Goal: Task Accomplishment & Management: Manage account settings

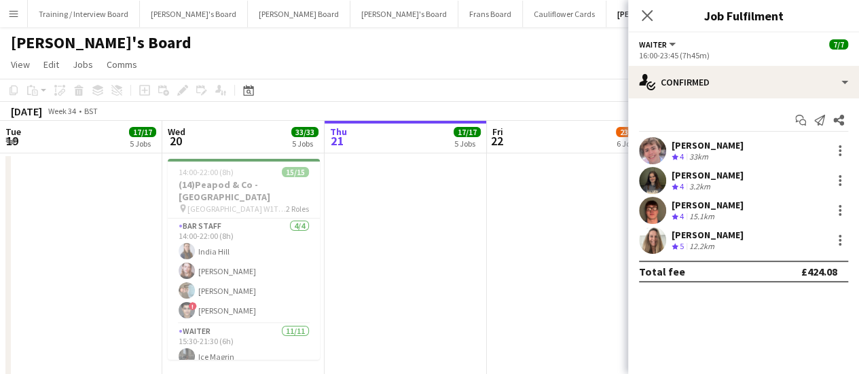
scroll to position [0, 484]
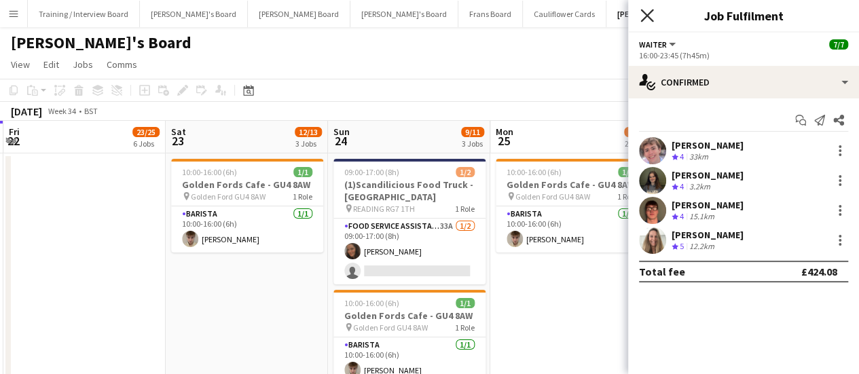
click at [644, 17] on icon at bounding box center [647, 15] width 13 height 13
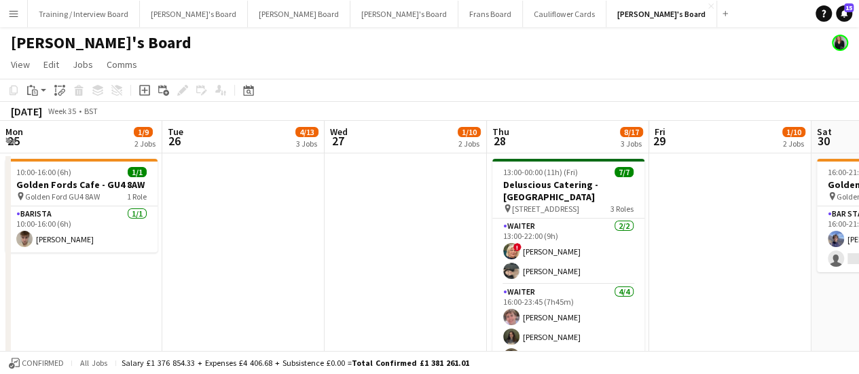
scroll to position [0, 472]
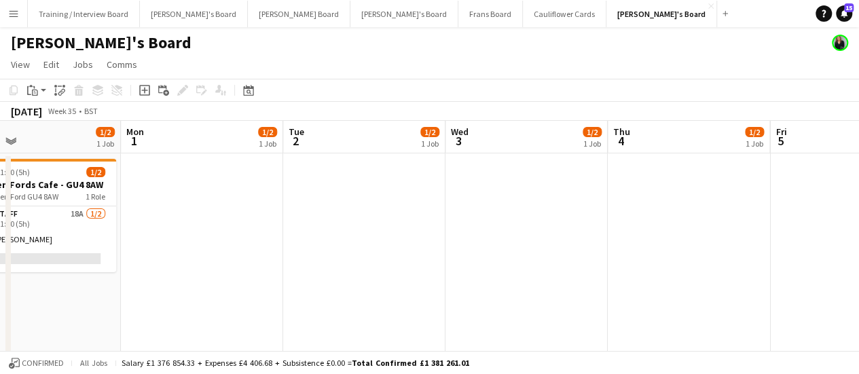
drag, startPoint x: 773, startPoint y: 215, endPoint x: 230, endPoint y: 315, distance: 551.8
drag, startPoint x: 702, startPoint y: 287, endPoint x: 281, endPoint y: 336, distance: 424.7
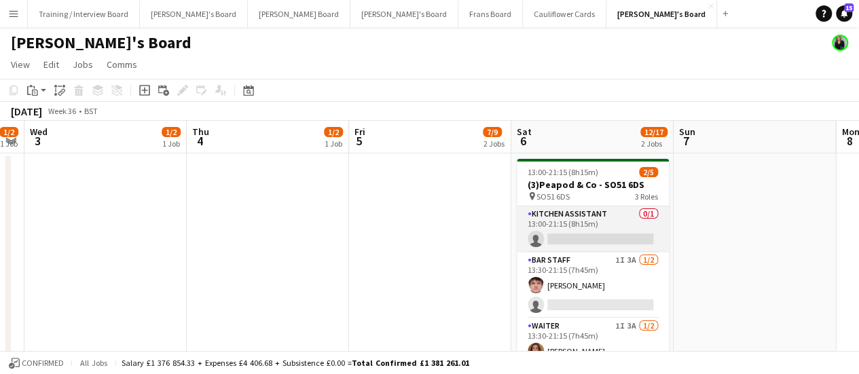
click at [625, 219] on app-card-role "Kitchen Assistant 0/1 13:00-21:15 (8h15m) single-neutral-actions" at bounding box center [593, 230] width 152 height 46
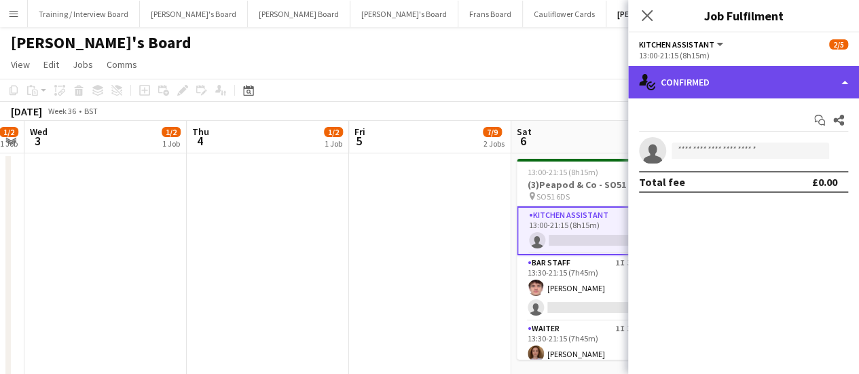
click at [802, 86] on div "single-neutral-actions-check-2 Confirmed" at bounding box center [743, 82] width 231 height 33
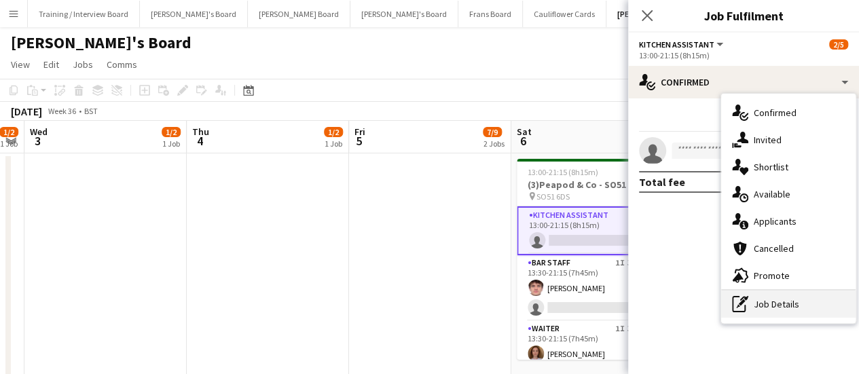
click at [779, 302] on div "pen-write Job Details" at bounding box center [788, 304] width 135 height 27
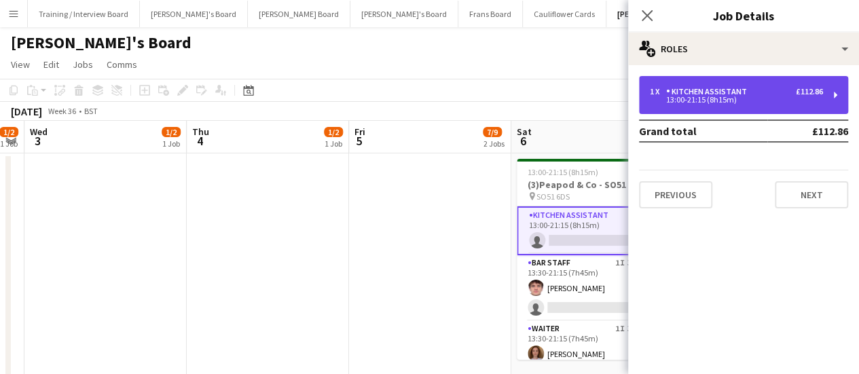
click at [716, 101] on div "13:00-21:15 (8h15m)" at bounding box center [736, 99] width 173 height 7
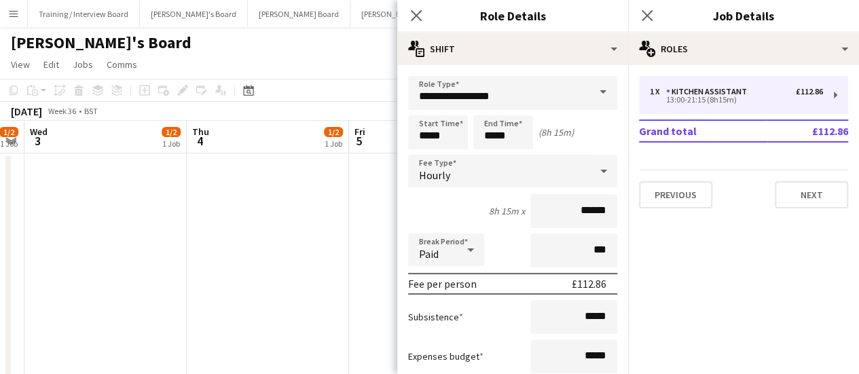
click at [290, 342] on app-date-cell at bounding box center [268, 271] width 162 height 234
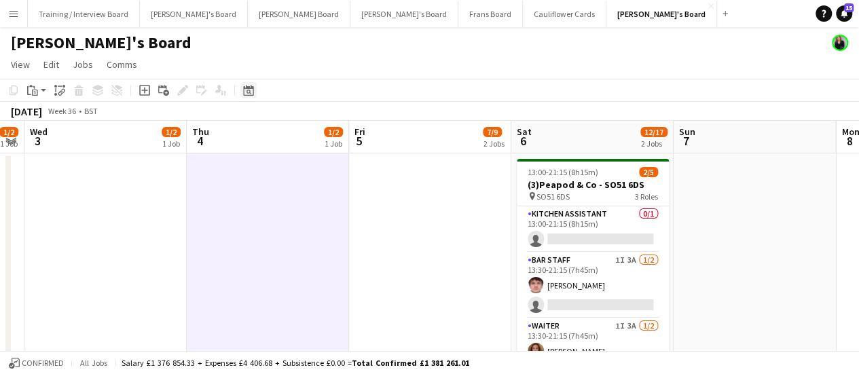
click at [251, 89] on icon at bounding box center [248, 90] width 10 height 11
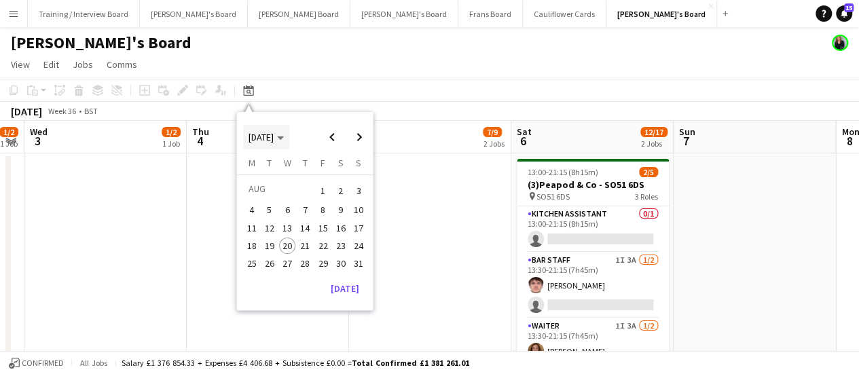
click at [284, 137] on polygon "Choose month and year" at bounding box center [280, 138] width 7 height 3
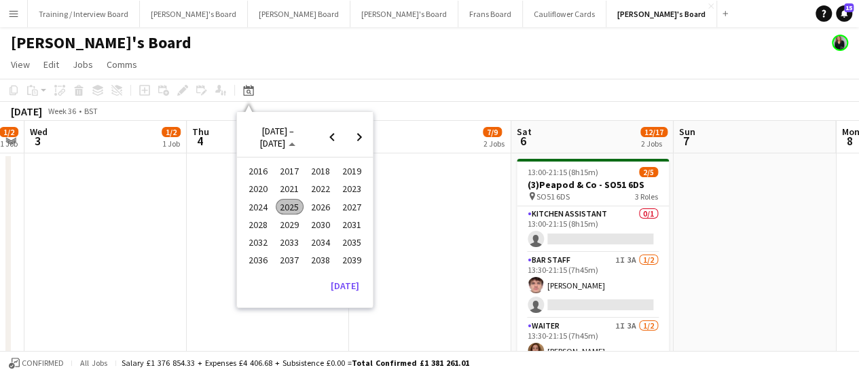
click at [295, 202] on span "2025" at bounding box center [290, 207] width 28 height 16
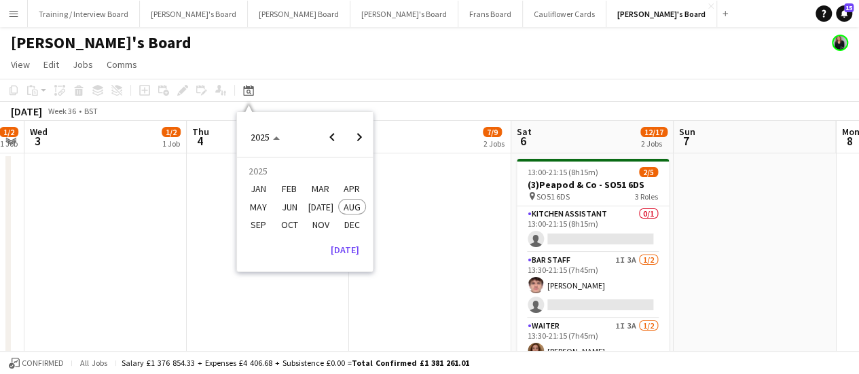
click at [257, 222] on span "SEP" at bounding box center [259, 225] width 28 height 16
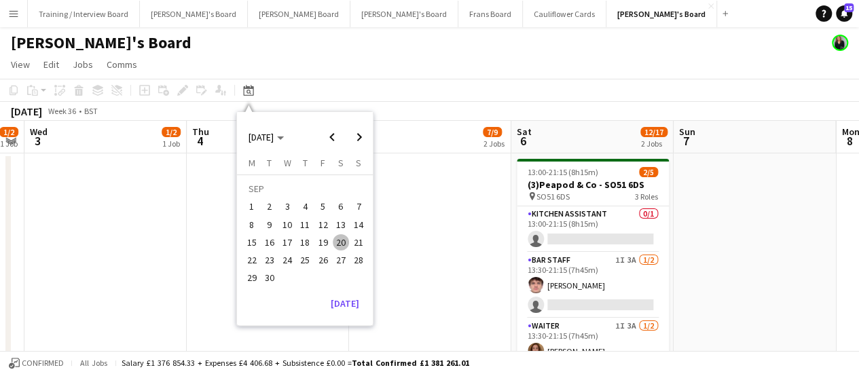
click at [255, 207] on span "1" at bounding box center [252, 207] width 16 height 16
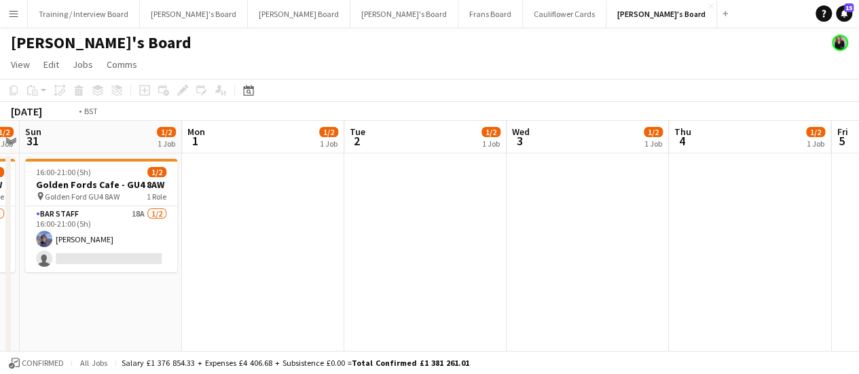
scroll to position [0, 355]
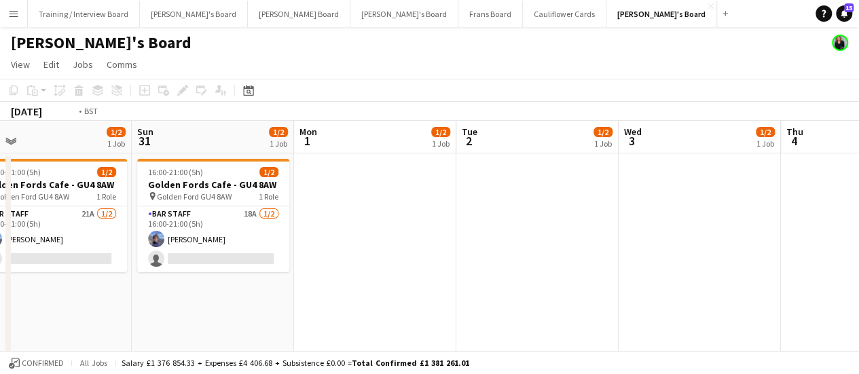
drag, startPoint x: 448, startPoint y: 209, endPoint x: 236, endPoint y: 251, distance: 216.8
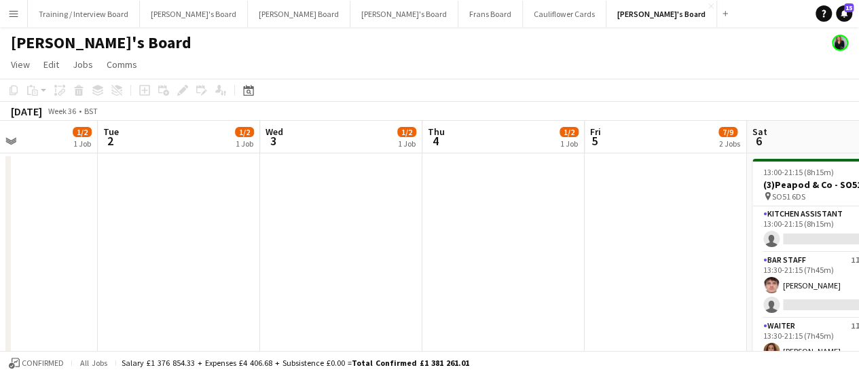
drag, startPoint x: 659, startPoint y: 264, endPoint x: 299, endPoint y: 294, distance: 361.3
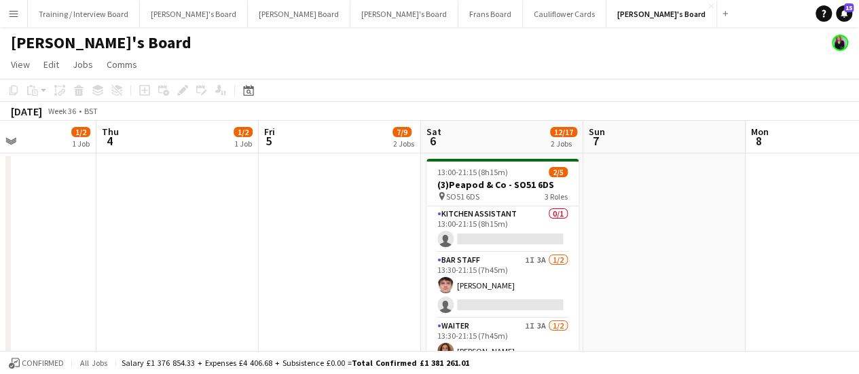
drag, startPoint x: 815, startPoint y: 213, endPoint x: 384, endPoint y: 319, distance: 444.2
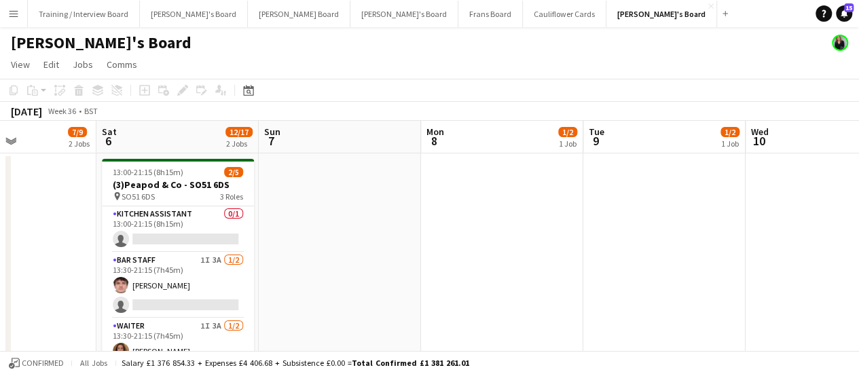
scroll to position [0, 497]
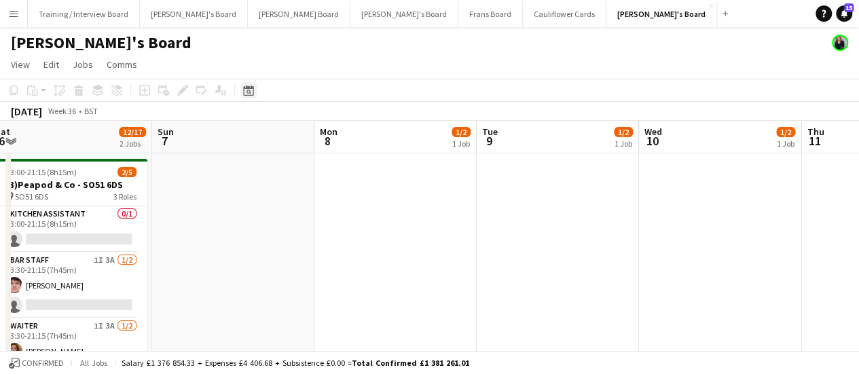
click at [255, 92] on div "Date picker" at bounding box center [248, 90] width 16 height 16
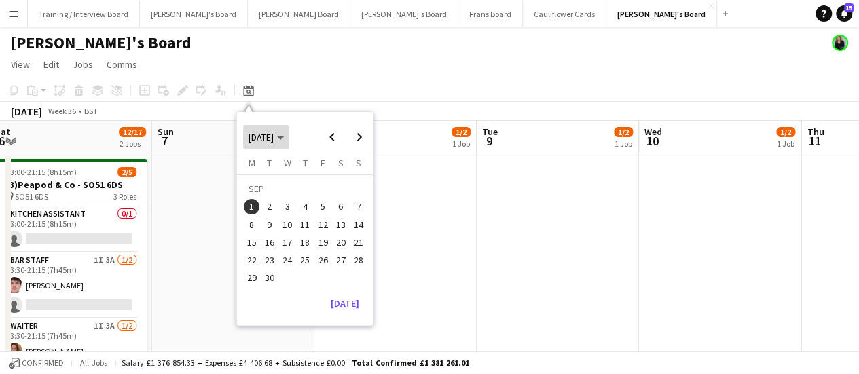
click at [284, 140] on span "SEP 2025" at bounding box center [266, 137] width 35 height 12
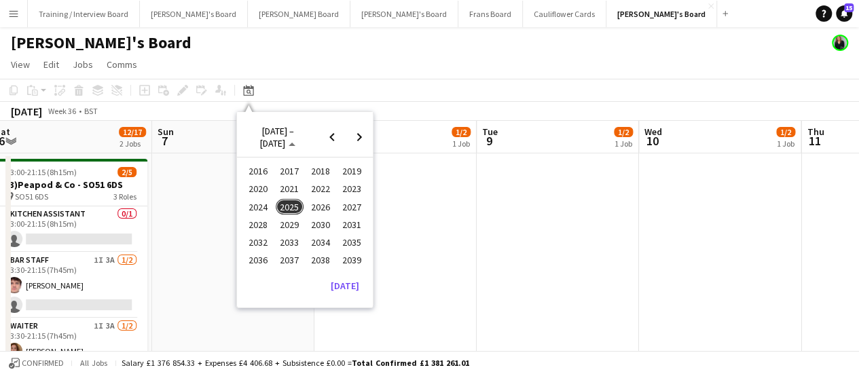
click at [267, 209] on span "2024" at bounding box center [259, 207] width 28 height 16
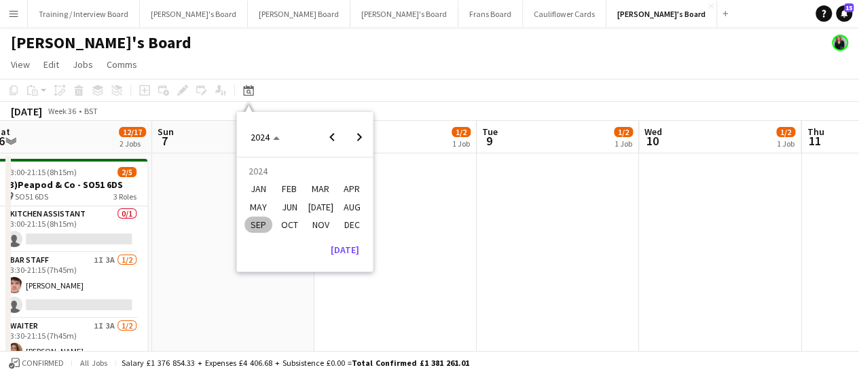
click at [253, 219] on span "SEP" at bounding box center [259, 225] width 28 height 16
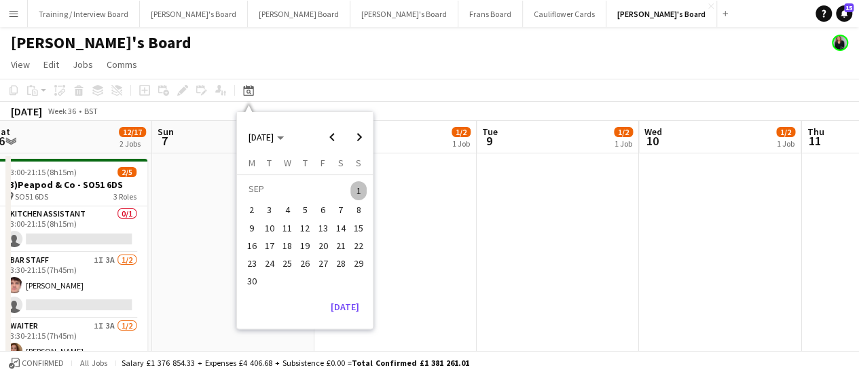
click at [359, 191] on span "1" at bounding box center [359, 190] width 16 height 19
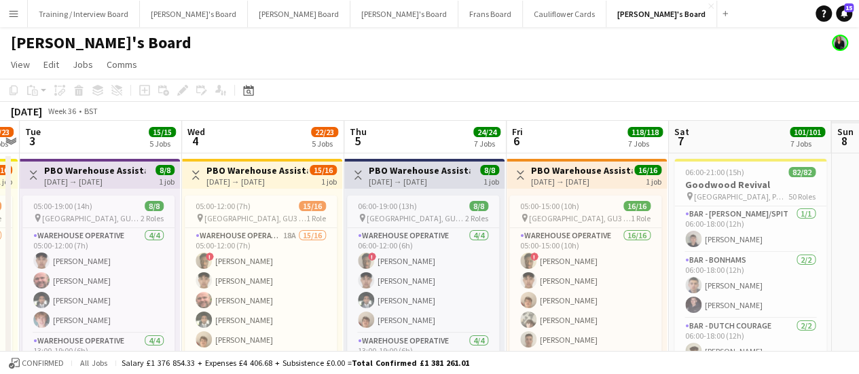
scroll to position [0, 401]
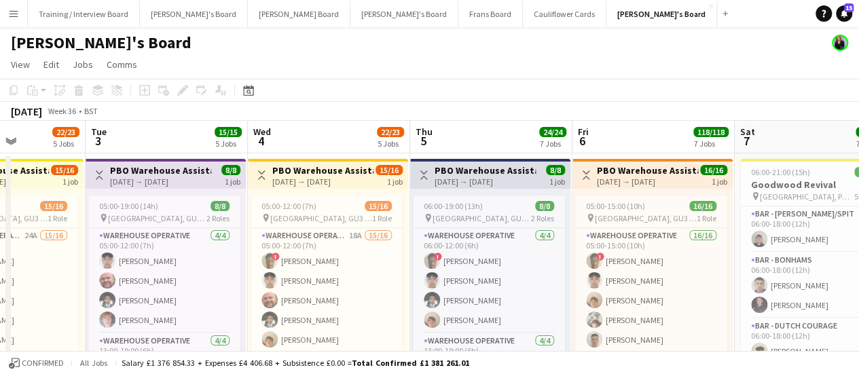
drag, startPoint x: 764, startPoint y: 236, endPoint x: 459, endPoint y: 287, distance: 309.4
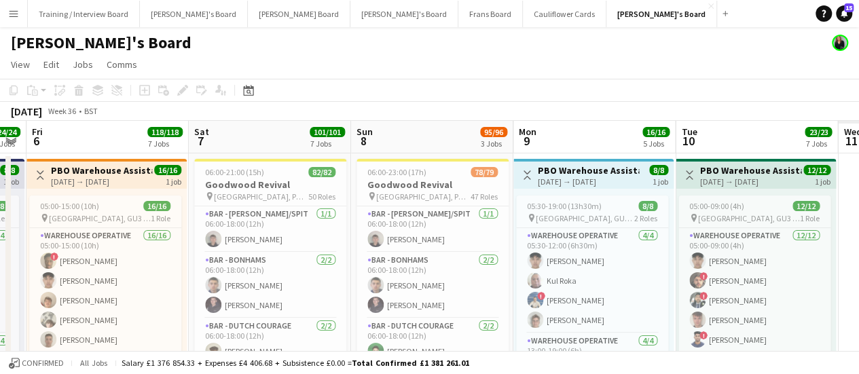
scroll to position [0, 461]
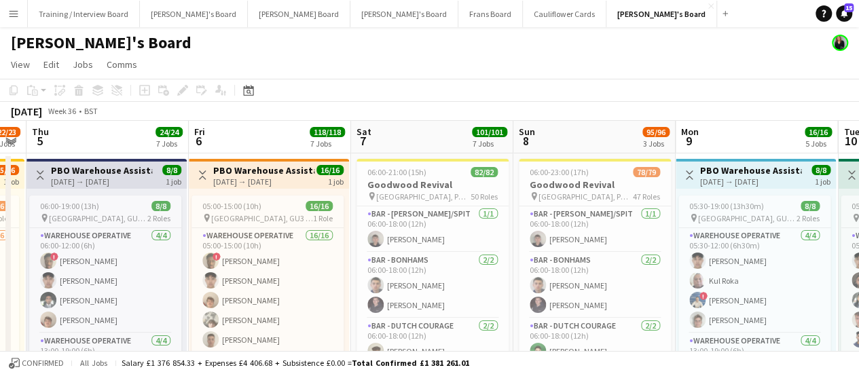
drag, startPoint x: 838, startPoint y: 236, endPoint x: 454, endPoint y: 300, distance: 389.1
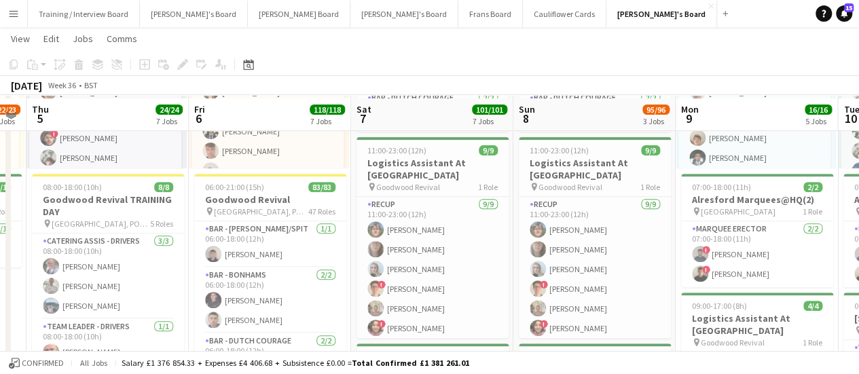
scroll to position [223, 0]
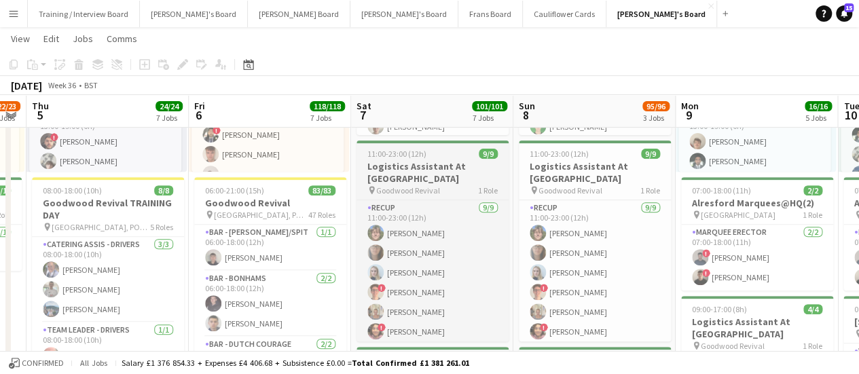
click at [425, 153] on span "11:00-23:00 (12h)" at bounding box center [397, 154] width 59 height 10
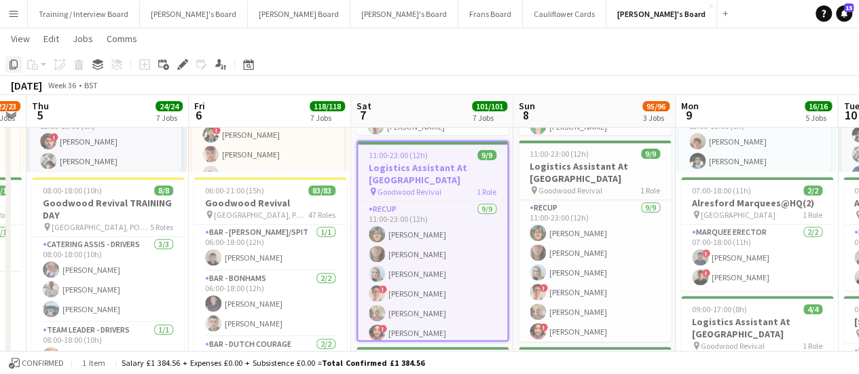
click at [15, 60] on icon "Copy" at bounding box center [13, 64] width 11 height 11
click at [247, 65] on icon at bounding box center [249, 66] width 5 height 5
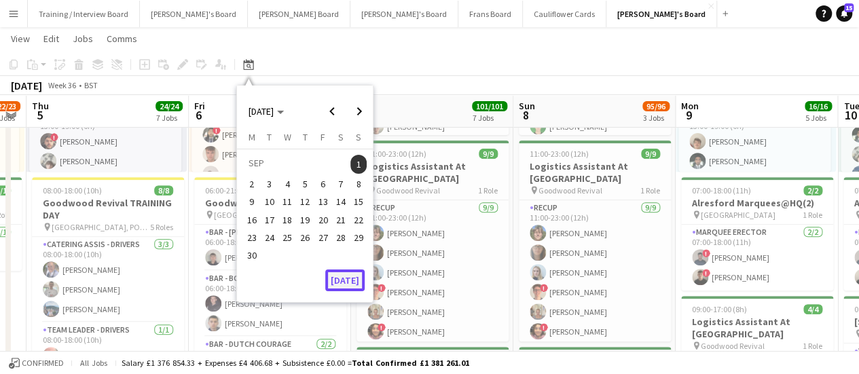
click at [348, 274] on button "[DATE]" at bounding box center [344, 281] width 39 height 22
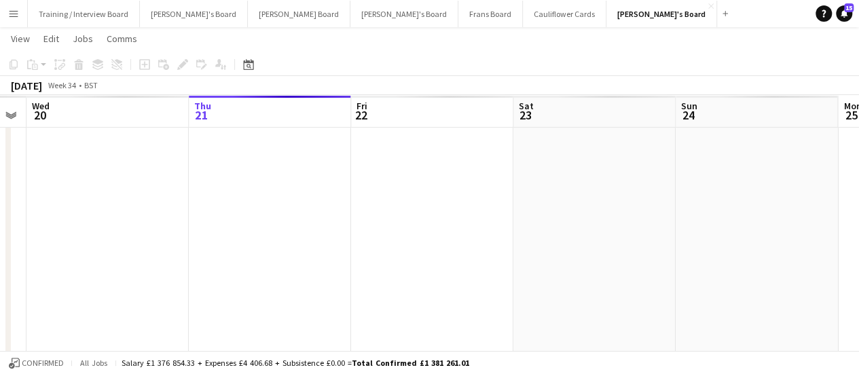
scroll to position [0, 467]
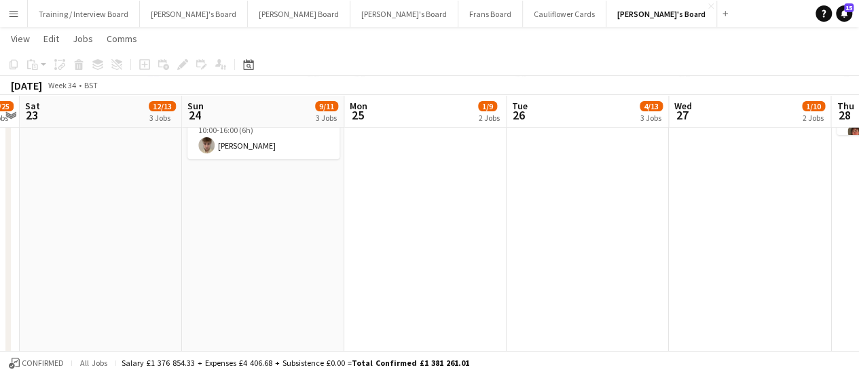
drag, startPoint x: 704, startPoint y: 228, endPoint x: 167, endPoint y: 234, distance: 536.7
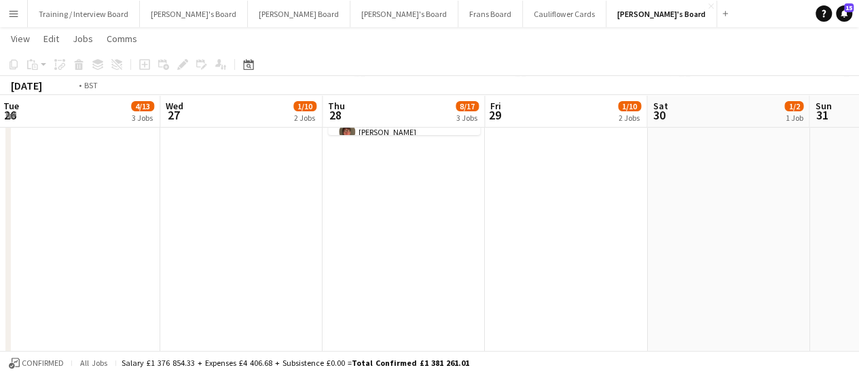
drag, startPoint x: 691, startPoint y: 215, endPoint x: 222, endPoint y: 253, distance: 470.3
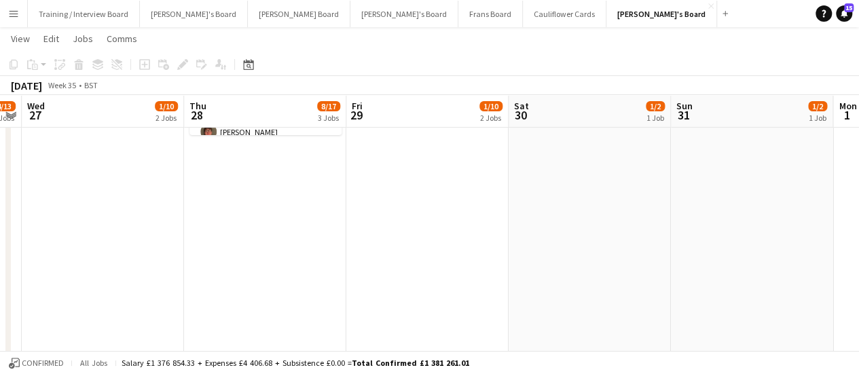
drag, startPoint x: 812, startPoint y: 242, endPoint x: 355, endPoint y: 265, distance: 458.5
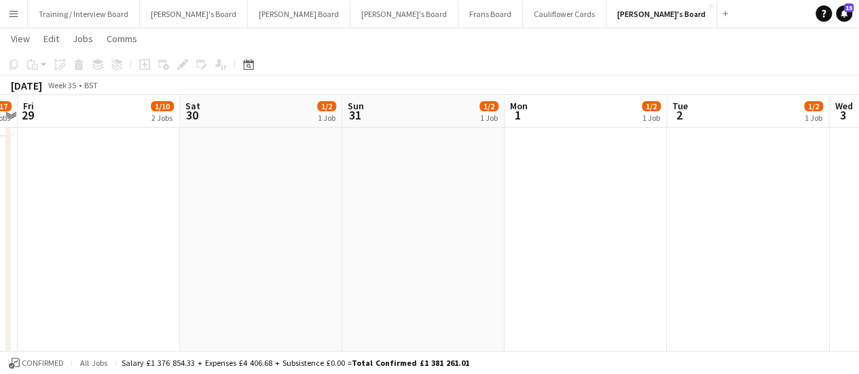
scroll to position [551, 0]
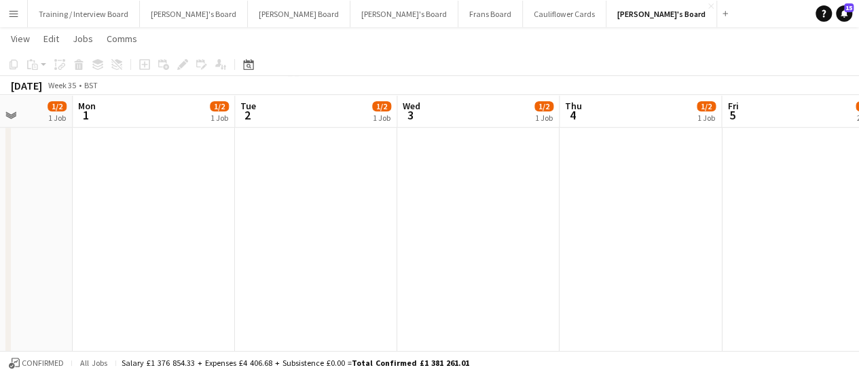
drag, startPoint x: 509, startPoint y: 253, endPoint x: 236, endPoint y: 286, distance: 274.4
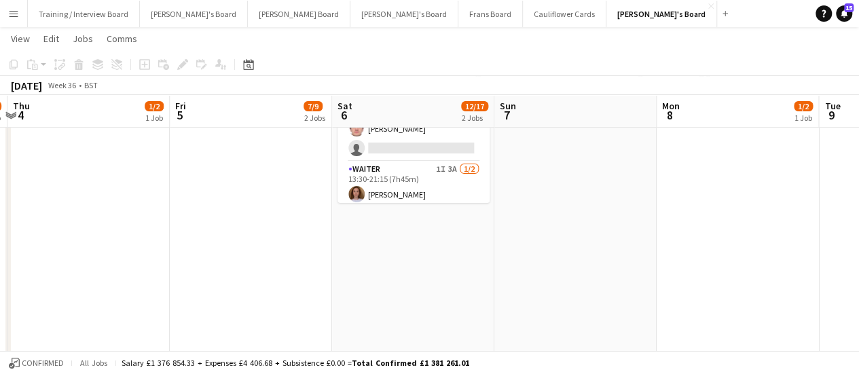
scroll to position [0, 480]
drag, startPoint x: 709, startPoint y: 191, endPoint x: 162, endPoint y: 230, distance: 548.3
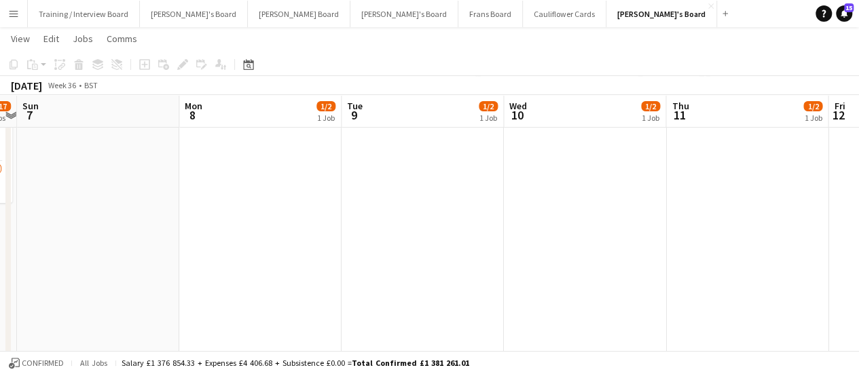
drag, startPoint x: 676, startPoint y: 234, endPoint x: 192, endPoint y: 290, distance: 487.6
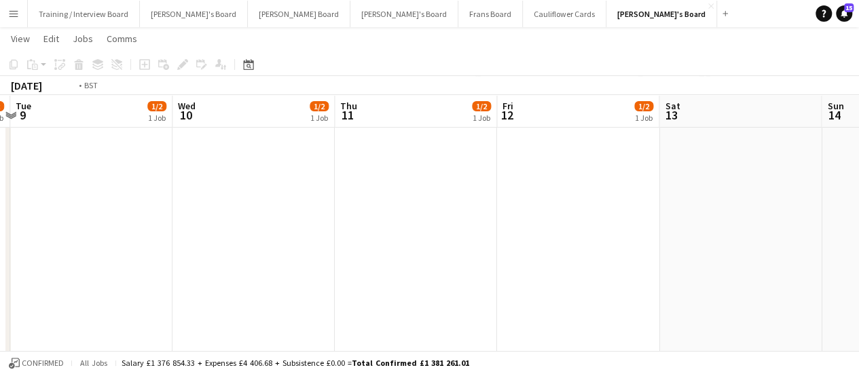
drag, startPoint x: 653, startPoint y: 232, endPoint x: 439, endPoint y: 228, distance: 214.0
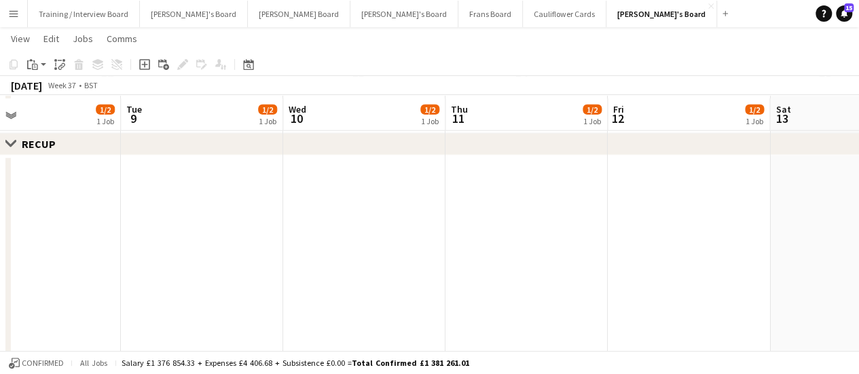
scroll to position [1683, 0]
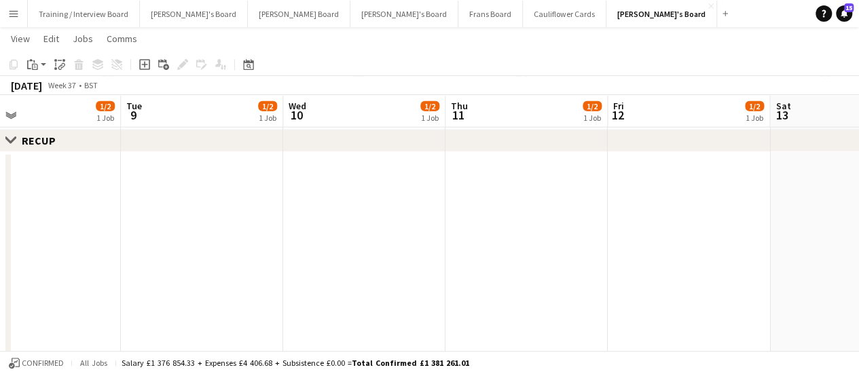
click at [673, 233] on app-date-cell at bounding box center [689, 355] width 162 height 406
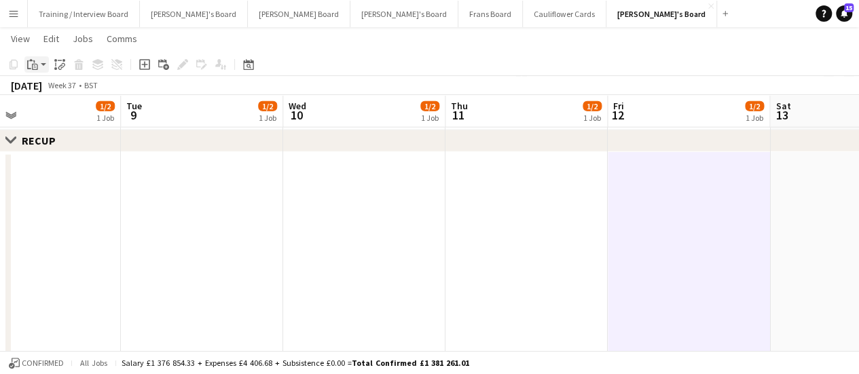
click at [31, 62] on icon "Paste" at bounding box center [32, 64] width 11 height 11
click at [54, 92] on link "Paste Ctrl+V" at bounding box center [100, 90] width 128 height 12
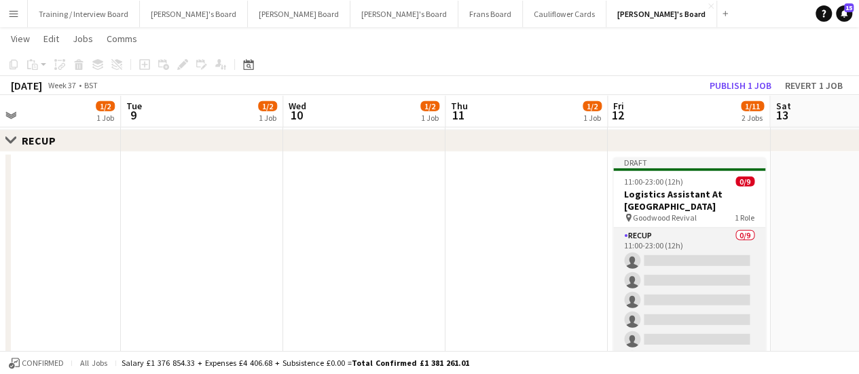
click at [668, 243] on app-card-role "RECUP 0/9 11:00-23:00 (12h) single-neutral-actions single-neutral-actions singl…" at bounding box center [689, 330] width 152 height 204
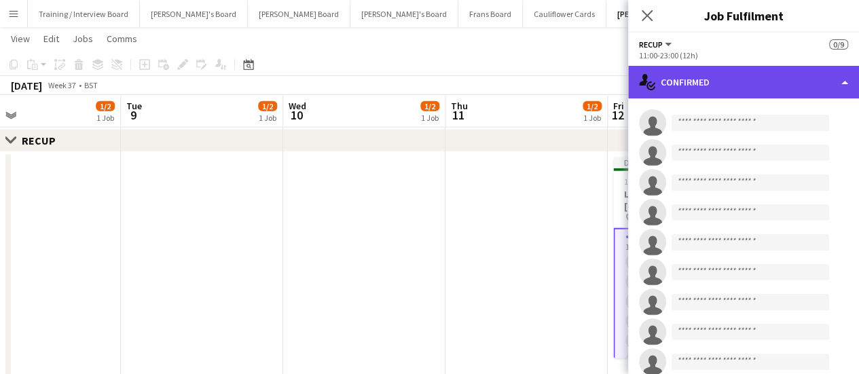
click at [779, 77] on div "single-neutral-actions-check-2 Confirmed" at bounding box center [743, 82] width 231 height 33
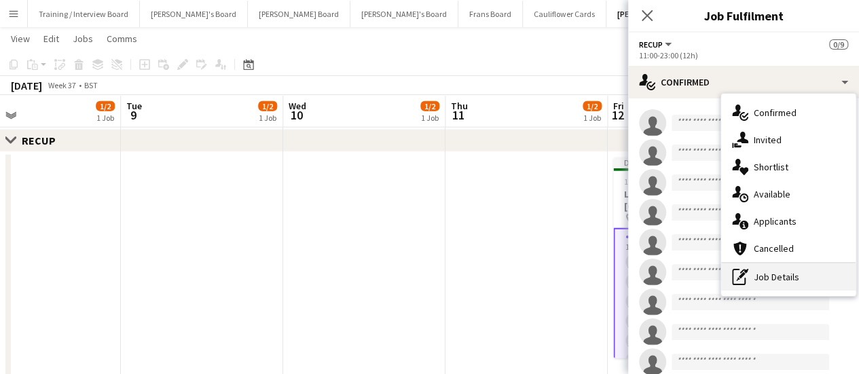
click at [781, 275] on div "pen-write Job Details" at bounding box center [788, 277] width 135 height 27
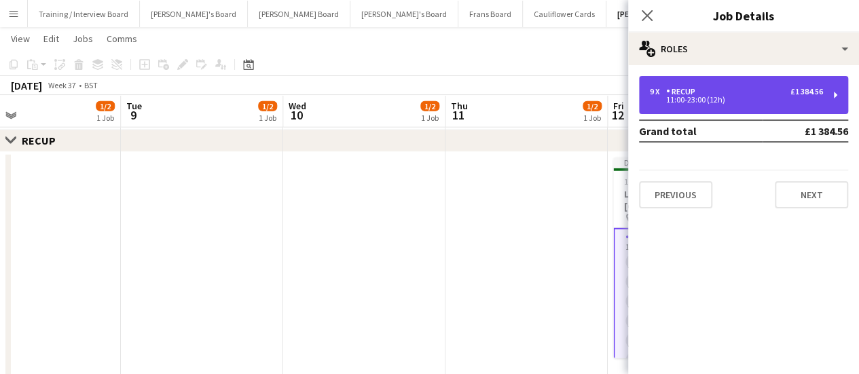
click at [704, 96] on div "11:00-23:00 (12h)" at bounding box center [736, 99] width 173 height 7
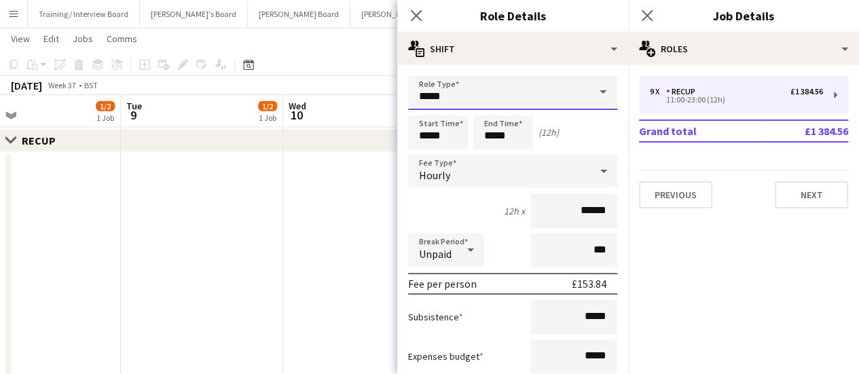
click at [461, 97] on input "*****" at bounding box center [512, 93] width 209 height 34
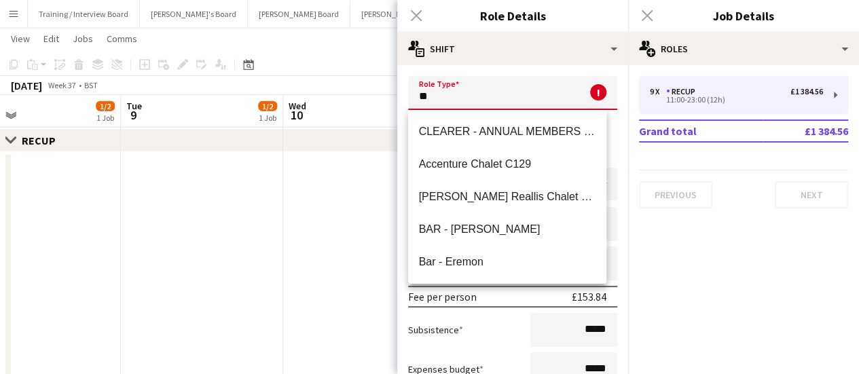
type input "*"
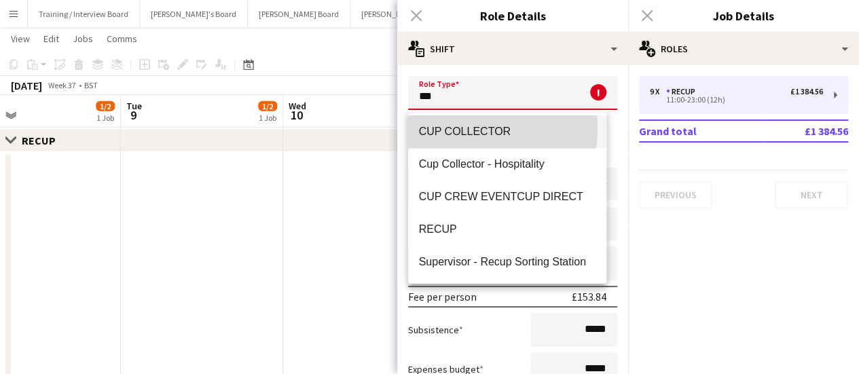
click at [464, 128] on span "CUP COLLECTOR" at bounding box center [507, 131] width 177 height 13
type input "**********"
type input "******"
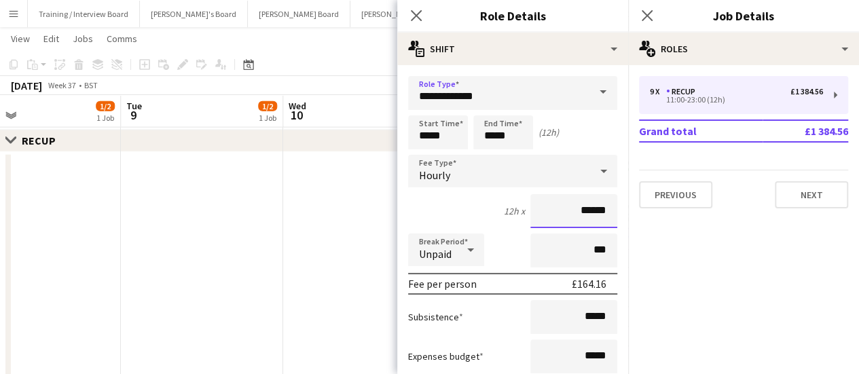
drag, startPoint x: 579, startPoint y: 203, endPoint x: 604, endPoint y: 196, distance: 26.2
click at [579, 203] on input "******" at bounding box center [574, 211] width 87 height 34
click at [315, 250] on app-date-cell at bounding box center [364, 355] width 162 height 406
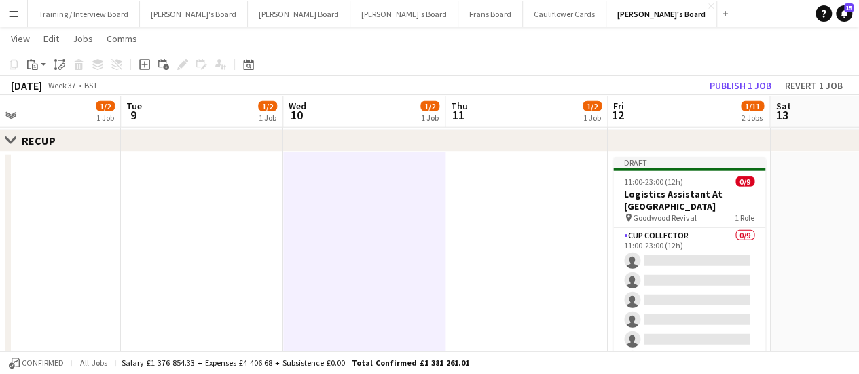
scroll to position [0, 401]
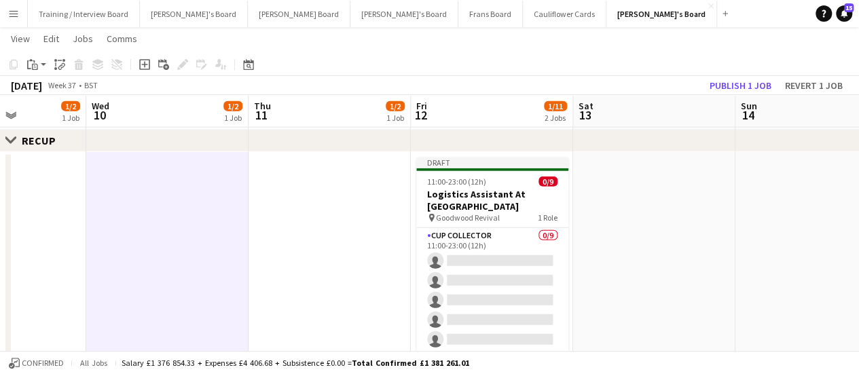
drag, startPoint x: 677, startPoint y: 255, endPoint x: 481, endPoint y: 262, distance: 196.4
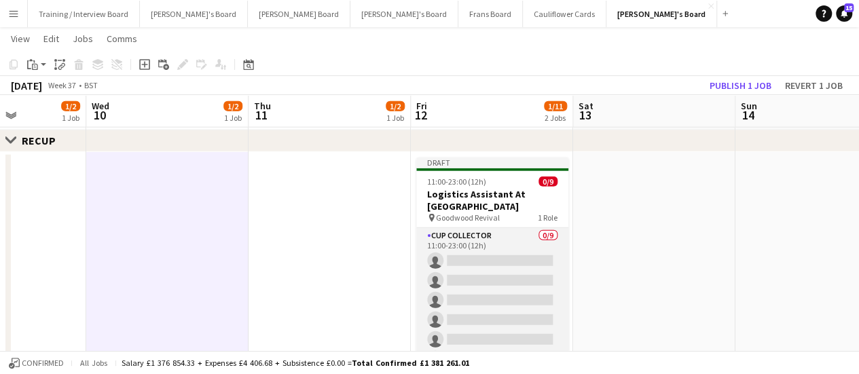
click at [489, 230] on app-card-role "CUP COLLECTOR 0/9 11:00-23:00 (12h) single-neutral-actions single-neutral-actio…" at bounding box center [492, 330] width 152 height 204
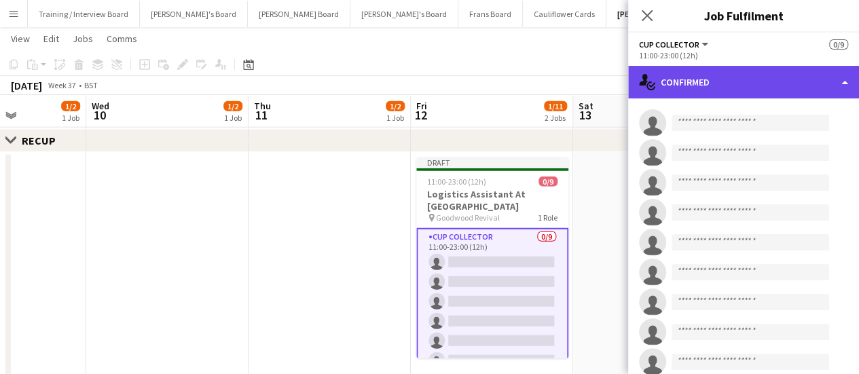
click at [721, 89] on div "single-neutral-actions-check-2 Confirmed" at bounding box center [743, 82] width 231 height 33
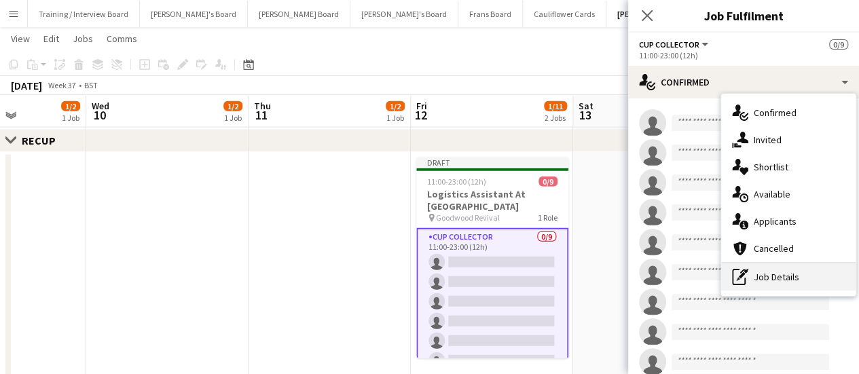
click at [798, 278] on div "pen-write Job Details" at bounding box center [788, 277] width 135 height 27
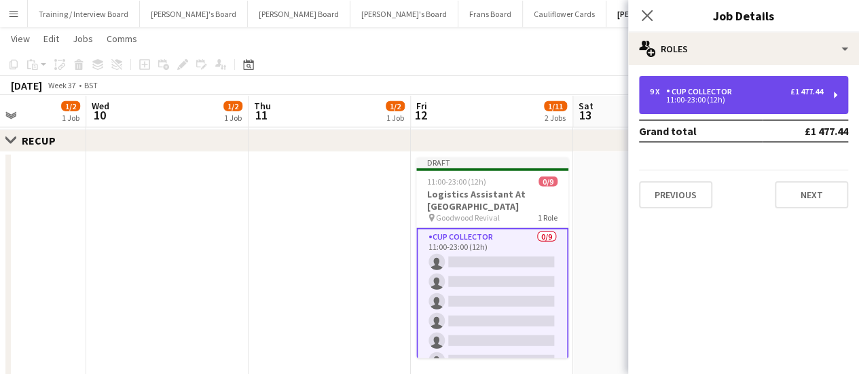
click at [737, 89] on div "9 x CUP COLLECTOR £1 477.44" at bounding box center [736, 92] width 173 height 10
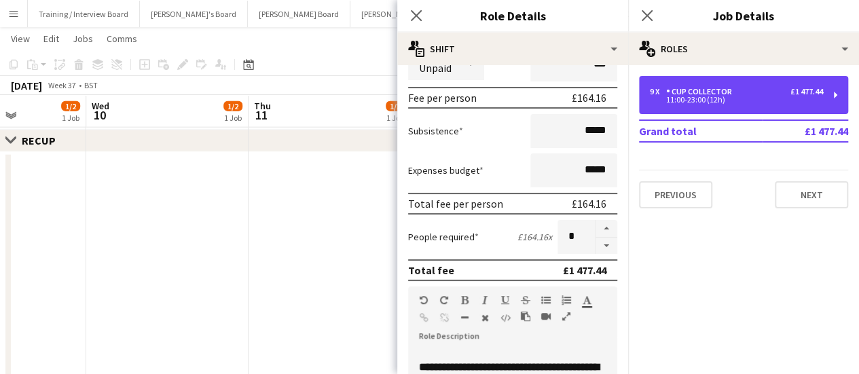
scroll to position [197, 0]
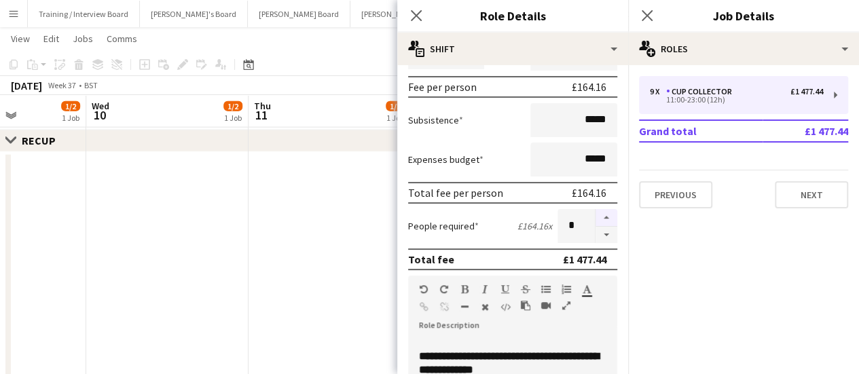
click at [596, 217] on button "button" at bounding box center [607, 218] width 22 height 18
type input "**"
click at [431, 354] on b "**********" at bounding box center [509, 363] width 180 height 24
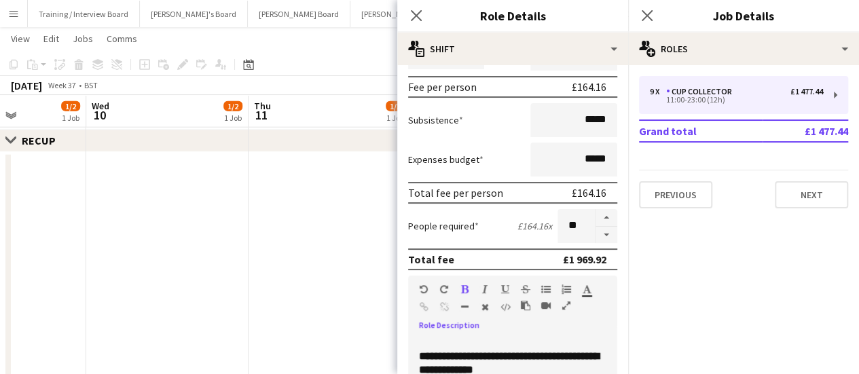
click at [421, 355] on b "**********" at bounding box center [509, 363] width 180 height 24
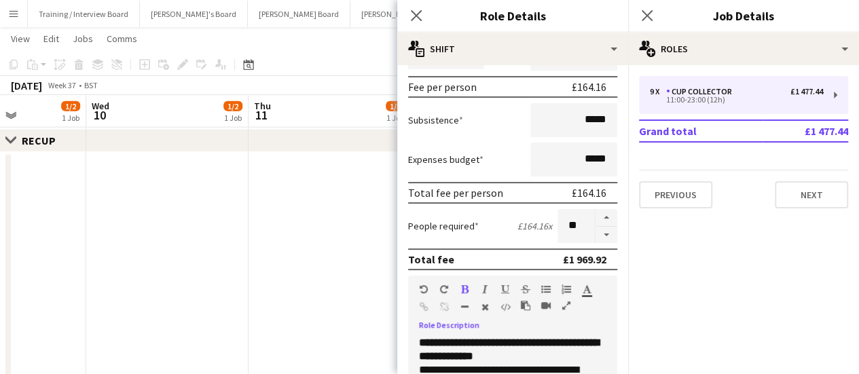
click at [559, 358] on div "**********" at bounding box center [512, 349] width 187 height 27
click at [798, 194] on button "Next" at bounding box center [811, 194] width 73 height 27
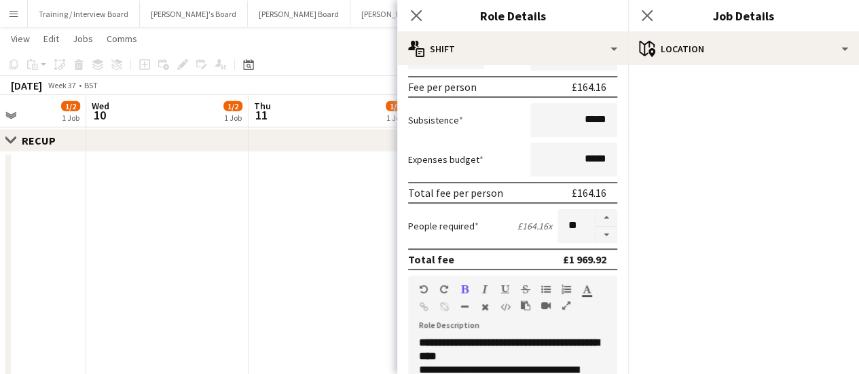
click at [308, 287] on app-date-cell at bounding box center [330, 355] width 162 height 406
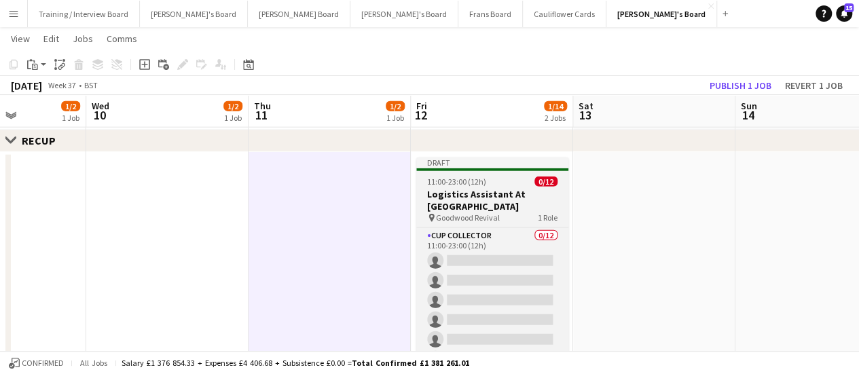
click at [503, 196] on h3 "Logistics Assistant At Goodwood" at bounding box center [492, 200] width 152 height 24
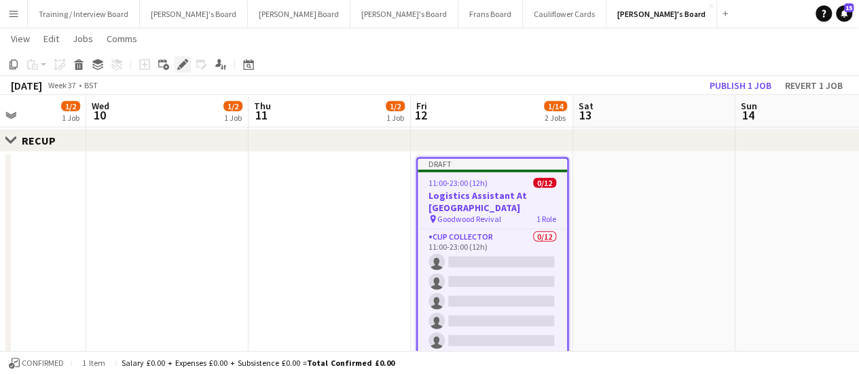
click at [183, 69] on icon "Edit" at bounding box center [182, 64] width 11 height 11
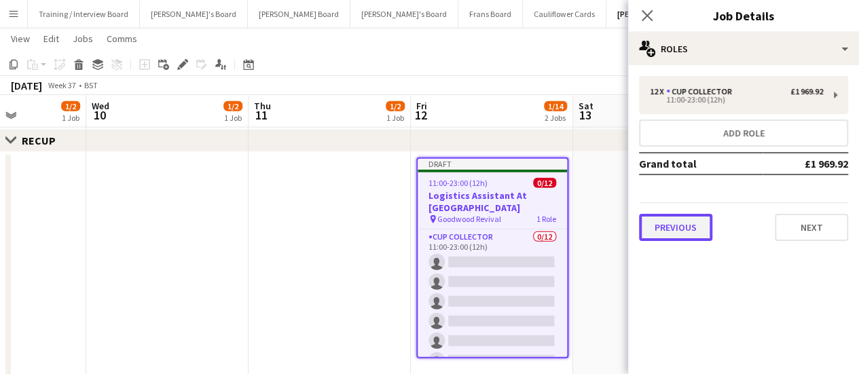
click at [691, 233] on button "Previous" at bounding box center [675, 227] width 73 height 27
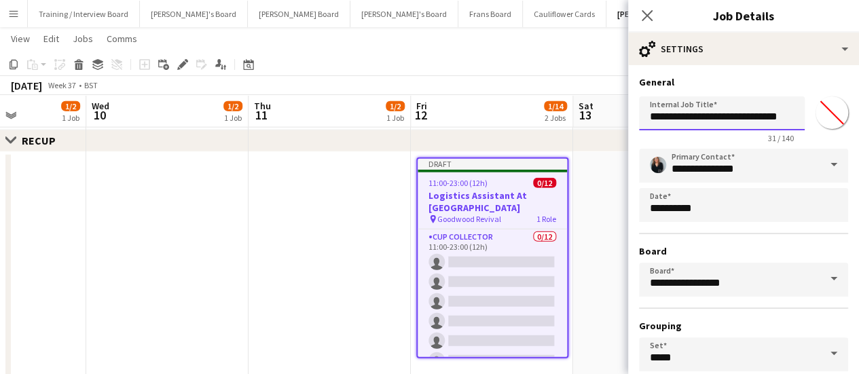
click at [651, 120] on input "**********" at bounding box center [722, 113] width 166 height 34
type input "**********"
click at [336, 270] on app-date-cell at bounding box center [330, 355] width 162 height 406
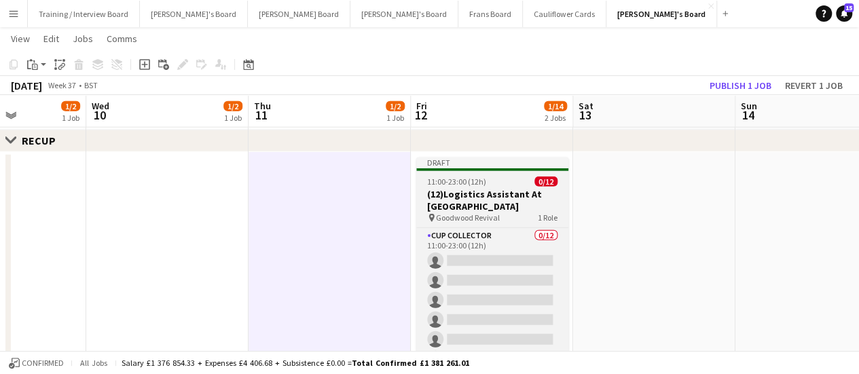
click at [495, 205] on h3 "(12)Logistics Assistant At Goodwood" at bounding box center [492, 200] width 152 height 24
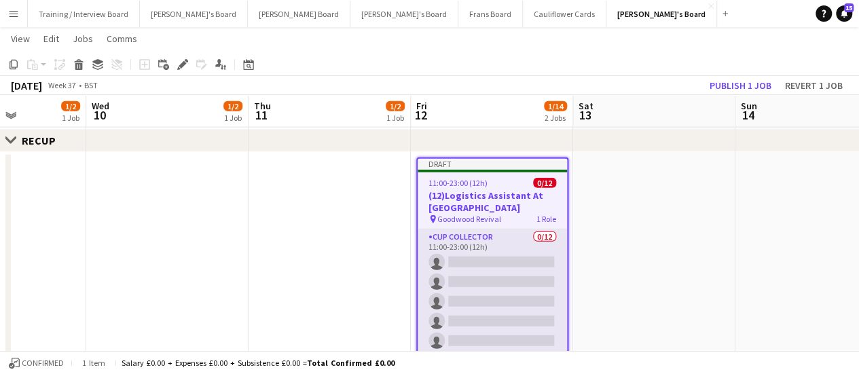
click at [458, 251] on app-card-role "CUP COLLECTOR 0/12 11:00-23:00 (12h) single-neutral-actions single-neutral-acti…" at bounding box center [492, 361] width 149 height 263
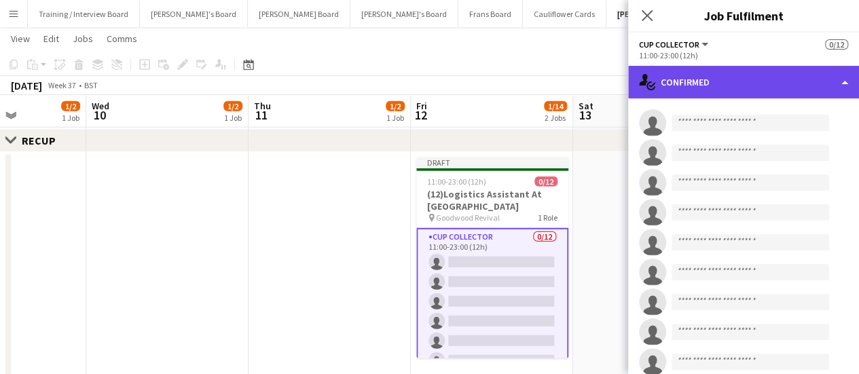
click at [755, 84] on div "single-neutral-actions-check-2 Confirmed" at bounding box center [743, 82] width 231 height 33
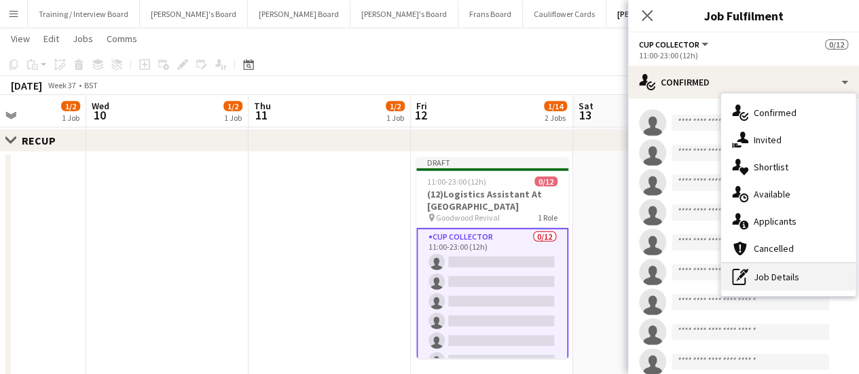
click at [818, 282] on div "pen-write Job Details" at bounding box center [788, 277] width 135 height 27
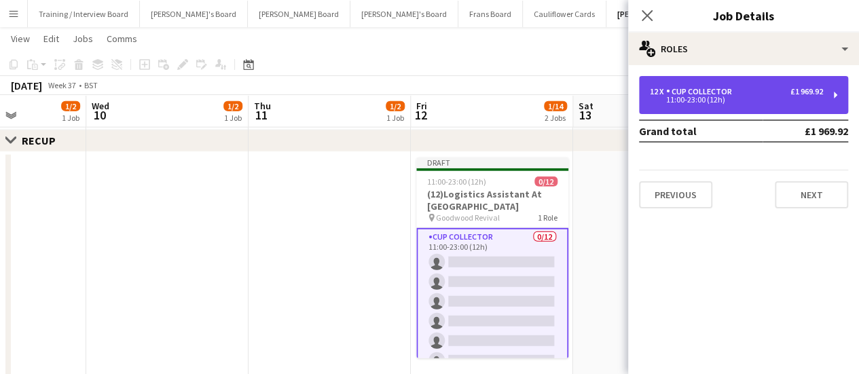
click at [731, 96] on div "11:00-23:00 (12h)" at bounding box center [736, 99] width 173 height 7
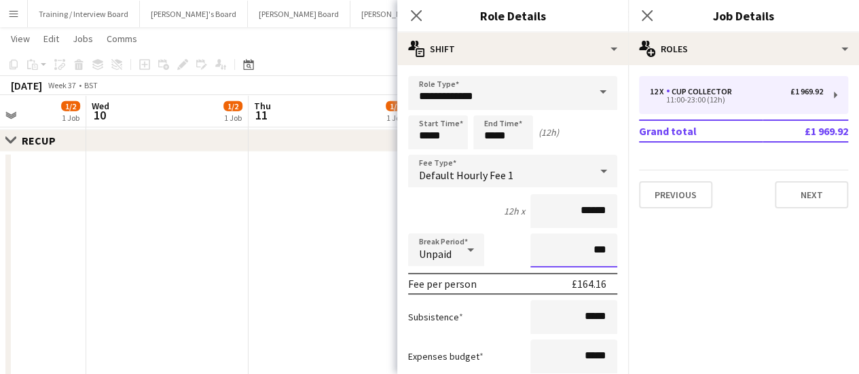
click at [586, 251] on input "***" at bounding box center [574, 251] width 87 height 34
type input "****"
click at [298, 263] on app-date-cell at bounding box center [330, 355] width 162 height 406
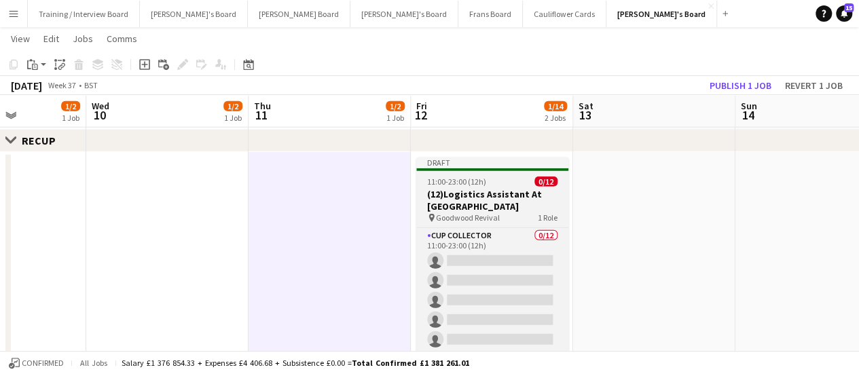
click at [491, 181] on div "11:00-23:00 (12h) 0/12" at bounding box center [492, 182] width 152 height 10
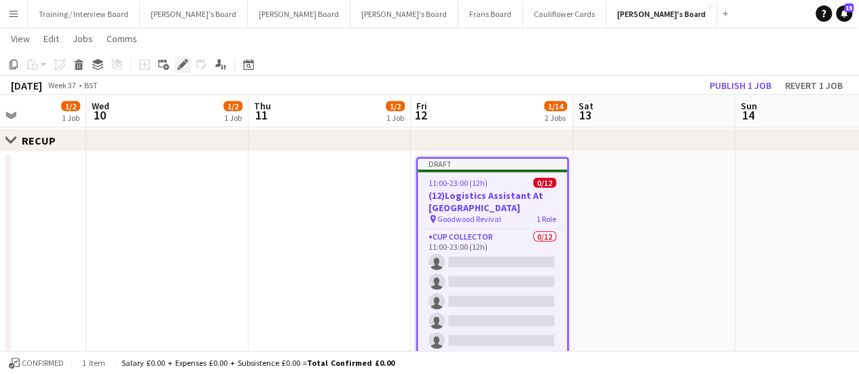
click at [182, 63] on icon at bounding box center [182, 64] width 7 height 7
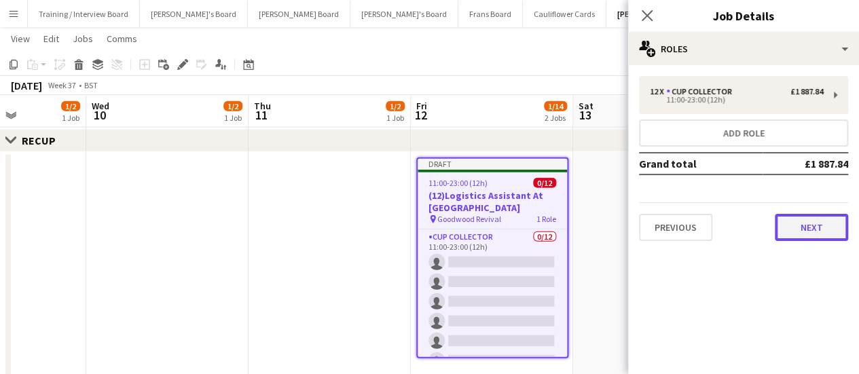
click at [823, 234] on button "Next" at bounding box center [811, 227] width 73 height 27
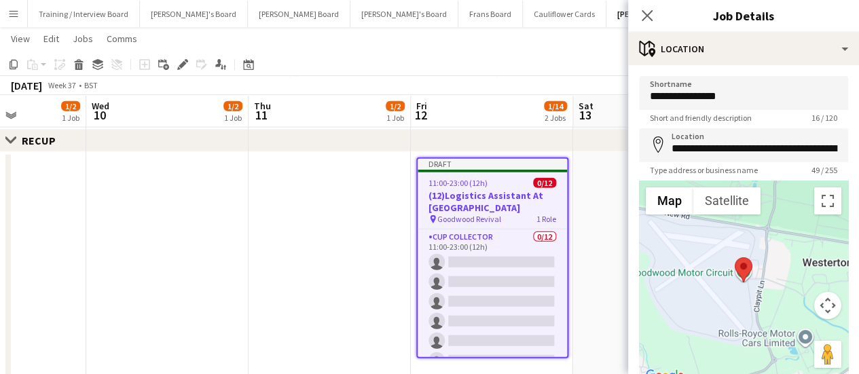
scroll to position [105, 0]
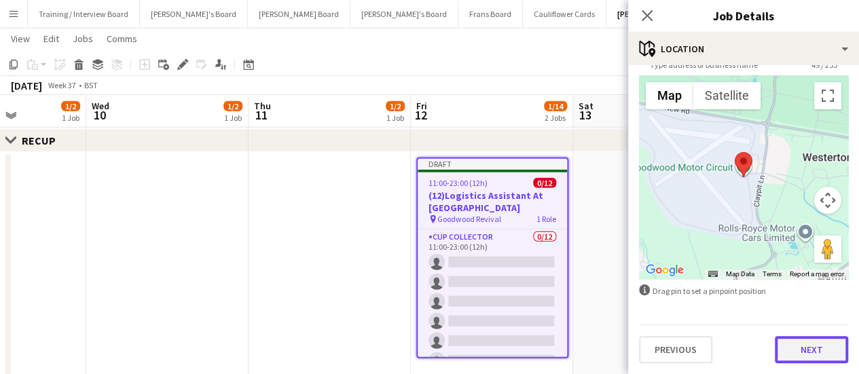
click at [795, 342] on button "Next" at bounding box center [811, 349] width 73 height 27
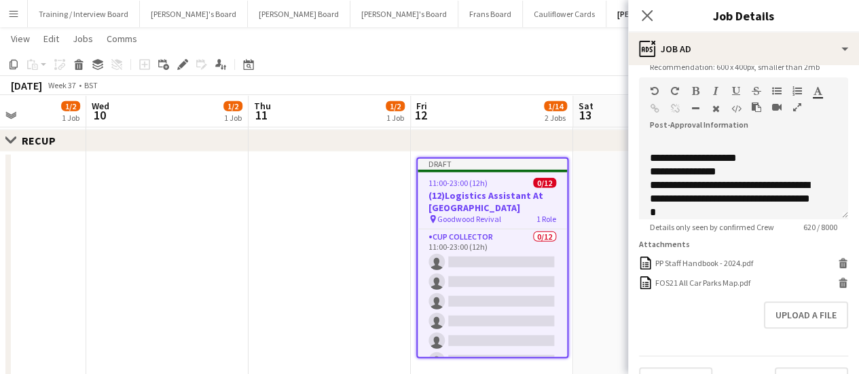
scroll to position [341, 0]
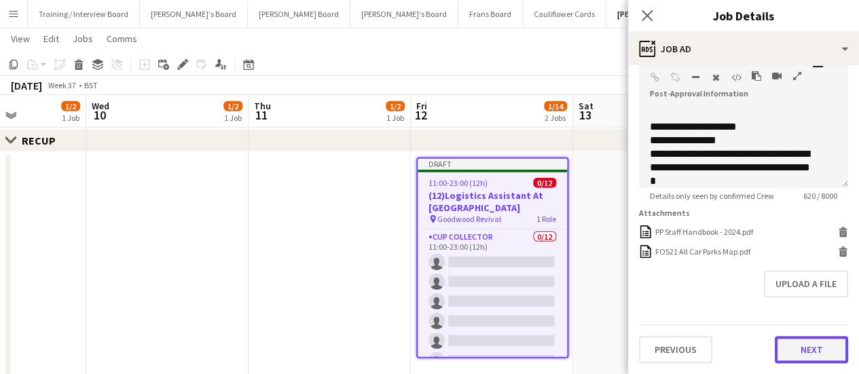
click at [795, 348] on button "Next" at bounding box center [811, 349] width 73 height 27
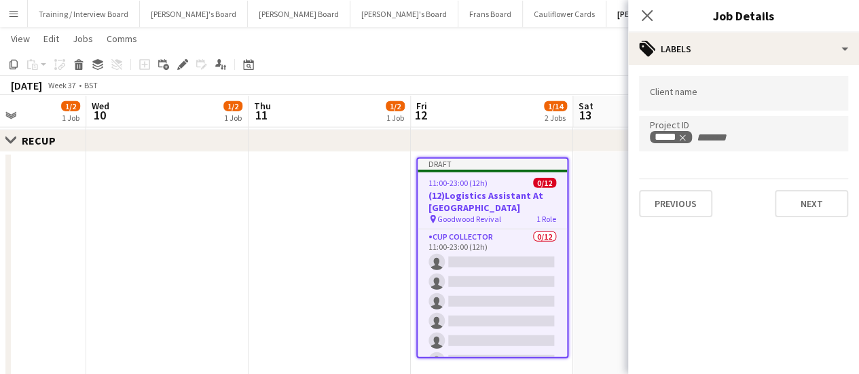
scroll to position [0, 0]
click at [817, 206] on button "Next" at bounding box center [811, 203] width 73 height 27
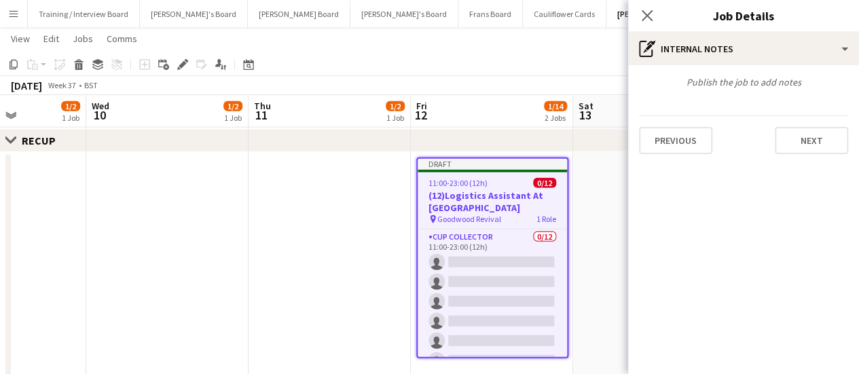
click at [318, 220] on app-date-cell at bounding box center [330, 355] width 162 height 406
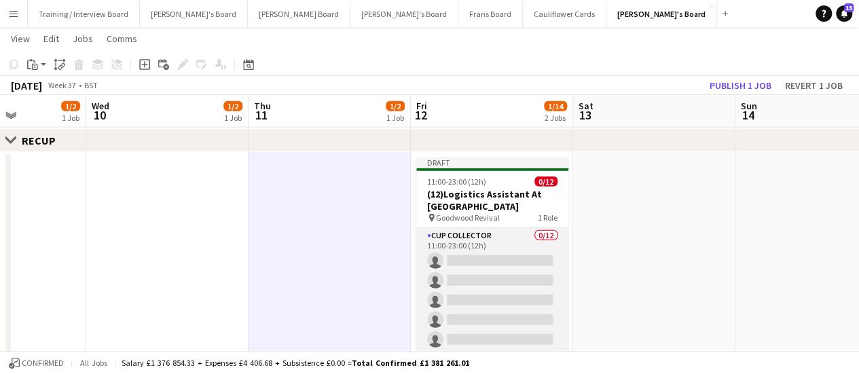
click at [461, 259] on app-card-role "CUP COLLECTOR 0/12 11:00-23:00 (12h) single-neutral-actions single-neutral-acti…" at bounding box center [492, 359] width 152 height 263
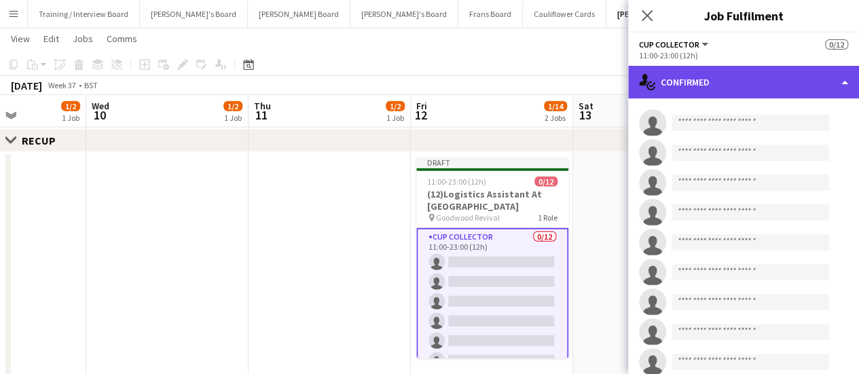
click at [719, 72] on div "single-neutral-actions-check-2 Confirmed" at bounding box center [743, 82] width 231 height 33
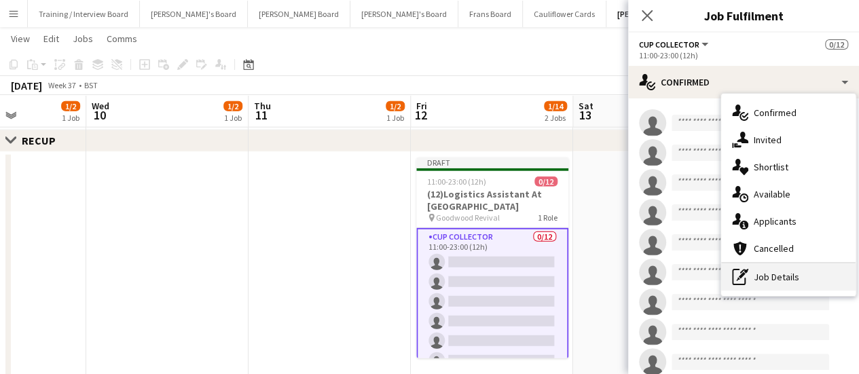
click at [760, 279] on div "pen-write Job Details" at bounding box center [788, 277] width 135 height 27
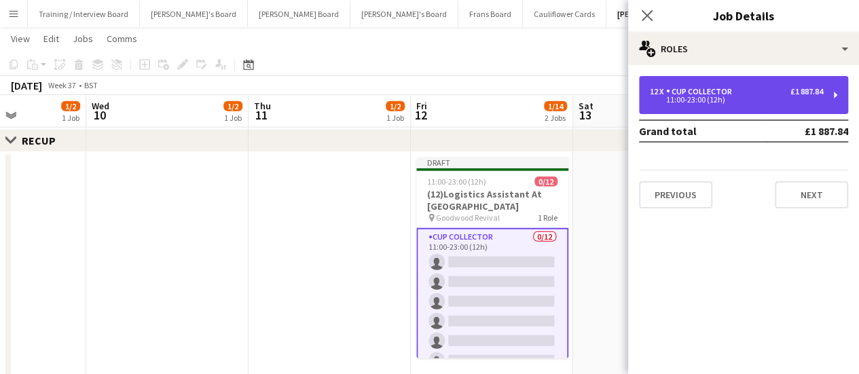
click at [645, 93] on div "12 x CUP COLLECTOR £1 887.84 11:00-23:00 (12h)" at bounding box center [743, 95] width 209 height 38
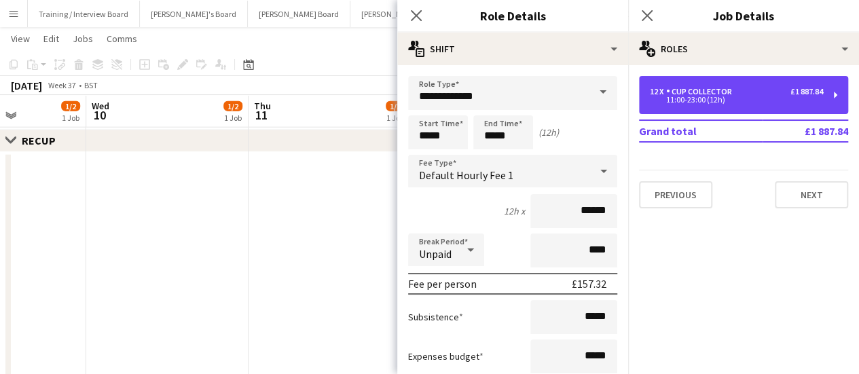
scroll to position [113, 0]
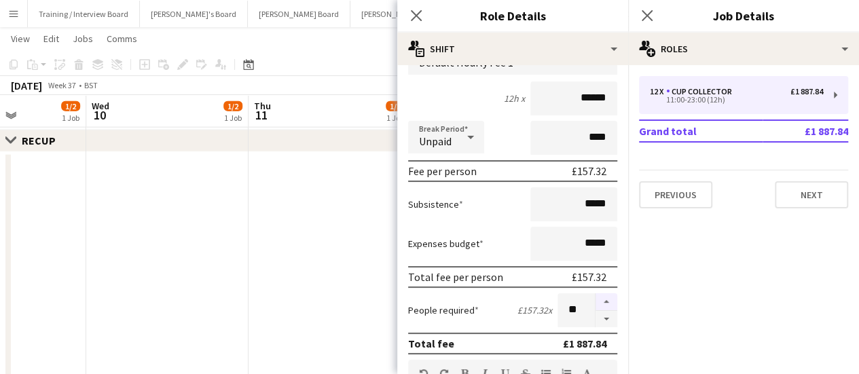
click at [598, 299] on button "button" at bounding box center [607, 302] width 22 height 18
type input "**"
click at [370, 247] on app-date-cell at bounding box center [330, 355] width 162 height 406
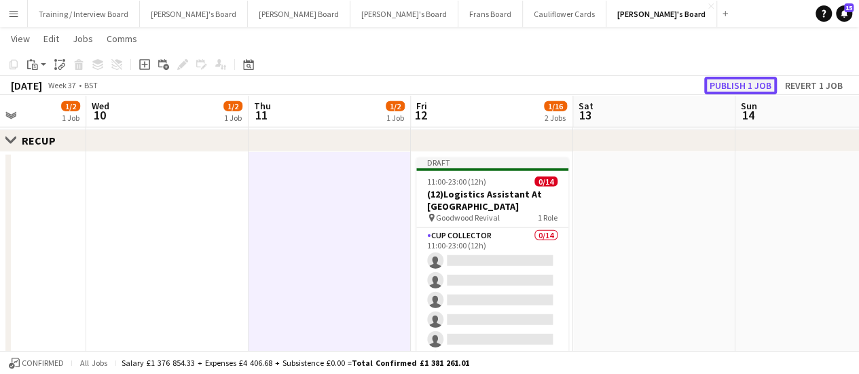
click at [738, 85] on button "Publish 1 job" at bounding box center [740, 86] width 73 height 18
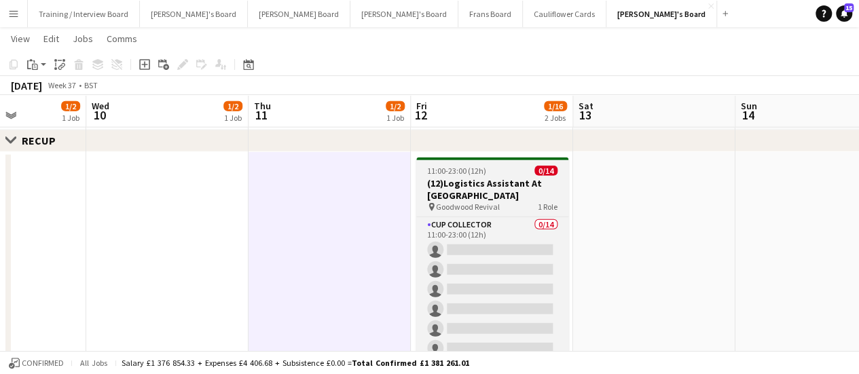
click at [466, 179] on h3 "(12)Logistics Assistant At Goodwood" at bounding box center [492, 189] width 152 height 24
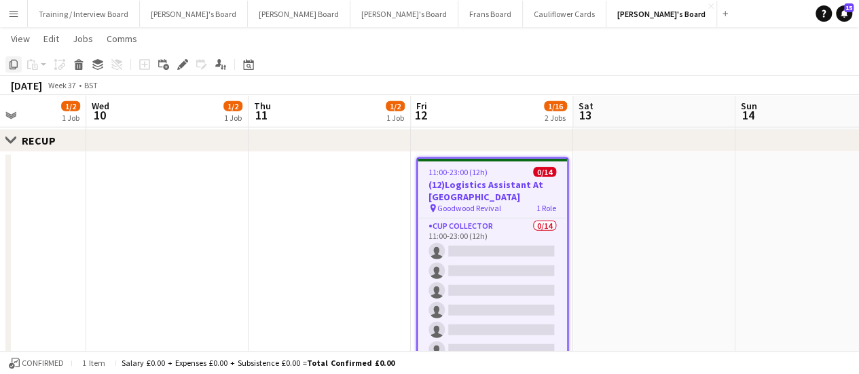
click at [16, 60] on icon at bounding box center [14, 65] width 8 height 10
click at [607, 190] on app-date-cell at bounding box center [654, 355] width 162 height 406
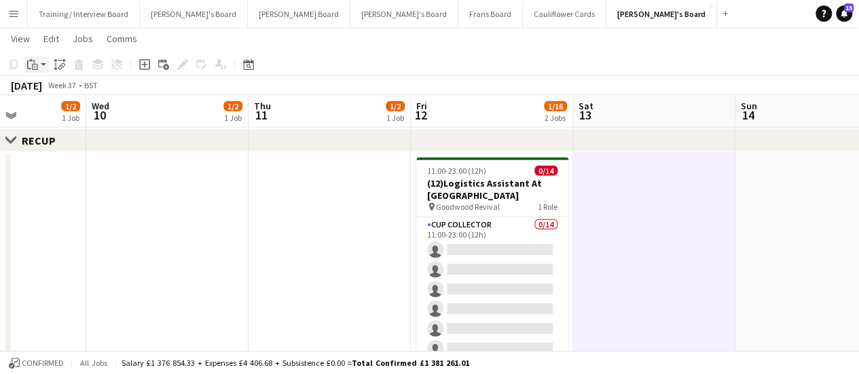
click at [33, 67] on icon "Paste" at bounding box center [32, 64] width 11 height 11
click at [51, 89] on link "Paste Ctrl+V" at bounding box center [100, 90] width 128 height 12
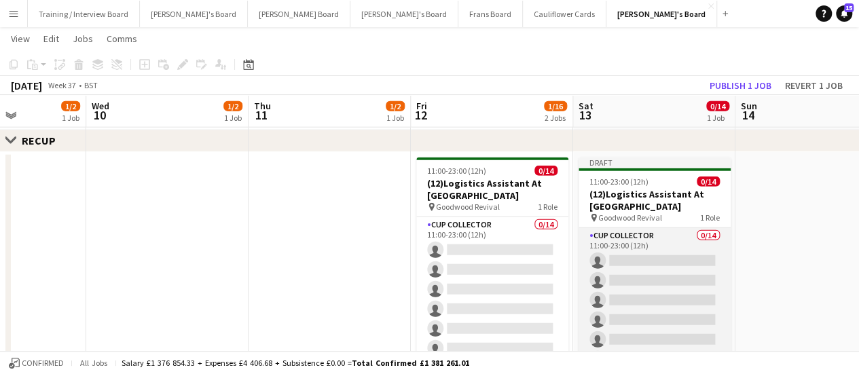
click at [691, 248] on app-card-role "CUP COLLECTOR 0/14 11:00-23:00 (12h) single-neutral-actions single-neutral-acti…" at bounding box center [655, 379] width 152 height 302
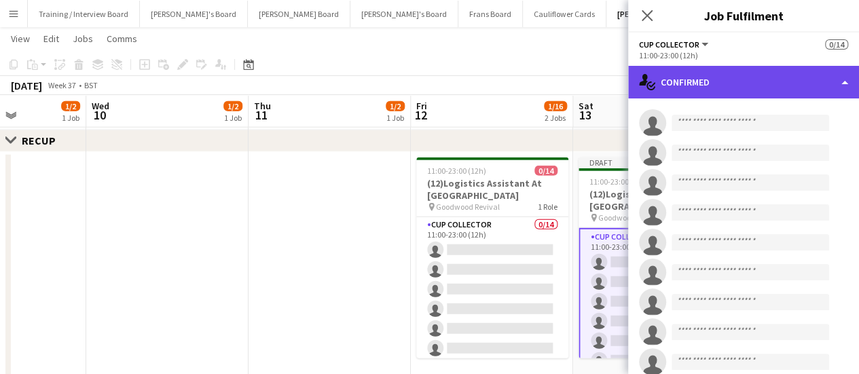
click at [783, 80] on div "single-neutral-actions-check-2 Confirmed" at bounding box center [743, 82] width 231 height 33
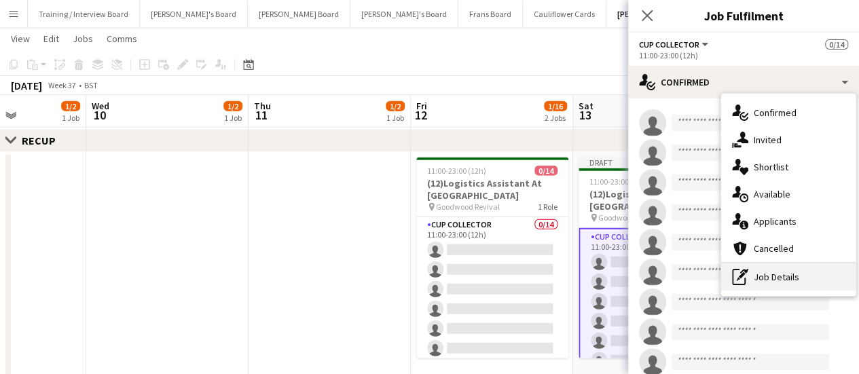
click at [777, 275] on div "pen-write Job Details" at bounding box center [788, 277] width 135 height 27
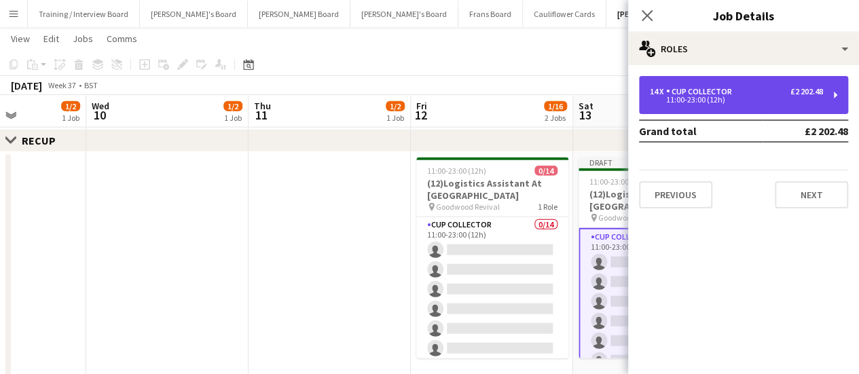
click at [696, 98] on div "11:00-23:00 (12h)" at bounding box center [736, 99] width 173 height 7
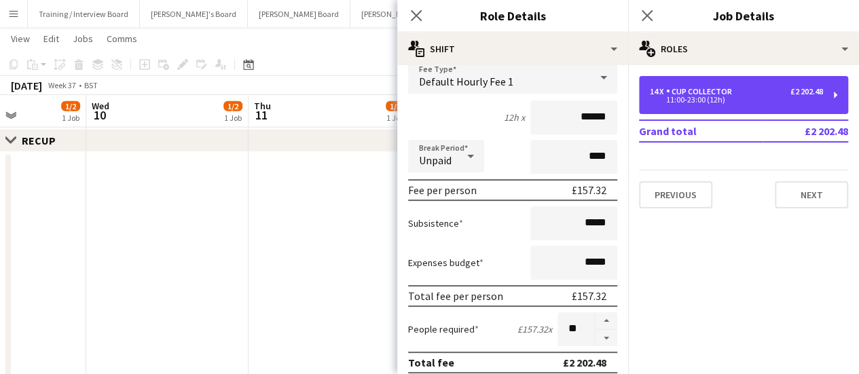
scroll to position [103, 0]
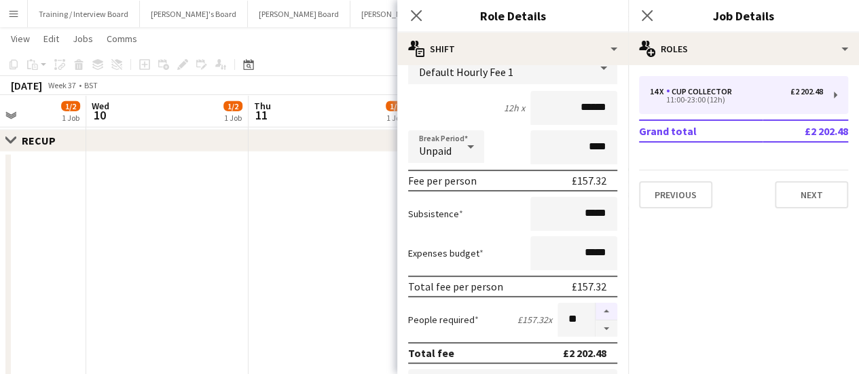
click at [599, 311] on button "button" at bounding box center [607, 312] width 22 height 18
type input "**"
click at [342, 266] on app-date-cell at bounding box center [330, 355] width 162 height 406
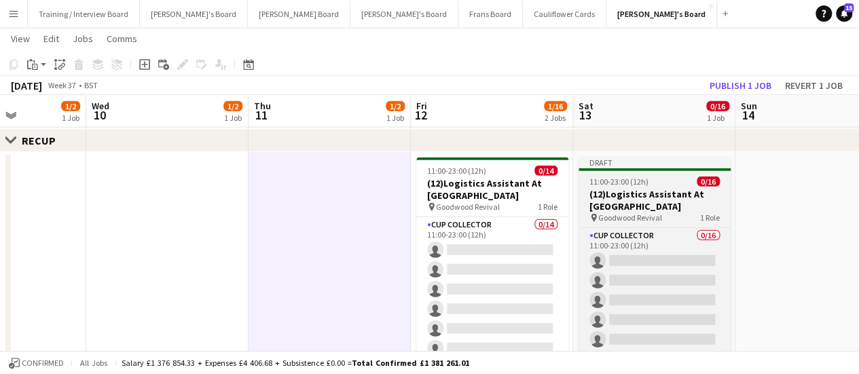
click at [633, 197] on h3 "(12)Logistics Assistant At Goodwood" at bounding box center [655, 200] width 152 height 24
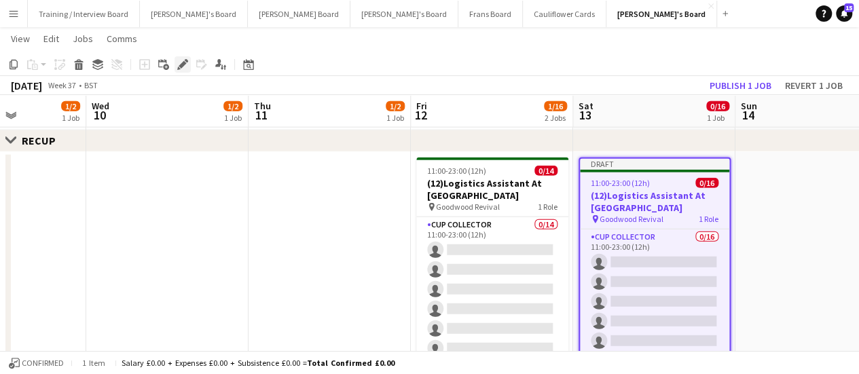
click at [185, 65] on icon "Edit" at bounding box center [182, 64] width 11 height 11
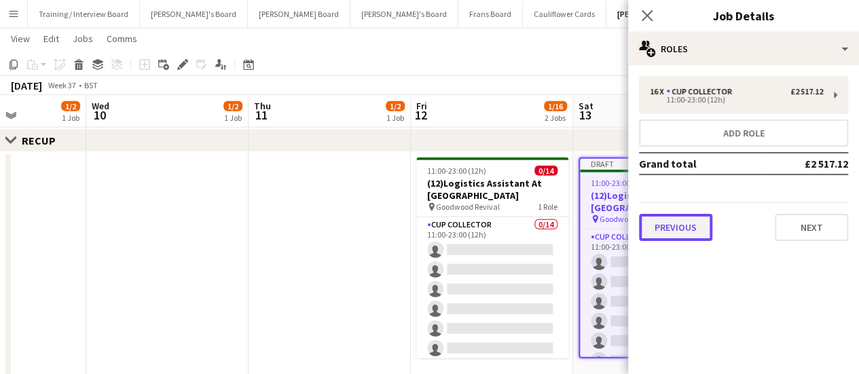
click at [681, 226] on button "Previous" at bounding box center [675, 227] width 73 height 27
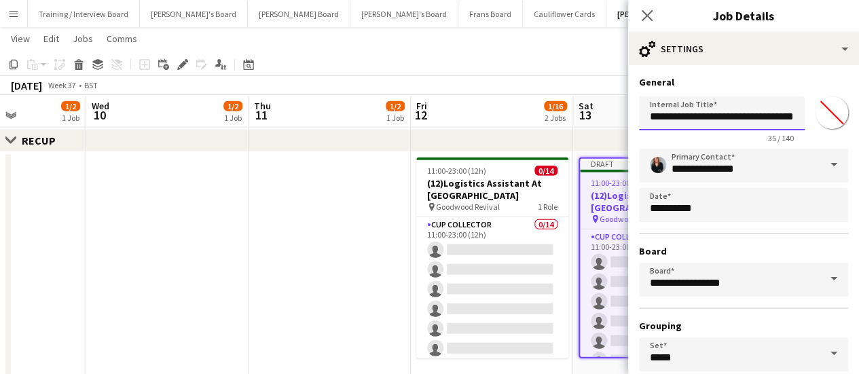
click at [662, 118] on input "**********" at bounding box center [722, 113] width 166 height 34
type input "**********"
click at [349, 254] on app-date-cell at bounding box center [330, 355] width 162 height 406
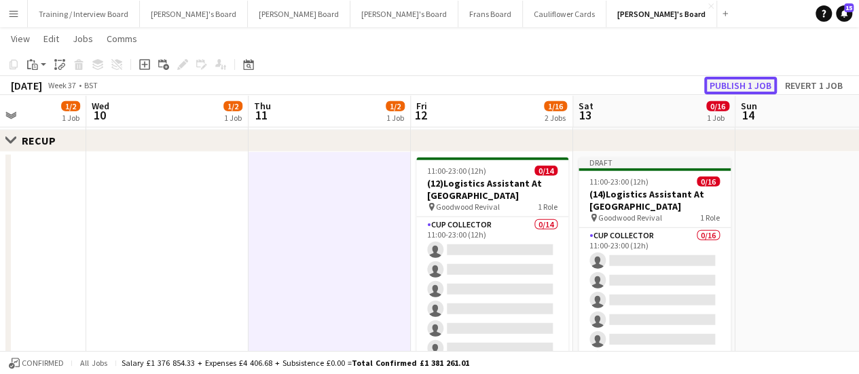
click at [735, 86] on button "Publish 1 job" at bounding box center [740, 86] width 73 height 18
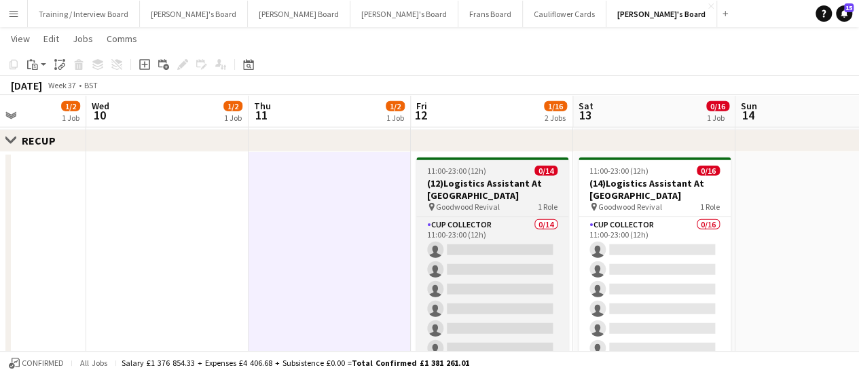
click at [533, 178] on h3 "(12)Logistics Assistant At Goodwood" at bounding box center [492, 189] width 152 height 24
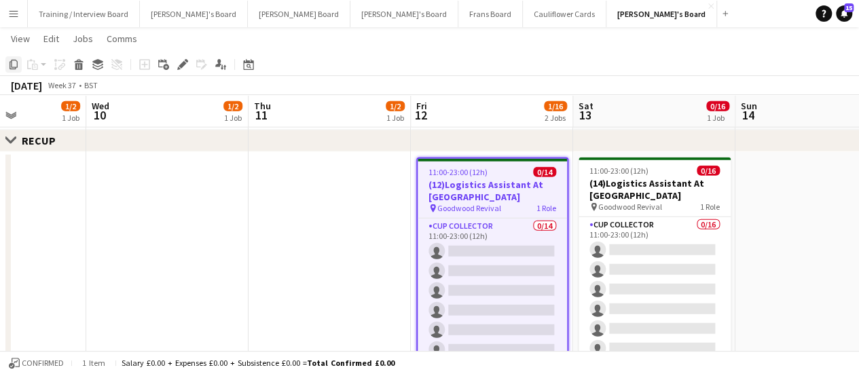
click at [12, 67] on icon "Copy" at bounding box center [13, 64] width 11 height 11
click at [747, 204] on app-date-cell at bounding box center [817, 355] width 162 height 406
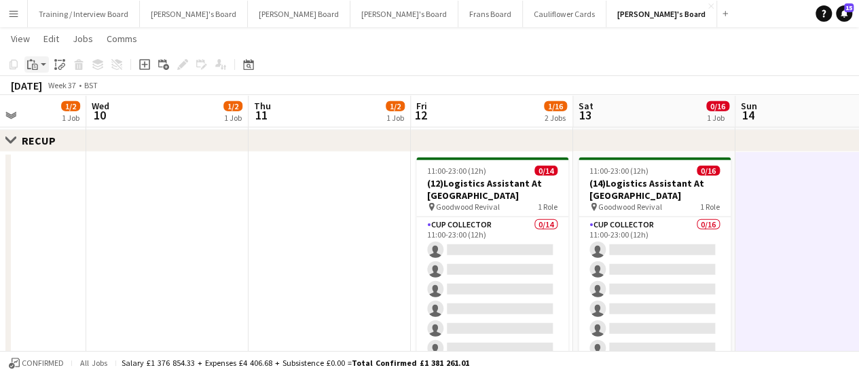
click at [37, 66] on icon at bounding box center [35, 67] width 6 height 6
click at [72, 93] on link "Paste Ctrl+V" at bounding box center [100, 90] width 128 height 12
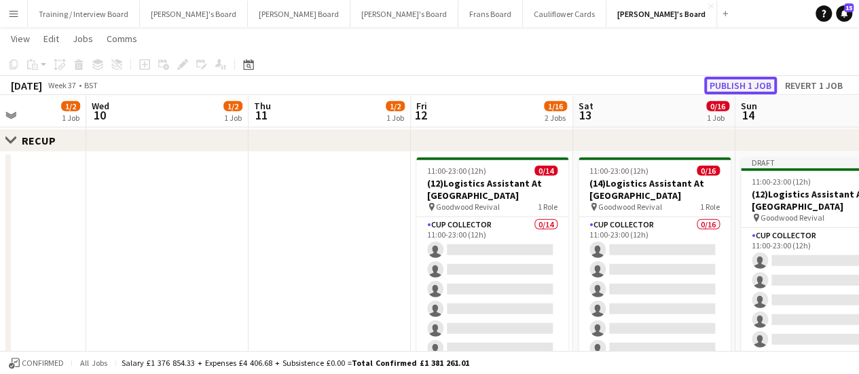
click at [727, 81] on button "Publish 1 job" at bounding box center [740, 86] width 73 height 18
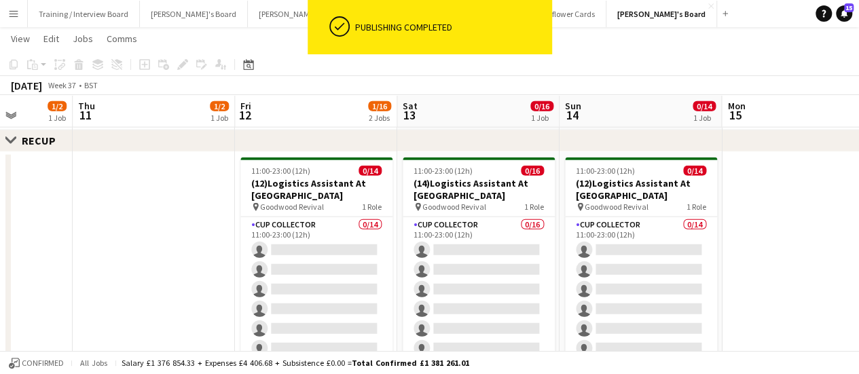
scroll to position [0, 577]
drag, startPoint x: 778, startPoint y: 261, endPoint x: 601, endPoint y: 293, distance: 179.5
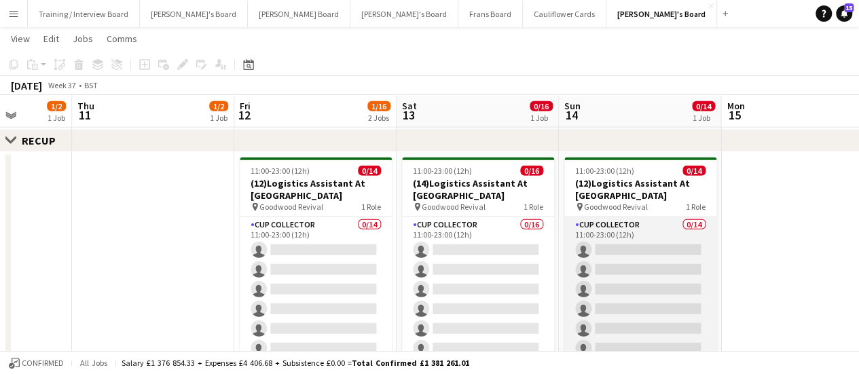
click at [649, 245] on app-card-role "CUP COLLECTOR 0/14 11:00-23:00 (12h) single-neutral-actions single-neutral-acti…" at bounding box center [641, 368] width 152 height 302
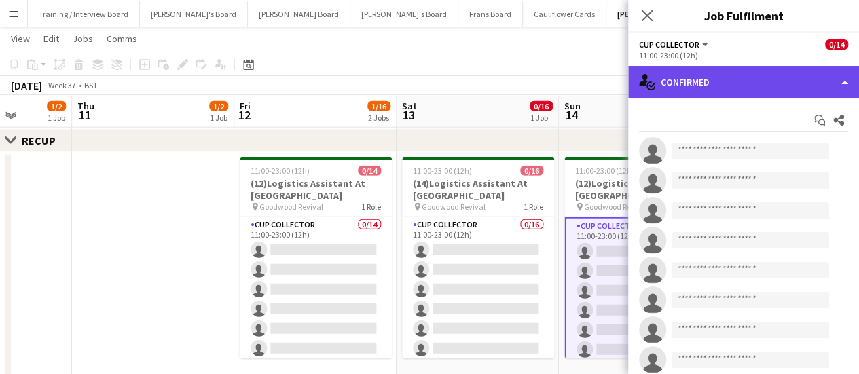
click at [806, 80] on div "single-neutral-actions-check-2 Confirmed" at bounding box center [743, 82] width 231 height 33
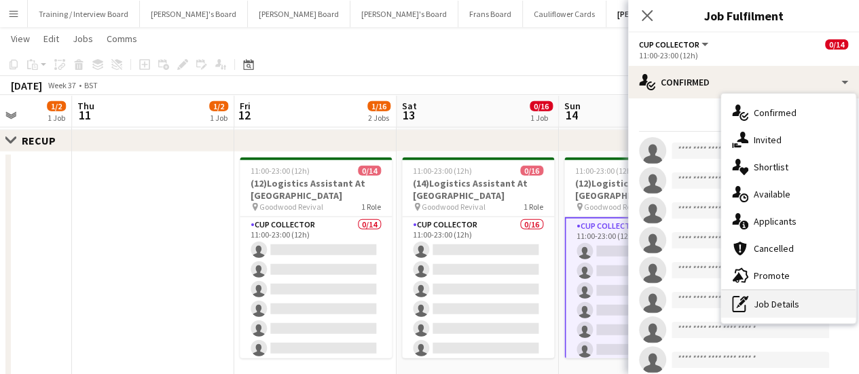
click at [747, 303] on icon "pen-write" at bounding box center [740, 304] width 16 height 16
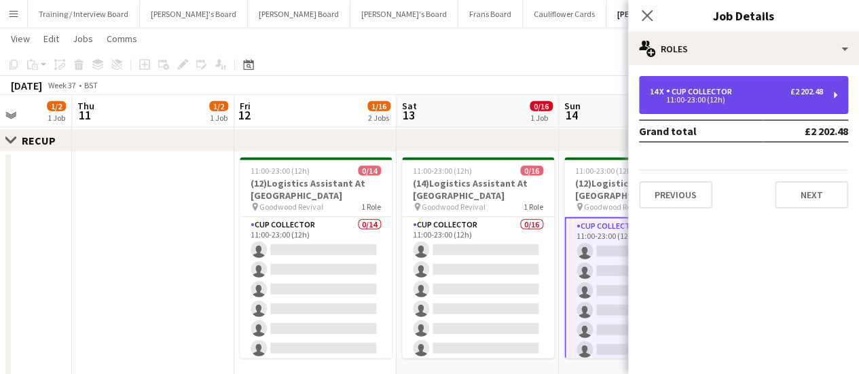
click at [672, 96] on div "CUP COLLECTOR" at bounding box center [701, 92] width 71 height 10
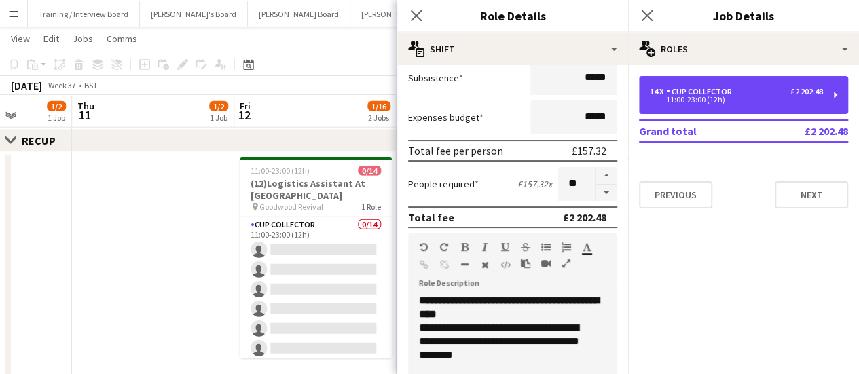
scroll to position [240, 0]
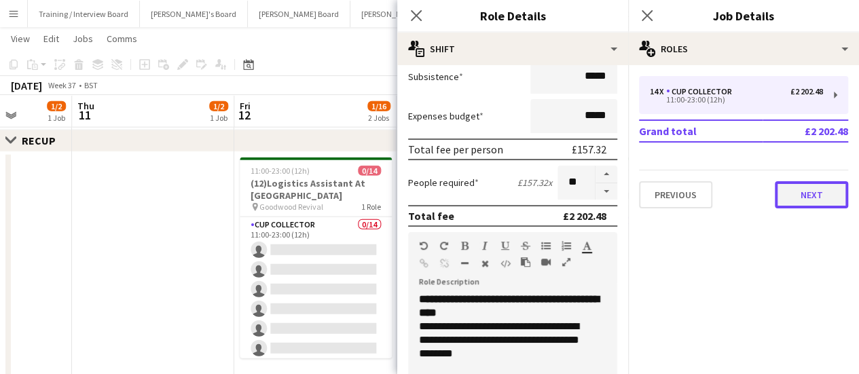
click at [821, 190] on button "Next" at bounding box center [811, 194] width 73 height 27
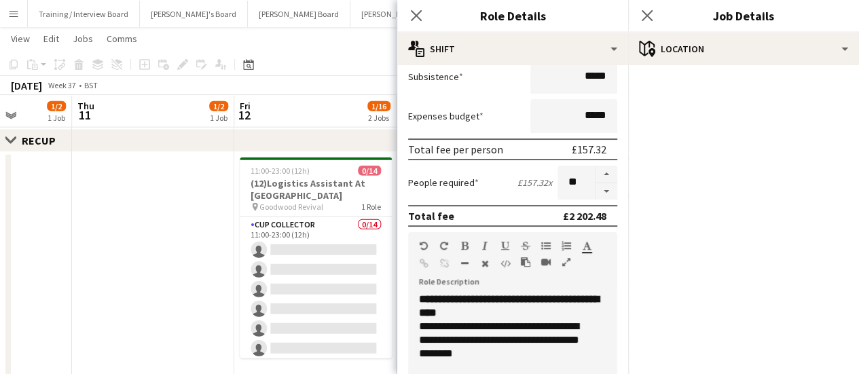
click at [178, 218] on app-date-cell at bounding box center [153, 355] width 162 height 406
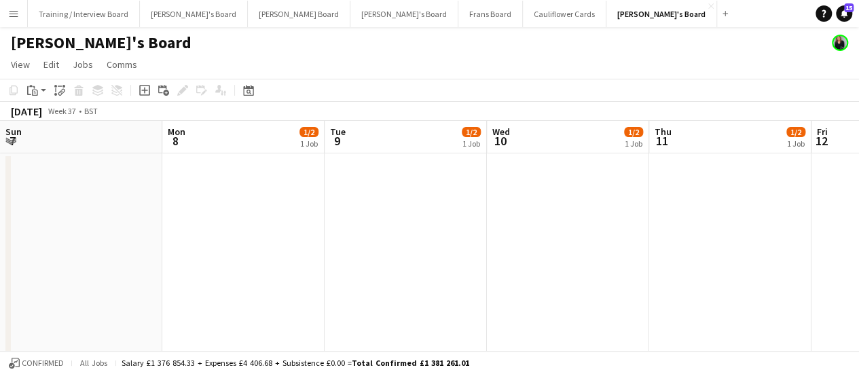
scroll to position [0, 280]
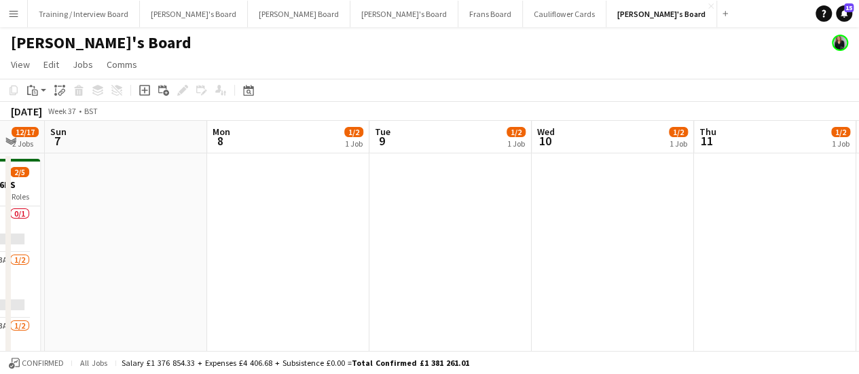
drag, startPoint x: 220, startPoint y: 223, endPoint x: 868, endPoint y: 166, distance: 650.6
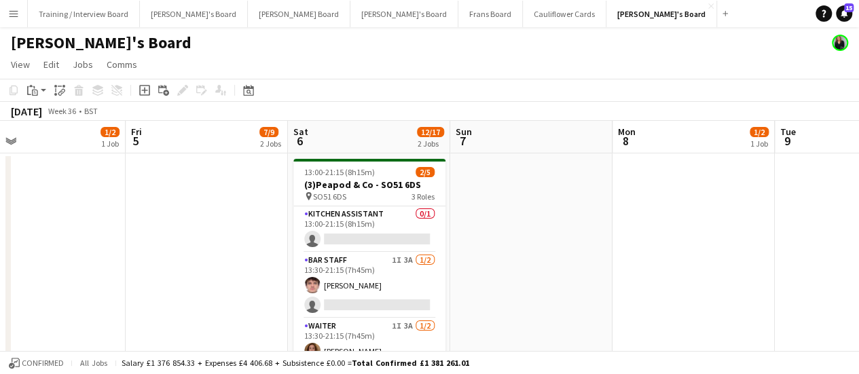
drag, startPoint x: 262, startPoint y: 228, endPoint x: 668, endPoint y: 196, distance: 406.8
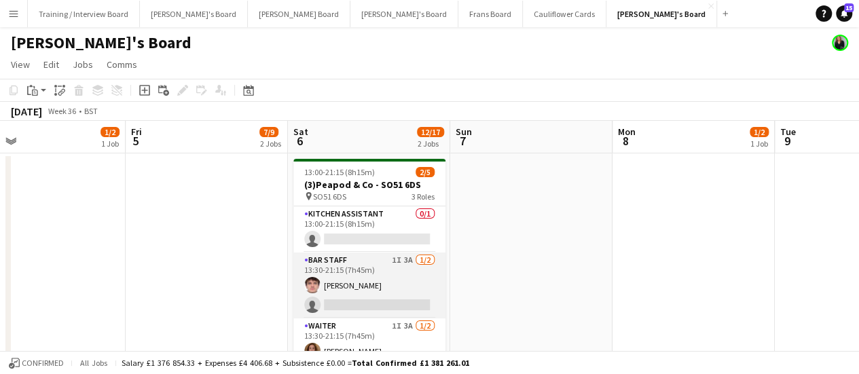
click at [391, 275] on app-card-role "BAR STAFF 1I 3A 1/2 13:30-21:15 (7h45m) James Cox single-neutral-actions" at bounding box center [369, 286] width 152 height 66
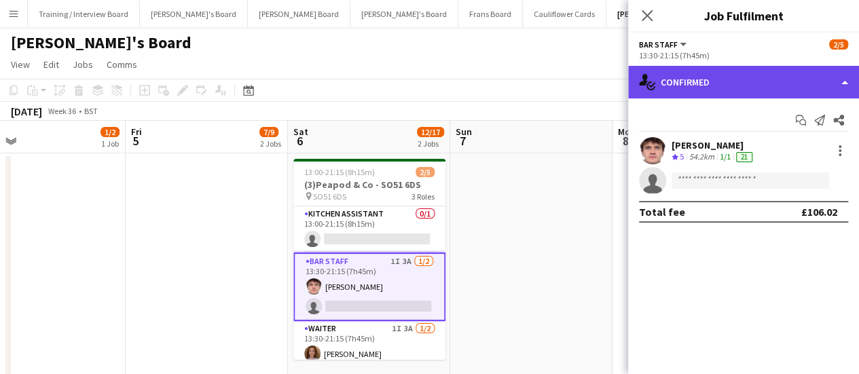
click at [722, 85] on div "single-neutral-actions-check-2 Confirmed" at bounding box center [743, 82] width 231 height 33
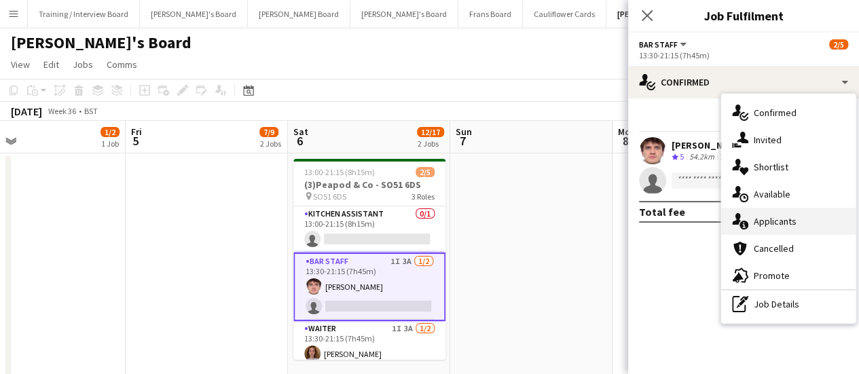
click at [755, 213] on div "single-neutral-actions-information Applicants" at bounding box center [788, 221] width 135 height 27
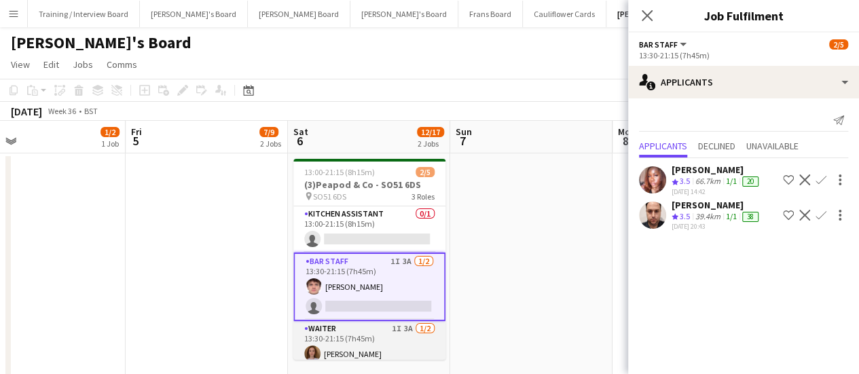
click at [394, 342] on app-card-role "Waiter 1I 3A 1/2 13:30-21:15 (7h45m) Sophie Briscoe single-neutral-actions" at bounding box center [369, 354] width 152 height 66
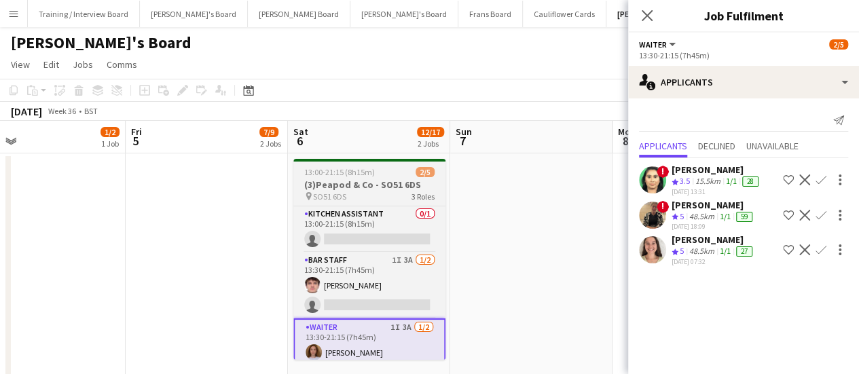
click at [374, 184] on h3 "(3)Peapod & Co - SO51 6DS" at bounding box center [369, 185] width 152 height 12
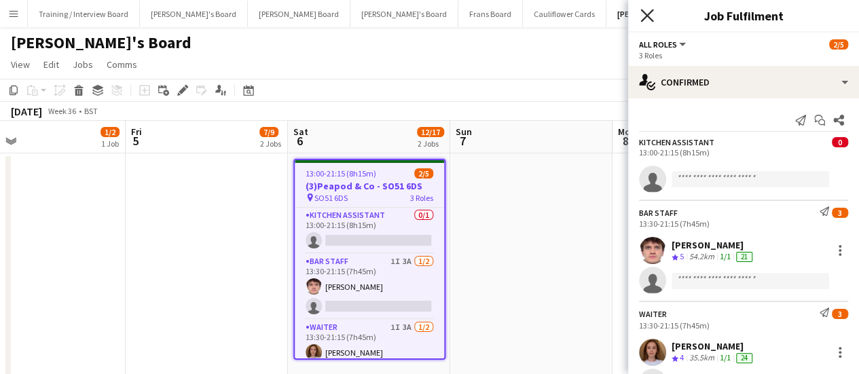
click at [645, 18] on icon "Close pop-in" at bounding box center [647, 15] width 13 height 13
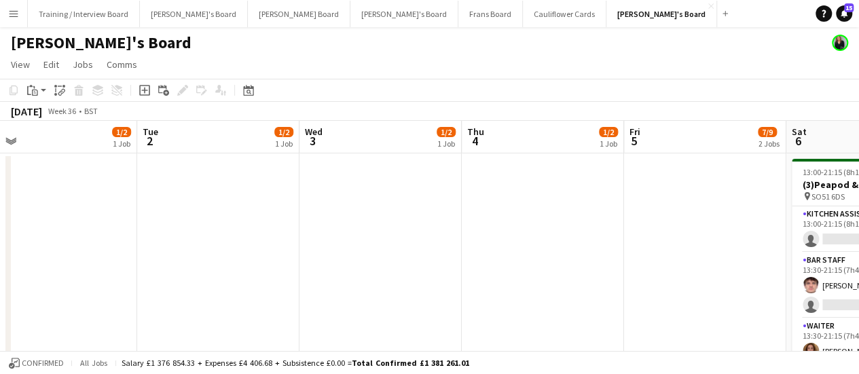
drag, startPoint x: 141, startPoint y: 233, endPoint x: 641, endPoint y: 151, distance: 506.6
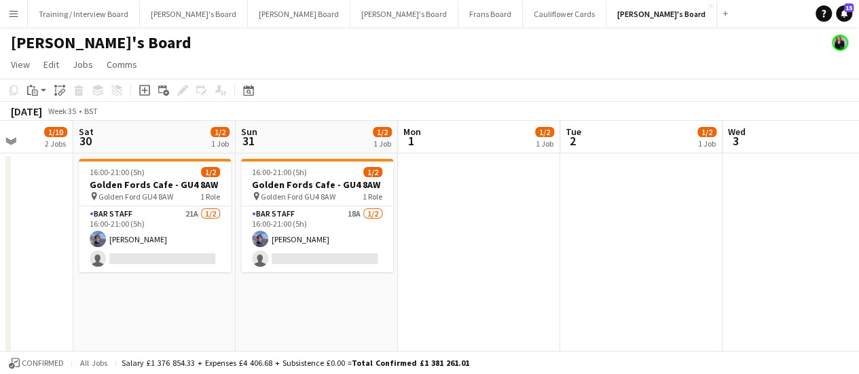
drag, startPoint x: 175, startPoint y: 210, endPoint x: 595, endPoint y: 126, distance: 428.9
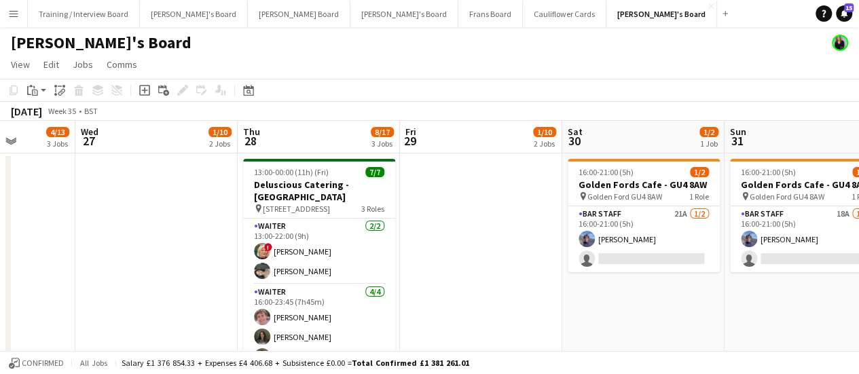
scroll to position [0, 409]
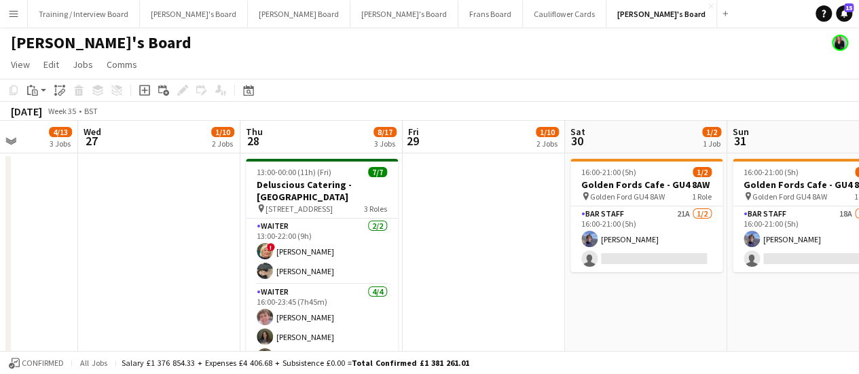
drag, startPoint x: 156, startPoint y: 277, endPoint x: 649, endPoint y: 268, distance: 493.3
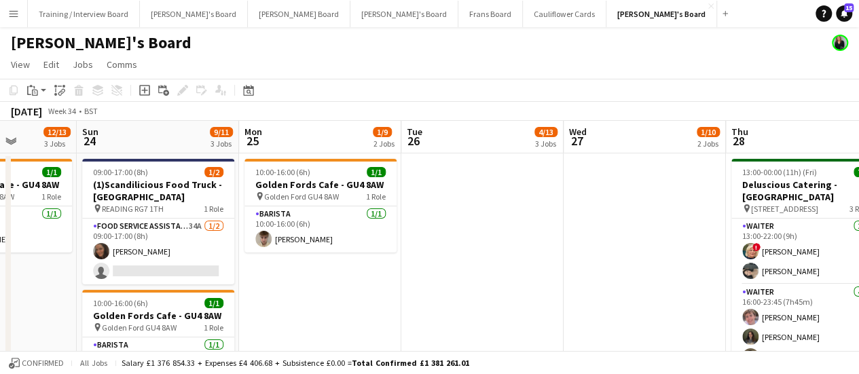
drag, startPoint x: 181, startPoint y: 270, endPoint x: 668, endPoint y: 153, distance: 501.7
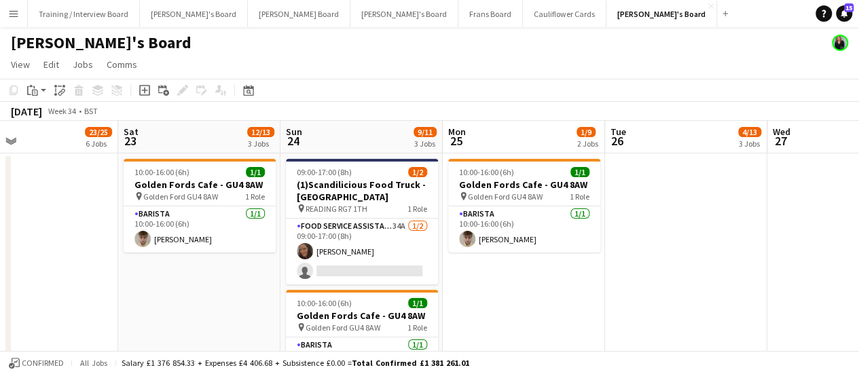
scroll to position [0, 366]
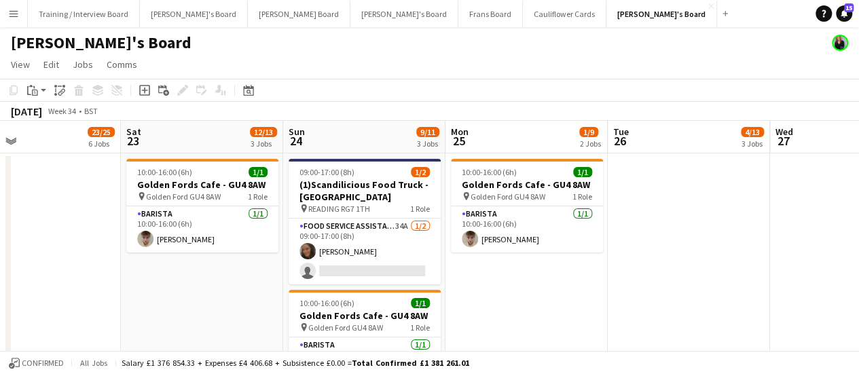
drag, startPoint x: 309, startPoint y: 263, endPoint x: 514, endPoint y: 240, distance: 206.5
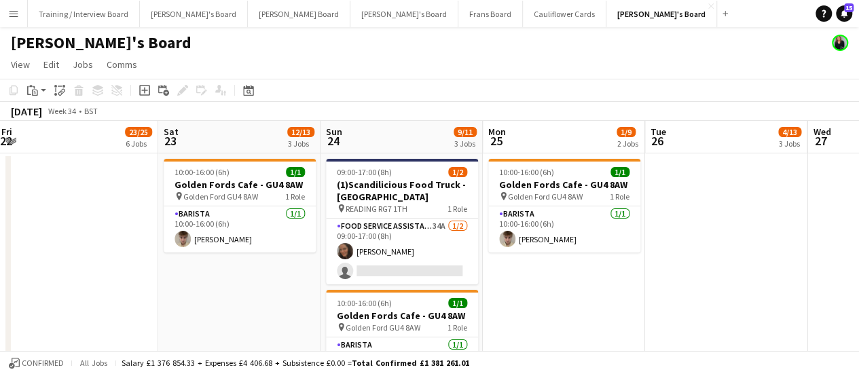
scroll to position [0, 427]
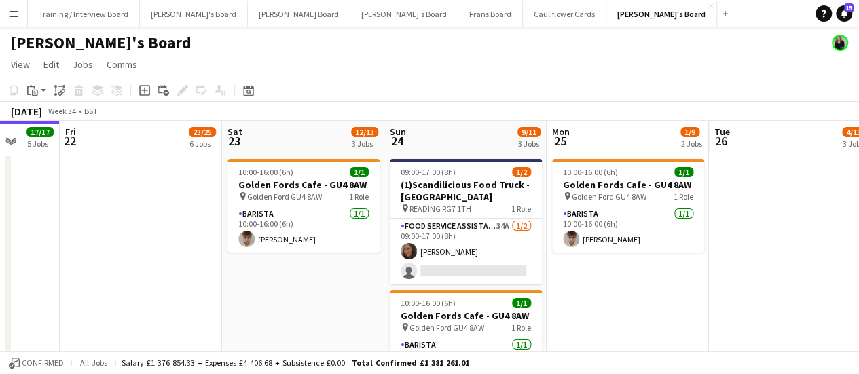
drag, startPoint x: 717, startPoint y: 252, endPoint x: 819, endPoint y: 241, distance: 101.8
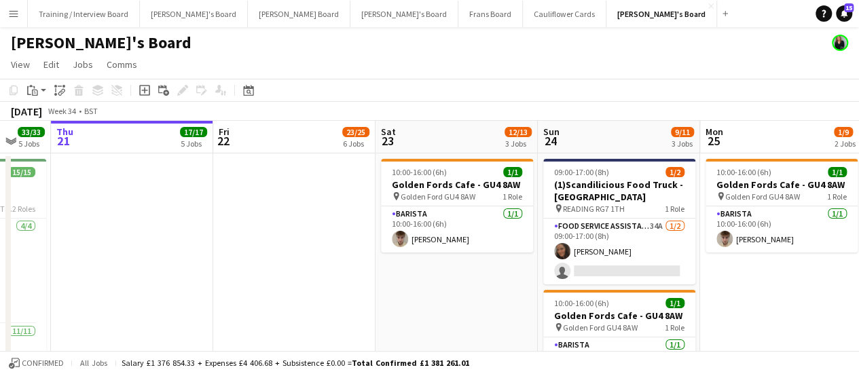
drag, startPoint x: 173, startPoint y: 232, endPoint x: 484, endPoint y: 202, distance: 312.6
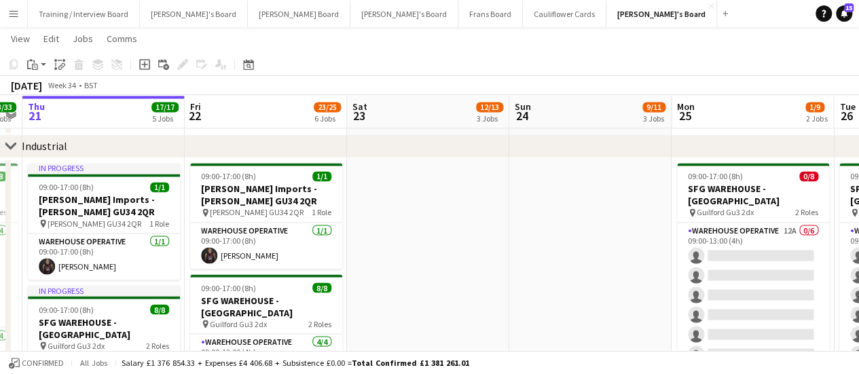
scroll to position [0, 584]
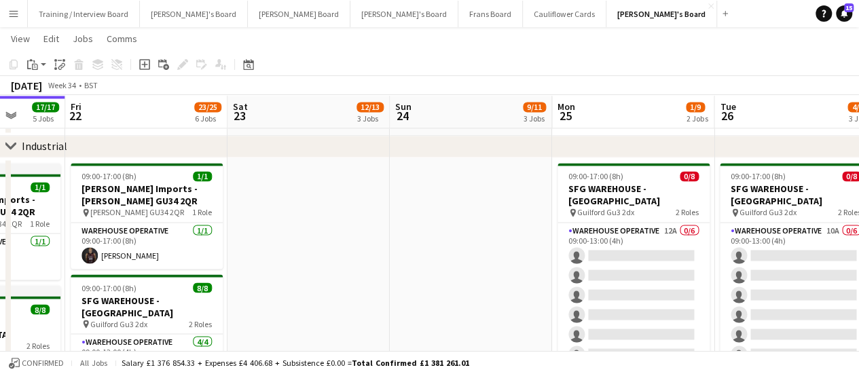
drag, startPoint x: 734, startPoint y: 231, endPoint x: 257, endPoint y: 403, distance: 507.6
click at [257, 374] on html "Menu Boards Boards Boards All jobs Status Workforce Workforce My Workforce Recr…" at bounding box center [429, 349] width 859 height 2938
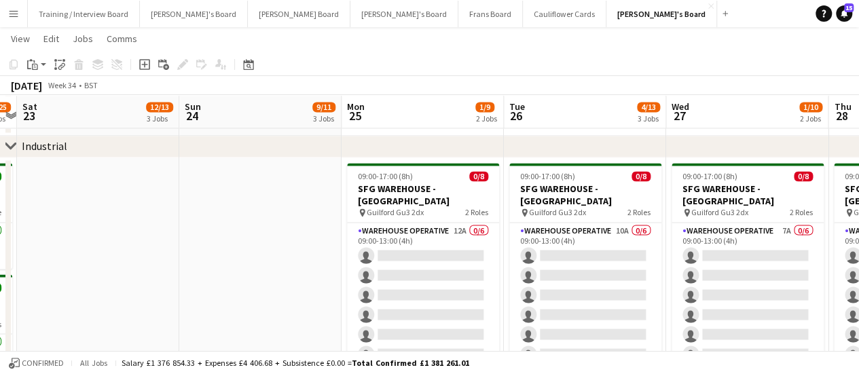
scroll to position [0, 471]
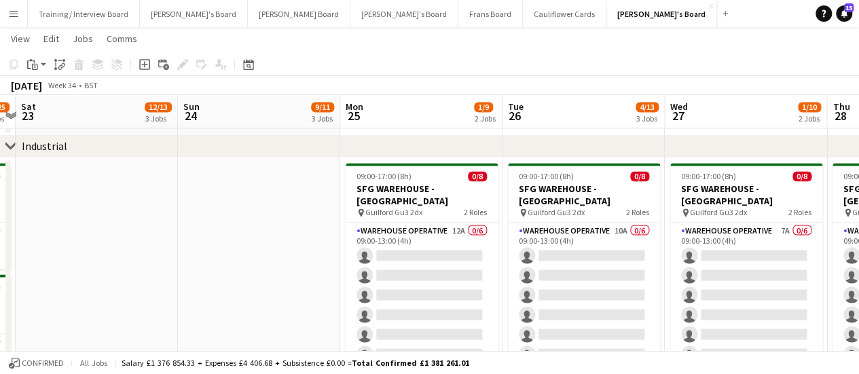
drag, startPoint x: 512, startPoint y: 244, endPoint x: 300, endPoint y: 339, distance: 232.3
click at [300, 339] on app-calendar-viewport "Wed 20 33/33 5 Jobs Thu 21 17/17 5 Jobs Fri 22 23/25 6 Jobs Sat 23 12/13 3 Jobs…" at bounding box center [429, 364] width 859 height 2862
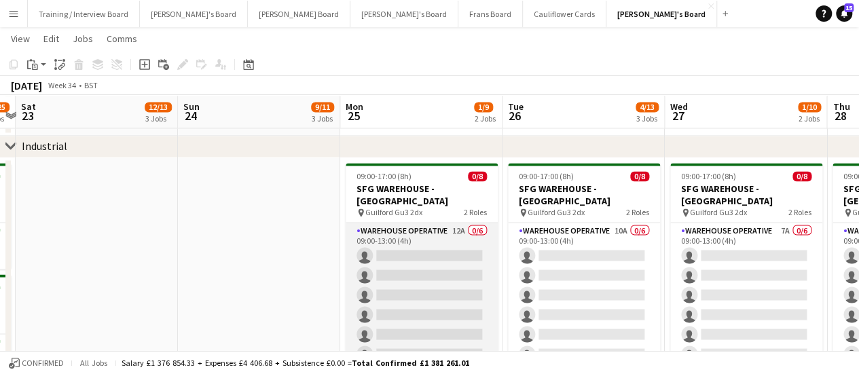
click at [444, 223] on app-card-role "Warehouse Operative 12A 0/6 09:00-13:00 (4h) single-neutral-actions single-neut…" at bounding box center [422, 295] width 152 height 145
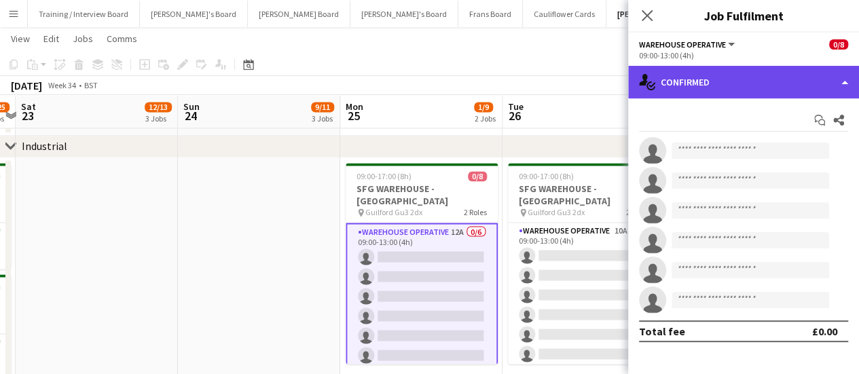
click at [692, 69] on div "single-neutral-actions-check-2 Confirmed" at bounding box center [743, 82] width 231 height 33
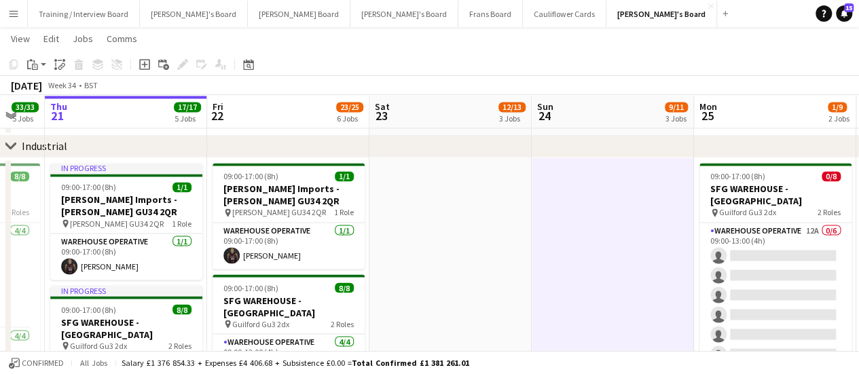
drag, startPoint x: 94, startPoint y: 264, endPoint x: 447, endPoint y: 263, distance: 352.6
click at [447, 263] on app-calendar-viewport "Tue 19 17/17 5 Jobs Wed 20 33/33 5 Jobs Thu 21 17/17 5 Jobs Fri 22 23/25 6 Jobs…" at bounding box center [429, 364] width 859 height 2862
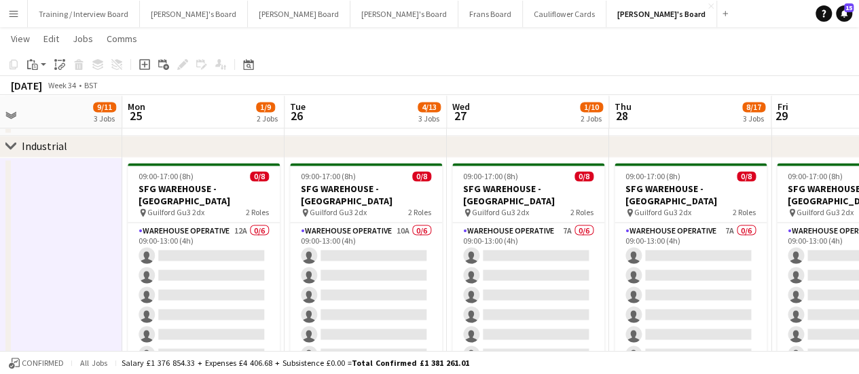
scroll to position [0, 361]
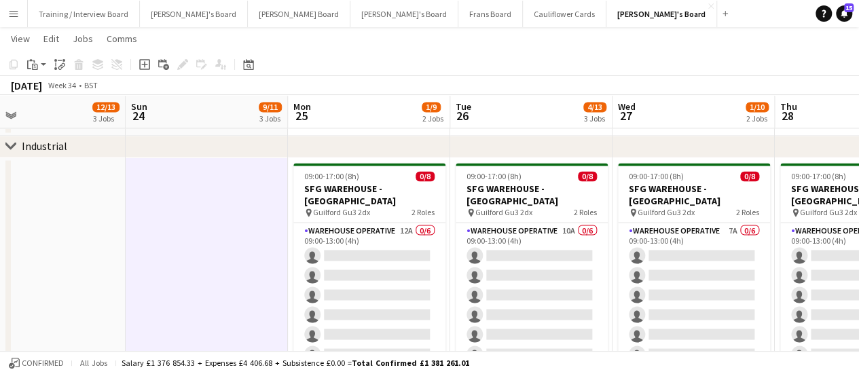
drag, startPoint x: 662, startPoint y: 218, endPoint x: 0, endPoint y: 406, distance: 687.9
click at [0, 374] on html "Menu Boards Boards Boards All jobs Status Workforce Workforce My Workforce Recr…" at bounding box center [429, 349] width 859 height 2938
drag, startPoint x: 726, startPoint y: 146, endPoint x: 448, endPoint y: 246, distance: 295.2
click at [448, 246] on div "chevron-right Industrial Close set RECUP Close set Red Chutney Close set Admin …" at bounding box center [429, 364] width 859 height 2862
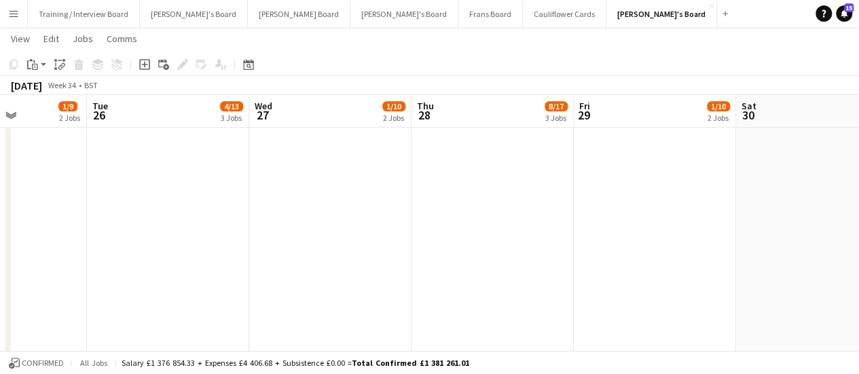
scroll to position [0, 601]
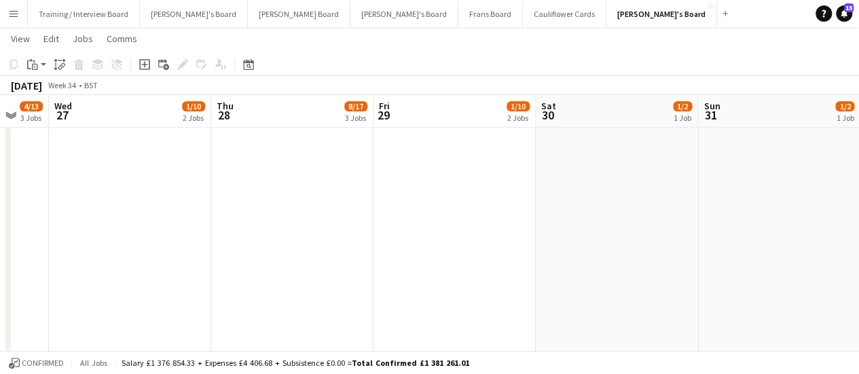
drag, startPoint x: 807, startPoint y: 193, endPoint x: 168, endPoint y: 366, distance: 662.3
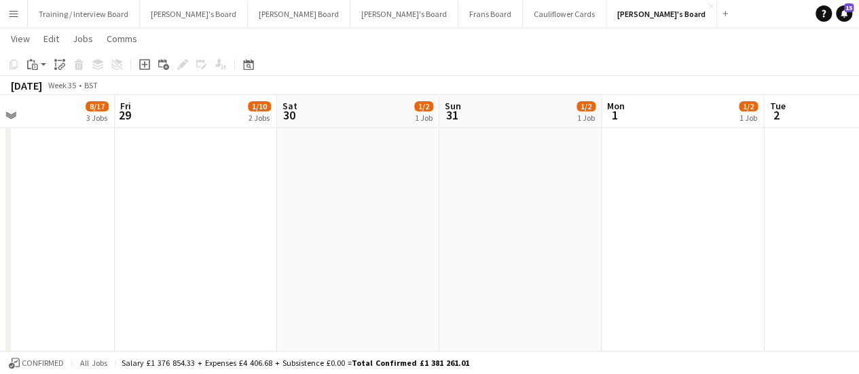
scroll to position [0, 544]
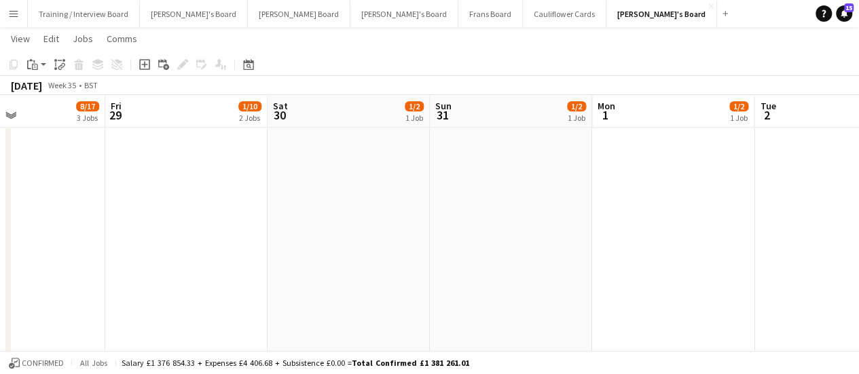
drag, startPoint x: 651, startPoint y: 235, endPoint x: 383, endPoint y: 312, distance: 279.1
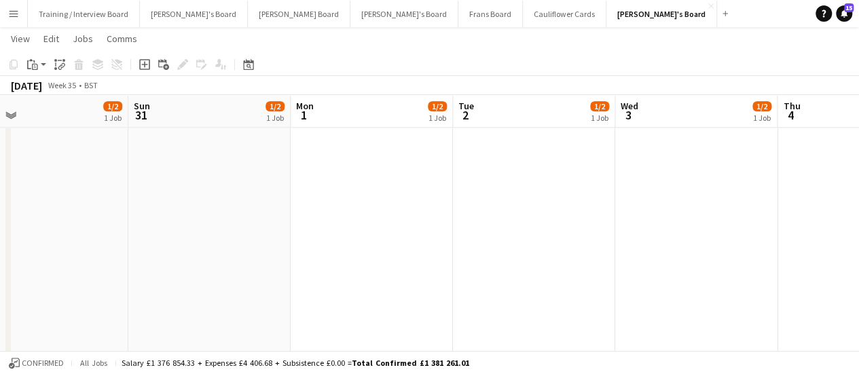
drag, startPoint x: 721, startPoint y: 245, endPoint x: 416, endPoint y: 342, distance: 319.9
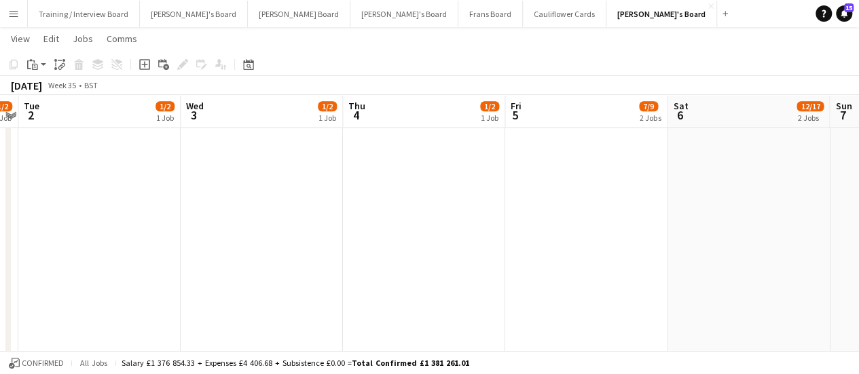
drag, startPoint x: 772, startPoint y: 233, endPoint x: 336, endPoint y: 347, distance: 450.8
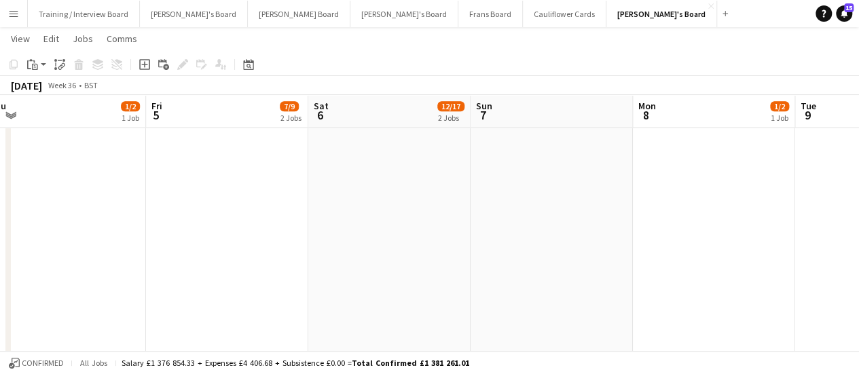
drag, startPoint x: 696, startPoint y: 226, endPoint x: 344, endPoint y: 317, distance: 364.3
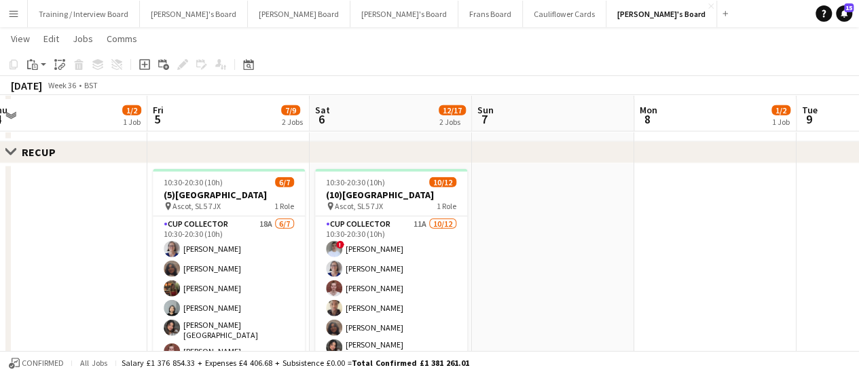
scroll to position [1679, 0]
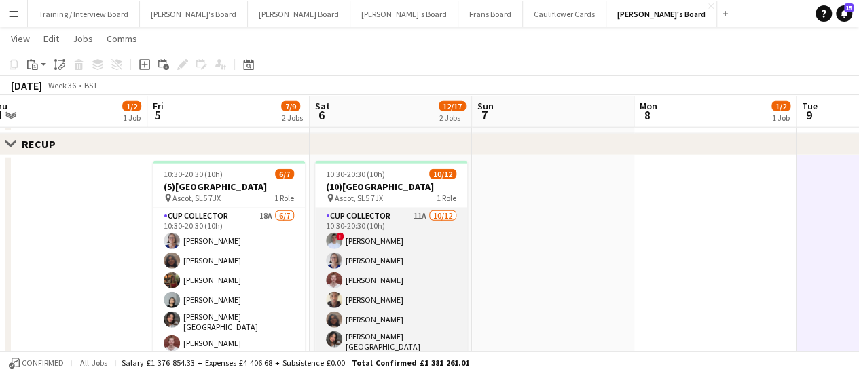
click at [378, 253] on app-card-role "CUP COLLECTOR 11A 10/12 10:30-20:30 (10h) ! Connor Upton Dagmar Bailey Emma Bak…" at bounding box center [391, 342] width 152 height 267
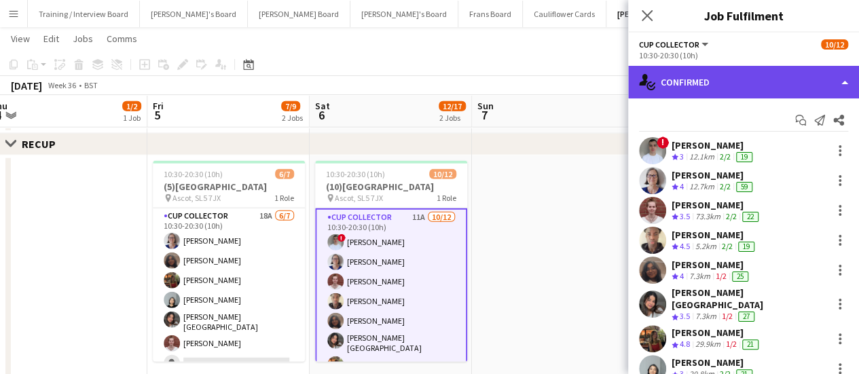
click at [783, 92] on div "single-neutral-actions-check-2 Confirmed" at bounding box center [743, 82] width 231 height 33
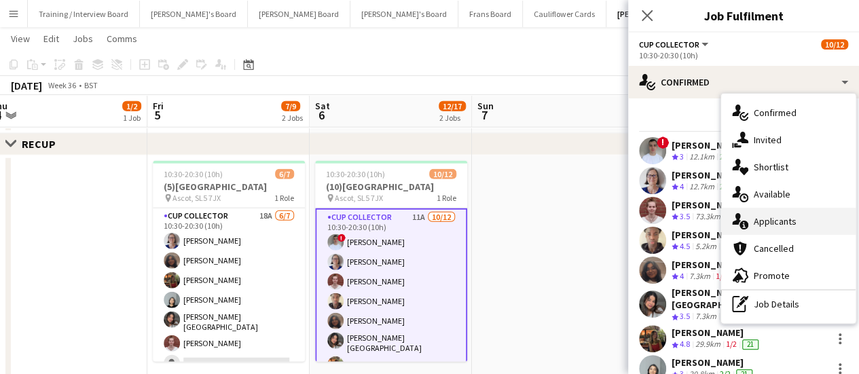
click at [793, 211] on div "single-neutral-actions-information Applicants" at bounding box center [788, 221] width 135 height 27
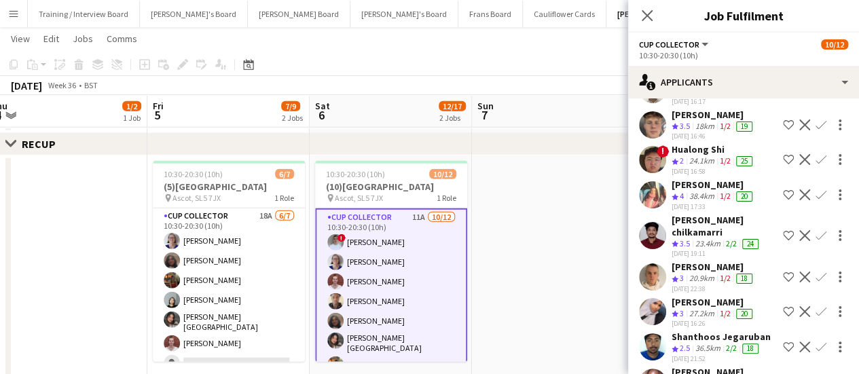
scroll to position [77, 0]
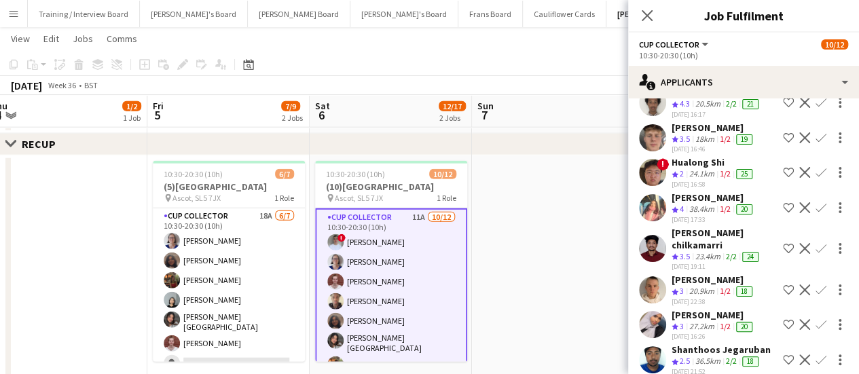
click at [816, 243] on app-icon "Confirm" at bounding box center [821, 248] width 11 height 11
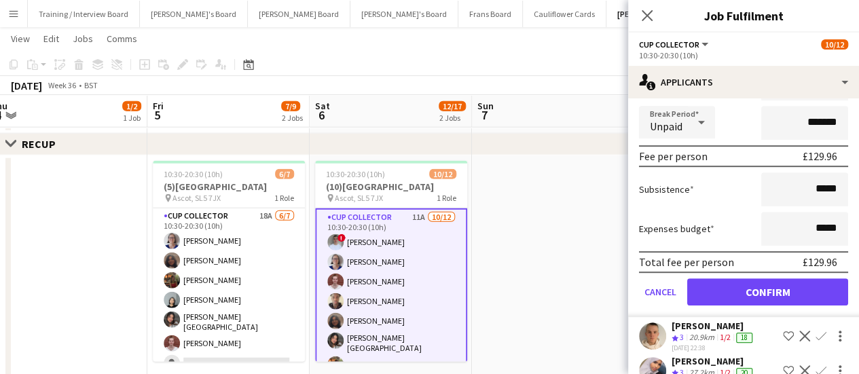
scroll to position [359, 0]
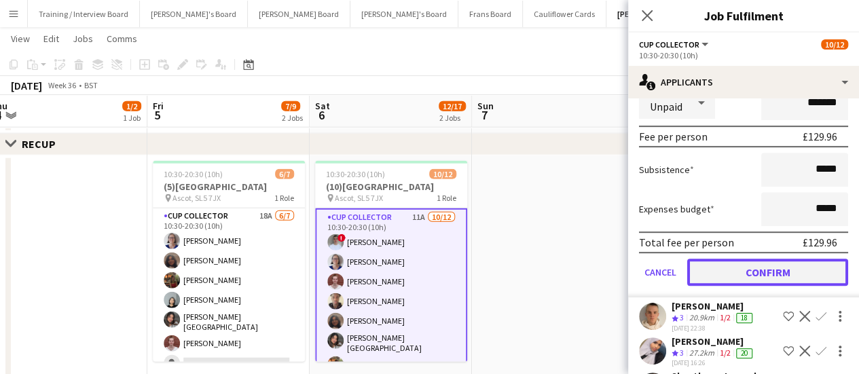
click at [791, 259] on button "Confirm" at bounding box center [767, 272] width 161 height 27
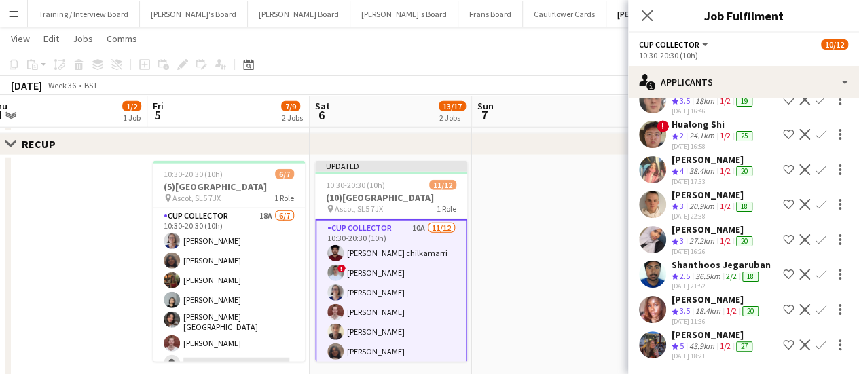
scroll to position [17, 0]
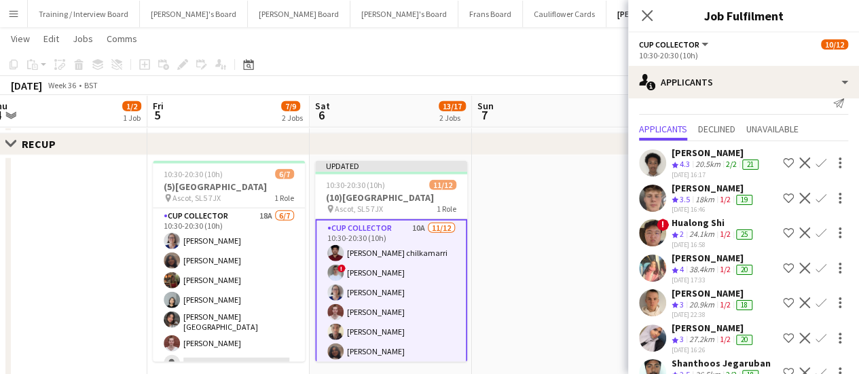
click at [708, 162] on div "20.5km" at bounding box center [708, 165] width 31 height 12
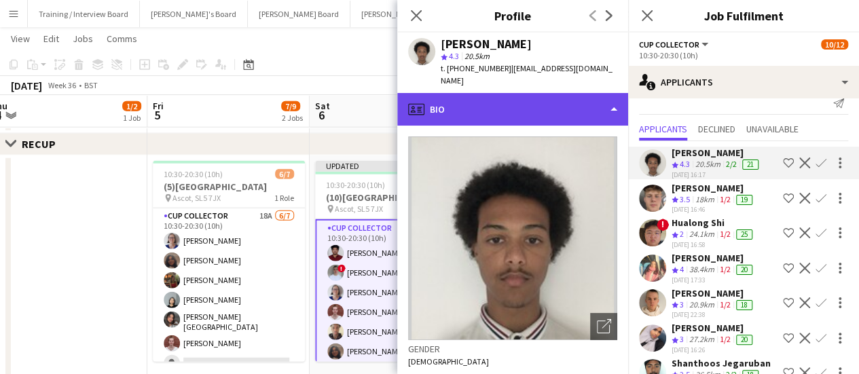
click at [505, 93] on div "profile Bio" at bounding box center [512, 109] width 231 height 33
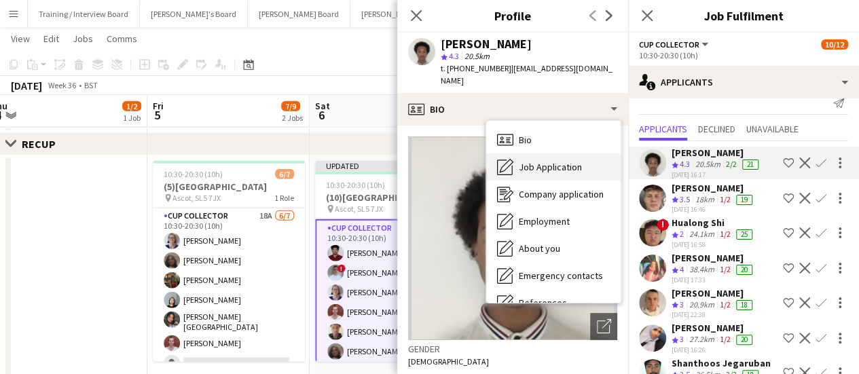
click at [552, 161] on span "Job Application" at bounding box center [550, 167] width 63 height 12
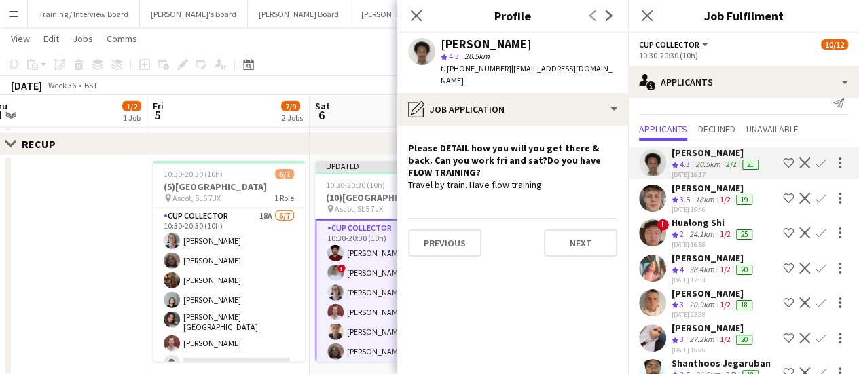
click at [816, 161] on app-icon "Confirm" at bounding box center [821, 163] width 11 height 11
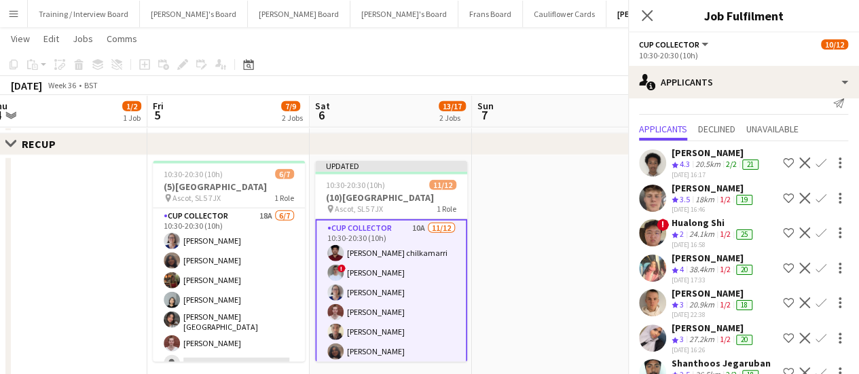
click at [816, 161] on app-icon "Confirm" at bounding box center [821, 163] width 11 height 11
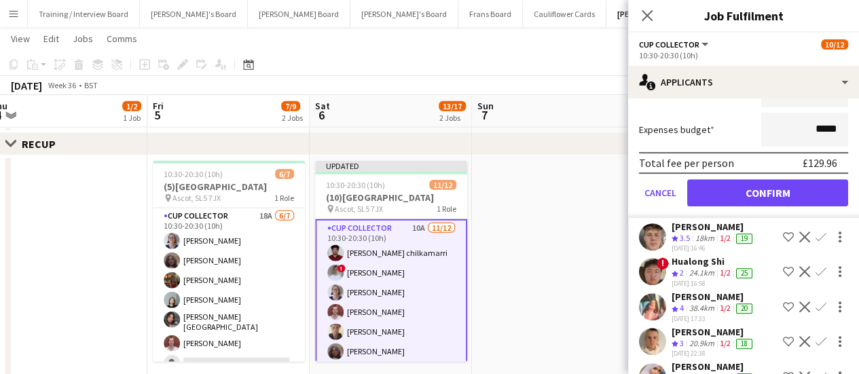
scroll to position [295, 0]
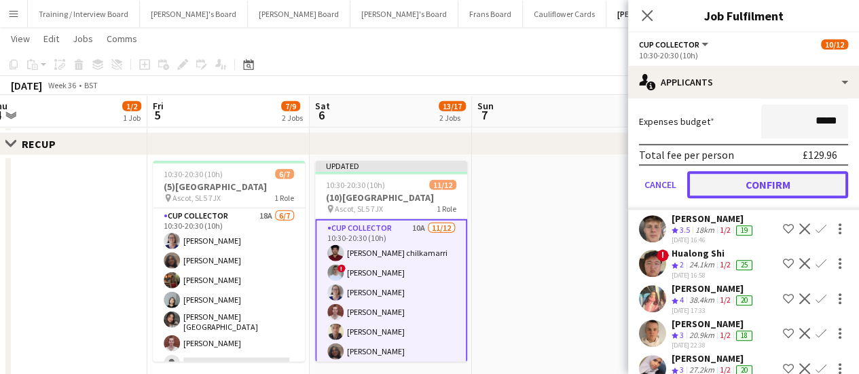
click at [751, 185] on button "Confirm" at bounding box center [767, 184] width 161 height 27
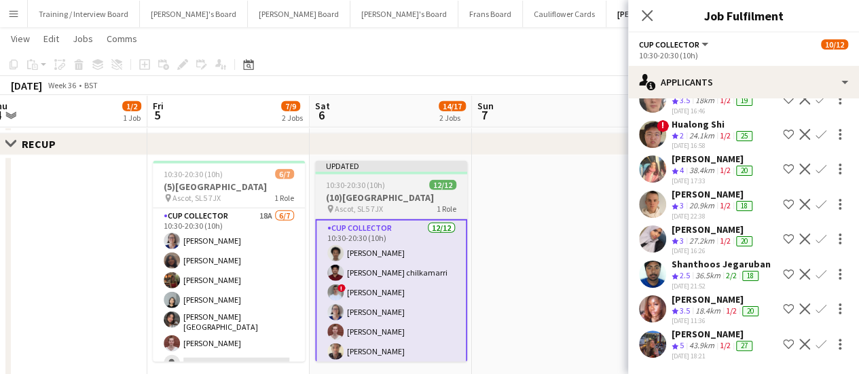
scroll to position [0, 0]
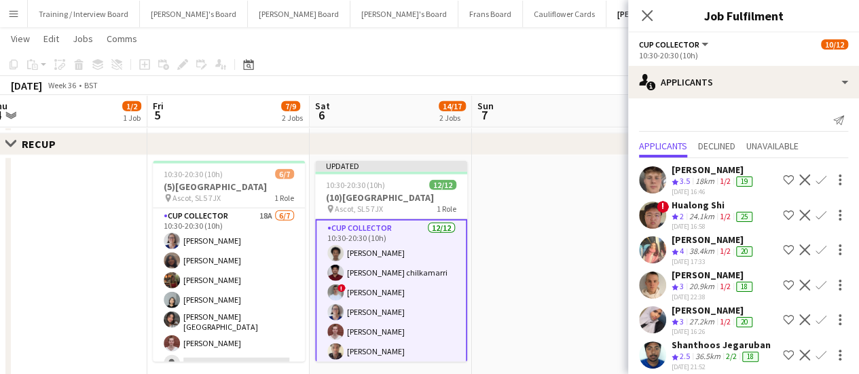
click at [360, 251] on app-card-role "CUP COLLECTOR 12/12 10:30-20:30 (10h) Joshua Haines santhosh chilkamarri ! Conn…" at bounding box center [391, 354] width 152 height 270
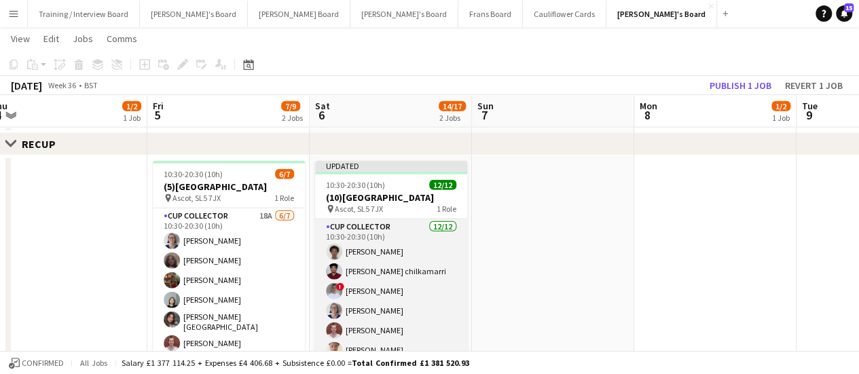
click at [360, 251] on app-card-role "CUP COLLECTOR 12/12 10:30-20:30 (10h) Joshua Haines santhosh chilkamarri ! Conn…" at bounding box center [391, 352] width 152 height 267
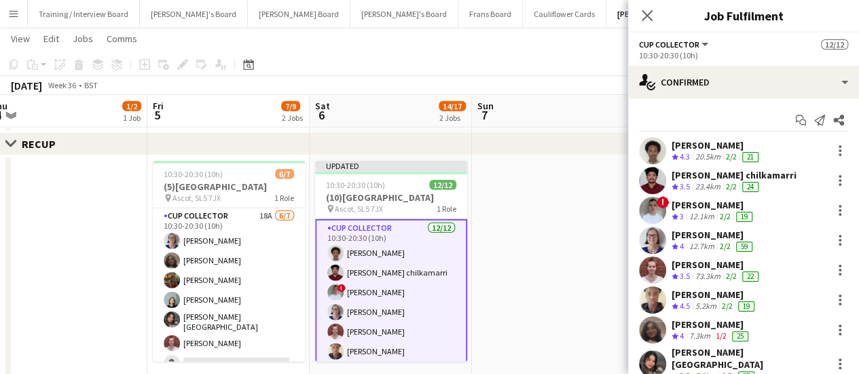
click at [716, 99] on div "Start chat Send notification Share Joshua Haines Crew rating 4.3 20.5km 2/2 21 …" at bounding box center [743, 320] width 231 height 443
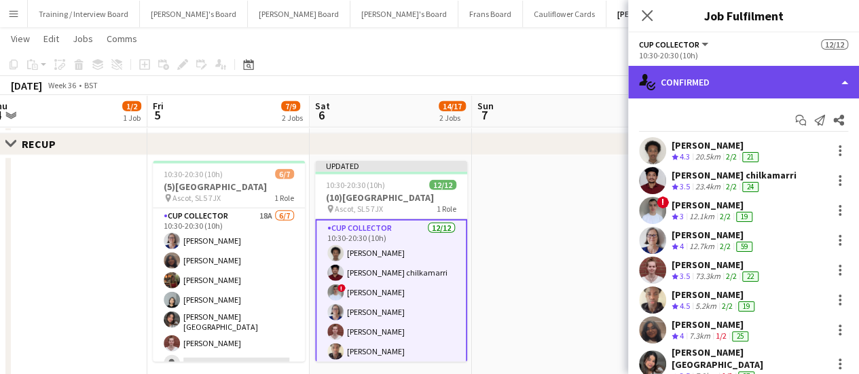
click at [715, 96] on div "single-neutral-actions-check-2 Confirmed" at bounding box center [743, 82] width 231 height 33
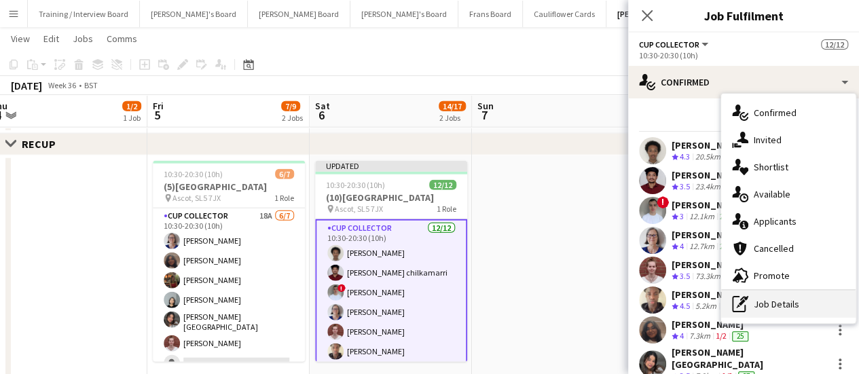
click at [767, 312] on div "pen-write Job Details" at bounding box center [788, 304] width 135 height 27
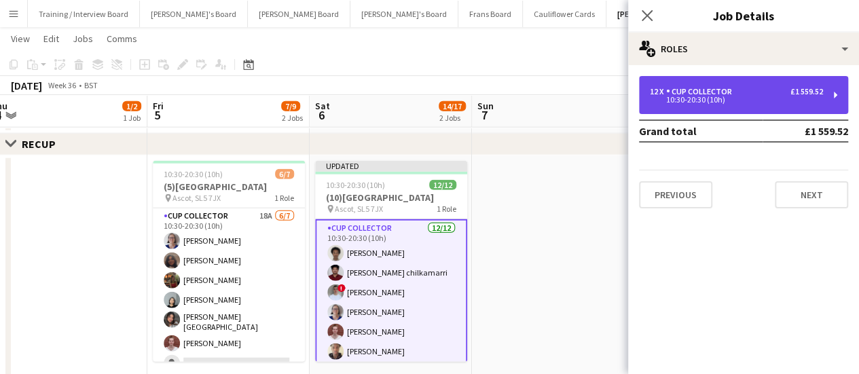
click at [687, 103] on div "10:30-20:30 (10h)" at bounding box center [736, 99] width 173 height 7
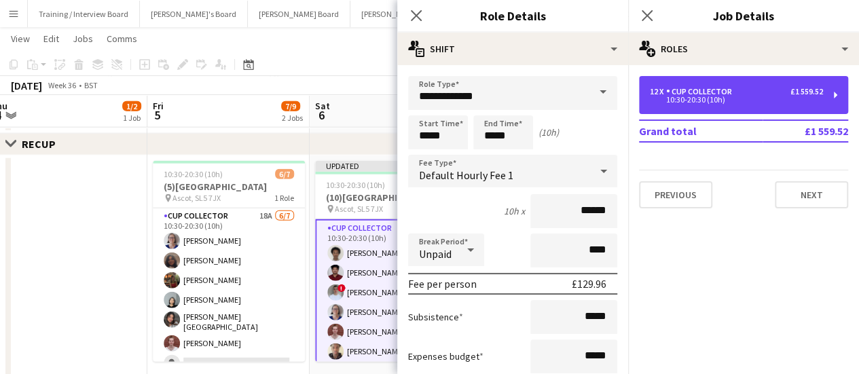
scroll to position [166, 0]
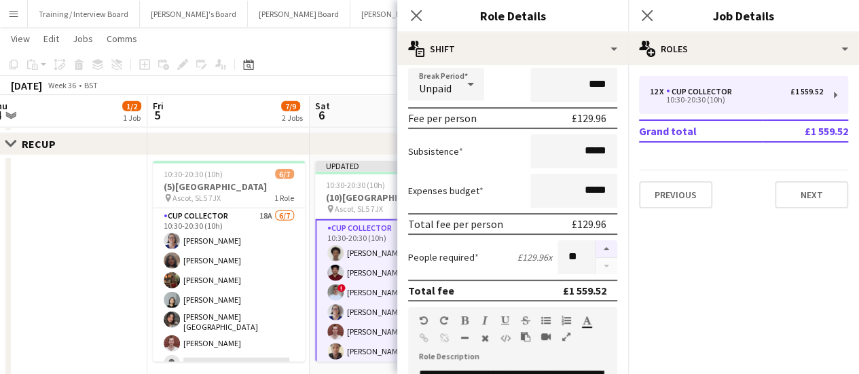
click at [601, 251] on button "button" at bounding box center [607, 249] width 22 height 18
type input "**"
click at [39, 237] on app-date-cell at bounding box center [66, 359] width 162 height 406
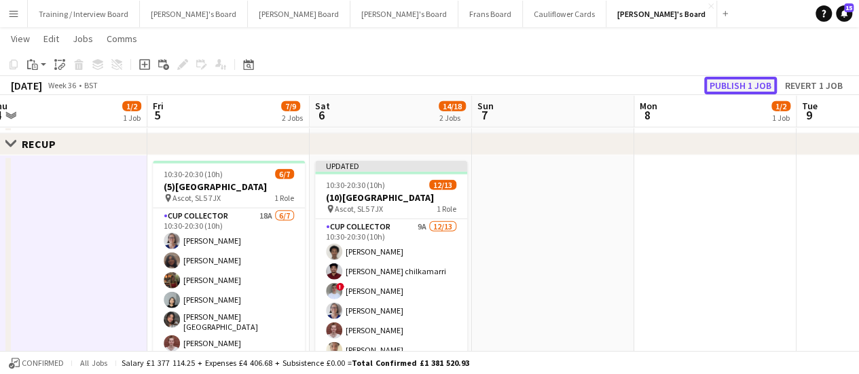
click at [738, 86] on button "Publish 1 job" at bounding box center [740, 86] width 73 height 18
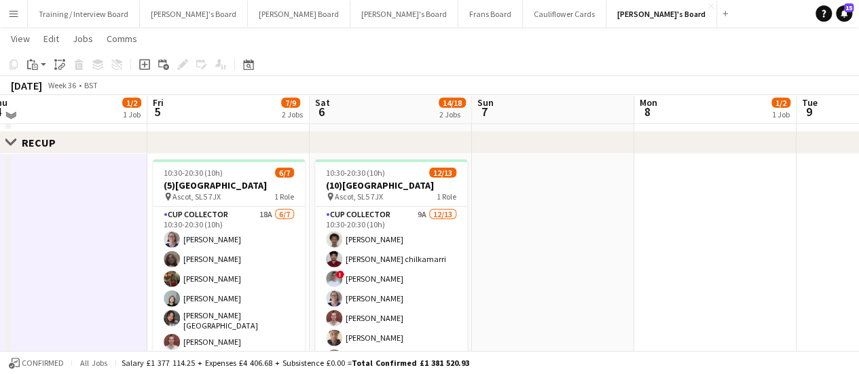
scroll to position [1692, 0]
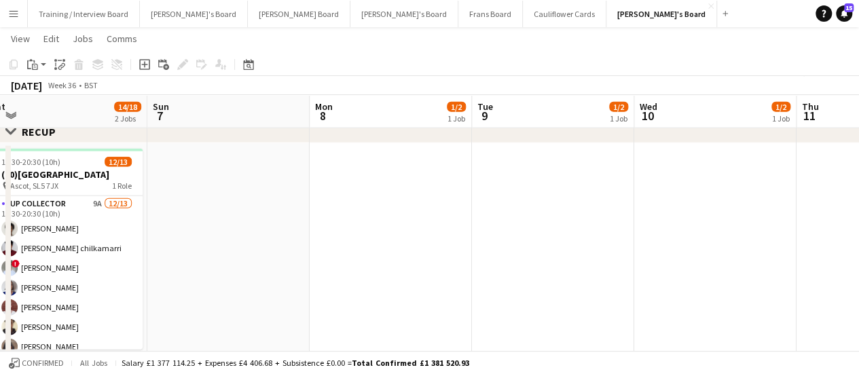
drag, startPoint x: 774, startPoint y: 255, endPoint x: 417, endPoint y: 294, distance: 359.4
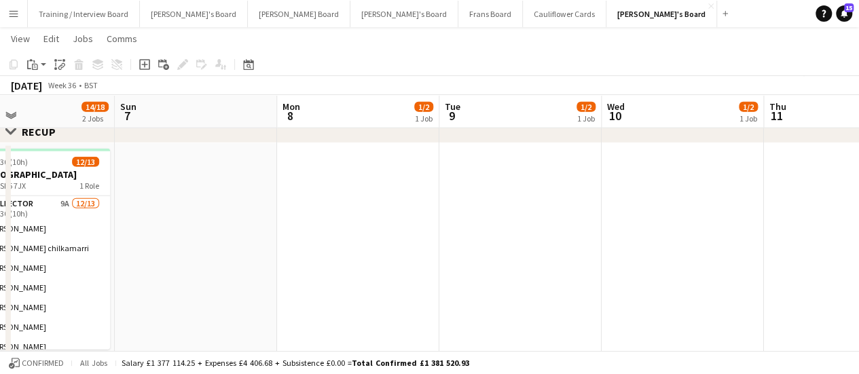
drag, startPoint x: 724, startPoint y: 252, endPoint x: 429, endPoint y: 237, distance: 295.2
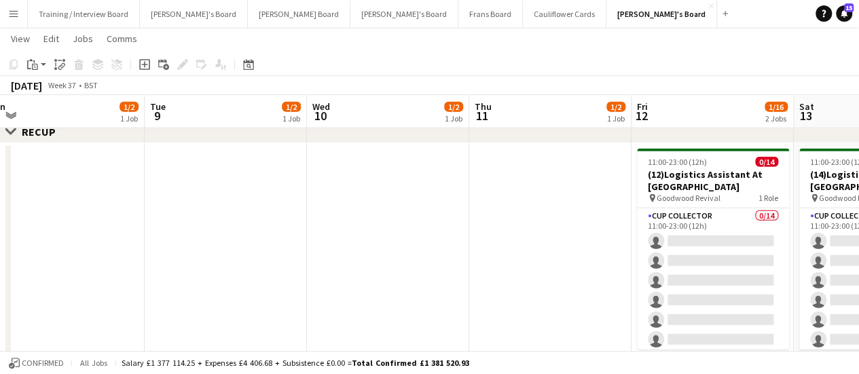
scroll to position [0, 580]
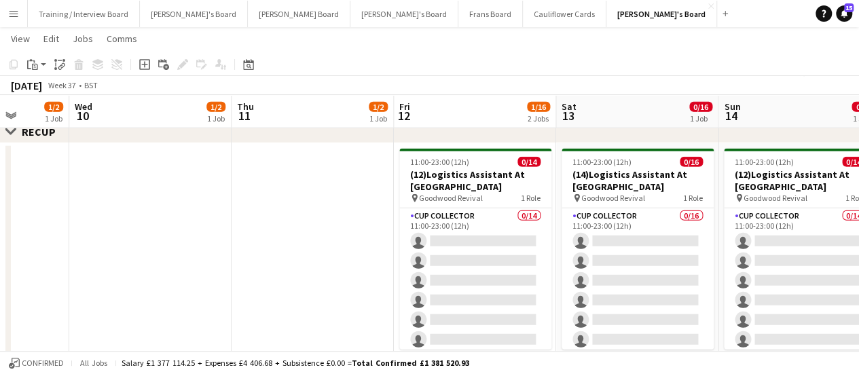
drag, startPoint x: 700, startPoint y: 253, endPoint x: 463, endPoint y: 287, distance: 240.2
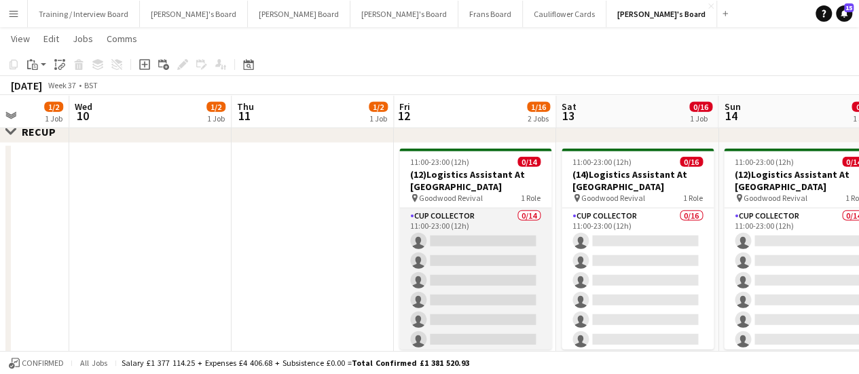
click at [467, 223] on app-card-role "CUP COLLECTOR 0/14 11:00-23:00 (12h) single-neutral-actions single-neutral-acti…" at bounding box center [475, 360] width 152 height 302
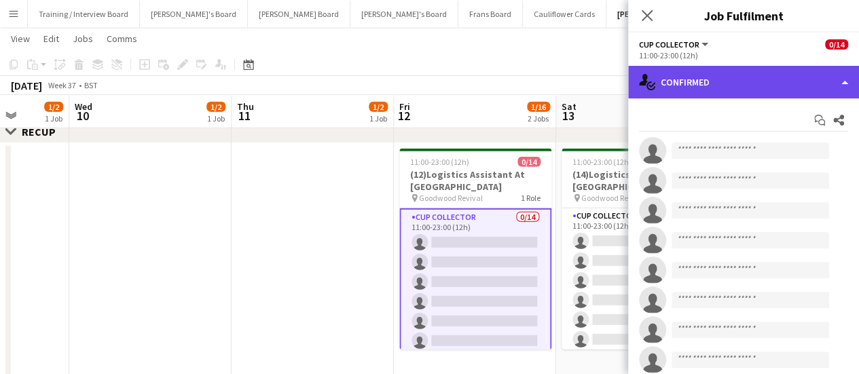
click at [748, 73] on div "single-neutral-actions-check-2 Confirmed" at bounding box center [743, 82] width 231 height 33
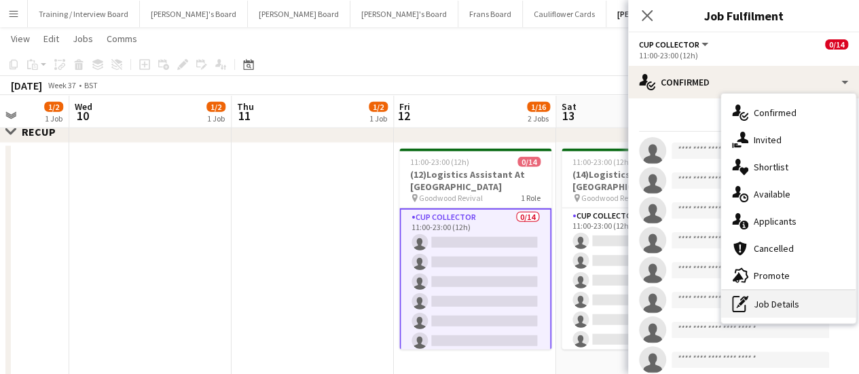
click at [763, 298] on div "pen-write Job Details" at bounding box center [788, 304] width 135 height 27
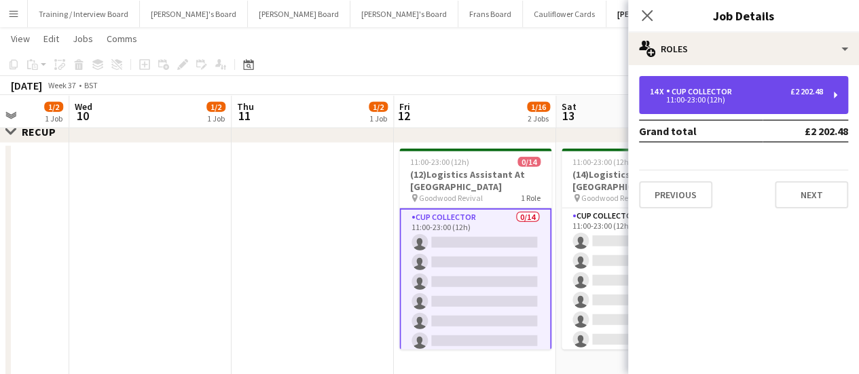
click at [677, 109] on div "14 x CUP COLLECTOR £2 202.48 11:00-23:00 (12h)" at bounding box center [743, 95] width 209 height 38
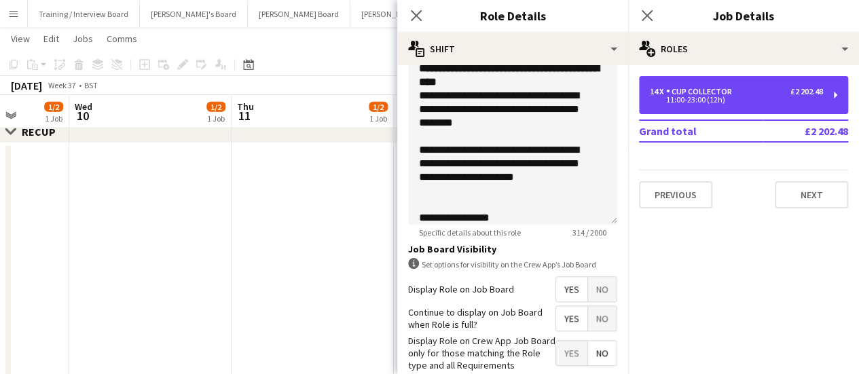
scroll to position [545, 0]
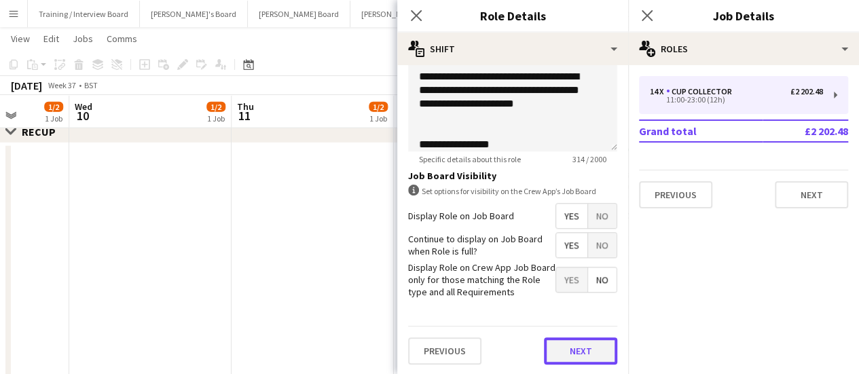
click at [563, 347] on button "Next" at bounding box center [580, 351] width 73 height 27
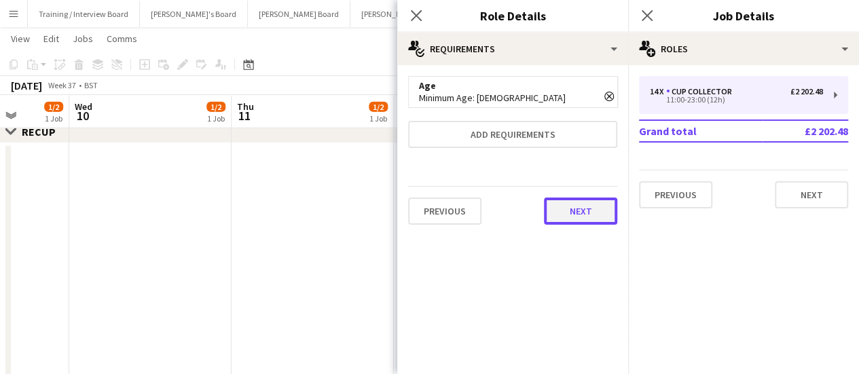
click at [584, 222] on button "Next" at bounding box center [580, 211] width 73 height 27
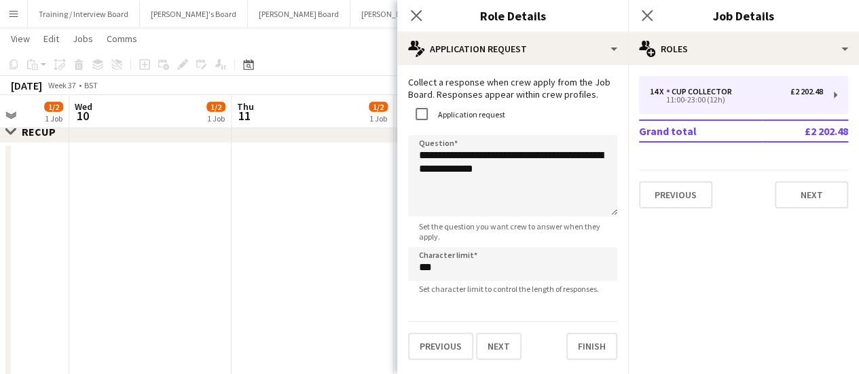
click at [304, 217] on app-date-cell at bounding box center [313, 346] width 162 height 406
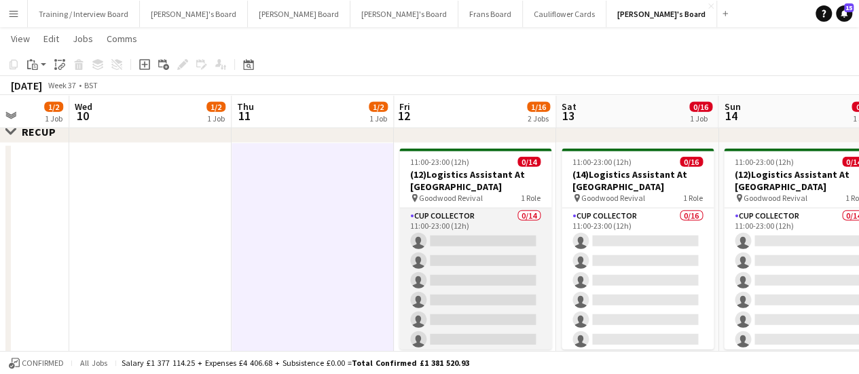
click at [483, 234] on app-card-role "CUP COLLECTOR 0/14 11:00-23:00 (12h) single-neutral-actions single-neutral-acti…" at bounding box center [475, 360] width 152 height 302
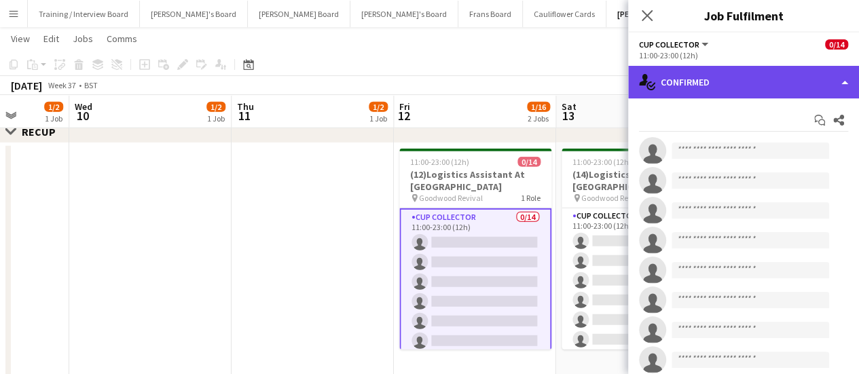
click at [768, 75] on div "single-neutral-actions-check-2 Confirmed" at bounding box center [743, 82] width 231 height 33
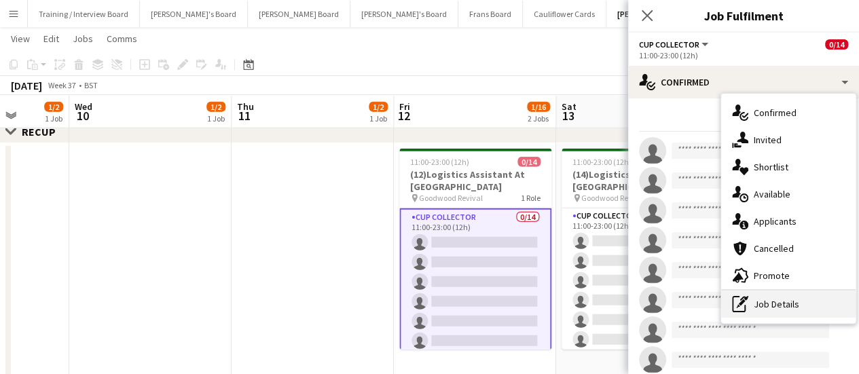
click at [761, 302] on div "pen-write Job Details" at bounding box center [788, 304] width 135 height 27
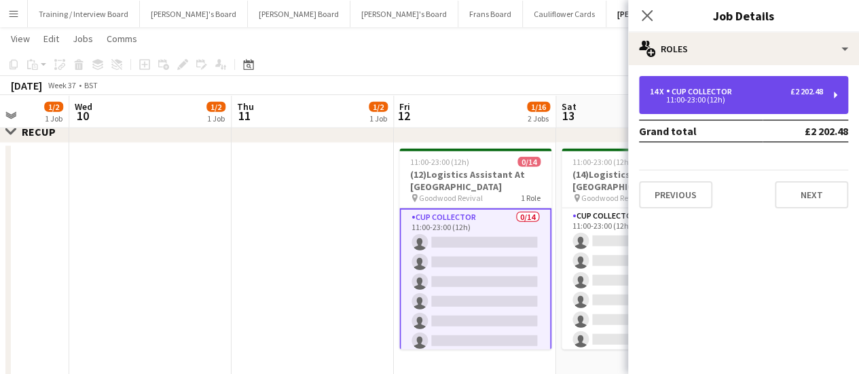
click at [702, 93] on div "CUP COLLECTOR" at bounding box center [701, 92] width 71 height 10
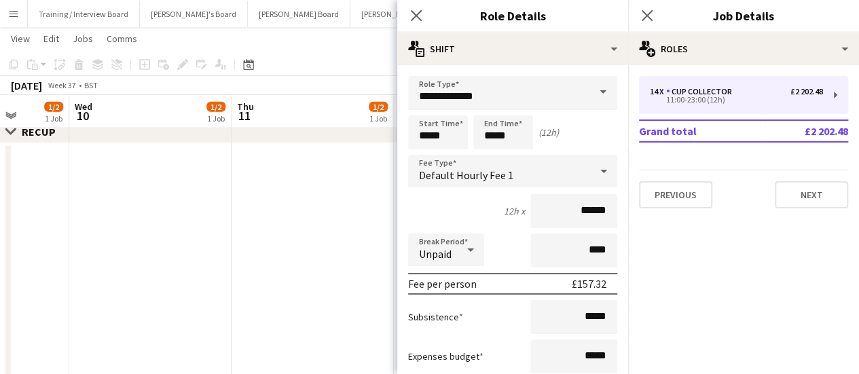
click at [334, 203] on app-date-cell at bounding box center [313, 346] width 162 height 406
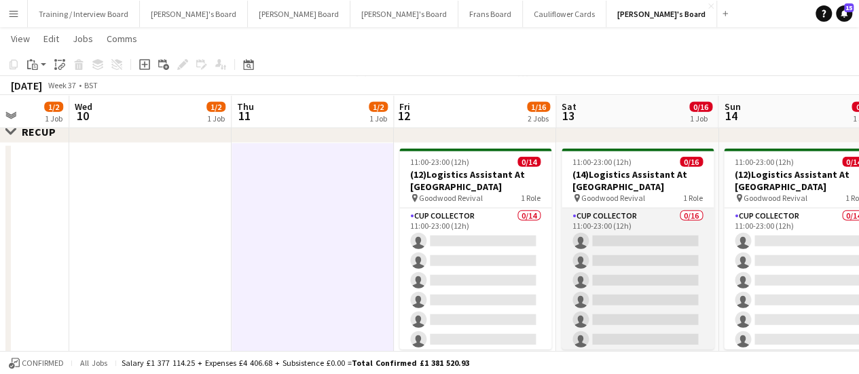
click at [607, 243] on app-card-role "CUP COLLECTOR 0/16 11:00-23:00 (12h) single-neutral-actions single-neutral-acti…" at bounding box center [638, 380] width 152 height 342
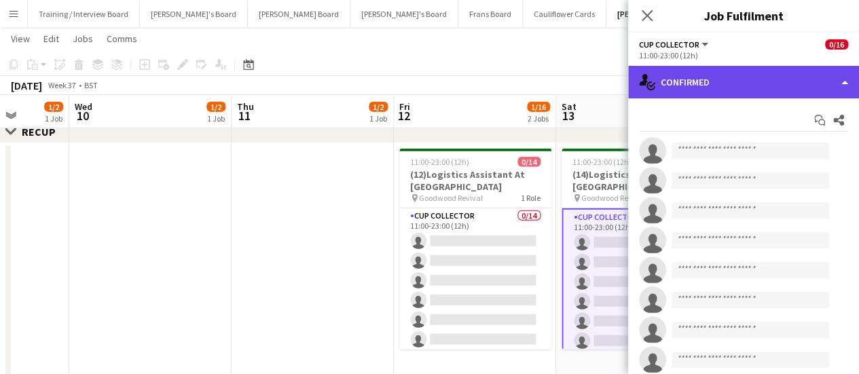
click at [781, 72] on div "single-neutral-actions-check-2 Confirmed" at bounding box center [743, 82] width 231 height 33
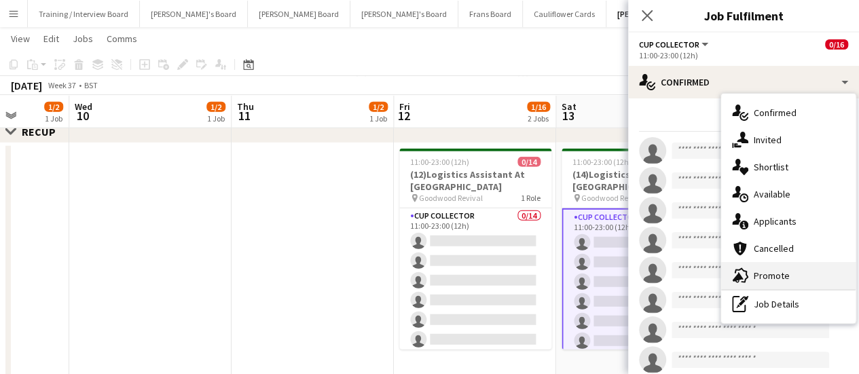
click at [780, 287] on div "advertising-megaphone Promote" at bounding box center [788, 275] width 135 height 27
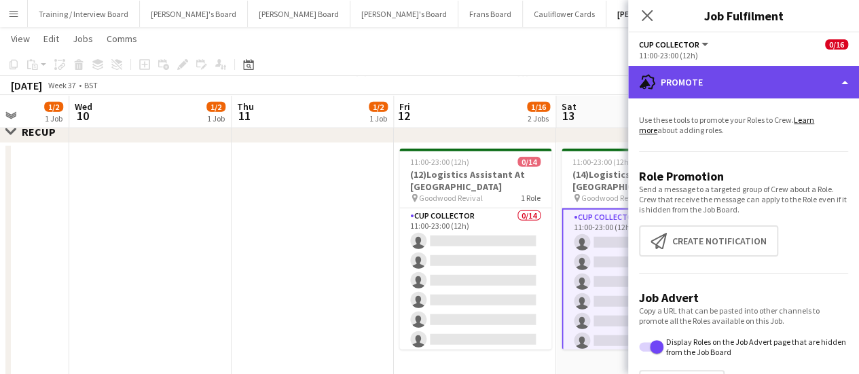
click at [759, 77] on div "advertising-megaphone Promote" at bounding box center [743, 82] width 231 height 33
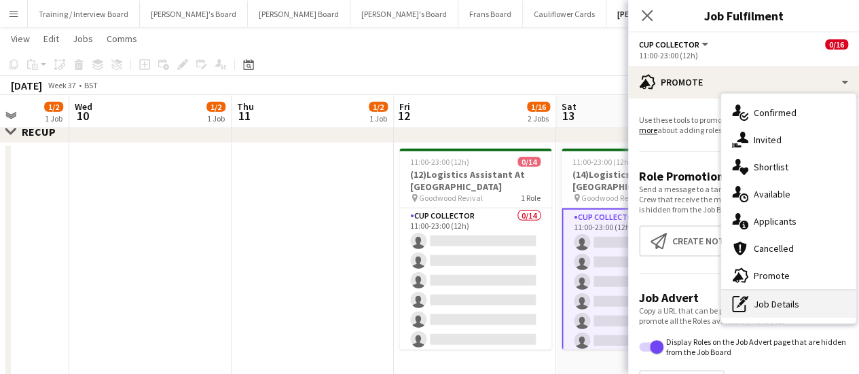
click at [769, 312] on div "pen-write Job Details" at bounding box center [788, 304] width 135 height 27
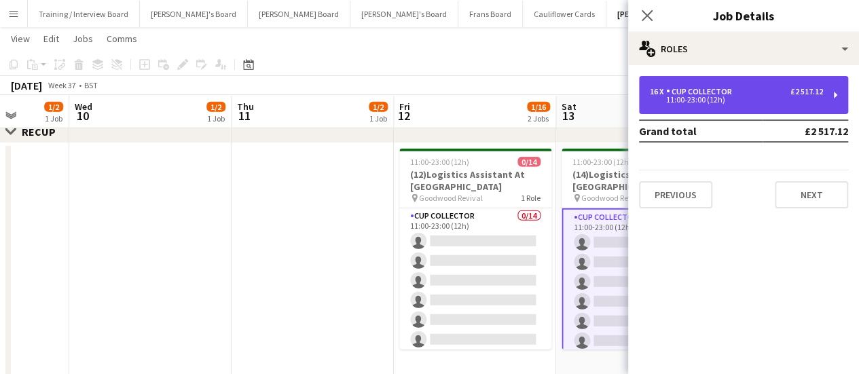
click at [718, 109] on div "16 x CUP COLLECTOR £2 517.12 11:00-23:00 (12h)" at bounding box center [743, 95] width 209 height 38
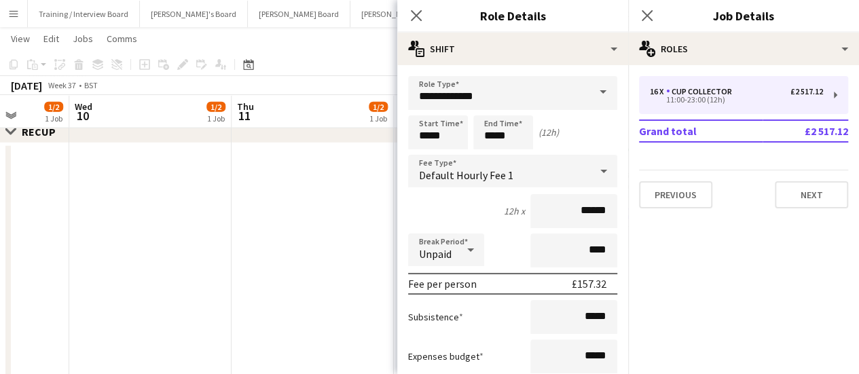
click at [306, 281] on app-date-cell at bounding box center [313, 346] width 162 height 406
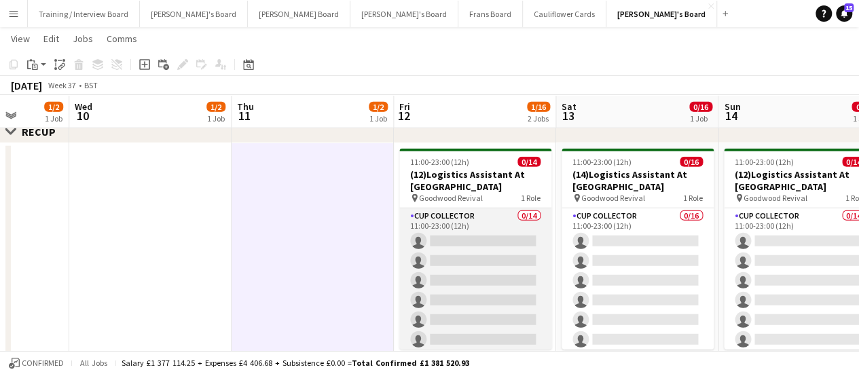
click at [503, 230] on app-card-role "CUP COLLECTOR 0/14 11:00-23:00 (12h) single-neutral-actions single-neutral-acti…" at bounding box center [475, 360] width 152 height 302
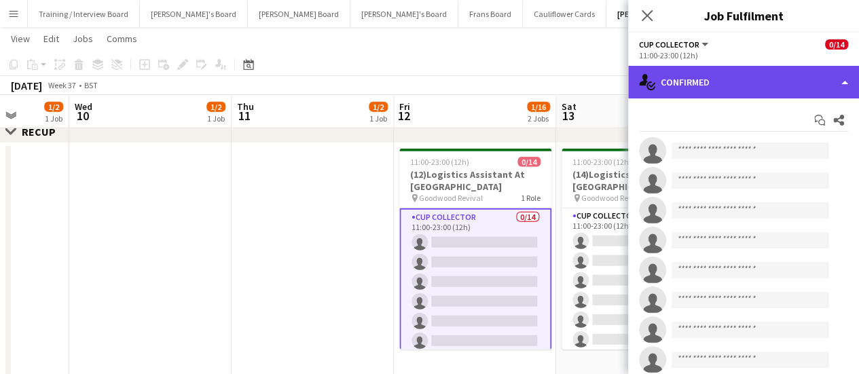
click at [815, 80] on div "single-neutral-actions-check-2 Confirmed" at bounding box center [743, 82] width 231 height 33
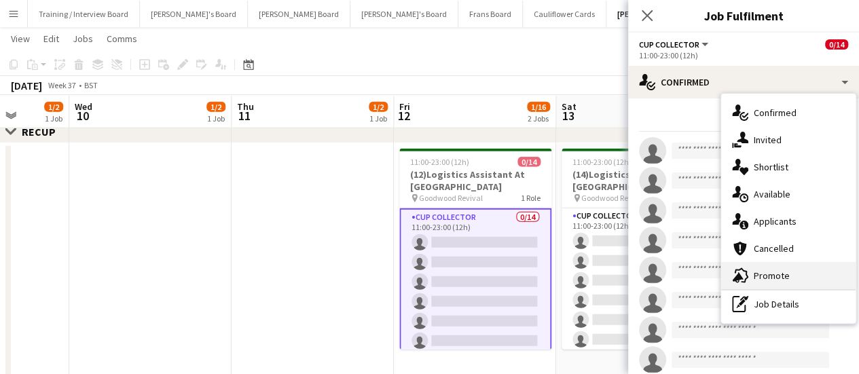
click at [775, 285] on div "advertising-megaphone Promote" at bounding box center [788, 275] width 135 height 27
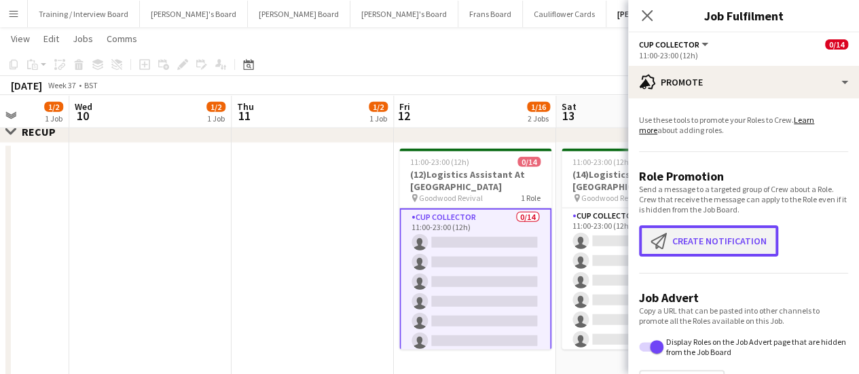
click at [735, 243] on button "Create notification Create notification" at bounding box center [708, 241] width 139 height 31
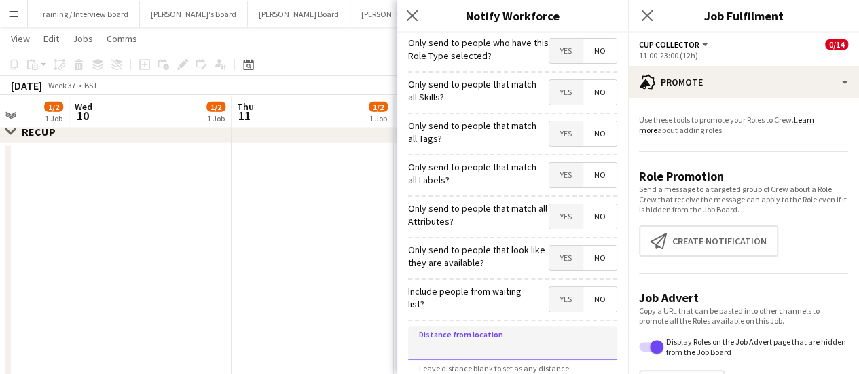
click at [554, 329] on input at bounding box center [512, 344] width 209 height 34
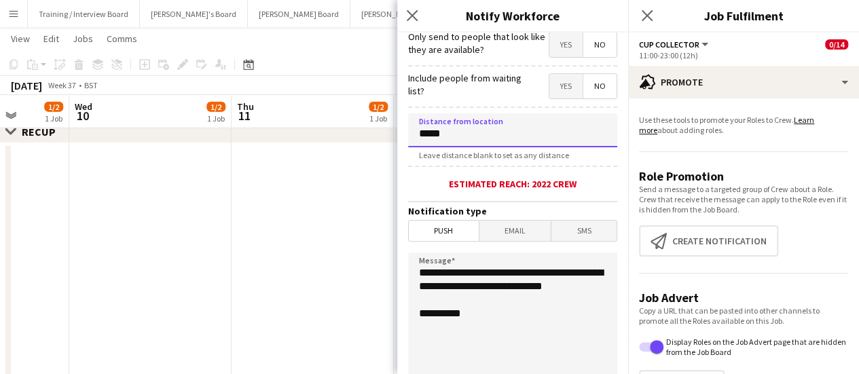
scroll to position [219, 0]
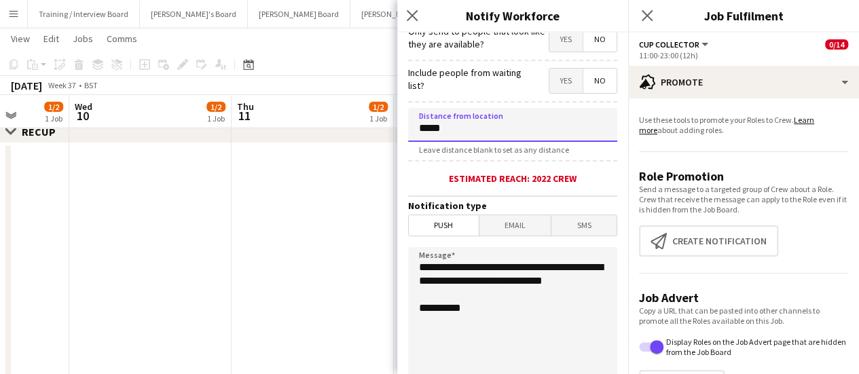
type input "*****"
drag, startPoint x: 485, startPoint y: 297, endPoint x: 357, endPoint y: 236, distance: 142.2
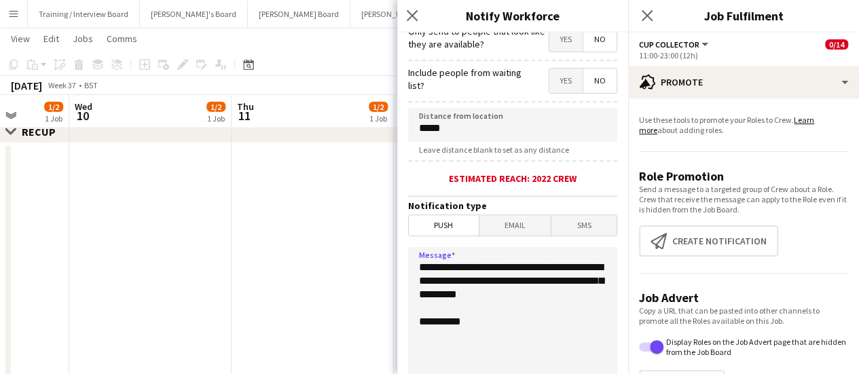
scroll to position [374, 0]
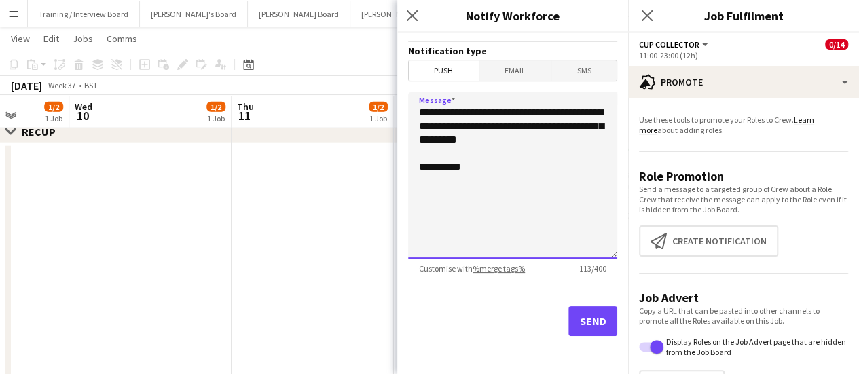
type textarea "**********"
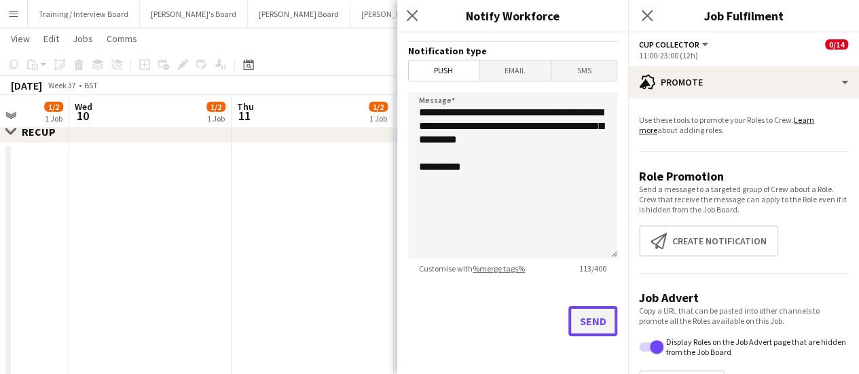
click at [586, 313] on button "Send" at bounding box center [593, 321] width 49 height 30
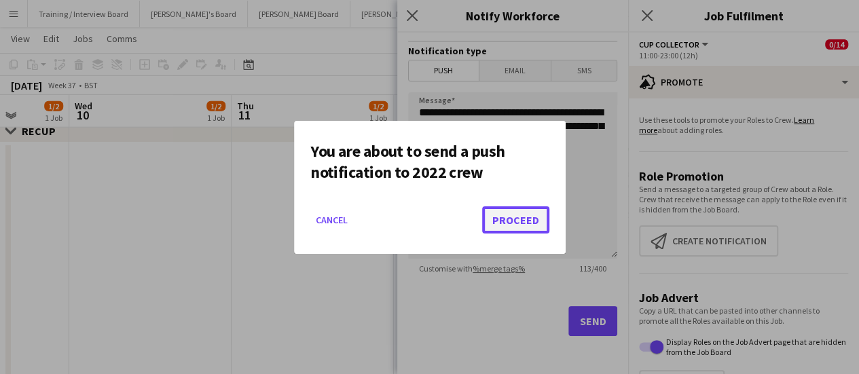
click at [516, 218] on button "Proceed" at bounding box center [515, 220] width 67 height 27
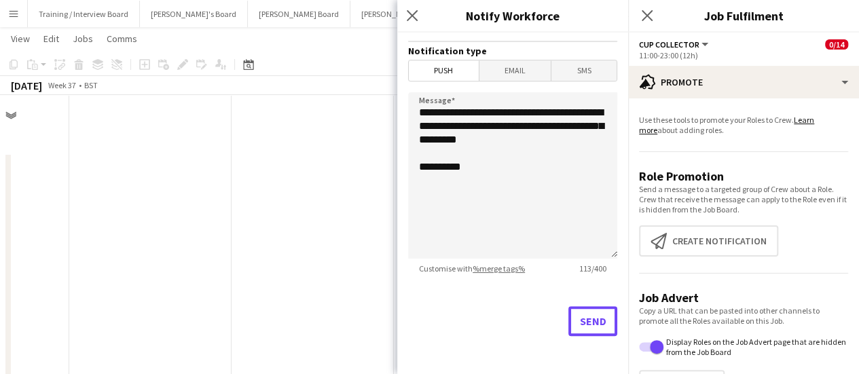
scroll to position [1692, 0]
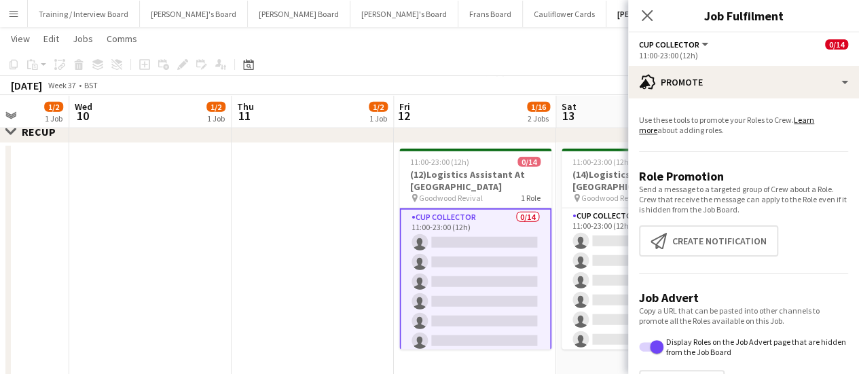
drag, startPoint x: 317, startPoint y: 217, endPoint x: 437, endPoint y: 175, distance: 127.4
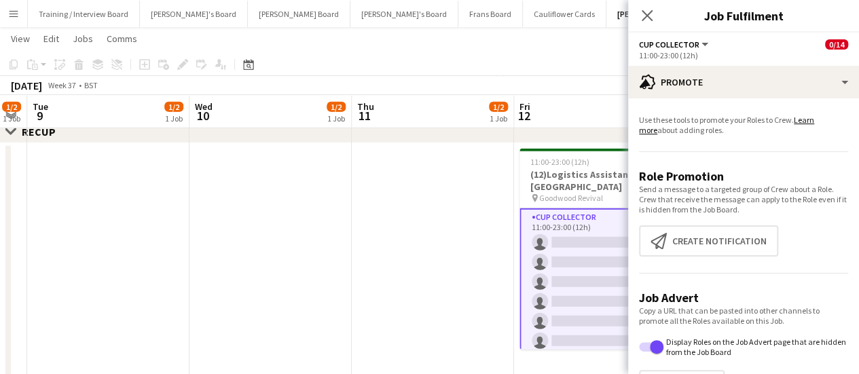
click at [374, 198] on app-date-cell at bounding box center [433, 346] width 162 height 406
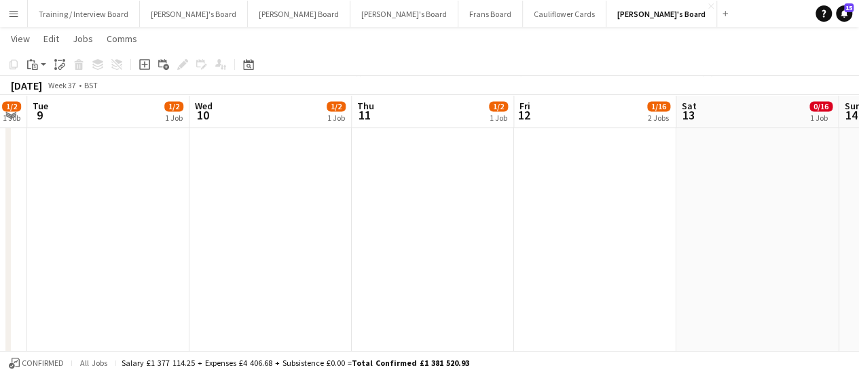
scroll to position [1167, 0]
drag, startPoint x: 398, startPoint y: 214, endPoint x: 629, endPoint y: 171, distance: 234.9
click at [629, 171] on app-calendar-viewport "Sat 6 14/18 2 Jobs Sun 7 Mon 8 1/2 1 Job Tue 9 1/2 1 Job Wed 10 1/2 1 Job Thu 1…" at bounding box center [429, 317] width 859 height 2862
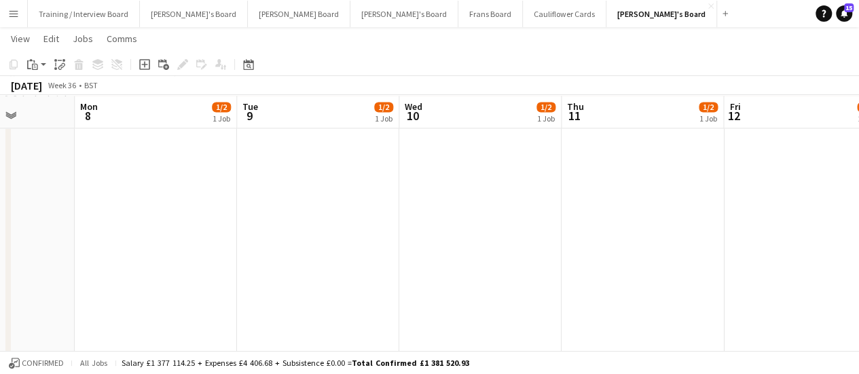
drag, startPoint x: 132, startPoint y: 214, endPoint x: 464, endPoint y: 260, distance: 335.4
click at [464, 260] on app-calendar-viewport "Thu 4 1/2 1 Job Fri 5 7/9 2 Jobs Sat 6 14/18 2 Jobs Sun 7 Mon 8 1/2 1 Job Tue 9…" at bounding box center [429, 317] width 859 height 2862
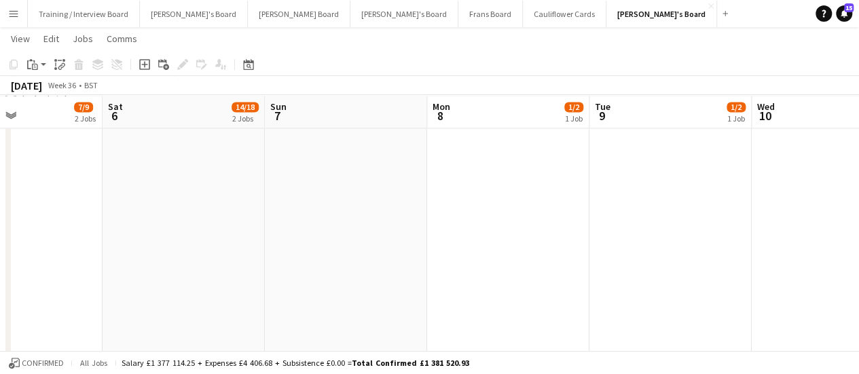
drag, startPoint x: 202, startPoint y: 244, endPoint x: 498, endPoint y: 252, distance: 295.6
click at [498, 252] on app-calendar-viewport "Wed 3 1/2 1 Job Thu 4 1/2 1 Job Fri 5 7/9 2 Jobs Sat 6 14/18 2 Jobs Sun 7 Mon 8…" at bounding box center [429, 317] width 859 height 2862
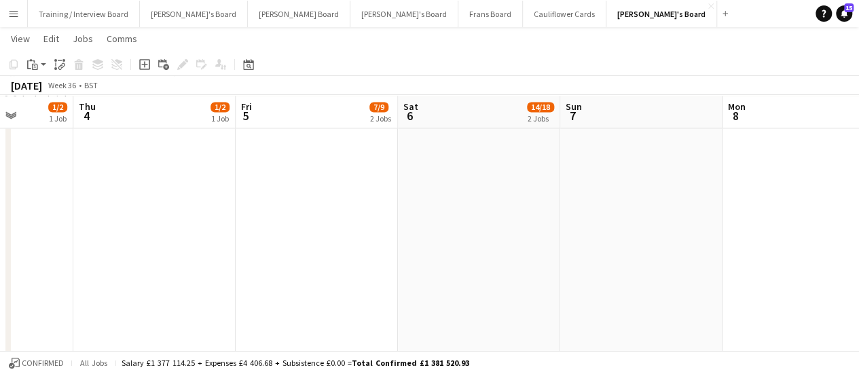
drag, startPoint x: 201, startPoint y: 260, endPoint x: 448, endPoint y: 279, distance: 248.0
click at [448, 279] on app-calendar-viewport "Mon 1 1/2 1 Job Tue 2 1/2 1 Job Wed 3 1/2 1 Job Thu 4 1/2 1 Job Fri 5 7/9 2 Job…" at bounding box center [429, 317] width 859 height 2862
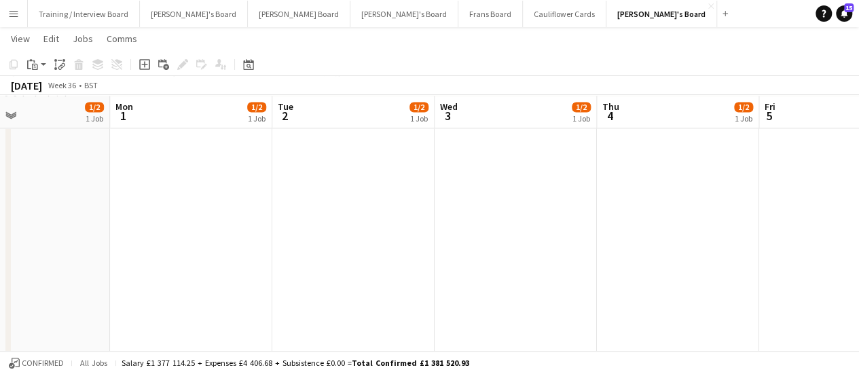
drag, startPoint x: 146, startPoint y: 237, endPoint x: 423, endPoint y: 259, distance: 277.3
click at [423, 259] on app-calendar-viewport "Fri 29 1/10 2 Jobs Sat 30 1/2 1 Job Sun 31 1/2 1 Job Mon 1 1/2 1 Job Tue 2 1/2 …" at bounding box center [429, 317] width 859 height 2862
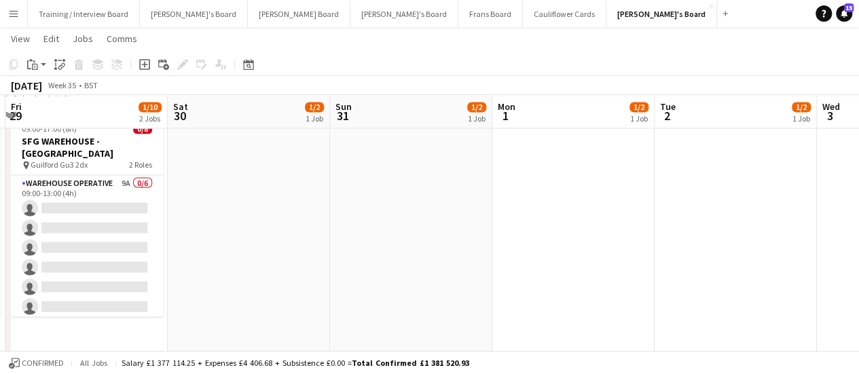
drag, startPoint x: 113, startPoint y: 247, endPoint x: 495, endPoint y: 223, distance: 383.2
click at [495, 223] on app-calendar-viewport "Wed 27 1/10 2 Jobs Thu 28 8/17 3 Jobs Fri 29 1/10 2 Jobs Sat 30 1/2 1 Job Sun 3…" at bounding box center [429, 317] width 859 height 2862
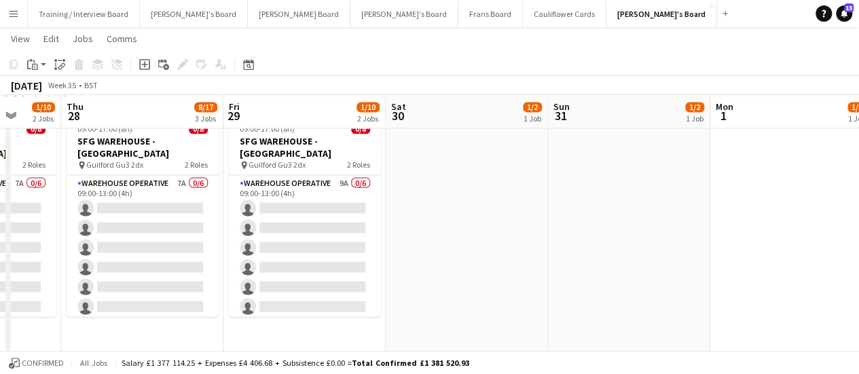
drag, startPoint x: 239, startPoint y: 261, endPoint x: 458, endPoint y: 233, distance: 220.5
click at [458, 233] on app-calendar-viewport "Mon 25 1/9 2 Jobs Tue 26 4/13 3 Jobs Wed 27 1/10 2 Jobs Thu 28 8/17 3 Jobs Fri …" at bounding box center [429, 317] width 859 height 2862
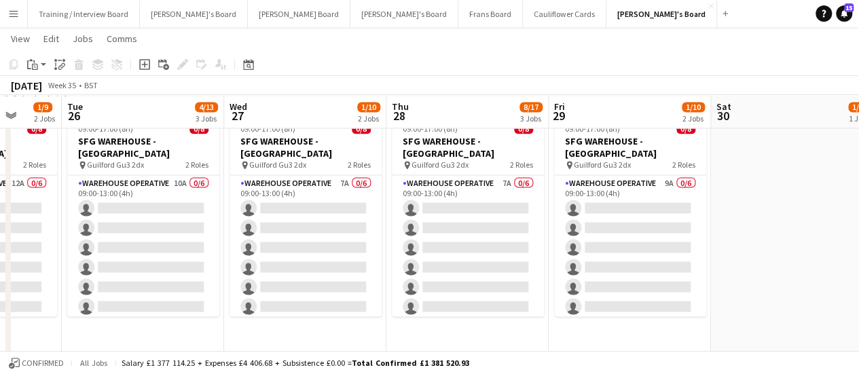
scroll to position [0, 323]
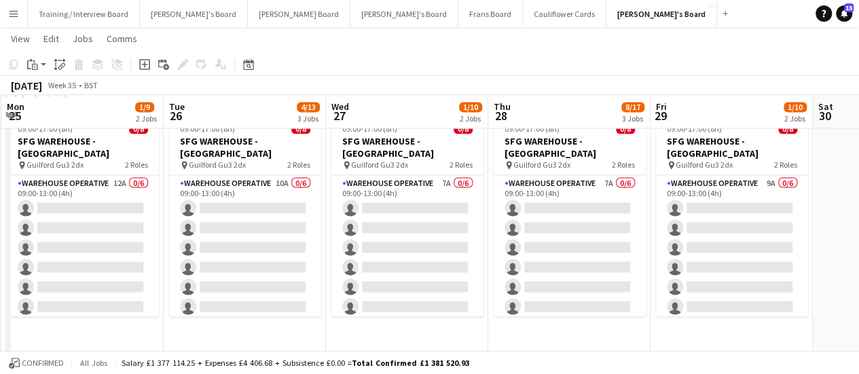
drag, startPoint x: 67, startPoint y: 229, endPoint x: 494, endPoint y: 182, distance: 429.9
click at [494, 182] on app-calendar-viewport "Sat 23 12/13 3 Jobs Sun 24 9/11 3 Jobs Mon 25 1/9 2 Jobs Tue 26 4/13 3 Jobs Wed…" at bounding box center [429, 317] width 859 height 2862
drag, startPoint x: 124, startPoint y: 169, endPoint x: 461, endPoint y: 130, distance: 339.9
click at [461, 130] on app-calendar-viewport "Sat 23 12/13 3 Jobs Sun 24 9/11 3 Jobs Mon 25 1/9 2 Jobs Tue 26 4/13 3 Jobs Wed…" at bounding box center [429, 317] width 859 height 2862
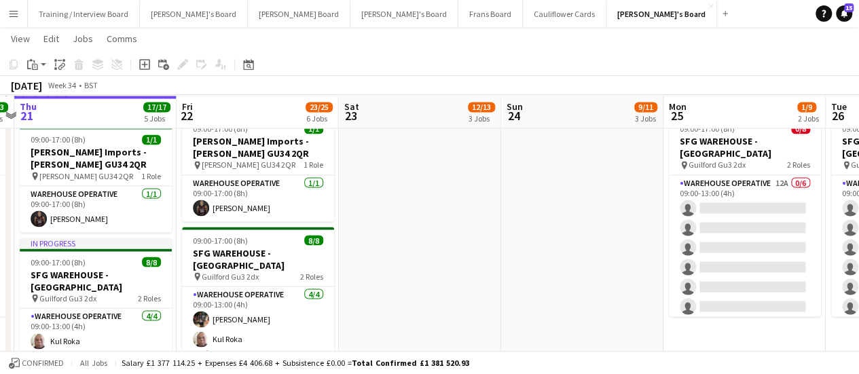
scroll to position [0, 385]
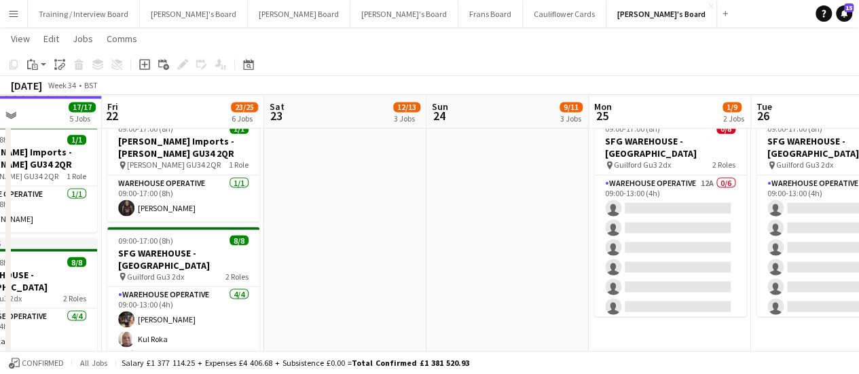
drag, startPoint x: 179, startPoint y: 183, endPoint x: 429, endPoint y: 196, distance: 250.3
click at [429, 196] on app-calendar-viewport "Tue 19 17/17 5 Jobs Wed 20 33/33 5 Jobs Thu 21 17/17 5 Jobs Fri 22 23/25 6 Jobs…" at bounding box center [429, 317] width 859 height 2862
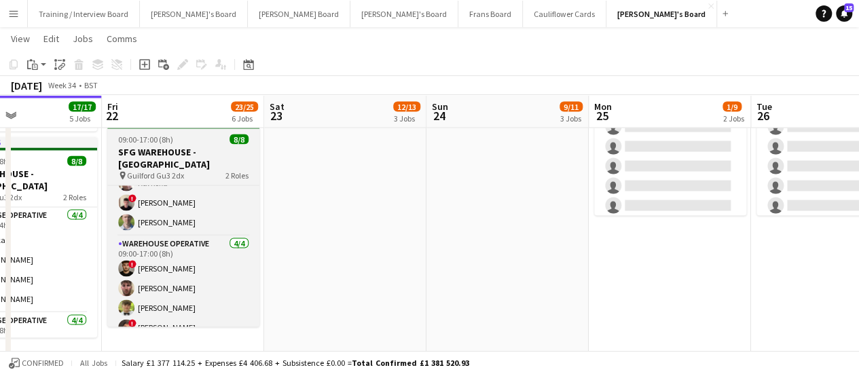
scroll to position [56, 0]
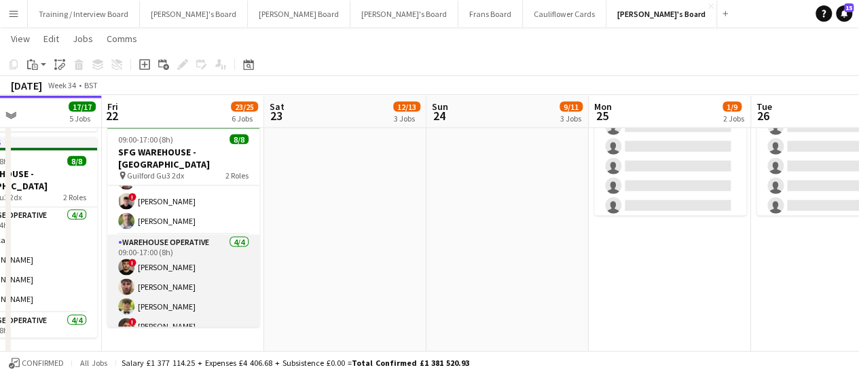
click at [191, 316] on app-card-role "Warehouse Operative 4/4 09:00-17:00 (8h) ! Nathan Bernardini Oliver Frizzell Al…" at bounding box center [183, 286] width 152 height 105
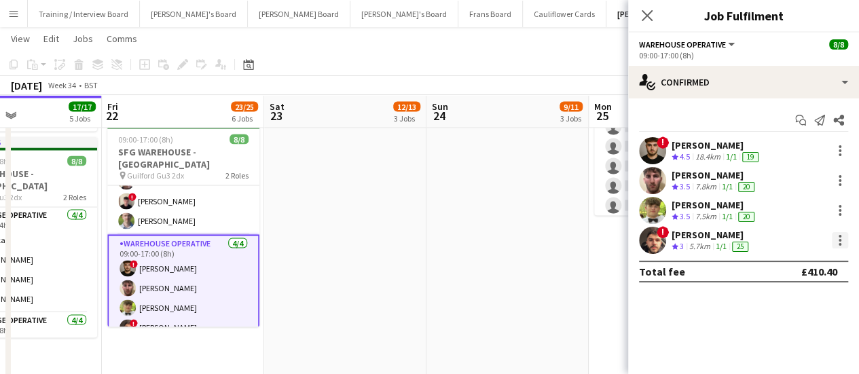
click at [838, 244] on div at bounding box center [840, 240] width 16 height 16
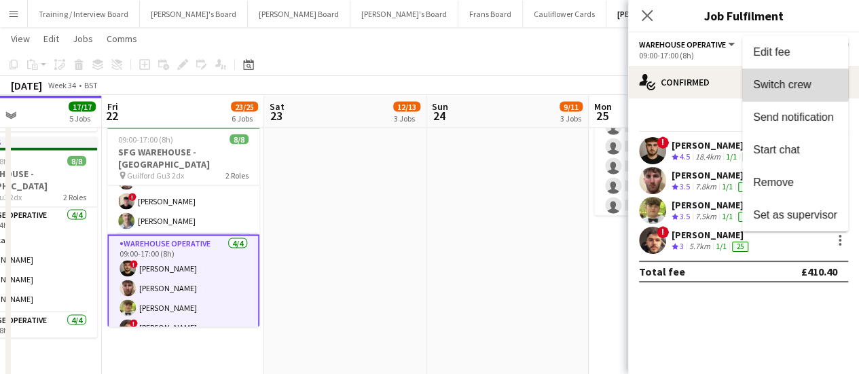
click at [784, 85] on span "Switch crew" at bounding box center [782, 85] width 58 height 12
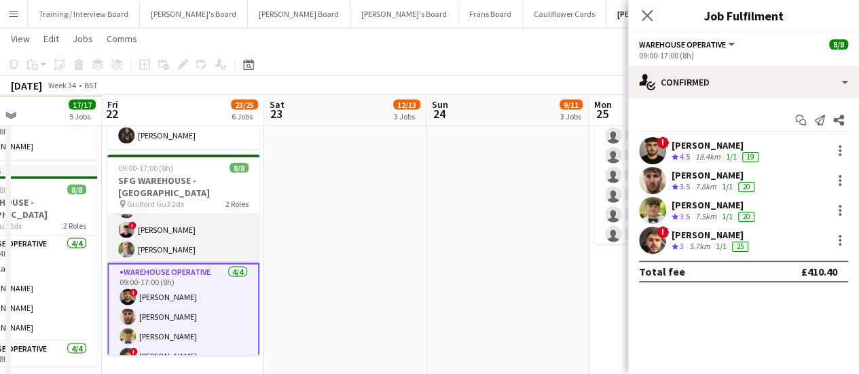
click at [167, 219] on app-card-role "Warehouse Operative 4/4 09:00-13:00 (4h) Tom Mckinlay Kul Roka ! Jonathan Gilbe…" at bounding box center [183, 210] width 152 height 105
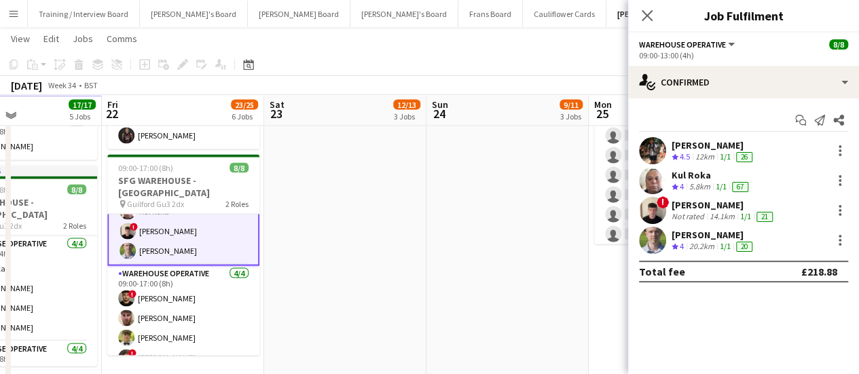
scroll to position [58, 0]
click at [843, 211] on div at bounding box center [840, 210] width 16 height 16
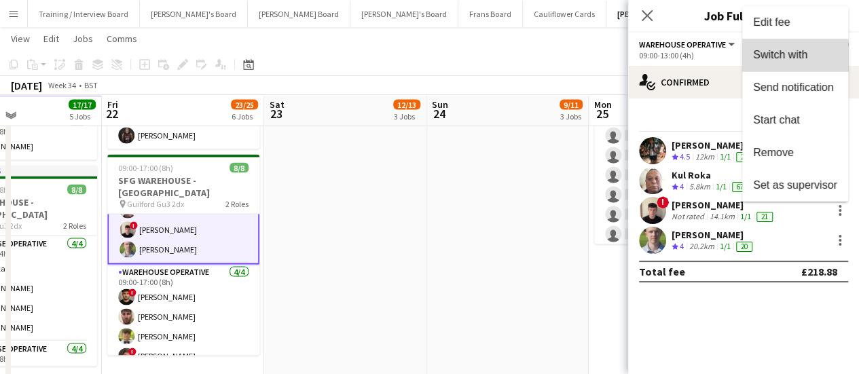
click at [780, 66] on button "Switch with" at bounding box center [796, 55] width 106 height 33
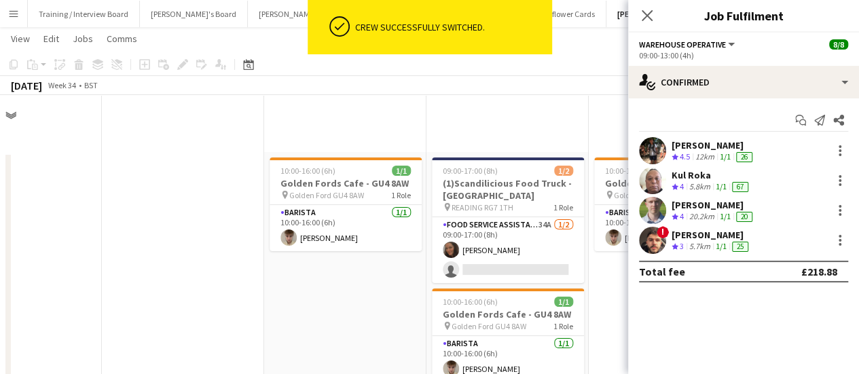
scroll to position [1268, 0]
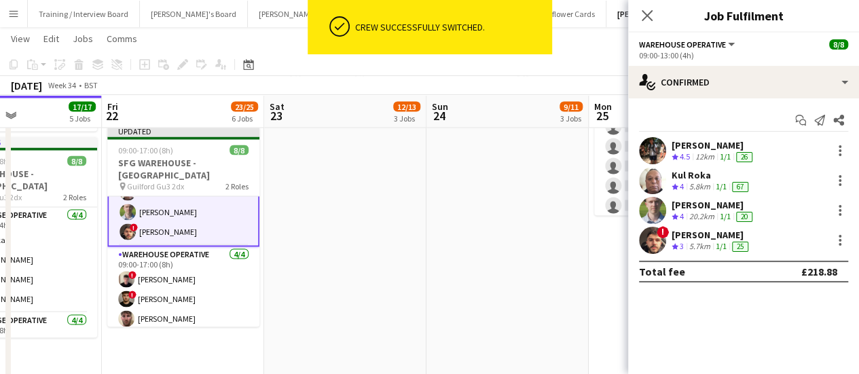
click at [452, 257] on app-date-cell at bounding box center [508, 277] width 162 height 536
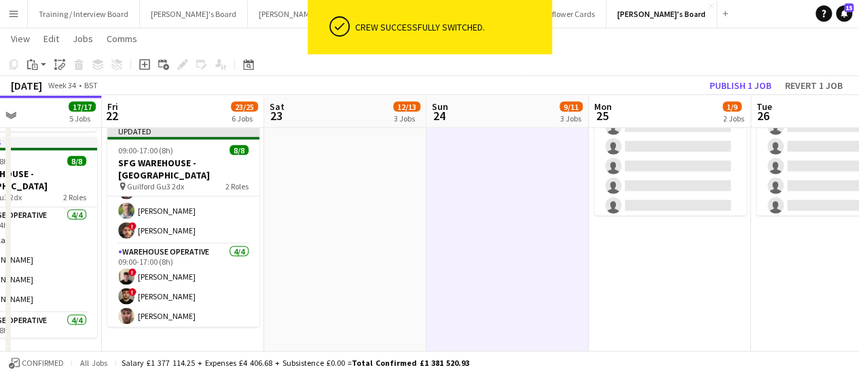
scroll to position [56, 0]
click at [738, 81] on button "Publish 1 job" at bounding box center [740, 86] width 73 height 18
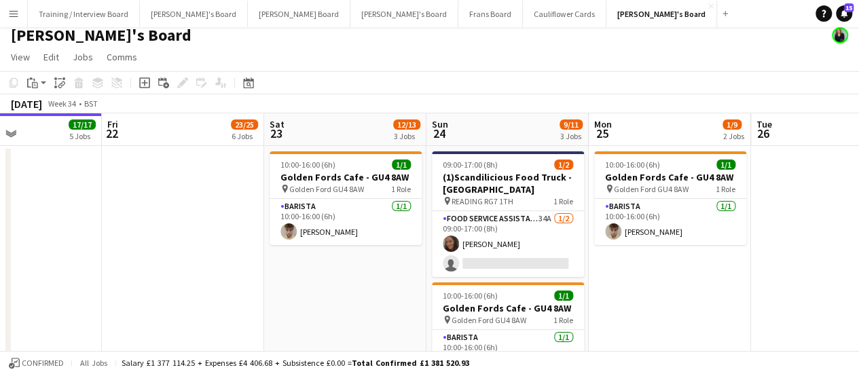
scroll to position [11, 0]
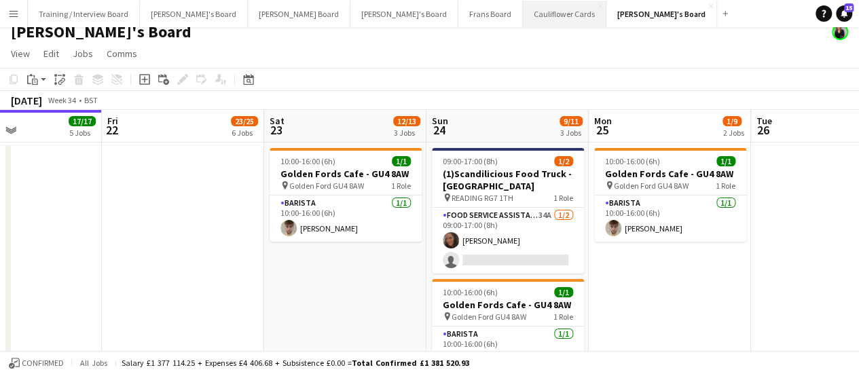
click at [523, 10] on button "Cauliflower Cards Close" at bounding box center [565, 14] width 84 height 26
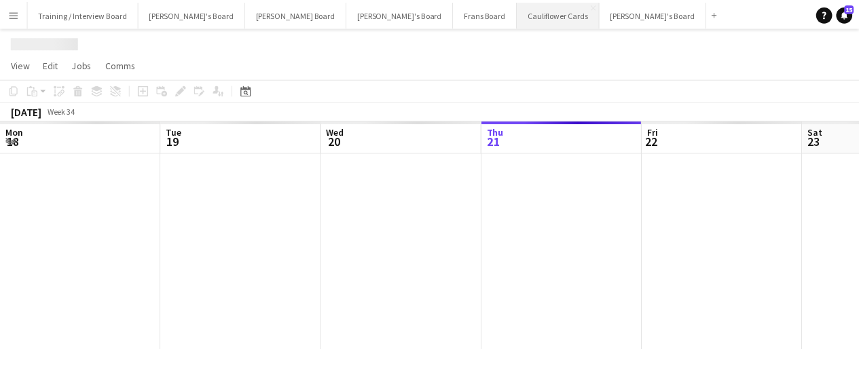
scroll to position [0, 325]
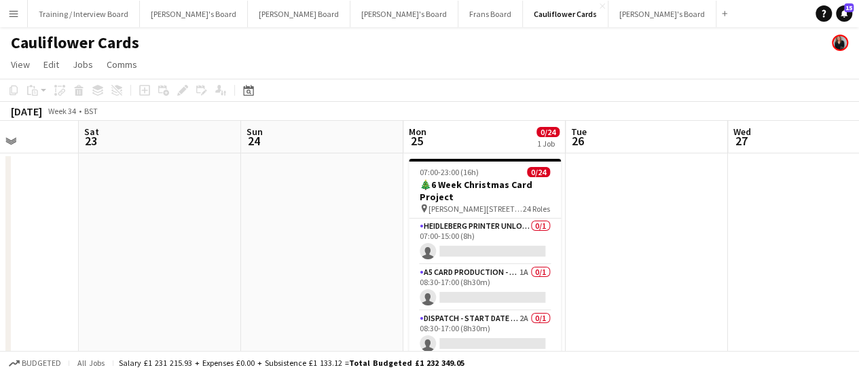
drag, startPoint x: 677, startPoint y: 185, endPoint x: 268, endPoint y: 224, distance: 411.5
click at [268, 224] on app-calendar-viewport "Wed 20 Thu 21 Fri 22 Sat 23 Sun 24 Mon 25 0/24 1 Job Tue 26 Wed 27 Thu 28 Fri 2…" at bounding box center [429, 254] width 859 height 266
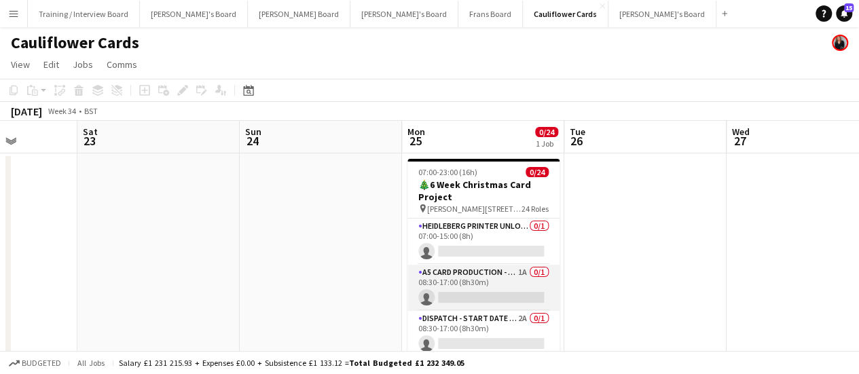
click at [519, 281] on app-card-role "A5 Card Production - Start Date 4th Nov 1A 0/1 08:30-17:00 (8h30m) single-neutr…" at bounding box center [484, 288] width 152 height 46
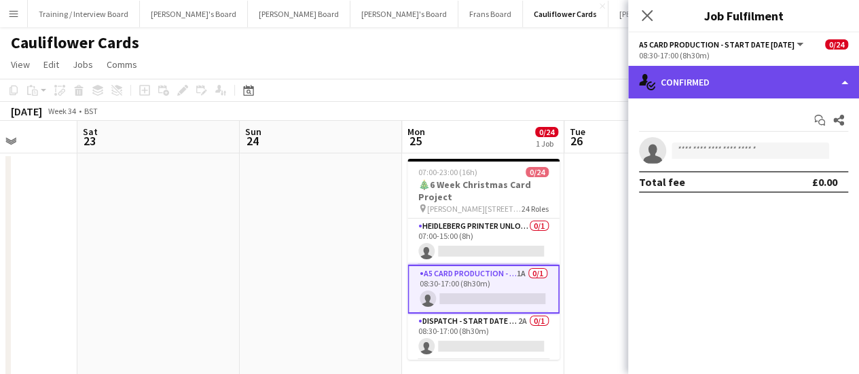
click at [805, 81] on div "single-neutral-actions-check-2 Confirmed" at bounding box center [743, 82] width 231 height 33
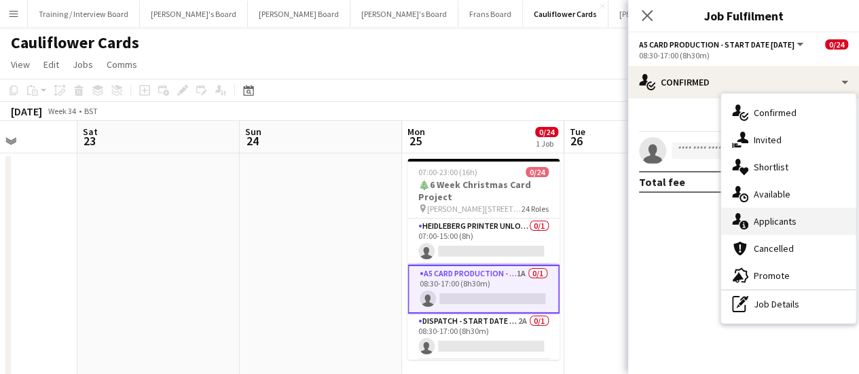
click at [772, 225] on div "single-neutral-actions-information Applicants" at bounding box center [788, 221] width 135 height 27
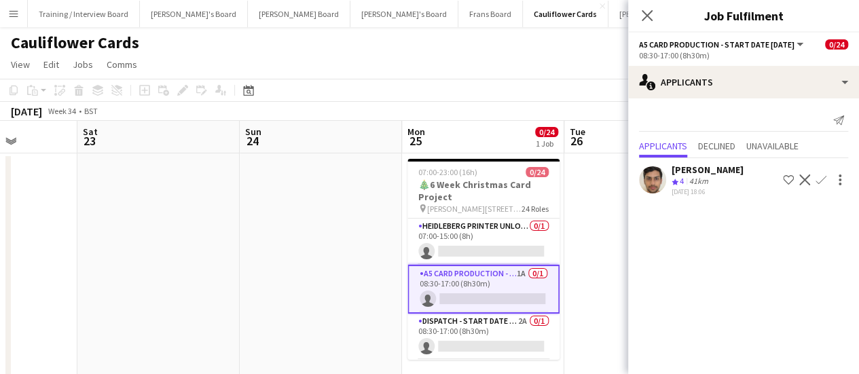
click at [738, 174] on div "Eyhab Qureshi Crew rating 4 41km 19-08-2025 18:06 Shortlist crew Decline Confirm" at bounding box center [743, 180] width 231 height 33
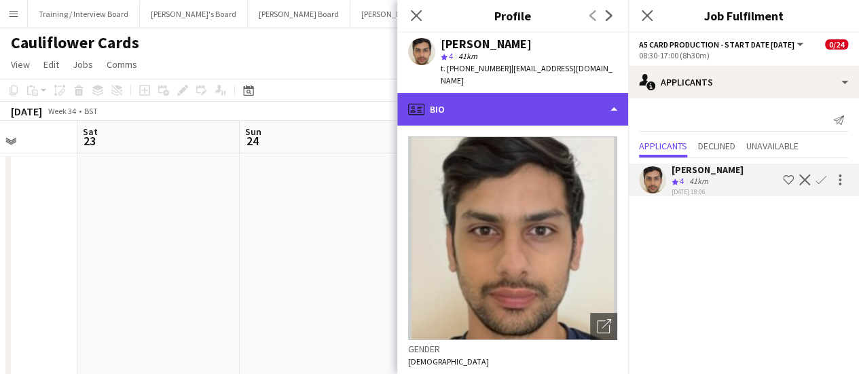
click at [595, 111] on div "profile Bio" at bounding box center [512, 109] width 231 height 33
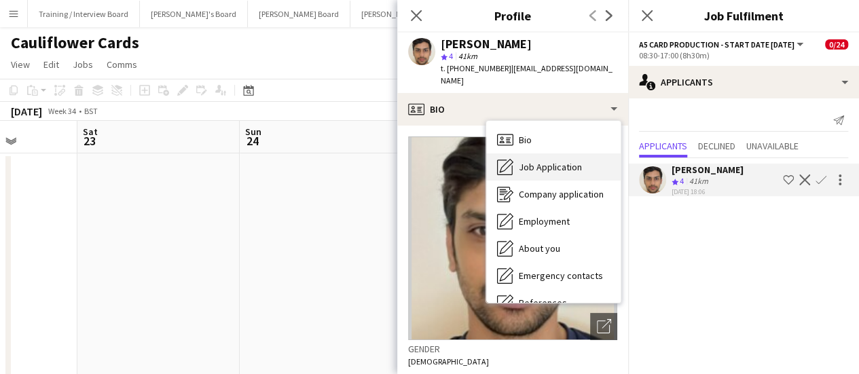
click at [546, 161] on span "Job Application" at bounding box center [550, 167] width 63 height 12
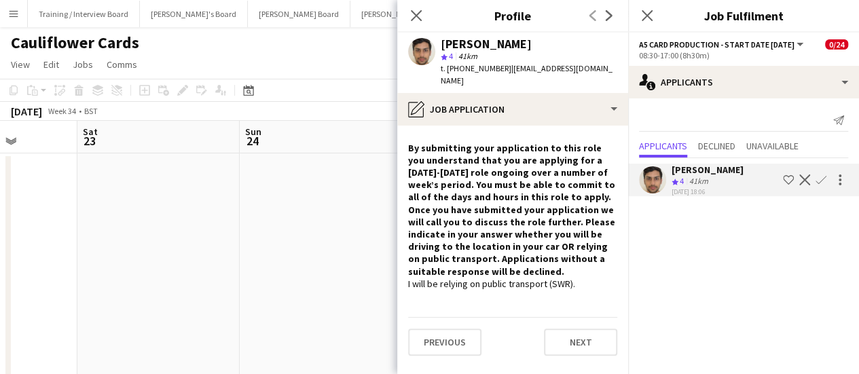
click at [312, 272] on app-date-cell at bounding box center [321, 271] width 162 height 234
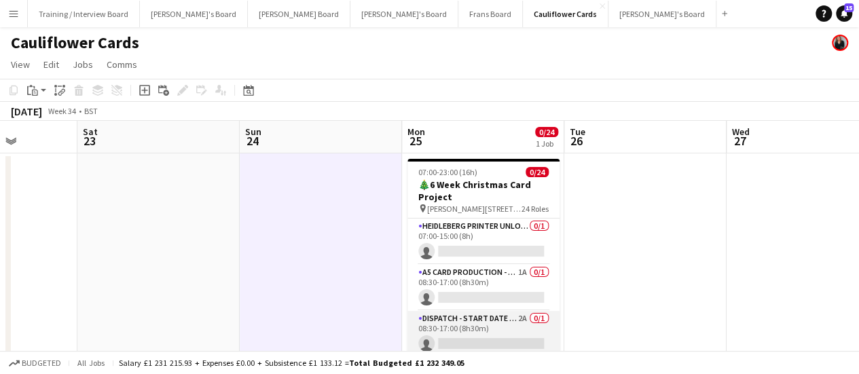
click at [488, 333] on app-card-role "Dispatch - Start Date 28th Oct 2A 0/1 08:30-17:00 (8h30m) single-neutral-actions" at bounding box center [484, 334] width 152 height 46
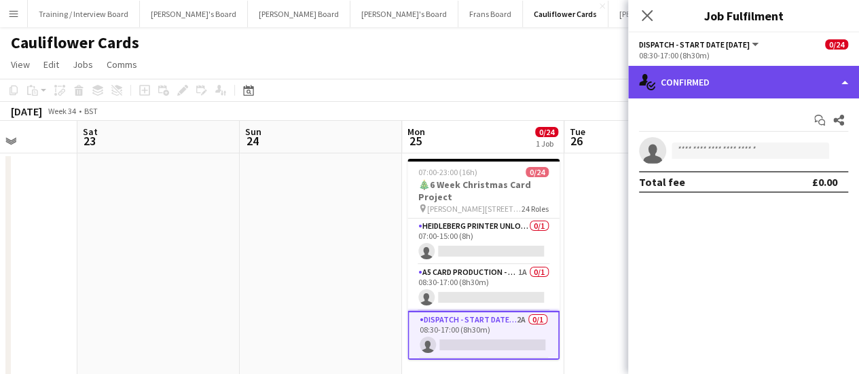
click at [747, 75] on div "single-neutral-actions-check-2 Confirmed" at bounding box center [743, 82] width 231 height 33
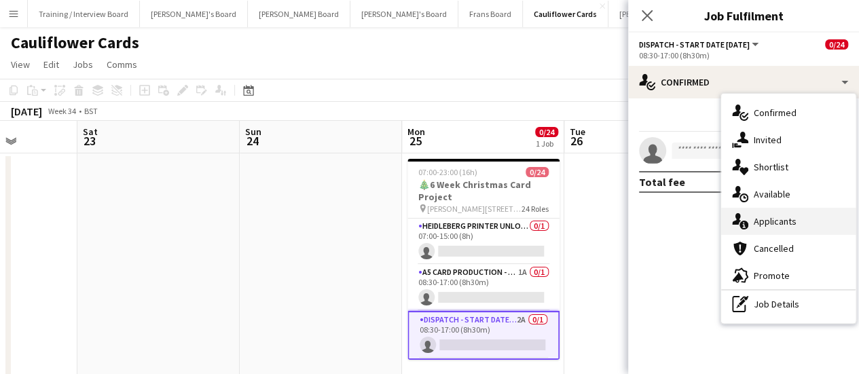
click at [751, 230] on div "single-neutral-actions-information Applicants" at bounding box center [788, 221] width 135 height 27
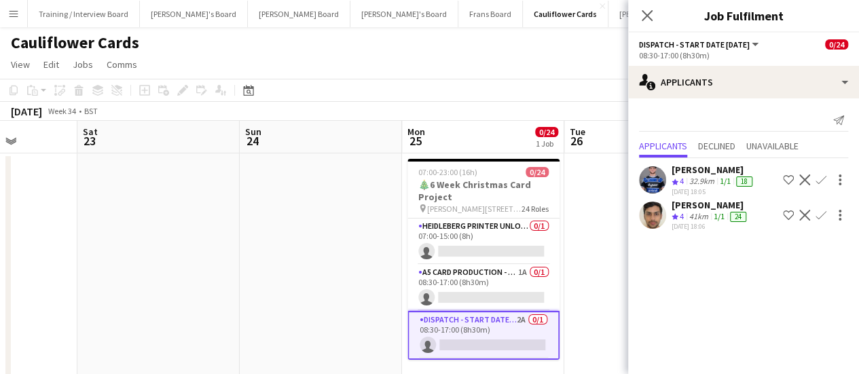
click at [703, 176] on div "32.9km" at bounding box center [702, 182] width 31 height 12
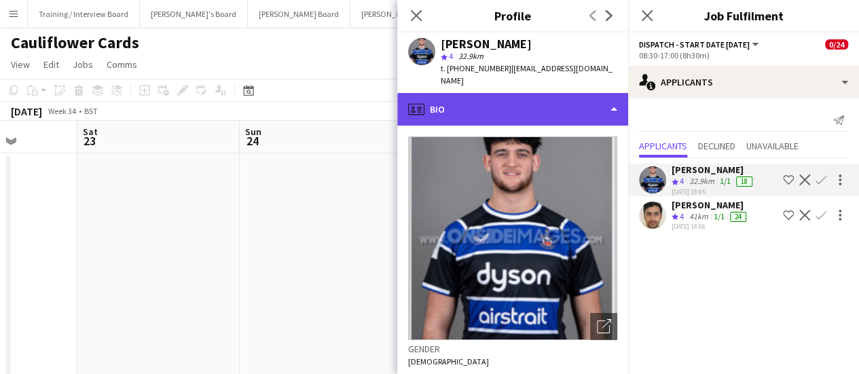
click at [527, 108] on div "profile Bio" at bounding box center [512, 109] width 231 height 33
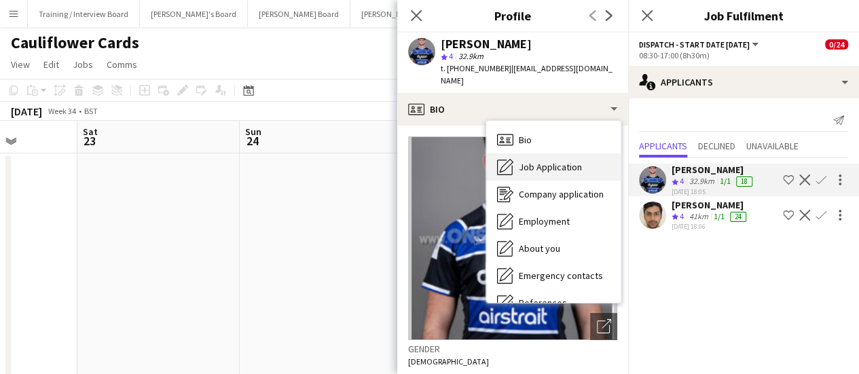
click at [557, 161] on span "Job Application" at bounding box center [550, 167] width 63 height 12
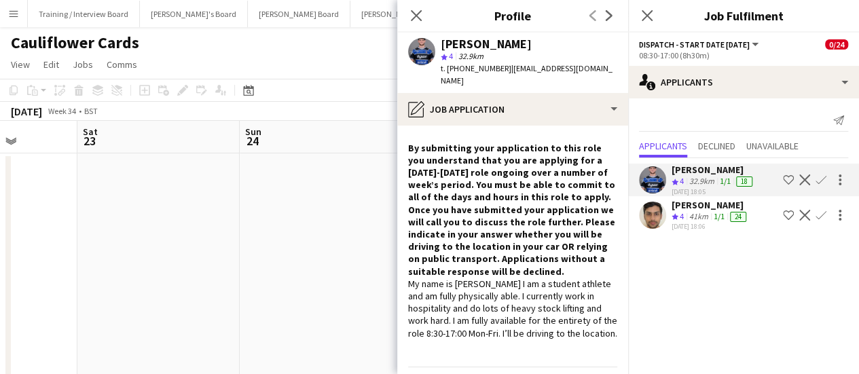
click at [339, 194] on app-date-cell at bounding box center [321, 271] width 162 height 234
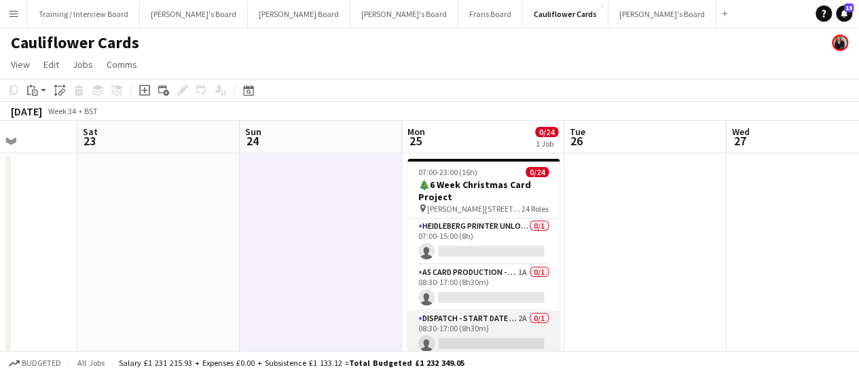
click at [515, 323] on app-card-role "Dispatch - Start Date 28th Oct 2A 0/1 08:30-17:00 (8h30m) single-neutral-actions" at bounding box center [484, 334] width 152 height 46
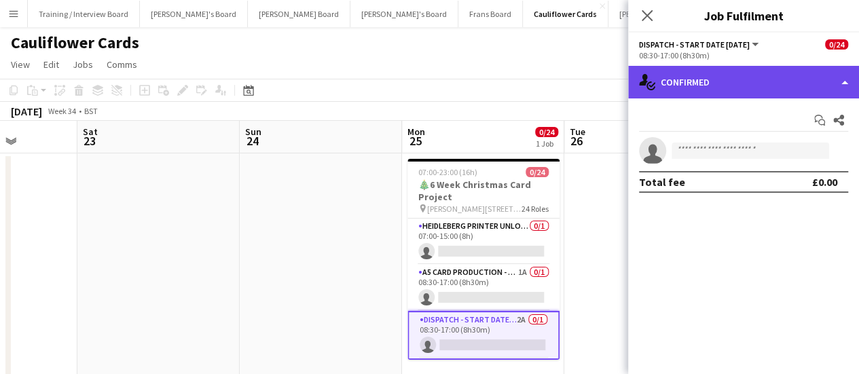
click at [764, 66] on div "single-neutral-actions-check-2 Confirmed" at bounding box center [743, 82] width 231 height 33
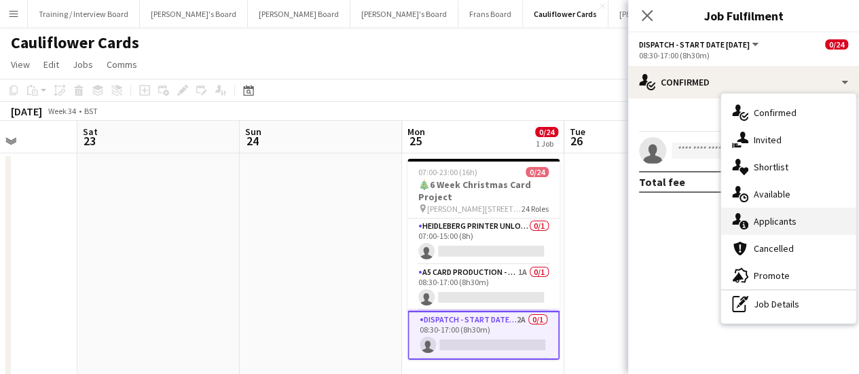
click at [761, 214] on div "single-neutral-actions-information Applicants" at bounding box center [788, 221] width 135 height 27
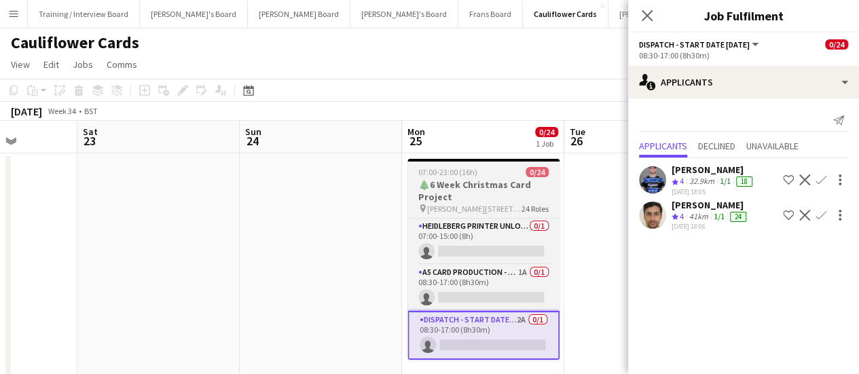
scroll to position [310, 0]
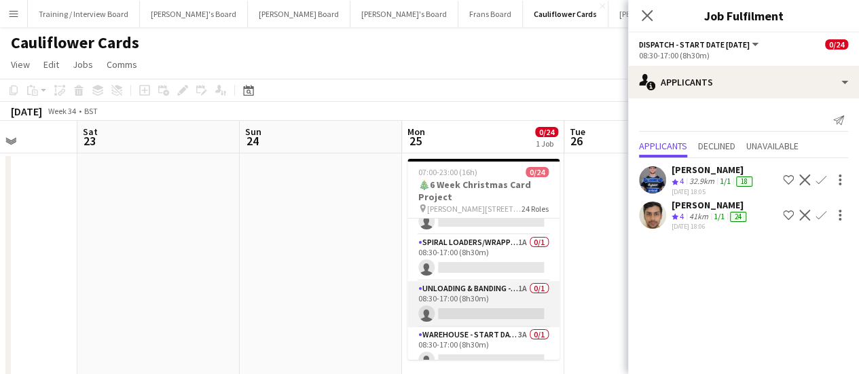
click at [490, 298] on app-card-role "Unloading & Banding - Start Date 23rd Oct 1A 0/1 08:30-17:00 (8h30m) single-neu…" at bounding box center [484, 304] width 152 height 46
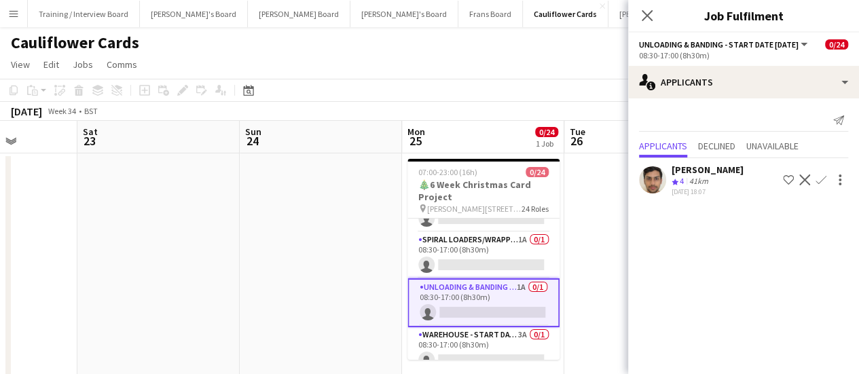
scroll to position [307, 0]
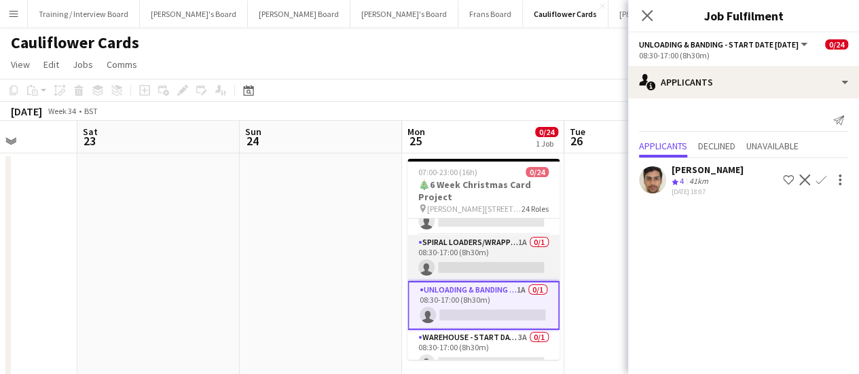
click at [509, 247] on app-card-role "Spiral Loaders/Wrapping - Start Date 23rd Oct 1A 0/1 08:30-17:00 (8h30m) single…" at bounding box center [484, 258] width 152 height 46
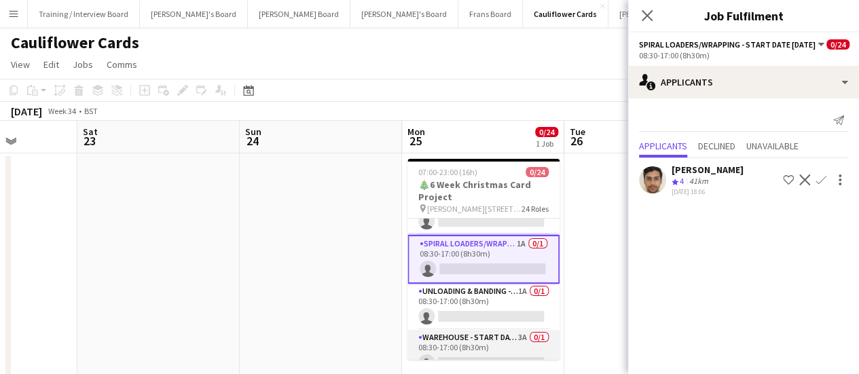
click at [516, 348] on app-card-role "Warehouse - Start Date 29th Oct 3A 0/1 08:30-17:00 (8h30m) single-neutral-actio…" at bounding box center [484, 353] width 152 height 46
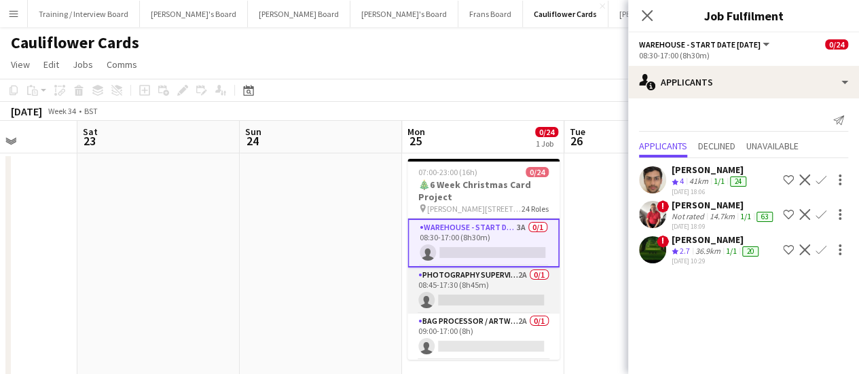
click at [483, 279] on app-card-role "Photography Supervisor - Start date 3rd Oct 2A 0/1 08:45-17:30 (8h45m) single-n…" at bounding box center [484, 291] width 152 height 46
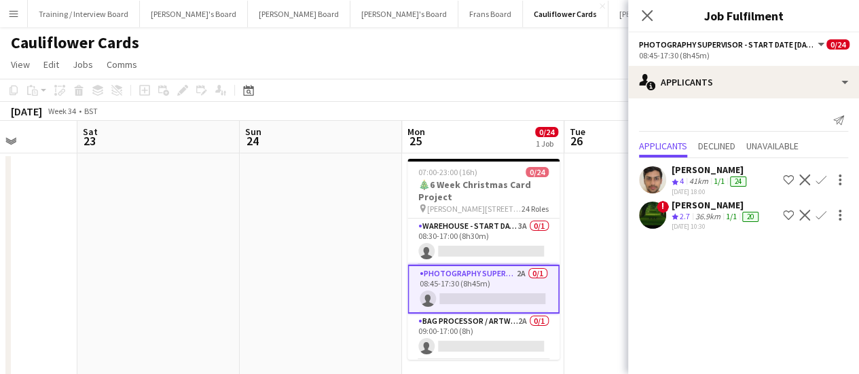
scroll to position [414, 0]
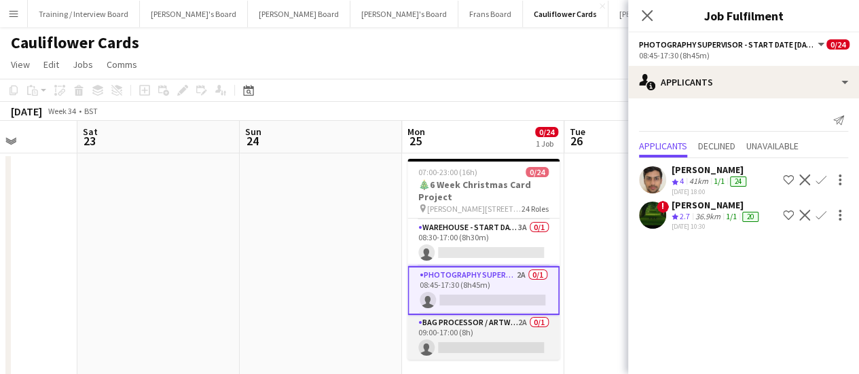
click at [515, 338] on app-card-role "Bag Processor / Artwork - Start Date 4th Oct 2A 0/1 09:00-17:00 (8h) single-neu…" at bounding box center [484, 338] width 152 height 46
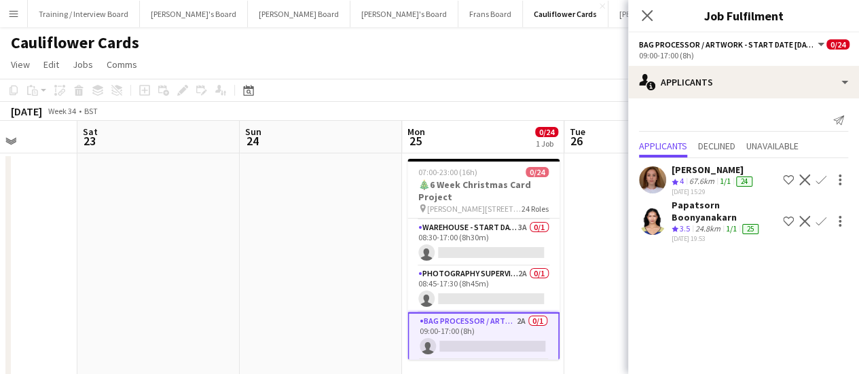
click at [693, 172] on div "[PERSON_NAME]" at bounding box center [714, 170] width 84 height 12
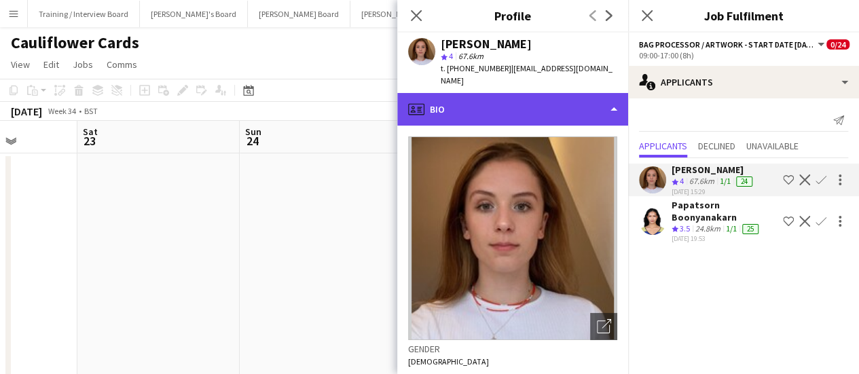
click at [537, 105] on div "profile Bio" at bounding box center [512, 109] width 231 height 33
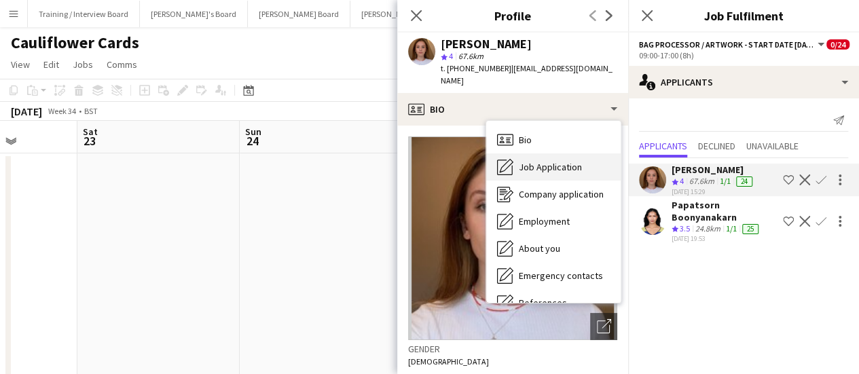
click at [543, 161] on span "Job Application" at bounding box center [550, 167] width 63 height 12
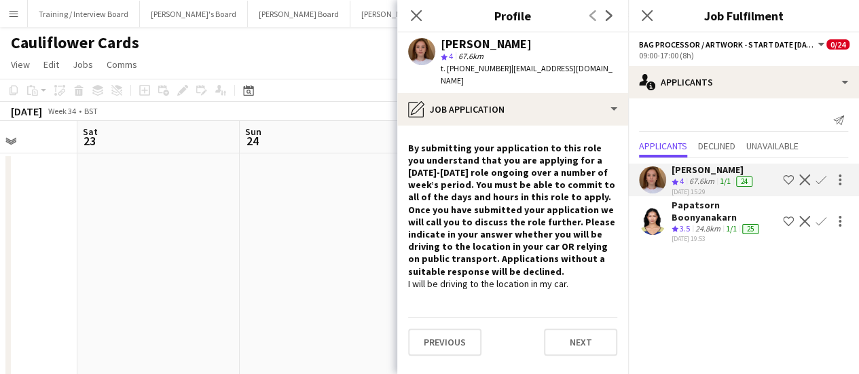
click at [293, 311] on app-date-cell at bounding box center [321, 271] width 162 height 234
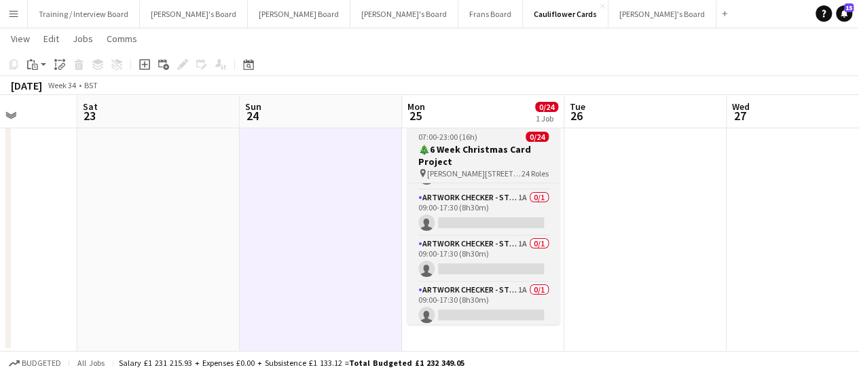
scroll to position [550, 0]
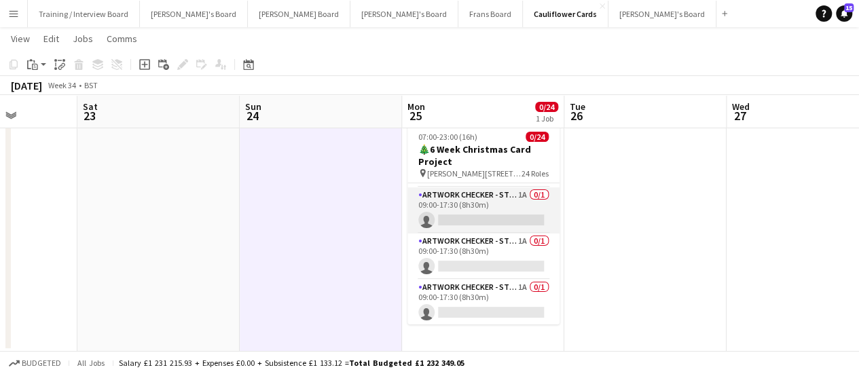
click at [501, 213] on app-card-role "Artwork Checker - Start Date 14th Oct 1A 0/1 09:00-17:30 (8h30m) single-neutral…" at bounding box center [484, 210] width 152 height 46
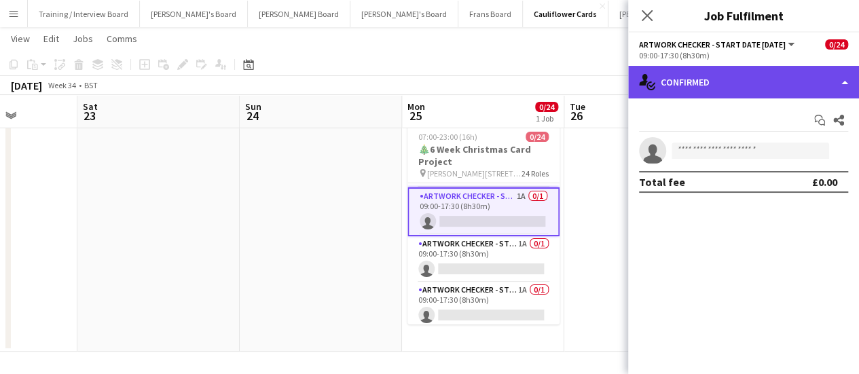
click at [770, 79] on div "single-neutral-actions-check-2 Confirmed" at bounding box center [743, 82] width 231 height 33
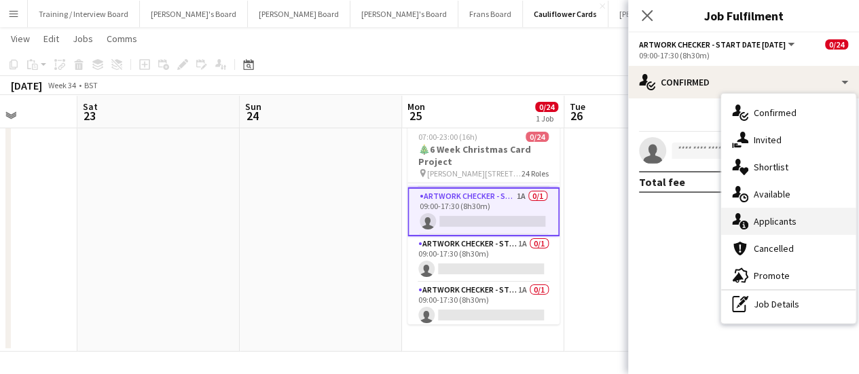
click at [768, 215] on div "single-neutral-actions-information Applicants" at bounding box center [788, 221] width 135 height 27
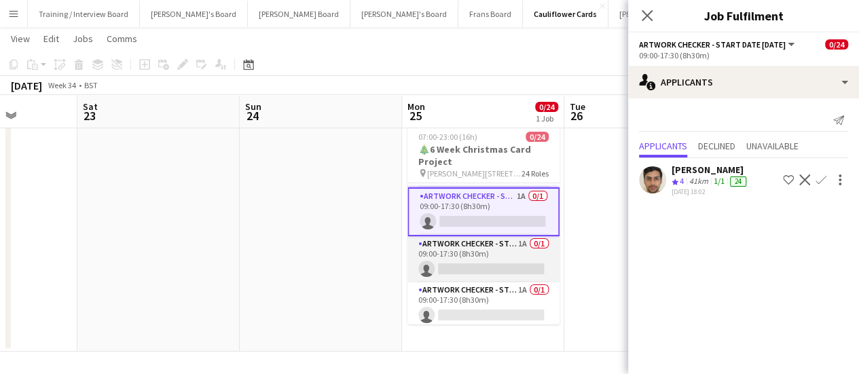
click at [509, 262] on app-card-role "Artwork Checker - Start Date 21st Oct 1A 0/1 09:00-17:30 (8h30m) single-neutral…" at bounding box center [484, 259] width 152 height 46
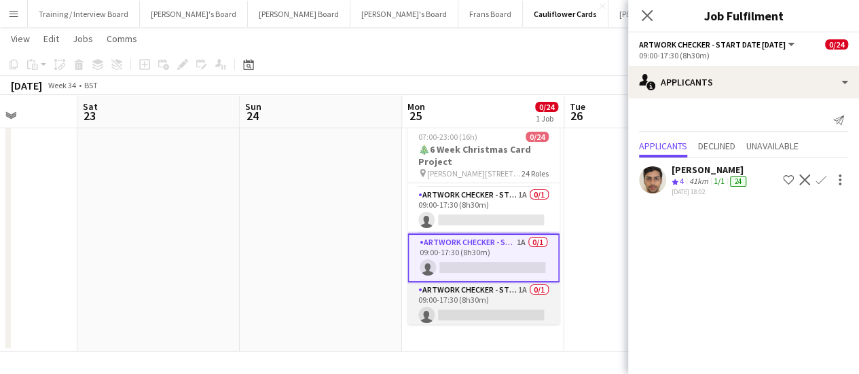
click at [523, 310] on app-card-role "Artwork Checker - Start Date 9th Oct 1A 0/1 09:00-17:30 (8h30m) single-neutral-…" at bounding box center [484, 306] width 152 height 46
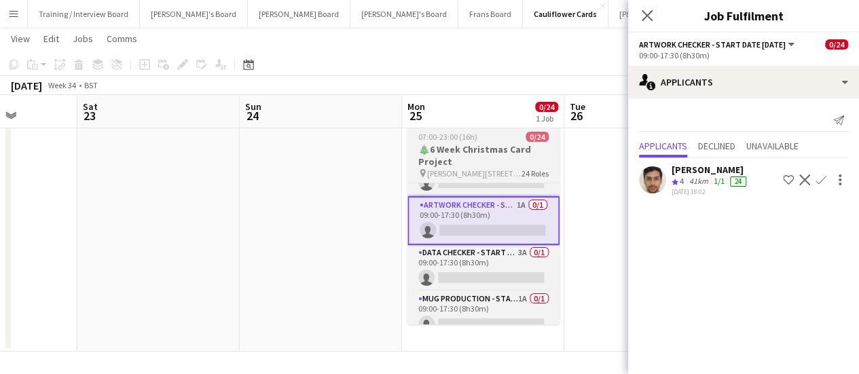
scroll to position [659, 0]
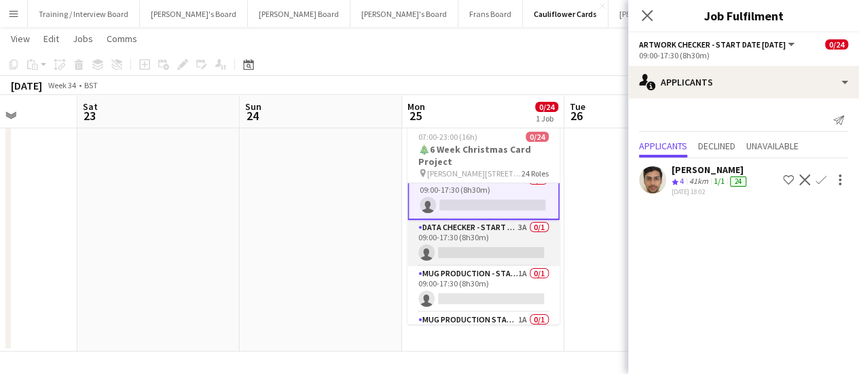
click at [515, 234] on app-card-role "DATA CHECKER - START DATE 9TH OCT 3A 0/1 09:00-17:30 (8h30m) single-neutral-act…" at bounding box center [484, 243] width 152 height 46
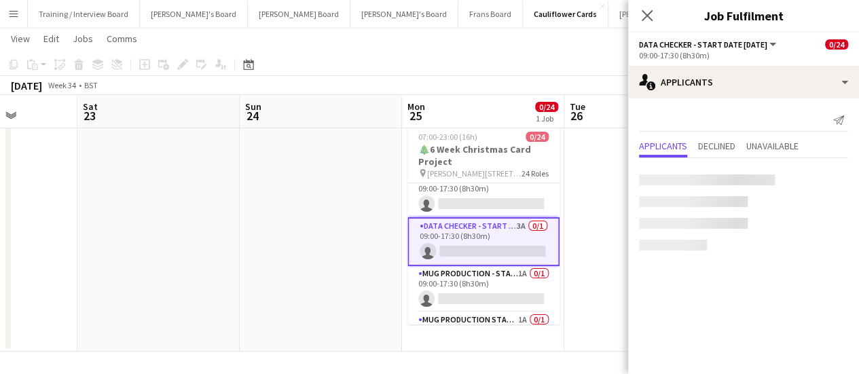
scroll to position [658, 0]
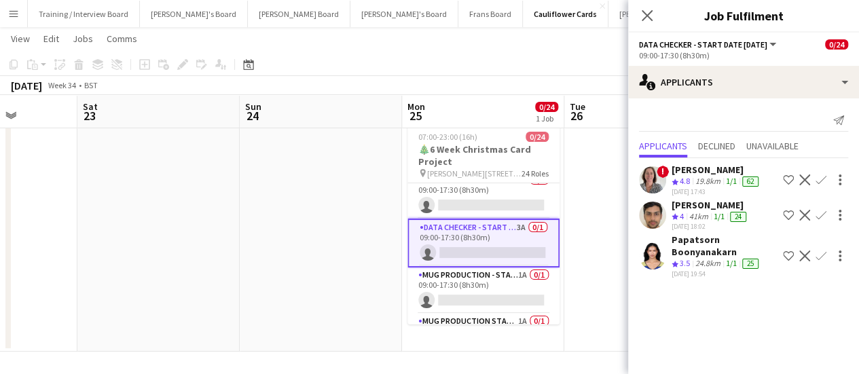
click at [705, 173] on div "Jennifer Pite" at bounding box center [717, 170] width 90 height 12
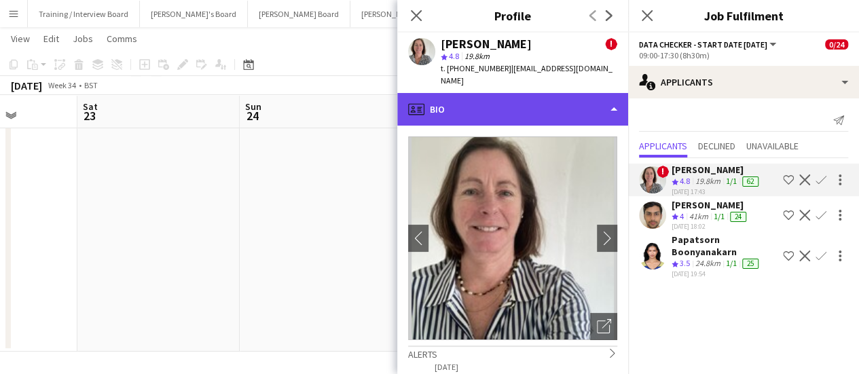
click at [574, 93] on div "profile Bio" at bounding box center [512, 109] width 231 height 33
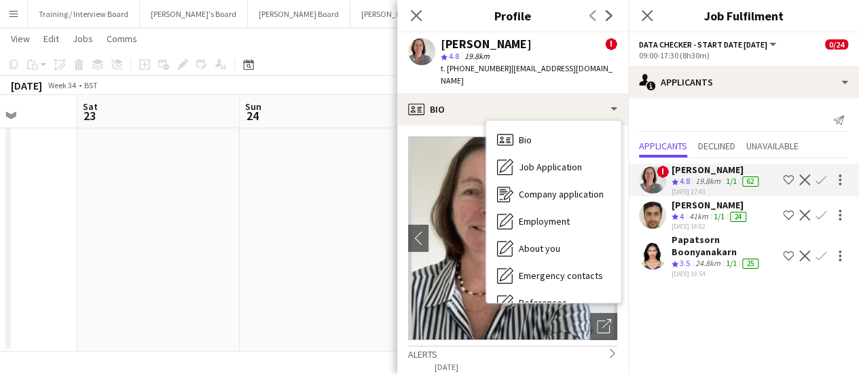
click at [318, 163] on app-date-cell at bounding box center [321, 235] width 162 height 234
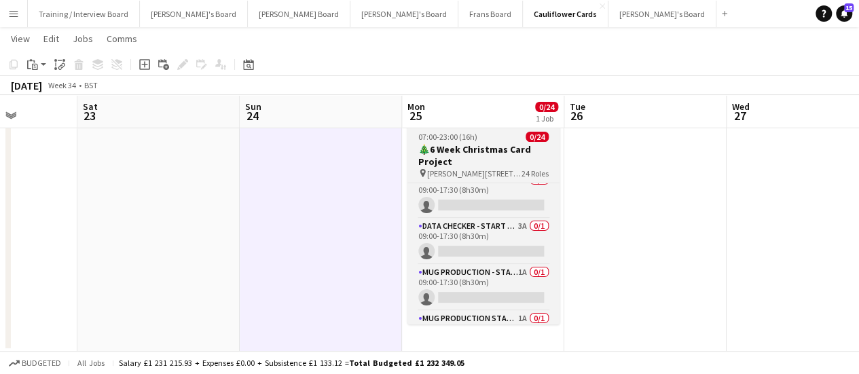
scroll to position [967, 0]
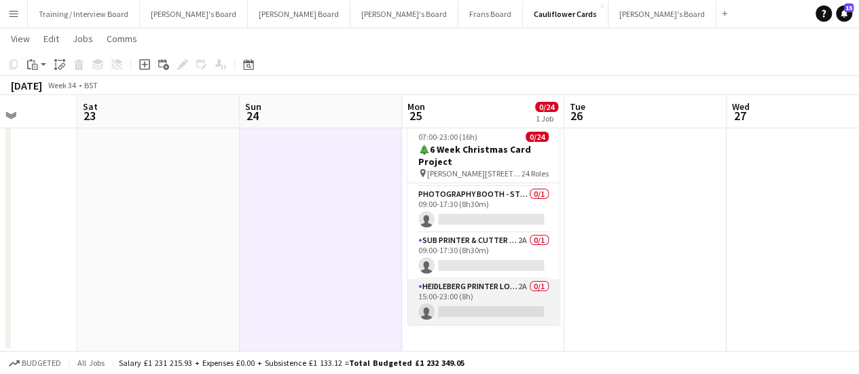
click at [529, 301] on app-card-role "Heidleberg Printer Loading - Start Date 4th Nov 2A 0/1 15:00-23:00 (8h) single-…" at bounding box center [484, 302] width 152 height 46
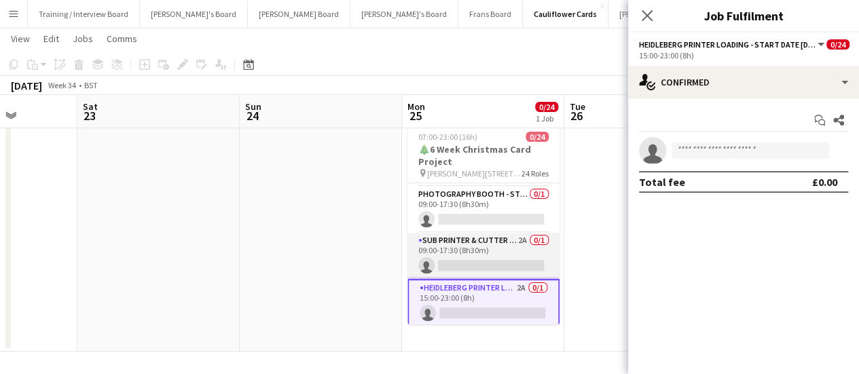
click at [524, 246] on app-card-role "Sub Printer & Cutter - Start Date 16th Oct 2A 0/1 09:00-17:30 (8h30m) single-ne…" at bounding box center [484, 256] width 152 height 46
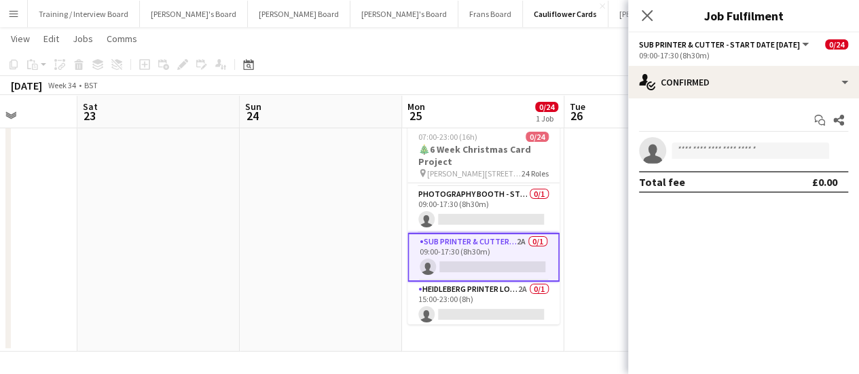
click at [754, 63] on app-options-switcher "Sub Printer & Cutter - Start Date 16th Oct All roles Sub Printer & Cutter - Sta…" at bounding box center [743, 49] width 231 height 33
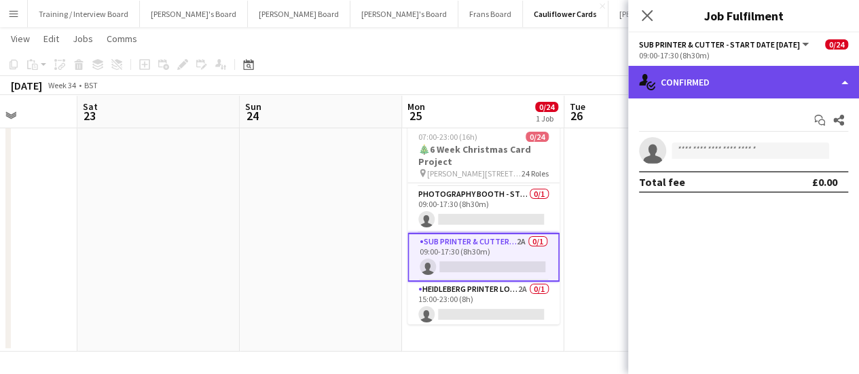
click at [746, 84] on div "single-neutral-actions-check-2 Confirmed" at bounding box center [743, 82] width 231 height 33
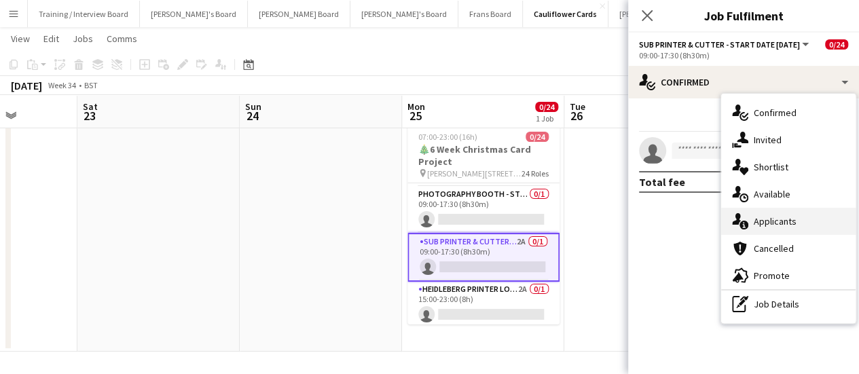
click at [742, 211] on div "single-neutral-actions-information Applicants" at bounding box center [788, 221] width 135 height 27
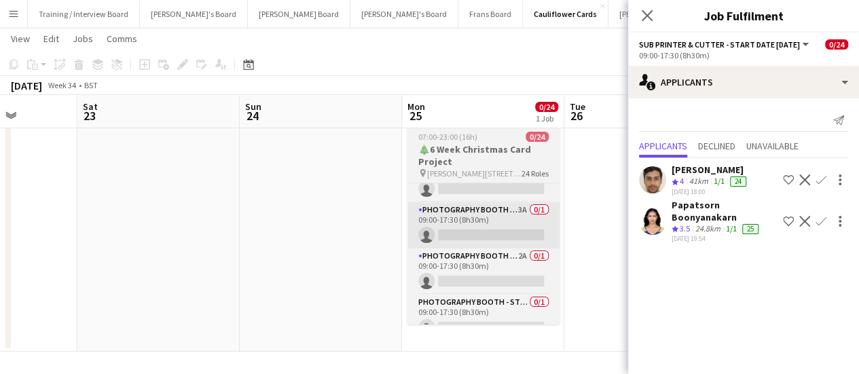
scroll to position [858, 0]
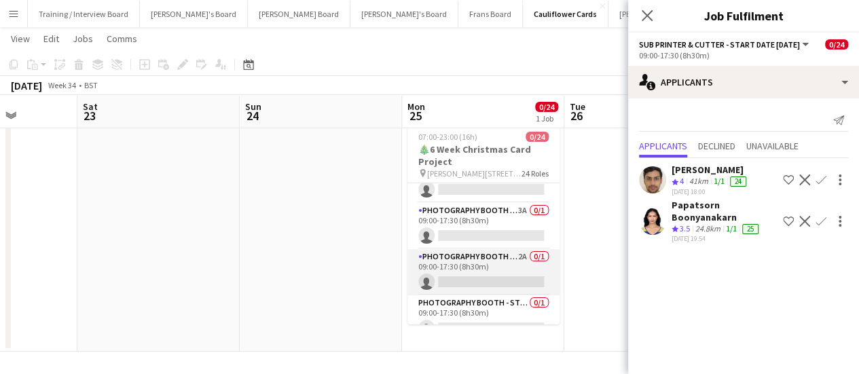
click at [503, 260] on app-card-role "Photography Booth - Start Date 14th Oct 2A 0/1 09:00-17:30 (8h30m) single-neutr…" at bounding box center [484, 272] width 152 height 46
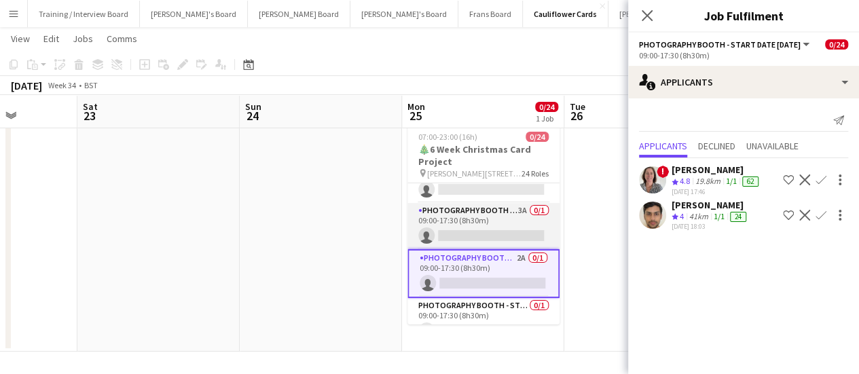
click at [515, 221] on app-card-role "Photography Booth - Start Date 10th Oct 3A 0/1 09:00-17:30 (8h30m) single-neutr…" at bounding box center [484, 226] width 152 height 46
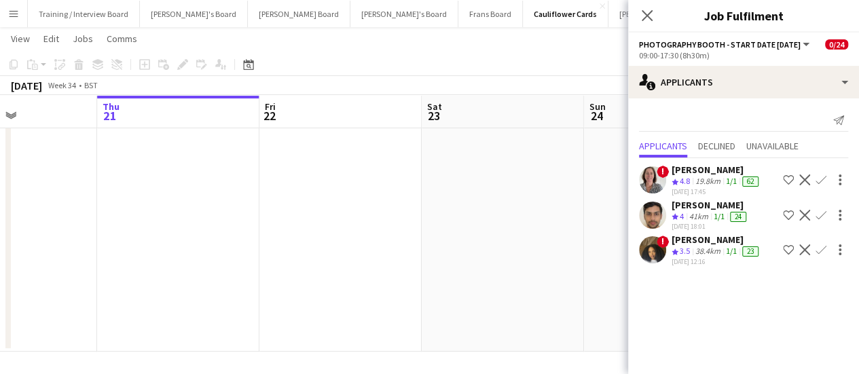
drag, startPoint x: 211, startPoint y: 257, endPoint x: 554, endPoint y: 170, distance: 354.7
click at [554, 170] on app-calendar-viewport "Mon 18 0/24 1 Job Tue 19 Wed 20 Thu 21 Fri 22 Sat 23 Sun 24 Mon 25 0/24 1 Job T…" at bounding box center [429, 185] width 859 height 333
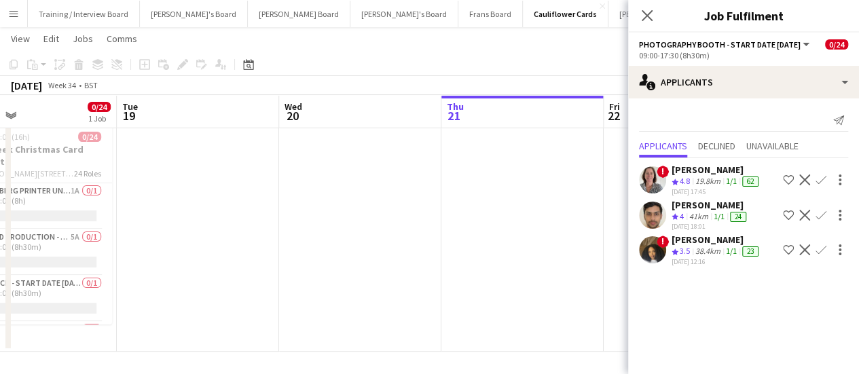
drag, startPoint x: 246, startPoint y: 237, endPoint x: 590, endPoint y: 193, distance: 347.2
click at [590, 193] on app-calendar-viewport "Sat 16 Sun 17 Mon 18 0/24 1 Job Tue 19 Wed 20 Thu 21 Fri 22 Sat 23 Sun 24 Mon 2…" at bounding box center [429, 185] width 859 height 333
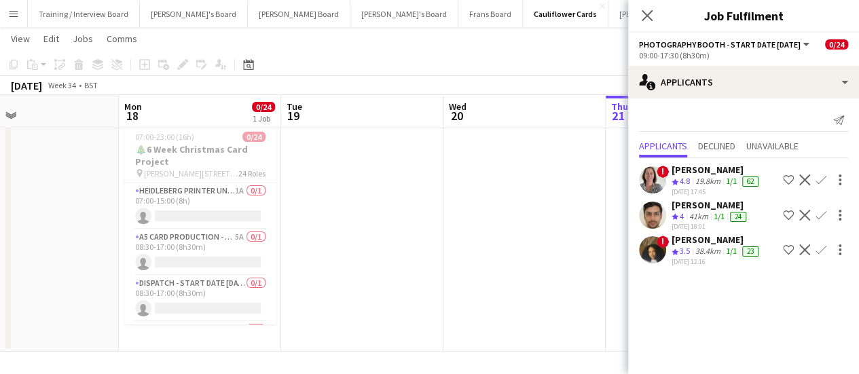
scroll to position [0, 364]
drag, startPoint x: 335, startPoint y: 245, endPoint x: 505, endPoint y: 228, distance: 170.7
click at [505, 228] on app-calendar-viewport "Fri 15 Sat 16 Sun 17 Mon 18 0/24 1 Job Tue 19 Wed 20 Thu 21 Fri 22 Sat 23 Sun 2…" at bounding box center [429, 185] width 859 height 333
click at [240, 243] on app-card-role "A5 Card Production - Start Date 4th Nov 5A 0/1 08:30-17:00 (8h30m) single-neutr…" at bounding box center [204, 253] width 152 height 46
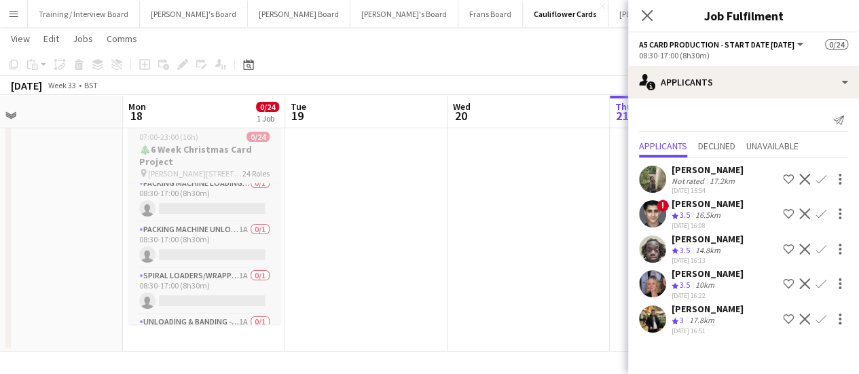
scroll to position [263, 0]
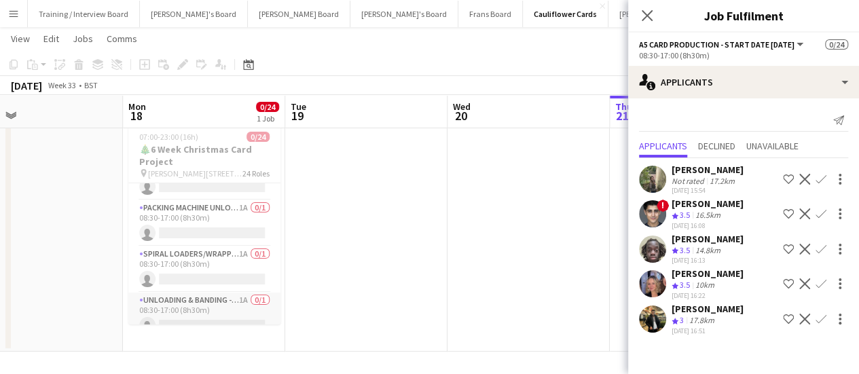
click at [240, 300] on app-card-role "Unloading & Banding - Start Date 23rd Oct 1A 0/1 08:30-17:00 (8h30m) single-neu…" at bounding box center [204, 316] width 152 height 46
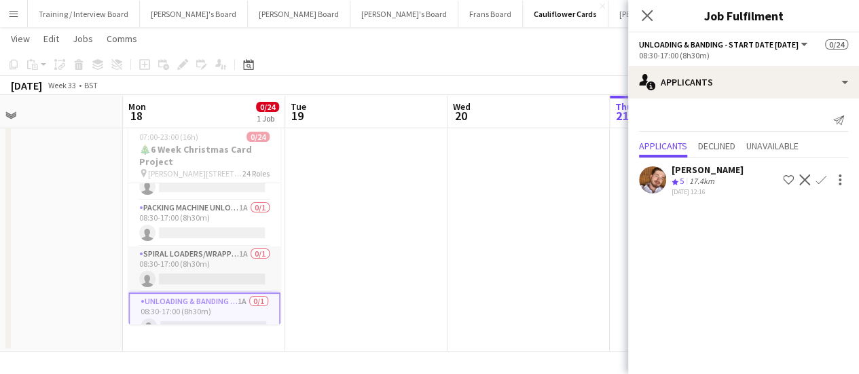
click at [238, 266] on app-card-role "Spiral Loaders/Wrapping - Start Date 23rd Oct 1A 0/1 08:30-17:00 (8h30m) single…" at bounding box center [204, 270] width 152 height 46
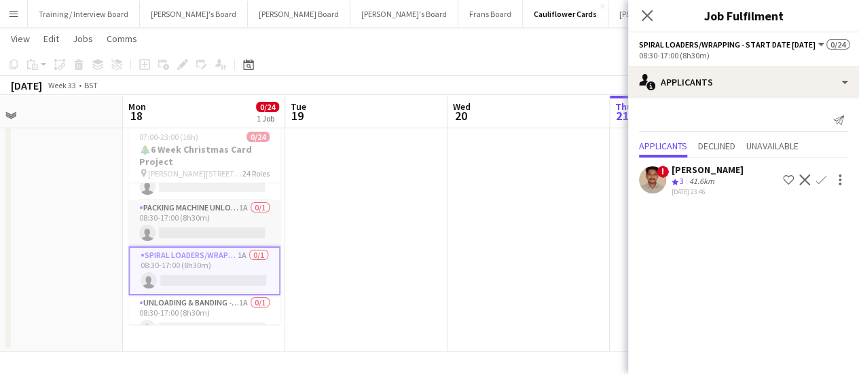
click at [249, 212] on app-card-role "Packing Machine Unloading - Start Date 24th Oct 1A 0/1 08:30-17:00 (8h30m) sing…" at bounding box center [204, 223] width 152 height 46
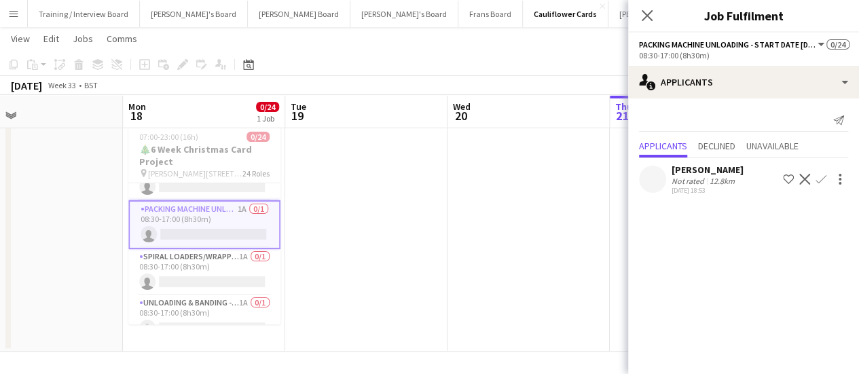
click at [735, 183] on div "12.8km" at bounding box center [722, 181] width 31 height 10
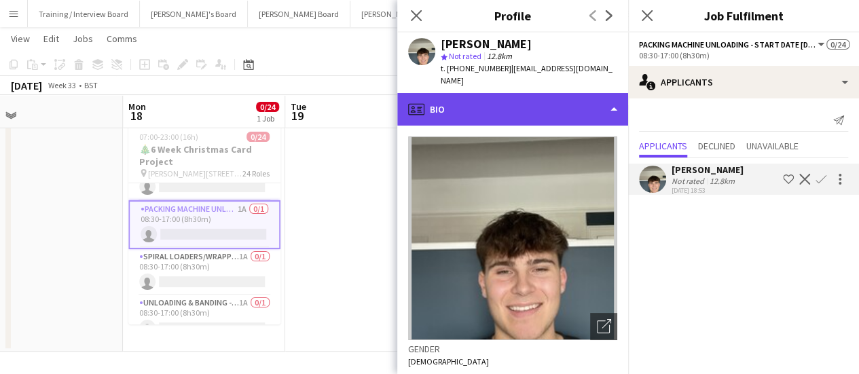
click at [470, 104] on div "profile Bio" at bounding box center [512, 109] width 231 height 33
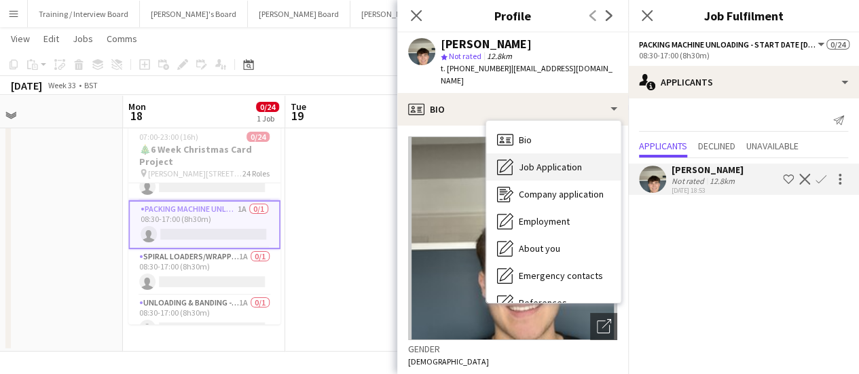
click at [519, 161] on span "Job Application" at bounding box center [550, 167] width 63 height 12
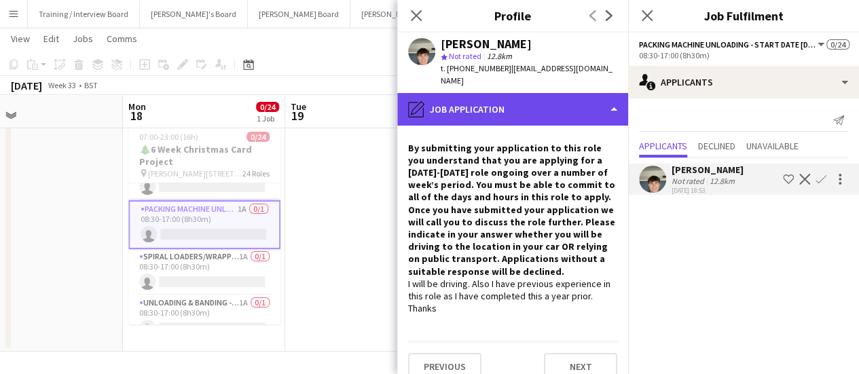
click at [517, 94] on div "pencil4 Job Application" at bounding box center [512, 109] width 231 height 33
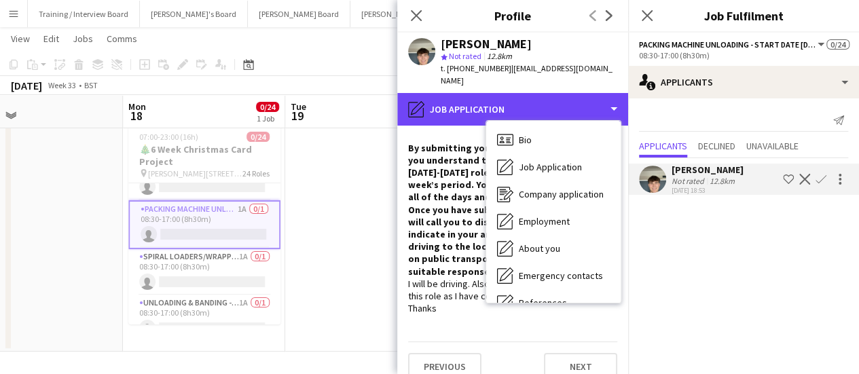
scroll to position [209, 0]
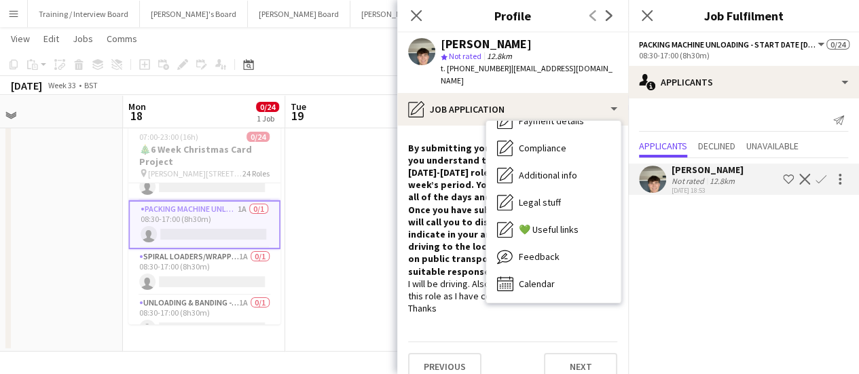
click at [823, 179] on app-icon "Confirm" at bounding box center [821, 179] width 11 height 11
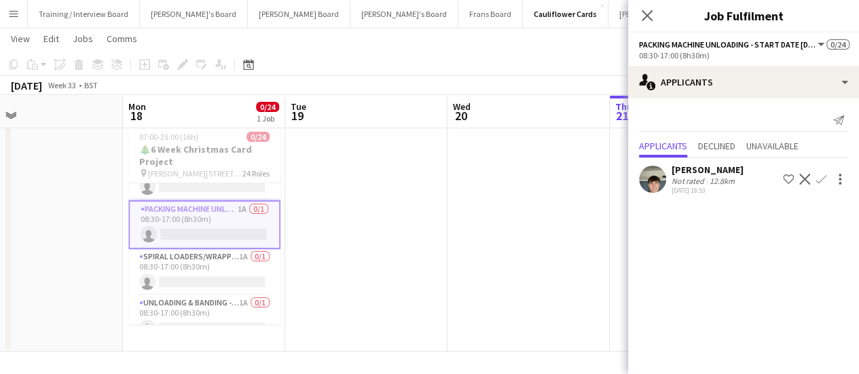
click at [499, 290] on app-date-cell at bounding box center [529, 235] width 162 height 234
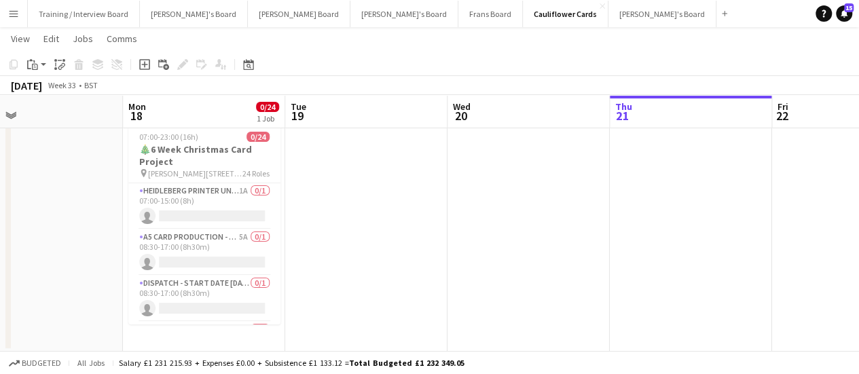
scroll to position [0, 0]
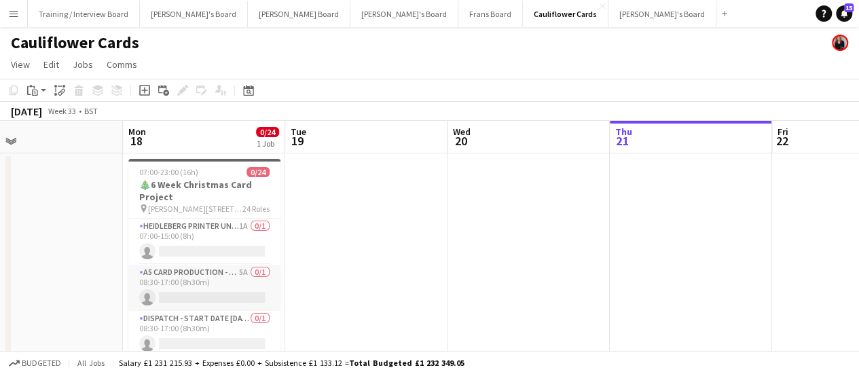
click at [243, 282] on app-card-role "A5 Card Production - Start Date 4th Nov 5A 0/1 08:30-17:00 (8h30m) single-neutr…" at bounding box center [204, 288] width 152 height 46
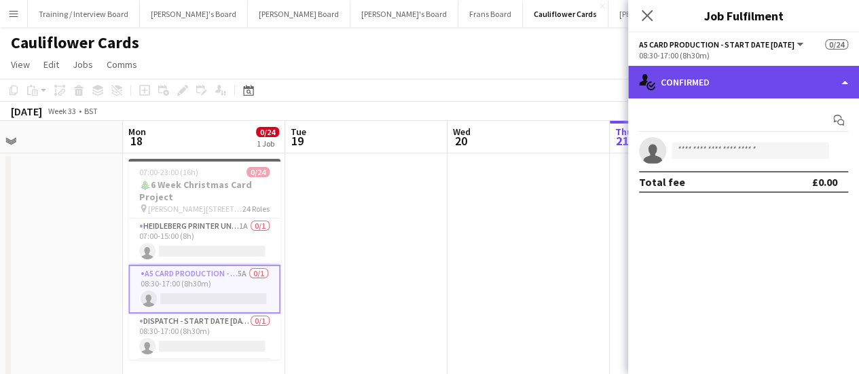
click at [766, 78] on div "single-neutral-actions-check-2 Confirmed" at bounding box center [743, 82] width 231 height 33
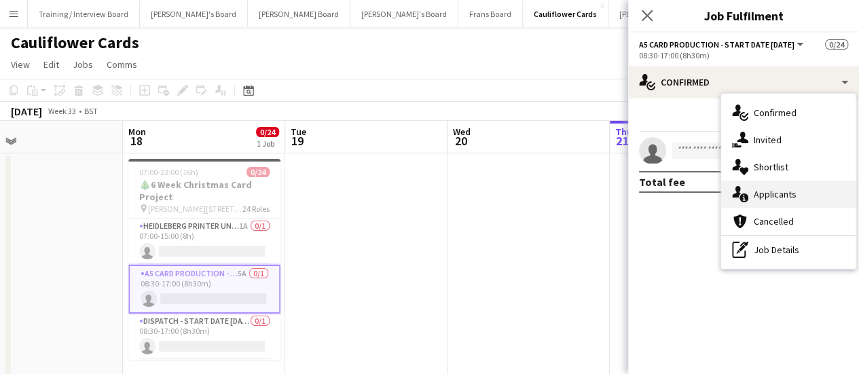
click at [823, 187] on div "single-neutral-actions-information Applicants" at bounding box center [788, 194] width 135 height 27
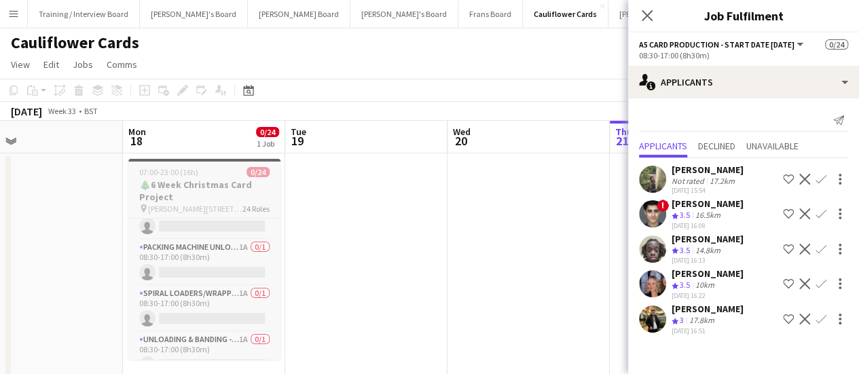
scroll to position [299, 0]
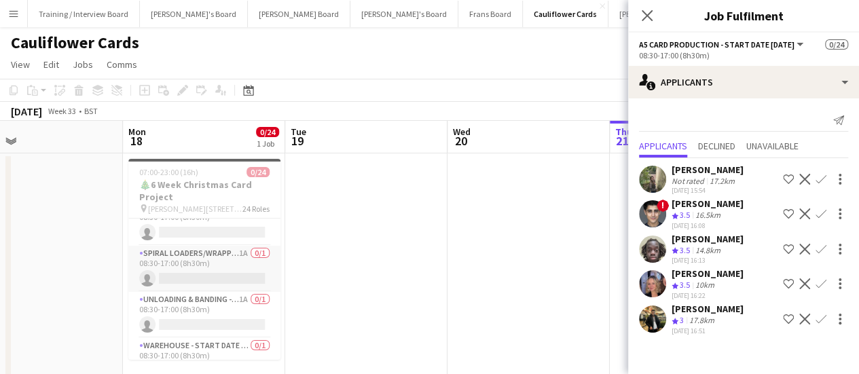
click at [236, 253] on app-card-role "Spiral Loaders/Wrapping - Start Date 23rd Oct 1A 0/1 08:30-17:00 (8h30m) single…" at bounding box center [204, 269] width 152 height 46
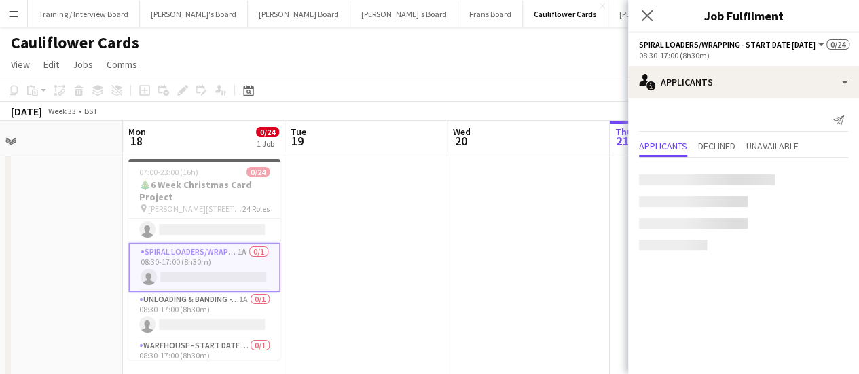
scroll to position [296, 0]
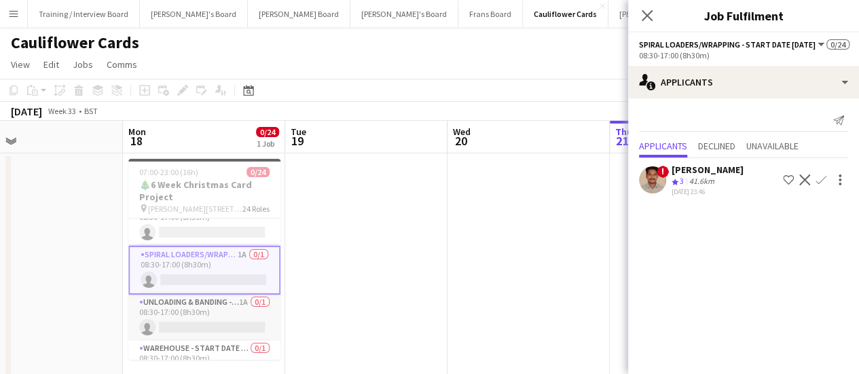
click at [239, 312] on app-card-role "Unloading & Banding - Start Date 23rd Oct 1A 0/1 08:30-17:00 (8h30m) single-neu…" at bounding box center [204, 318] width 152 height 46
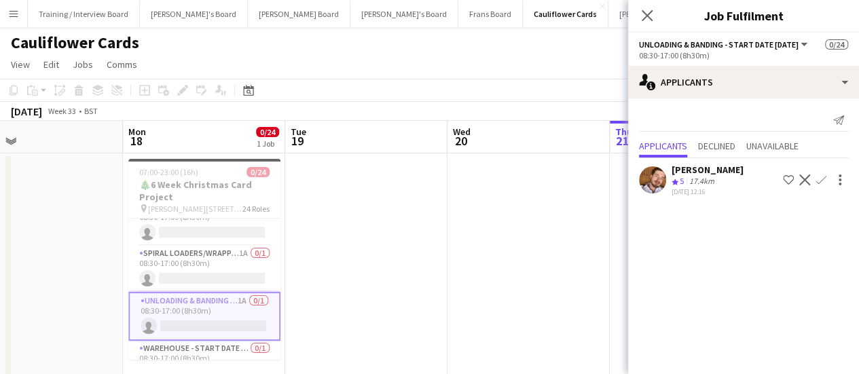
click at [711, 179] on div "17.4km" at bounding box center [702, 182] width 31 height 12
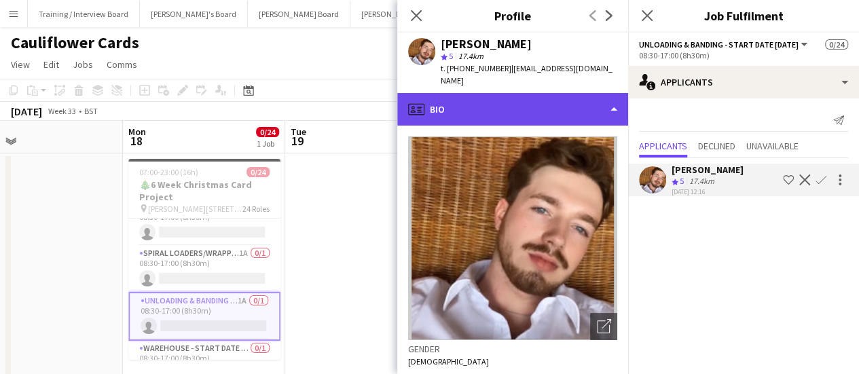
click at [488, 96] on div "profile Bio" at bounding box center [512, 109] width 231 height 33
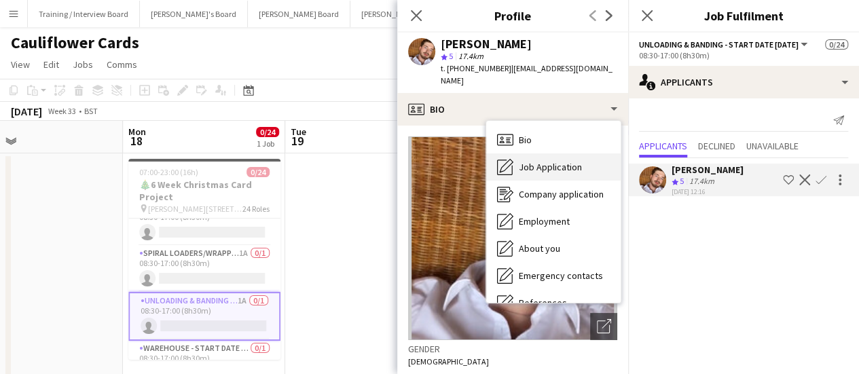
click at [524, 154] on div "Job Application Job Application" at bounding box center [553, 167] width 135 height 27
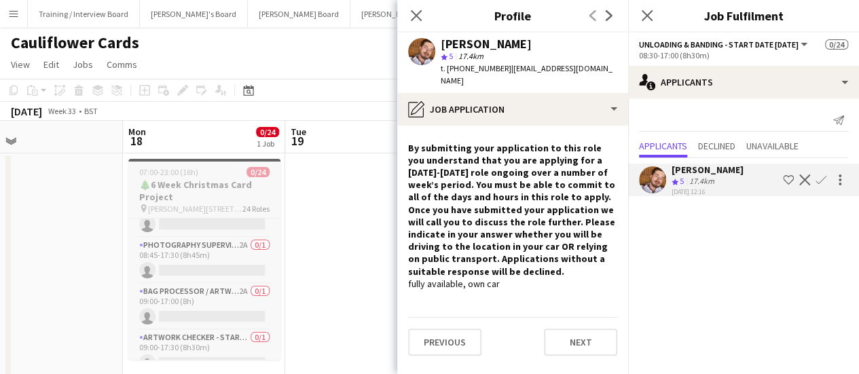
scroll to position [459, 0]
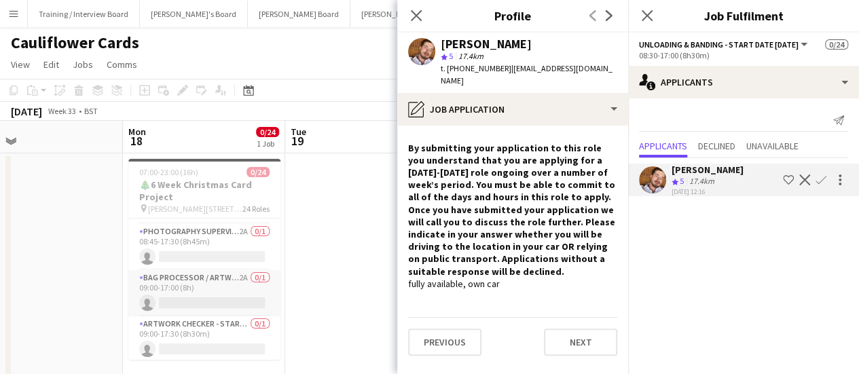
click at [238, 289] on app-card-role "Bag Processor / Artwork - Start Date 4th Oct 2A 0/1 09:00-17:00 (8h) single-neu…" at bounding box center [204, 293] width 152 height 46
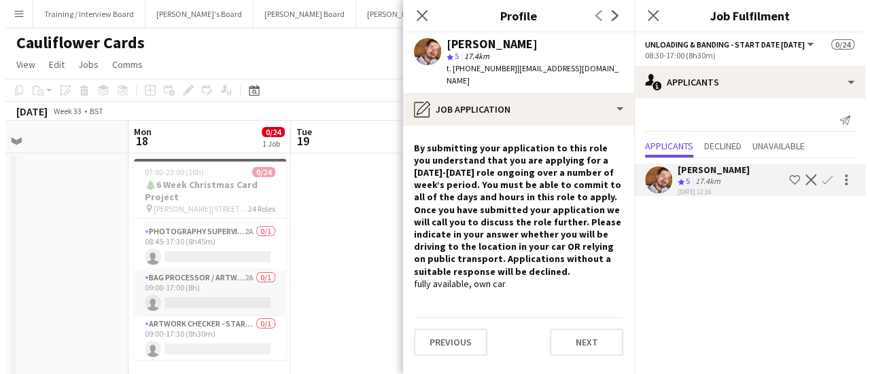
scroll to position [457, 0]
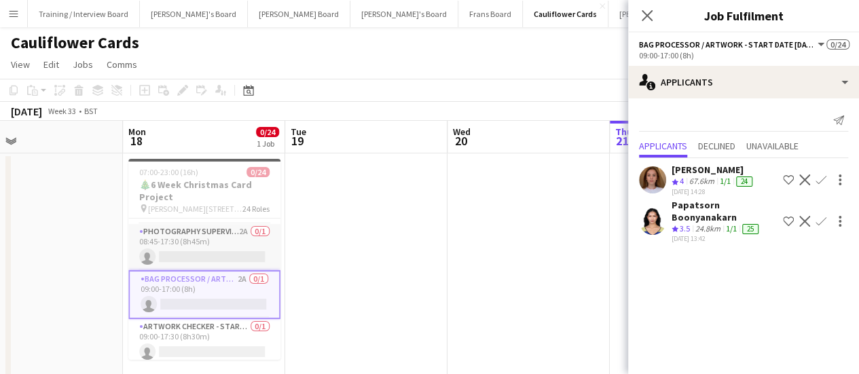
click at [237, 227] on app-card-role "Photography Supervisor - Start date 3rd Oct 2A 0/1 08:45-17:30 (8h45m) single-n…" at bounding box center [204, 247] width 152 height 46
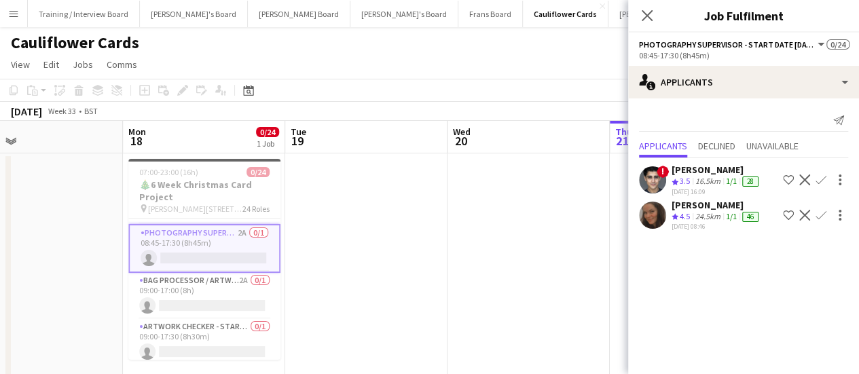
click at [694, 209] on div "[PERSON_NAME]" at bounding box center [717, 205] width 90 height 12
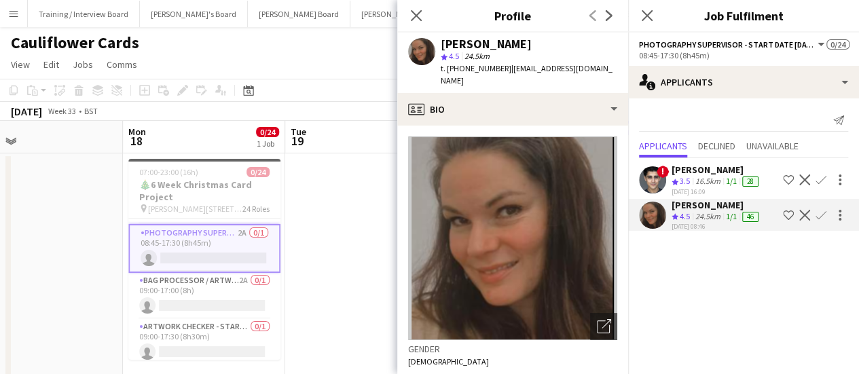
click at [341, 253] on app-date-cell at bounding box center [366, 271] width 162 height 234
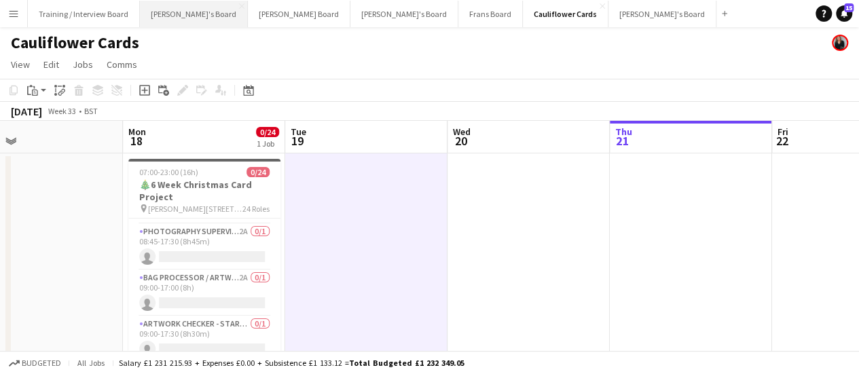
click at [175, 20] on button "Jakub's Board Close" at bounding box center [194, 14] width 108 height 26
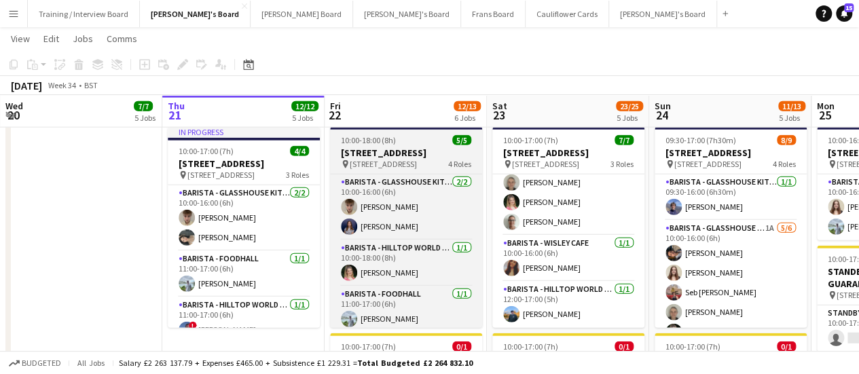
drag, startPoint x: 647, startPoint y: 58, endPoint x: 368, endPoint y: 149, distance: 293.0
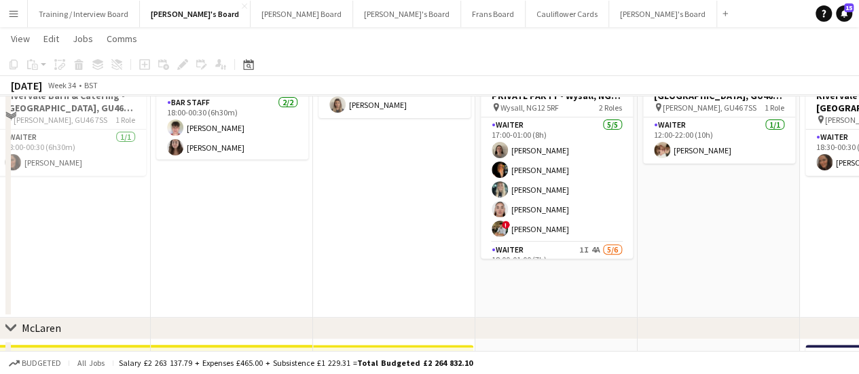
scroll to position [150, 0]
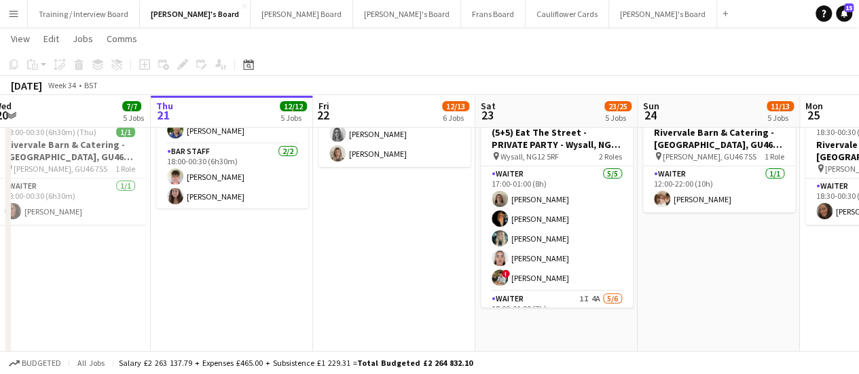
click at [371, 247] on app-date-cell "07:00-13:30 (6h30m) 3/3 Millbridge Court GU10 3DJ pin Farnham, GU10 3DJ 2 Roles…" at bounding box center [394, 184] width 162 height 365
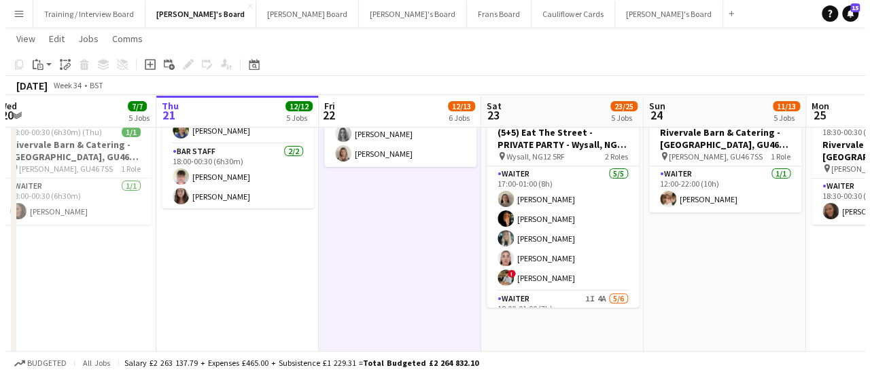
scroll to position [0, 0]
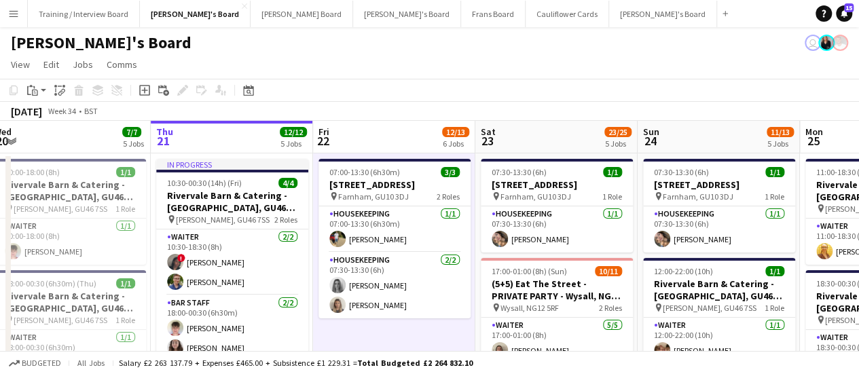
click at [442, 334] on app-date-cell "07:00-13:30 (6h30m) 3/3 Millbridge Court GU10 3DJ pin Farnham, GU10 3DJ 2 Roles…" at bounding box center [394, 336] width 162 height 365
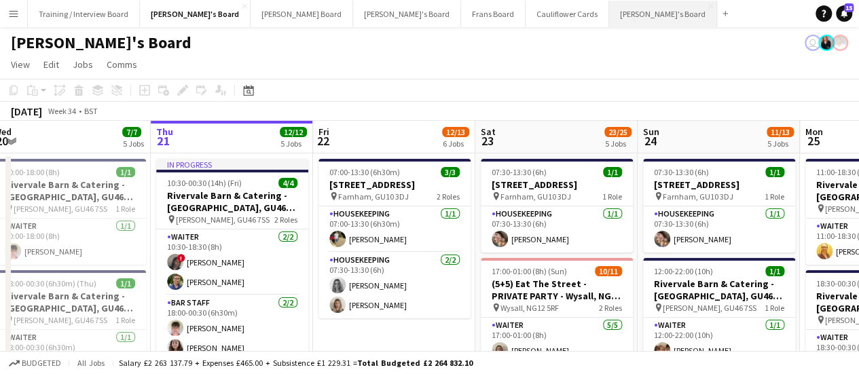
click at [609, 15] on button "Thomasina's Board Close" at bounding box center [663, 14] width 108 height 26
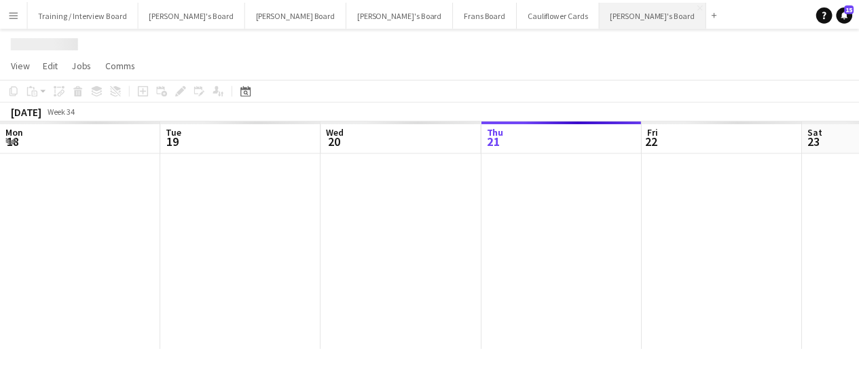
scroll to position [0, 325]
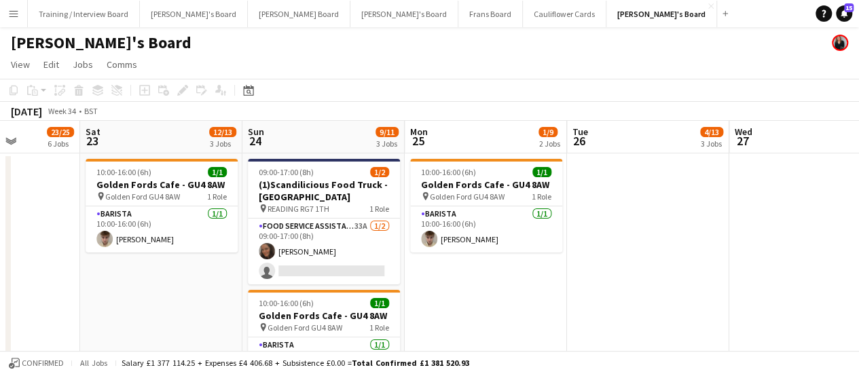
drag, startPoint x: 756, startPoint y: 247, endPoint x: 349, endPoint y: 302, distance: 410.6
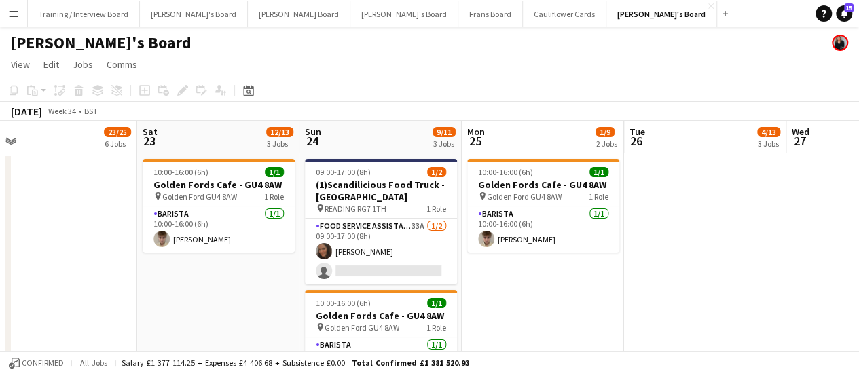
drag, startPoint x: 774, startPoint y: 195, endPoint x: 344, endPoint y: 297, distance: 441.9
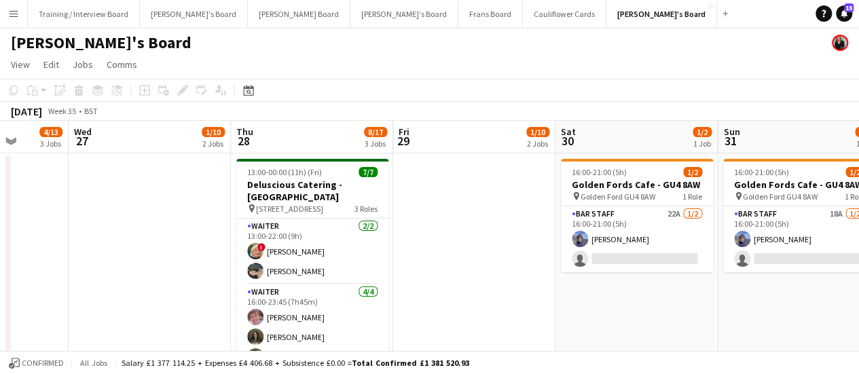
drag, startPoint x: 701, startPoint y: 241, endPoint x: 459, endPoint y: 252, distance: 242.1
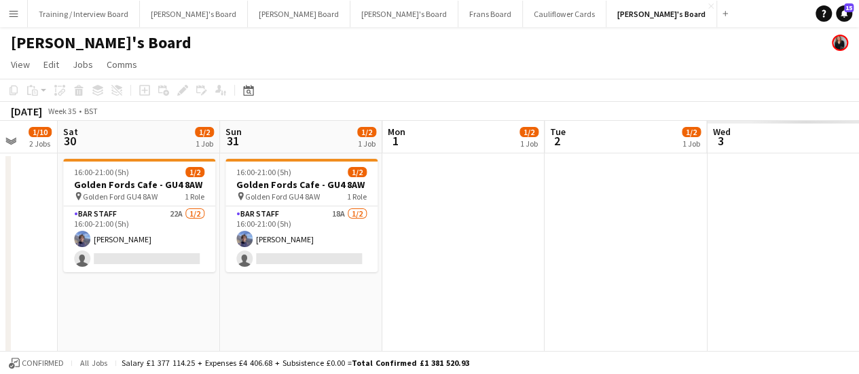
scroll to position [0, 471]
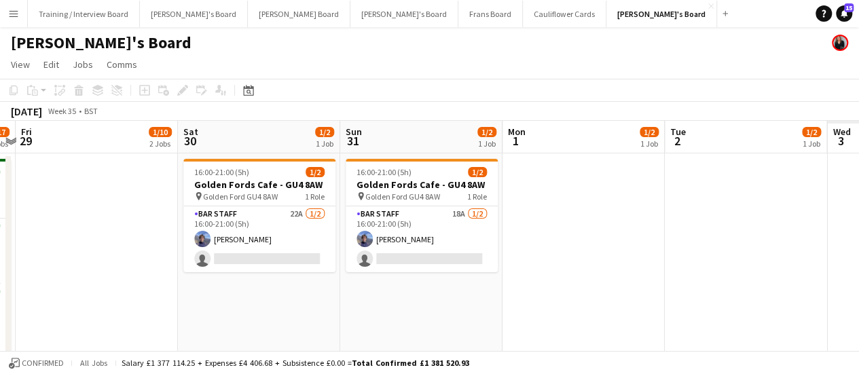
drag, startPoint x: 831, startPoint y: 309, endPoint x: 464, endPoint y: 349, distance: 369.0
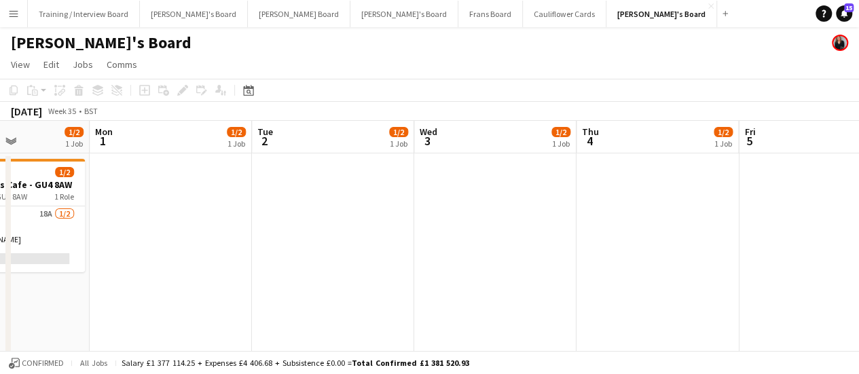
drag, startPoint x: 781, startPoint y: 306, endPoint x: 368, endPoint y: 278, distance: 414.0
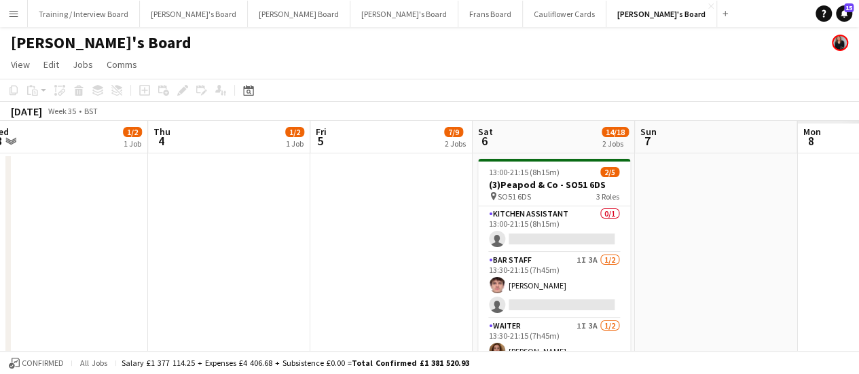
drag, startPoint x: 643, startPoint y: 260, endPoint x: 215, endPoint y: 247, distance: 428.2
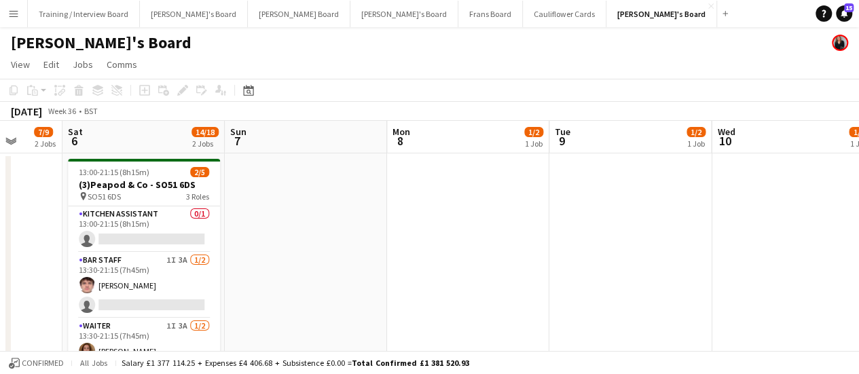
drag, startPoint x: 773, startPoint y: 203, endPoint x: 360, endPoint y: 245, distance: 415.1
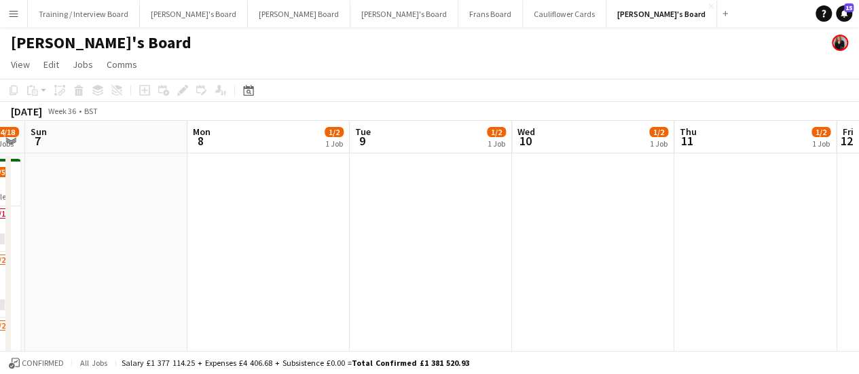
scroll to position [0, 467]
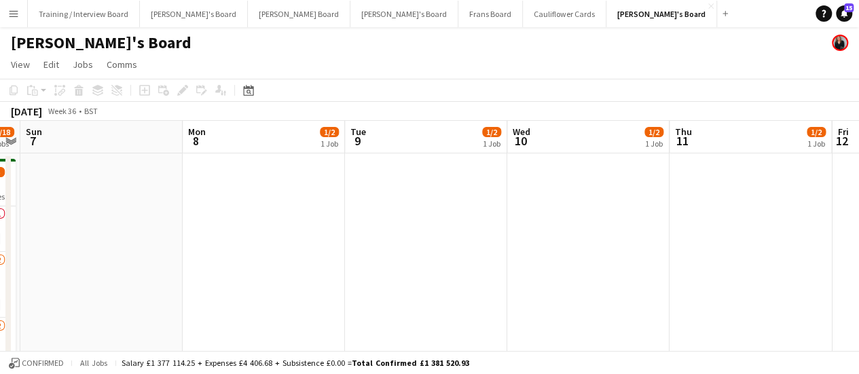
drag, startPoint x: 640, startPoint y: 249, endPoint x: 438, endPoint y: 256, distance: 201.9
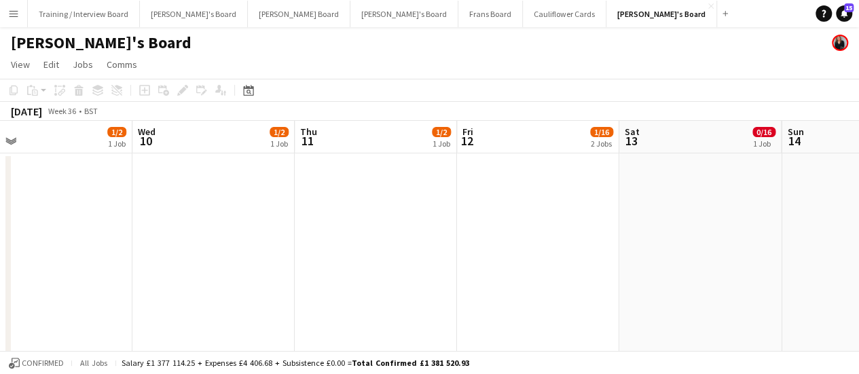
drag, startPoint x: 762, startPoint y: 222, endPoint x: 386, endPoint y: 228, distance: 375.7
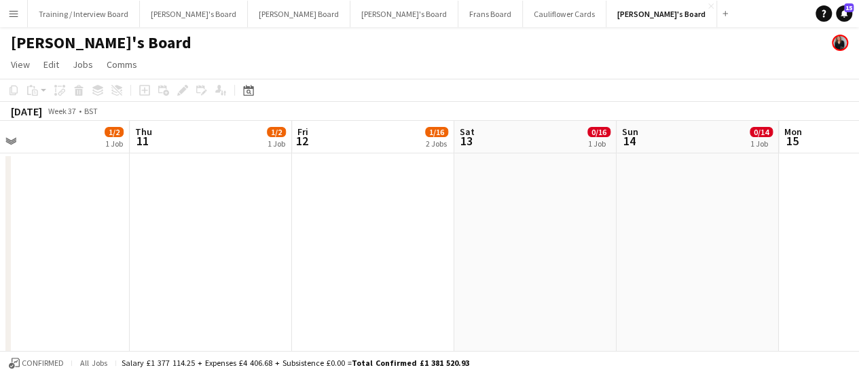
scroll to position [0, 359]
drag, startPoint x: 707, startPoint y: 220, endPoint x: 541, endPoint y: 238, distance: 166.7
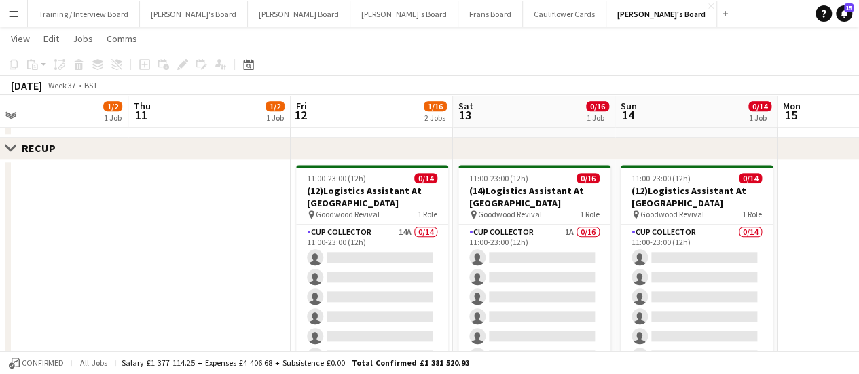
scroll to position [667, 0]
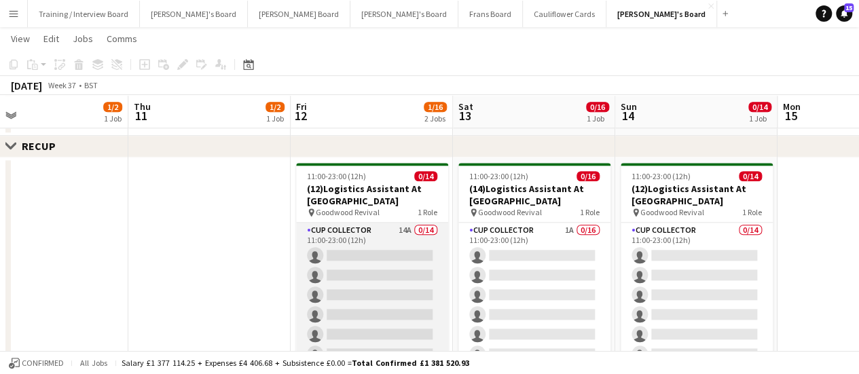
click at [411, 249] on app-card-role "CUP COLLECTOR 14A 0/14 11:00-23:00 (12h) single-neutral-actions single-neutral-…" at bounding box center [372, 374] width 152 height 302
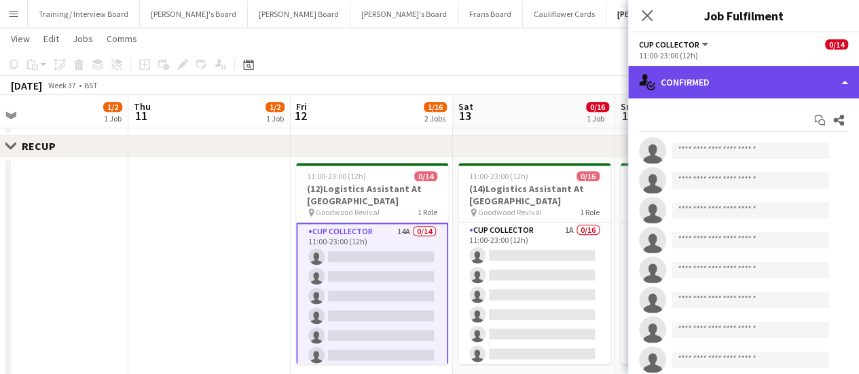
click at [736, 74] on div "single-neutral-actions-check-2 Confirmed" at bounding box center [743, 82] width 231 height 33
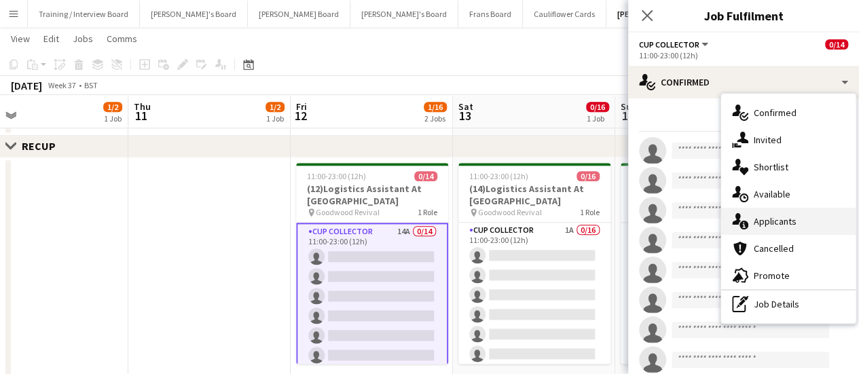
click at [792, 218] on div "single-neutral-actions-information Applicants" at bounding box center [788, 221] width 135 height 27
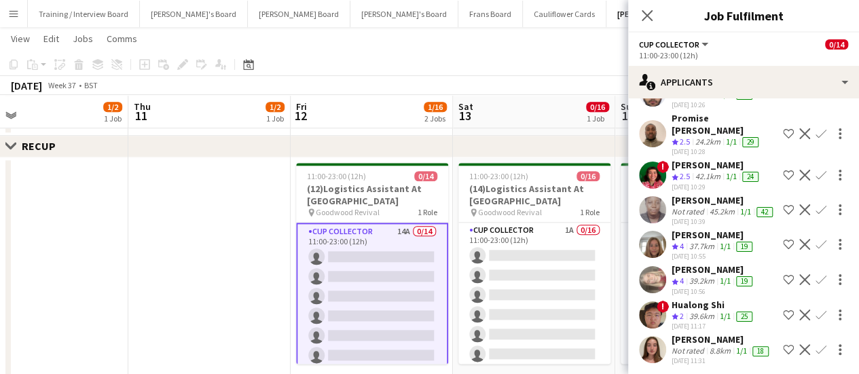
scroll to position [189, 0]
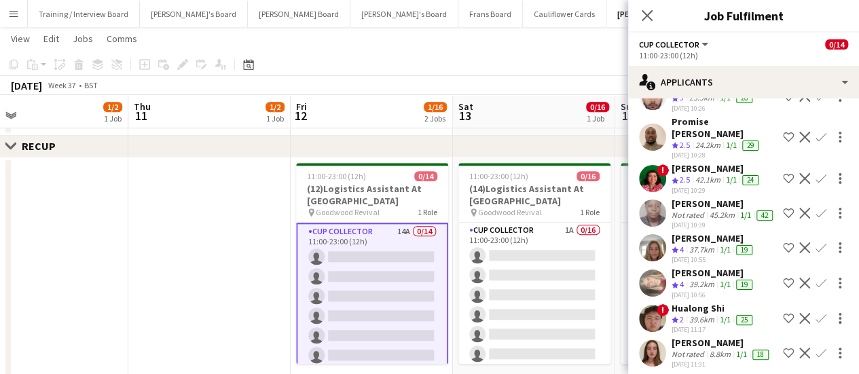
click at [389, 264] on app-card-role "CUP COLLECTOR 14A 0/14 11:00-23:00 (12h) single-neutral-actions single-neutral-…" at bounding box center [372, 375] width 152 height 305
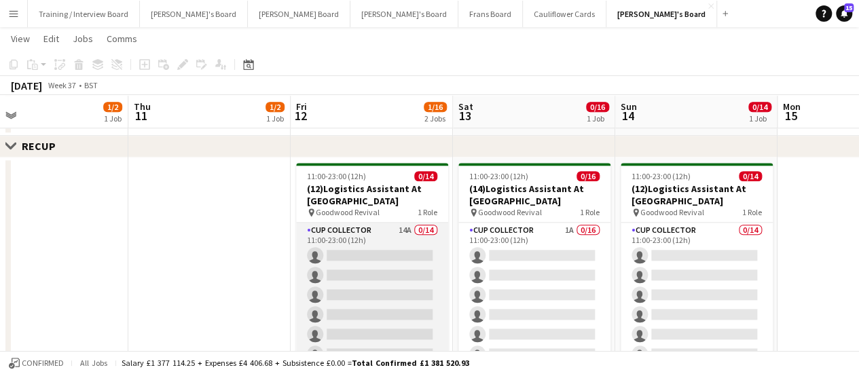
click at [389, 264] on app-card-role "CUP COLLECTOR 14A 0/14 11:00-23:00 (12h) single-neutral-actions single-neutral-…" at bounding box center [372, 374] width 152 height 302
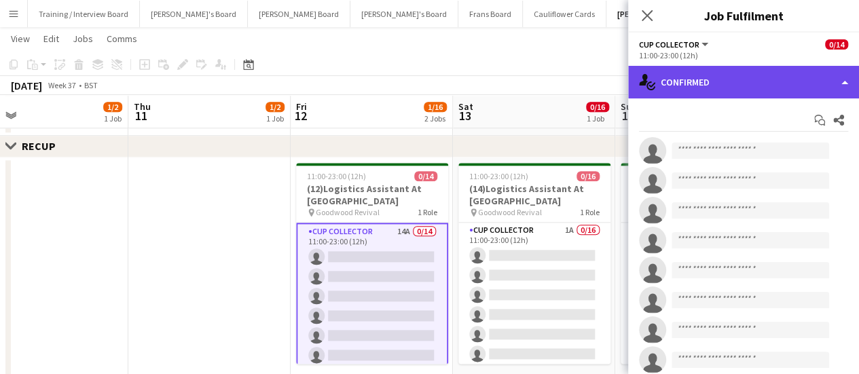
click at [753, 92] on div "single-neutral-actions-check-2 Confirmed" at bounding box center [743, 82] width 231 height 33
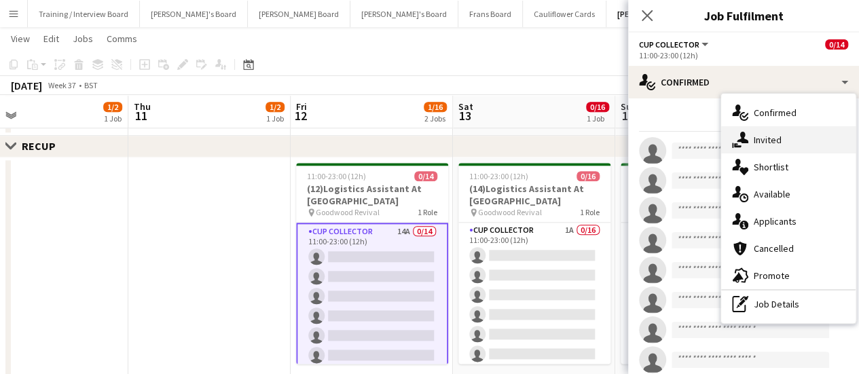
click at [777, 150] on div "single-neutral-actions-share-1 Invited" at bounding box center [788, 139] width 135 height 27
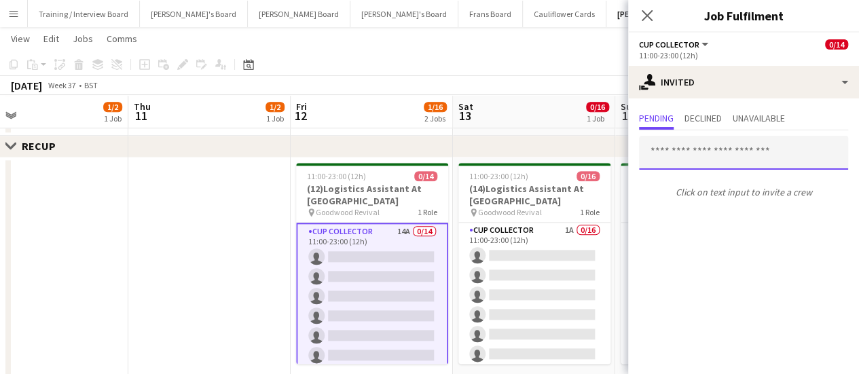
click at [777, 150] on input "text" at bounding box center [743, 153] width 209 height 34
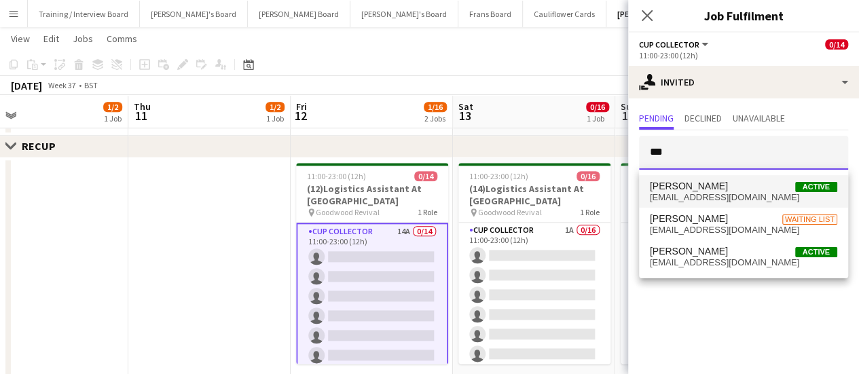
type input "***"
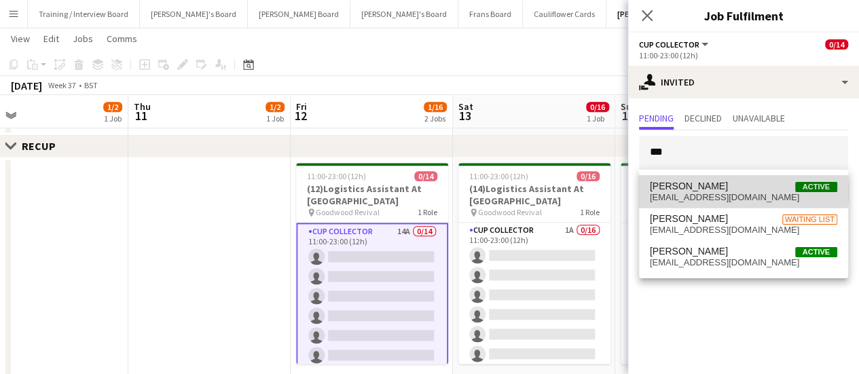
click at [726, 192] on span "jd.tulett@gmail.com" at bounding box center [743, 197] width 187 height 11
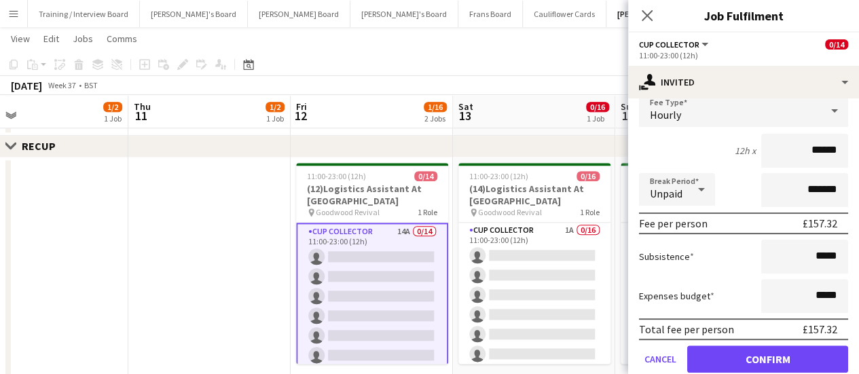
scroll to position [182, 0]
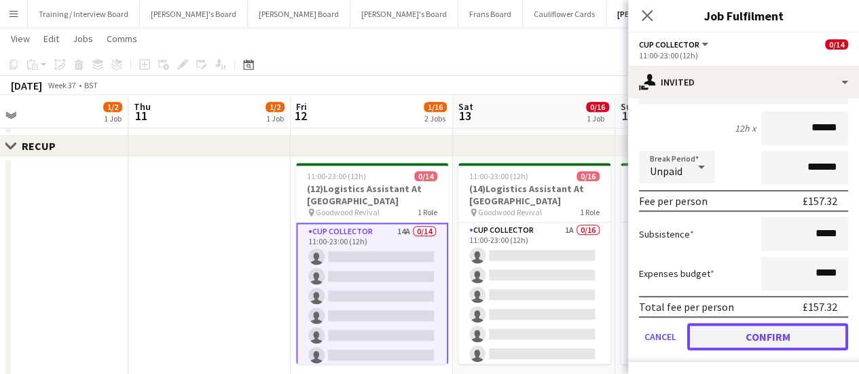
click at [769, 336] on button "Confirm" at bounding box center [767, 336] width 161 height 27
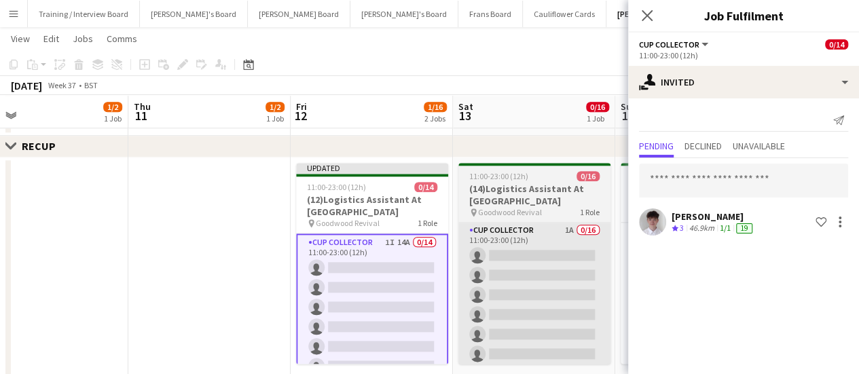
scroll to position [0, 0]
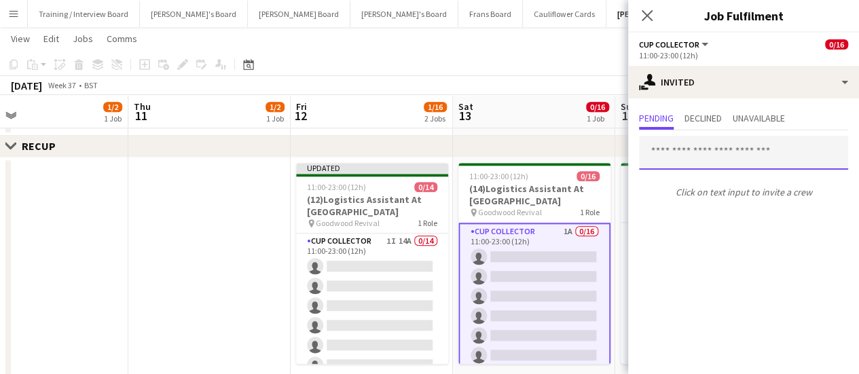
click at [706, 148] on input "text" at bounding box center [743, 153] width 209 height 34
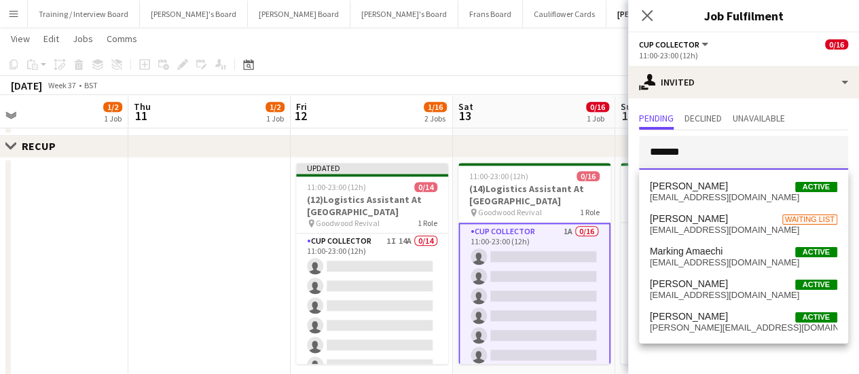
click at [700, 165] on input "*******" at bounding box center [743, 153] width 209 height 34
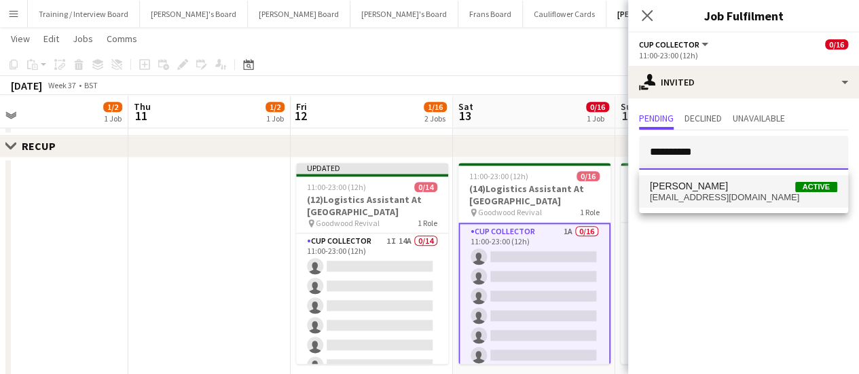
type input "**********"
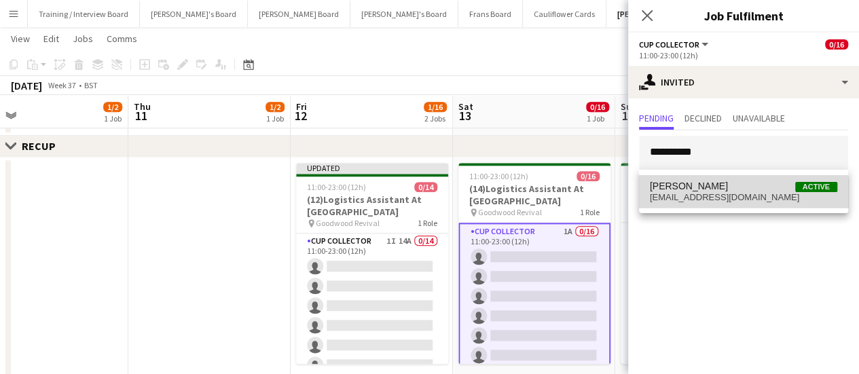
click at [698, 200] on span "jd.tulett@gmail.com" at bounding box center [743, 197] width 187 height 11
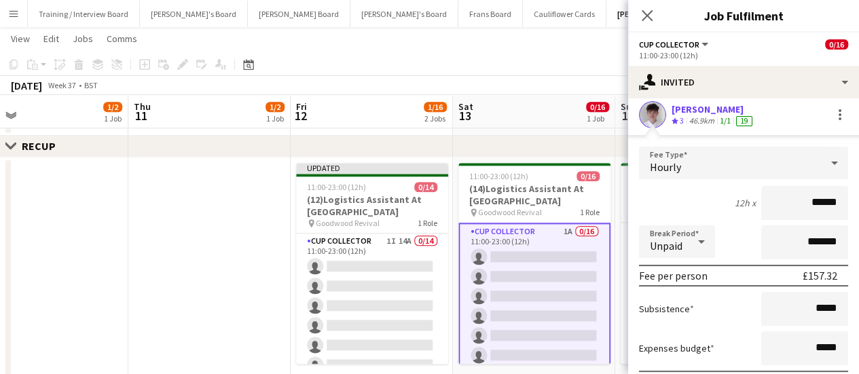
scroll to position [109, 0]
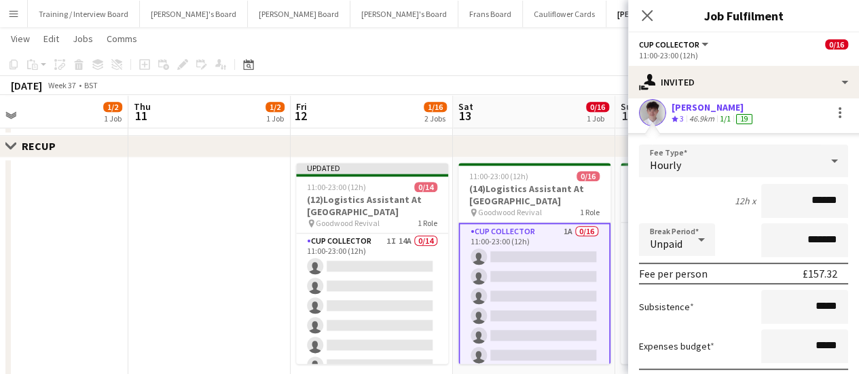
drag, startPoint x: 845, startPoint y: 221, endPoint x: 855, endPoint y: 217, distance: 11.0
click at [855, 217] on mat-expansion-panel "user-plus Invited Send notification Pending Declined Unavailable James Tulett C…" at bounding box center [743, 237] width 231 height 276
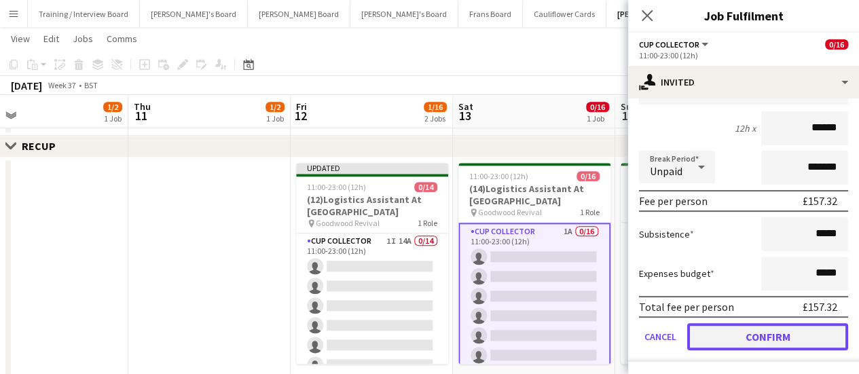
click at [773, 336] on button "Confirm" at bounding box center [767, 336] width 161 height 27
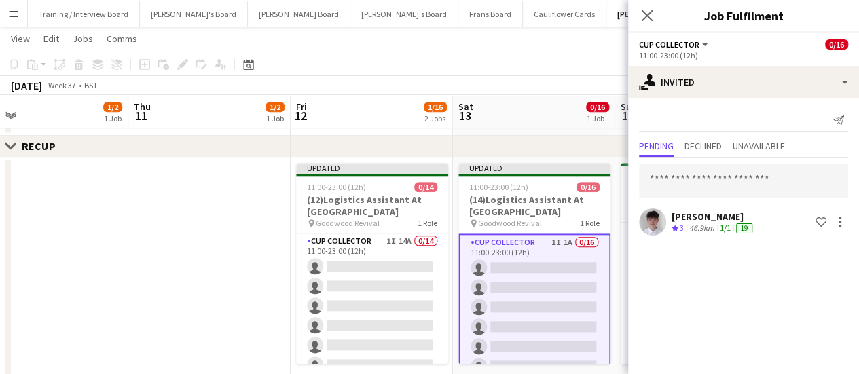
scroll to position [0, 523]
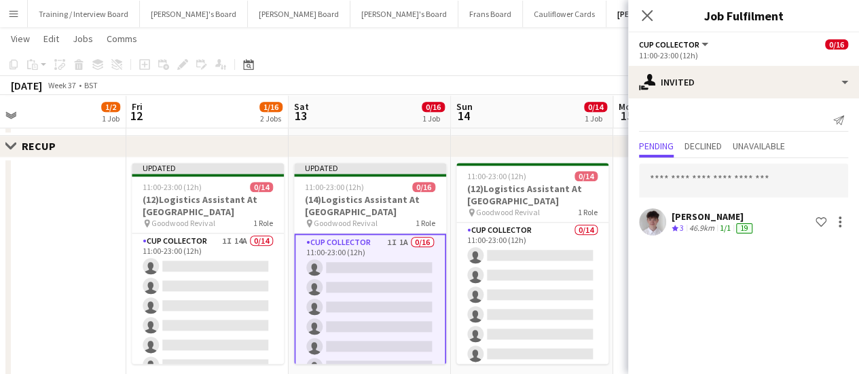
drag, startPoint x: 507, startPoint y: 298, endPoint x: 342, endPoint y: 304, distance: 164.5
click at [342, 304] on app-calendar-viewport "Mon 8 1/2 1 Job Tue 9 1/2 1 Job Wed 10 1/2 1 Job Thu 11 1/2 1 Job Fri 12 1/16 2…" at bounding box center [429, 212] width 859 height 1652
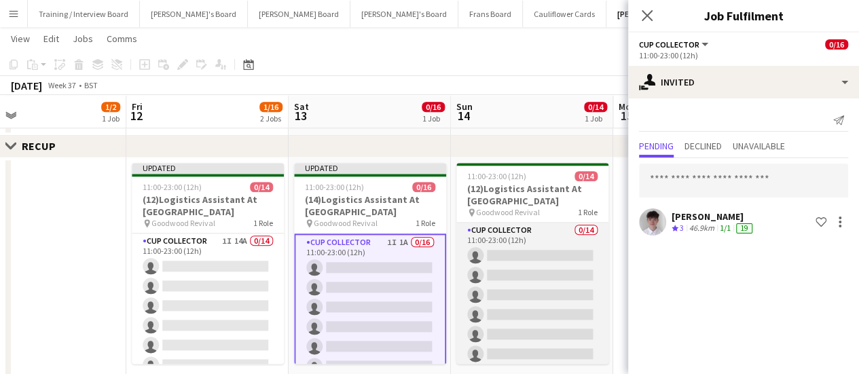
click at [535, 251] on app-card-role "CUP COLLECTOR 0/14 11:00-23:00 (12h) single-neutral-actions single-neutral-acti…" at bounding box center [533, 374] width 152 height 302
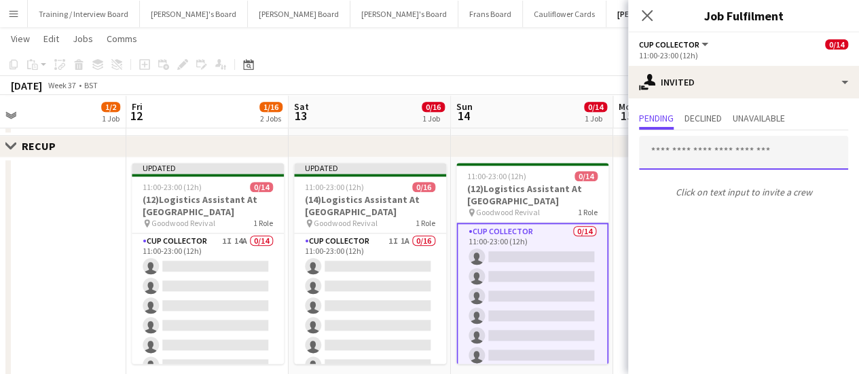
click at [697, 149] on input "text" at bounding box center [743, 153] width 209 height 34
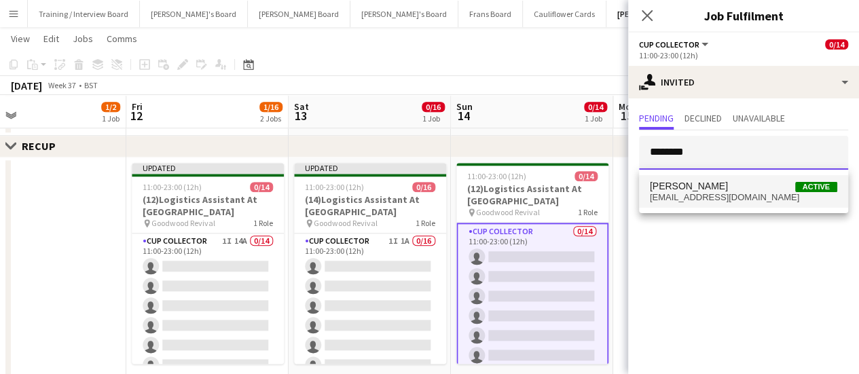
type input "********"
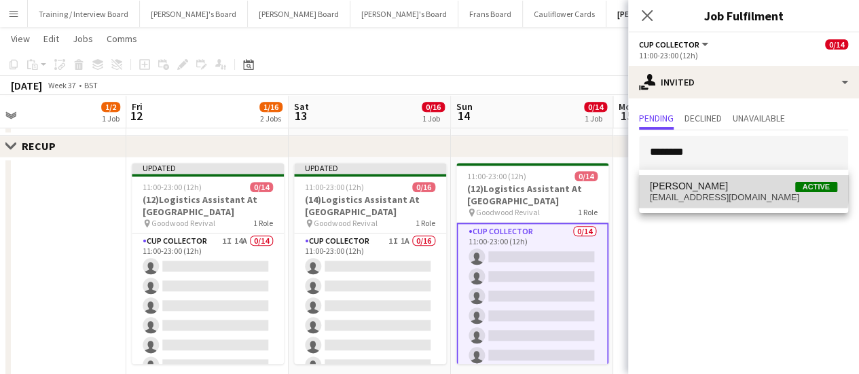
click at [704, 181] on span "James Tulett" at bounding box center [689, 187] width 78 height 12
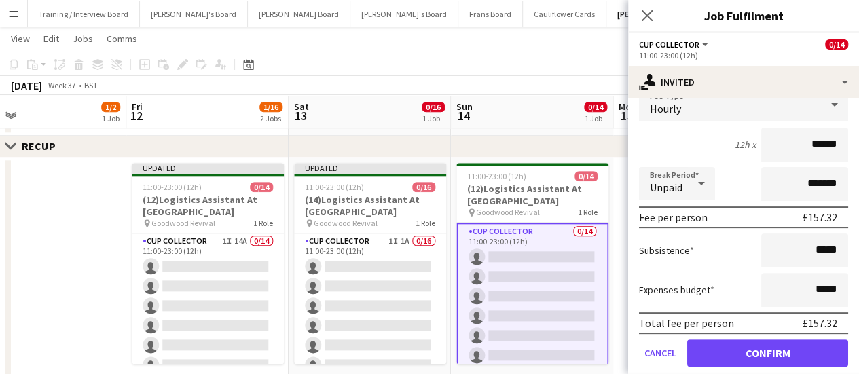
scroll to position [182, 0]
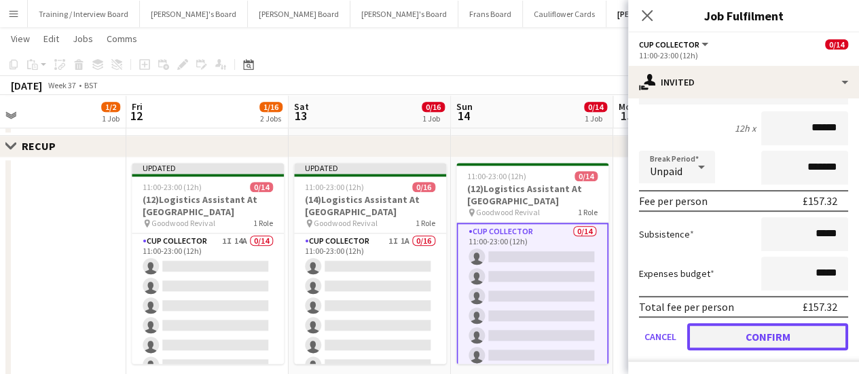
click at [770, 334] on button "Confirm" at bounding box center [767, 336] width 161 height 27
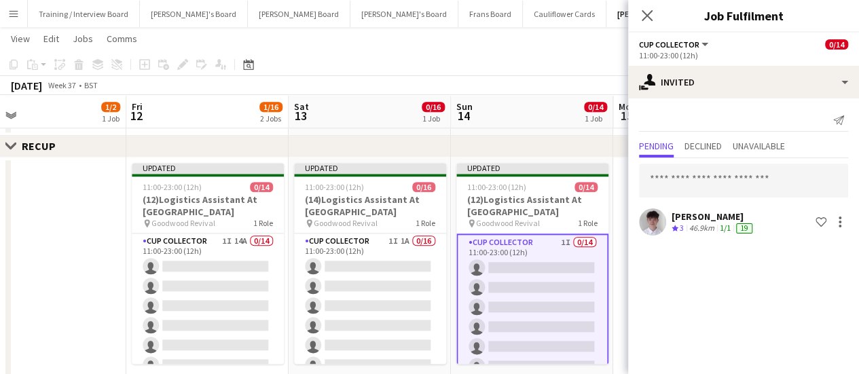
scroll to position [0, 0]
click at [467, 108] on span "14" at bounding box center [463, 116] width 18 height 16
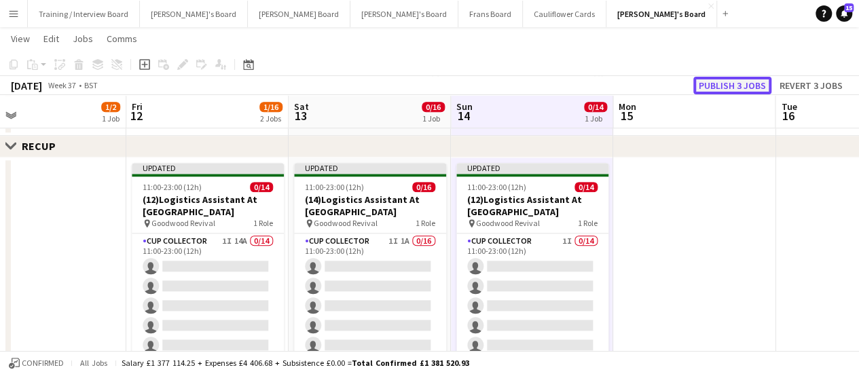
click at [721, 79] on button "Publish 3 jobs" at bounding box center [733, 86] width 78 height 18
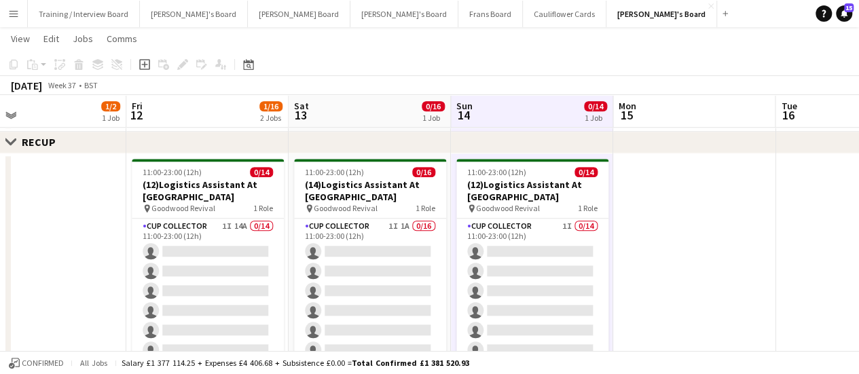
scroll to position [689, 0]
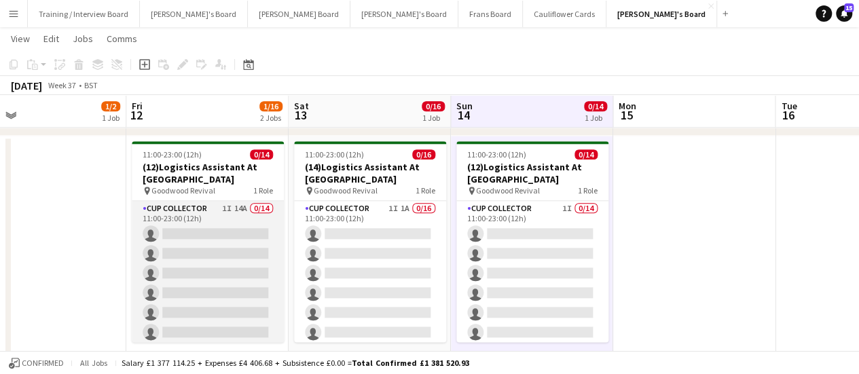
drag, startPoint x: 270, startPoint y: 227, endPoint x: 226, endPoint y: 221, distance: 44.6
click at [226, 221] on app-card-role "CUP COLLECTOR 1I 14A 0/14 11:00-23:00 (12h) single-neutral-actions single-neutr…" at bounding box center [208, 352] width 152 height 302
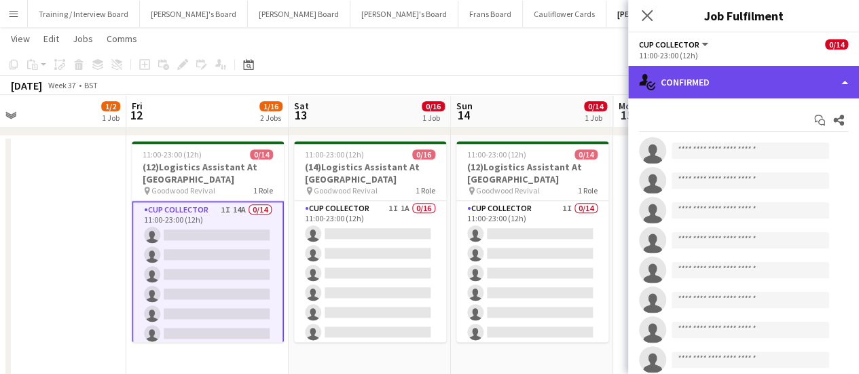
click at [738, 77] on div "single-neutral-actions-check-2 Confirmed" at bounding box center [743, 82] width 231 height 33
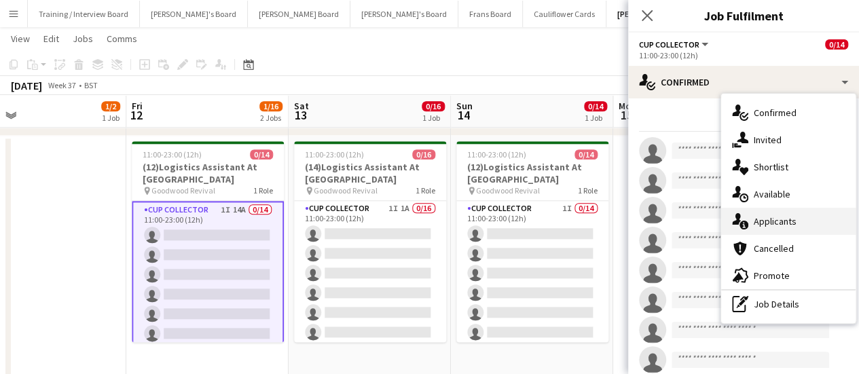
click at [774, 215] on div "single-neutral-actions-information Applicants" at bounding box center [788, 221] width 135 height 27
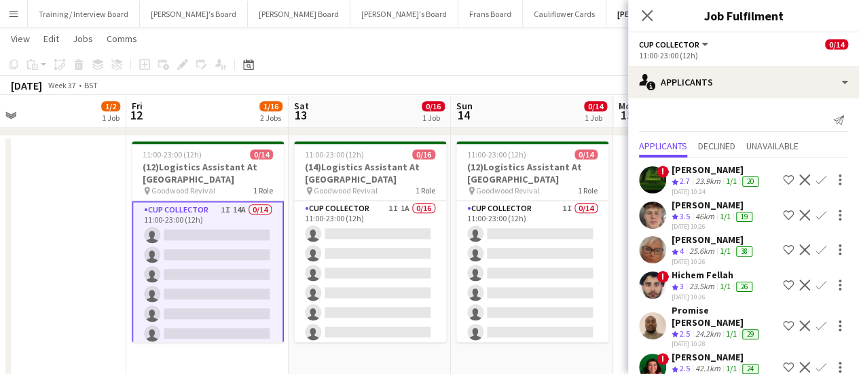
click at [719, 207] on div "[PERSON_NAME]" at bounding box center [714, 205] width 84 height 12
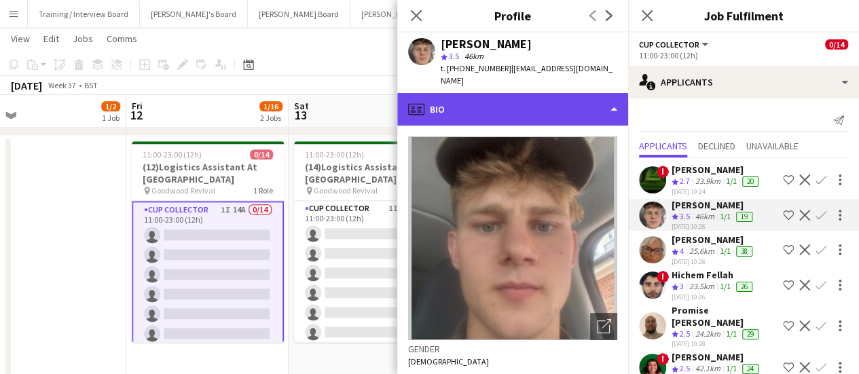
click at [529, 109] on div "profile Bio" at bounding box center [512, 109] width 231 height 33
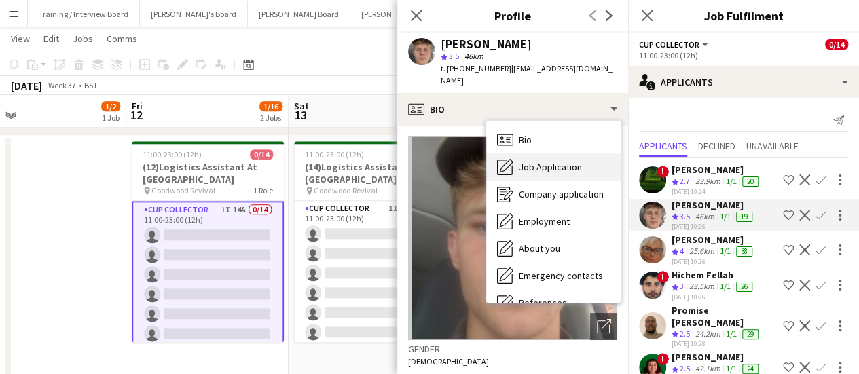
click at [583, 154] on div "Job Application Job Application" at bounding box center [553, 167] width 135 height 27
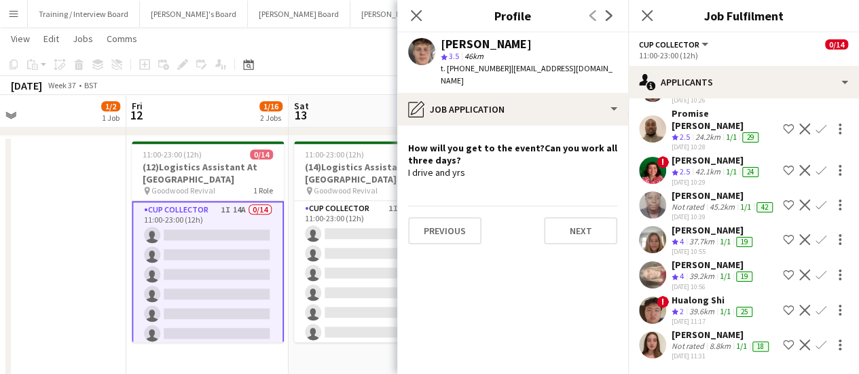
scroll to position [221, 0]
click at [704, 259] on div "Jasmine Pattison" at bounding box center [714, 265] width 84 height 12
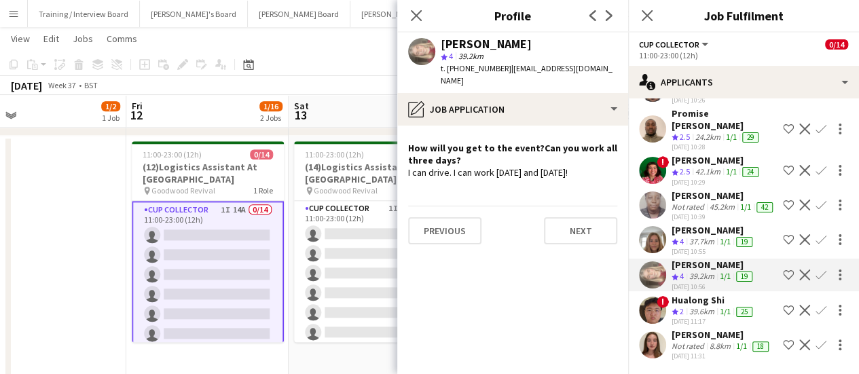
click at [704, 224] on div "Annette Leibold" at bounding box center [714, 230] width 84 height 12
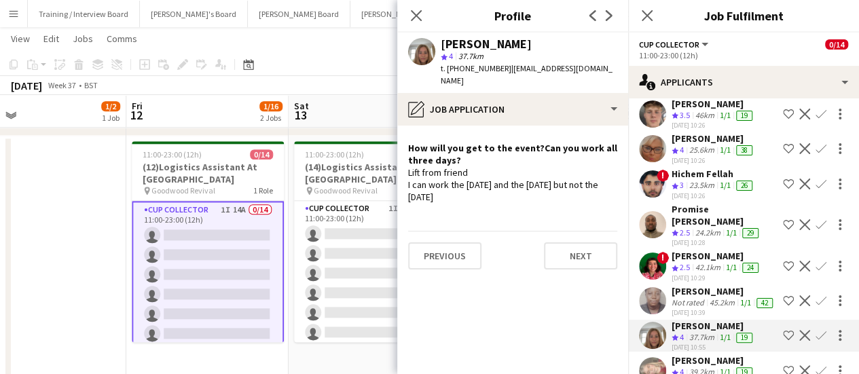
scroll to position [94, 0]
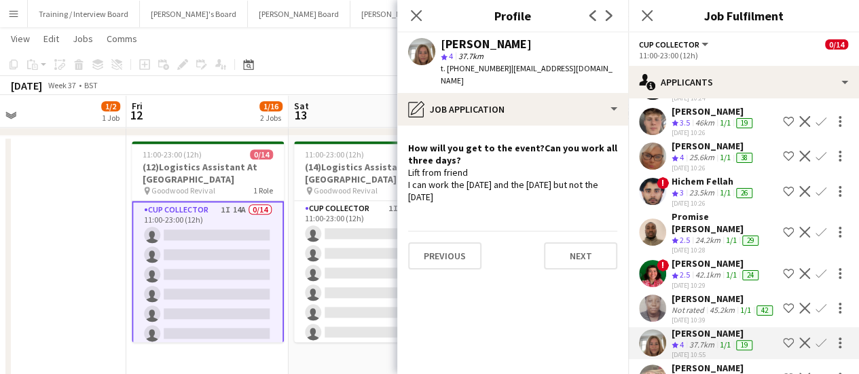
click at [816, 117] on app-icon "Confirm" at bounding box center [821, 121] width 11 height 11
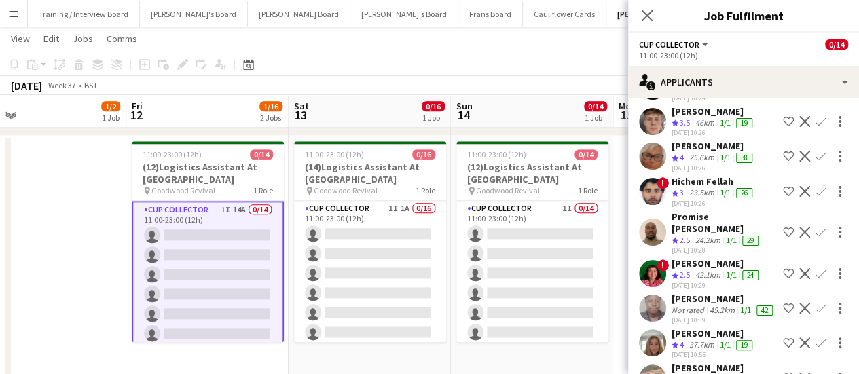
click at [816, 117] on app-icon "Confirm" at bounding box center [821, 121] width 11 height 11
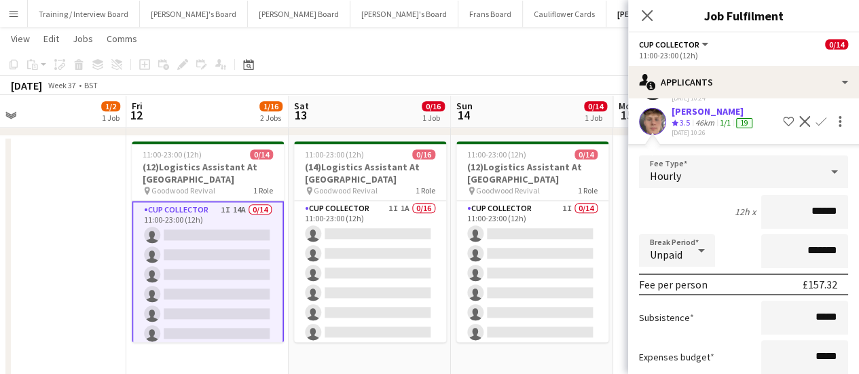
scroll to position [372, 0]
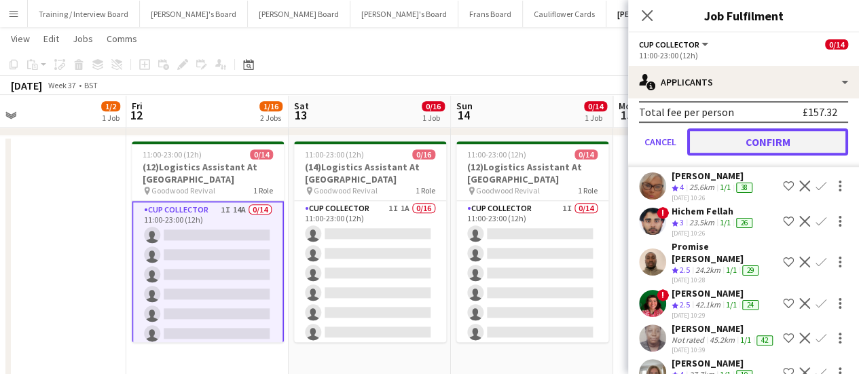
click at [740, 149] on button "Confirm" at bounding box center [767, 141] width 161 height 27
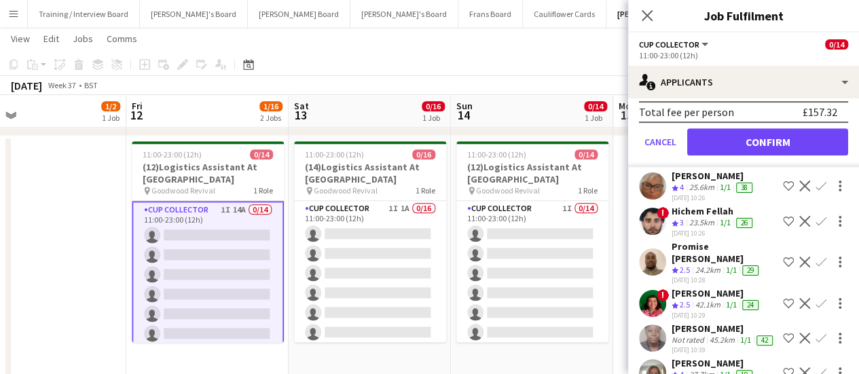
scroll to position [29, 0]
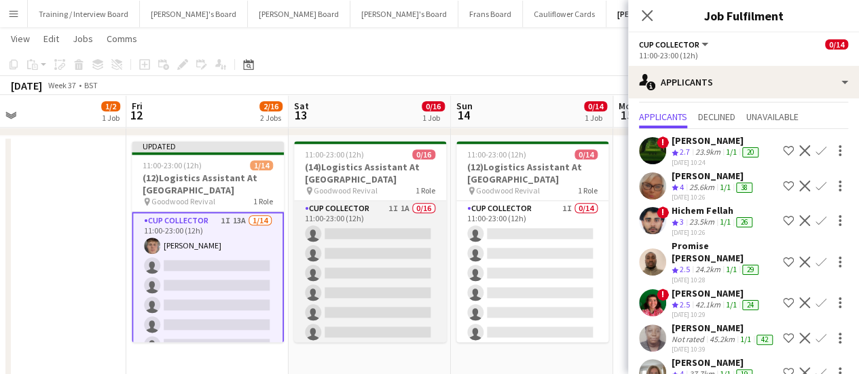
click at [390, 241] on app-card-role "CUP COLLECTOR 1I 1A 0/16 11:00-23:00 (12h) single-neutral-actions single-neutra…" at bounding box center [370, 372] width 152 height 342
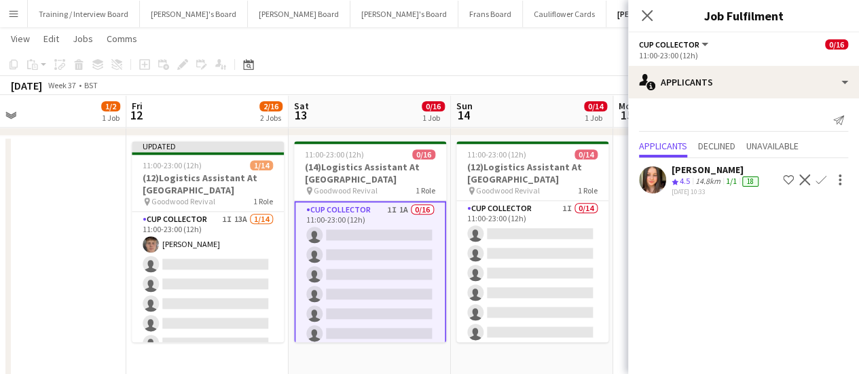
scroll to position [0, 0]
click at [678, 176] on div "Crew rating 4.5" at bounding box center [682, 182] width 21 height 12
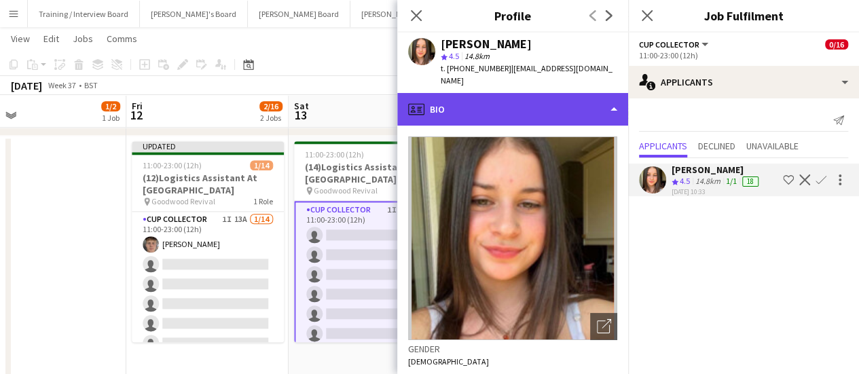
click at [500, 99] on div "profile Bio" at bounding box center [512, 109] width 231 height 33
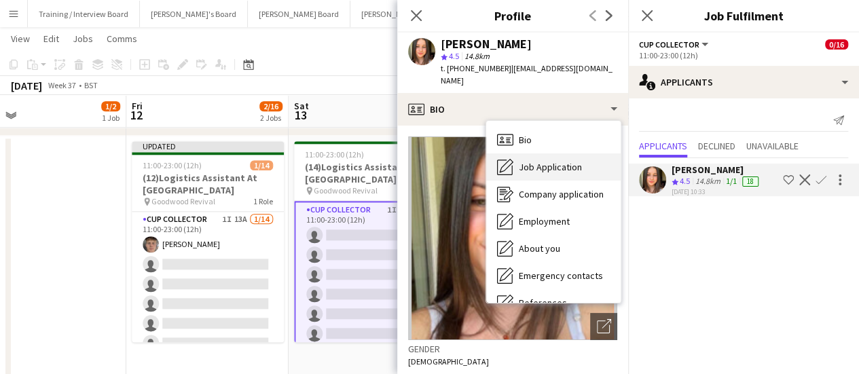
click at [571, 161] on span "Job Application" at bounding box center [550, 167] width 63 height 12
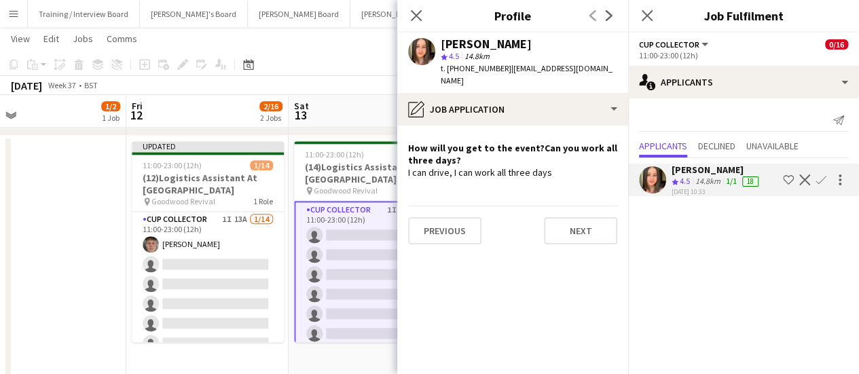
click at [378, 240] on app-card-role "CUP COLLECTOR 1I 1A 0/16 11:00-23:00 (12h) single-neutral-actions single-neutra…" at bounding box center [370, 373] width 152 height 344
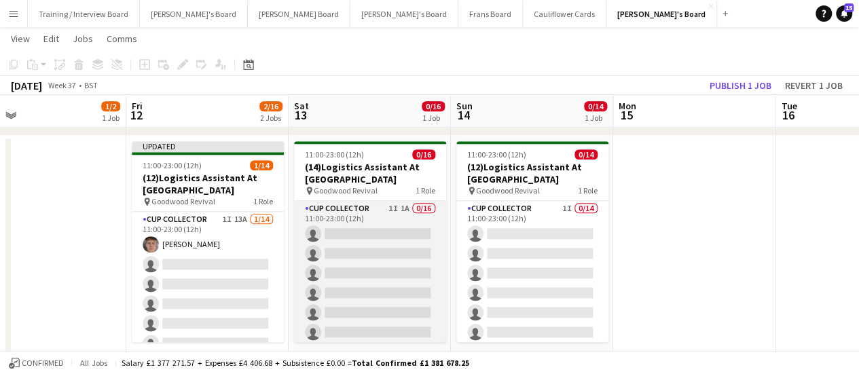
click at [378, 240] on app-card-role "CUP COLLECTOR 1I 1A 0/16 11:00-23:00 (12h) single-neutral-actions single-neutra…" at bounding box center [370, 372] width 152 height 342
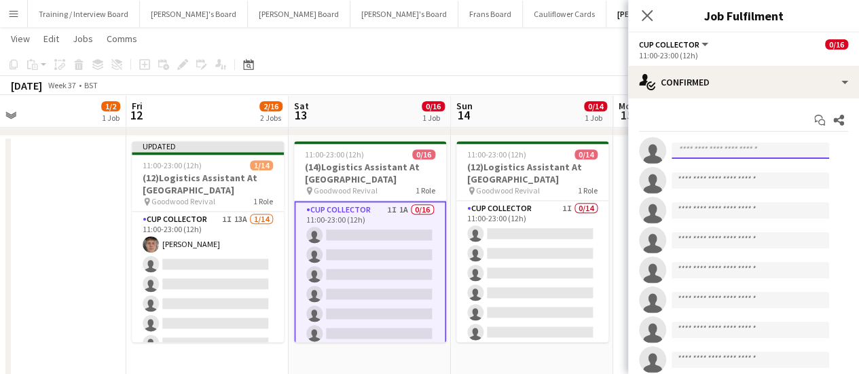
click at [705, 153] on input at bounding box center [751, 151] width 158 height 16
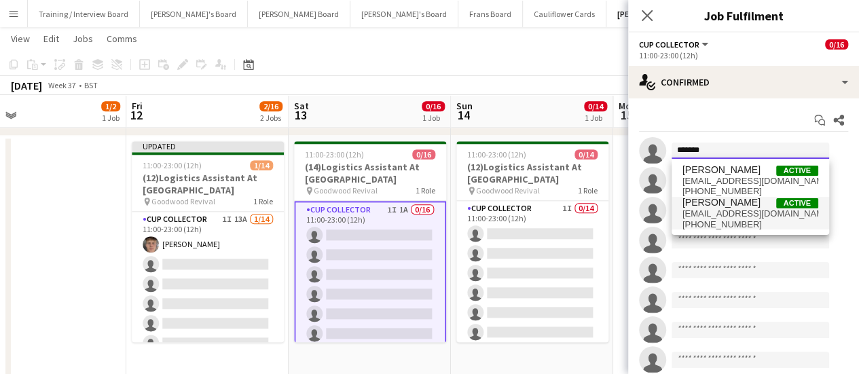
type input "*******"
click at [725, 211] on span "hugocarroll11@icloud.com" at bounding box center [751, 214] width 136 height 11
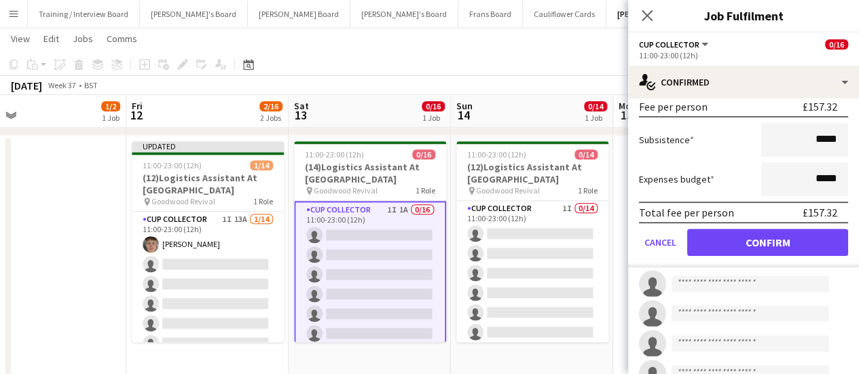
scroll to position [243, 0]
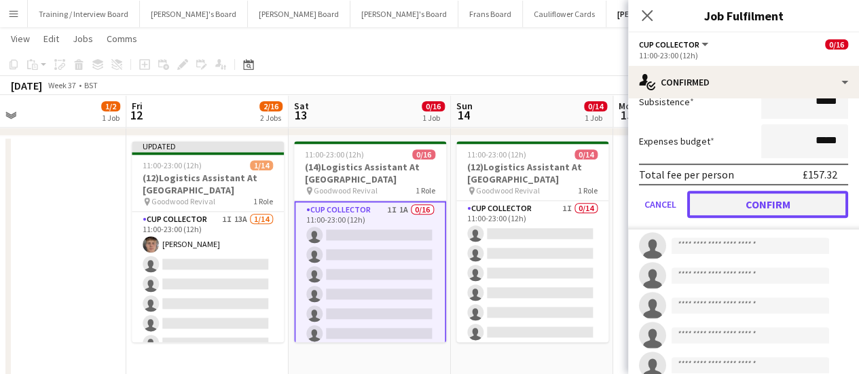
click at [777, 200] on button "Confirm" at bounding box center [767, 204] width 161 height 27
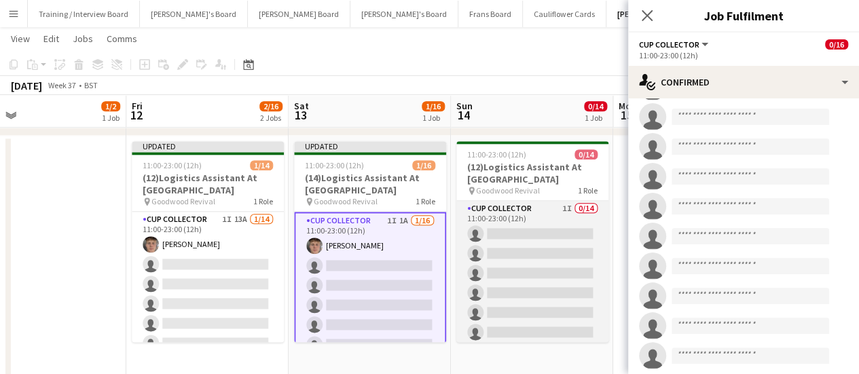
click at [531, 239] on app-card-role "CUP COLLECTOR 1I 0/14 11:00-23:00 (12h) single-neutral-actions single-neutral-a…" at bounding box center [533, 352] width 152 height 302
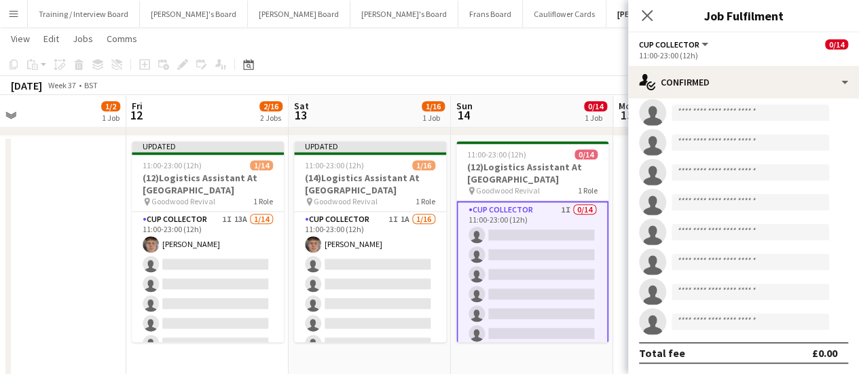
scroll to position [0, 0]
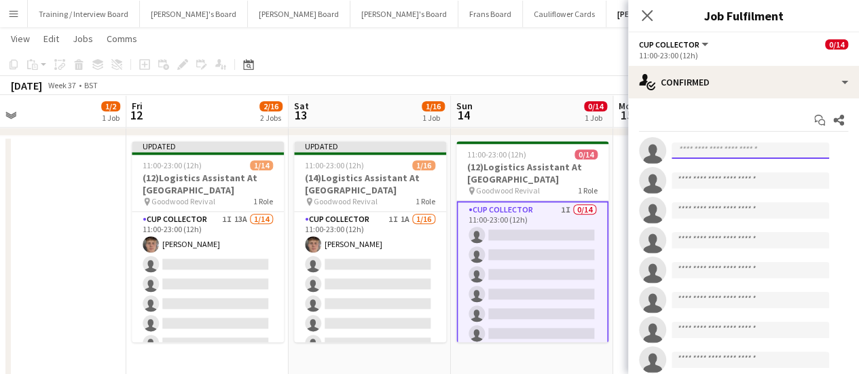
click at [768, 145] on input at bounding box center [751, 151] width 158 height 16
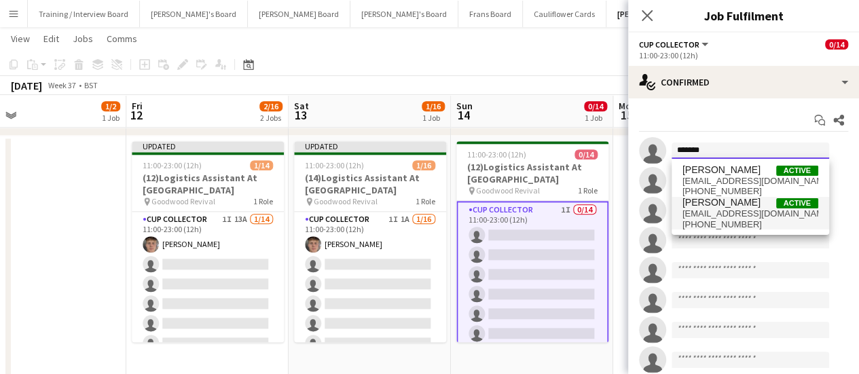
type input "*******"
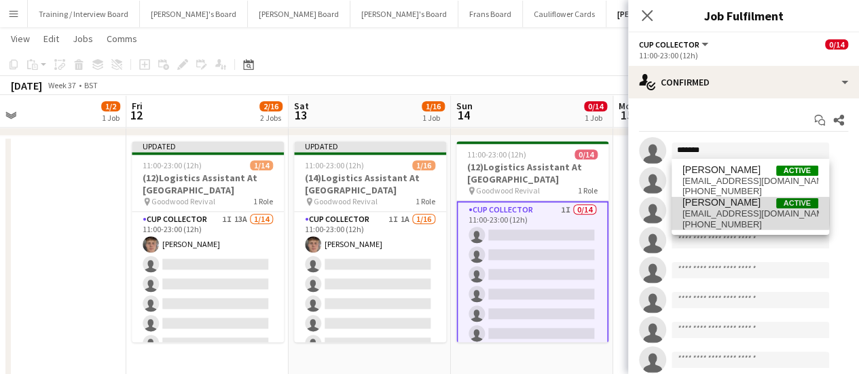
click at [729, 213] on span "hugocarroll11@icloud.com" at bounding box center [751, 214] width 136 height 11
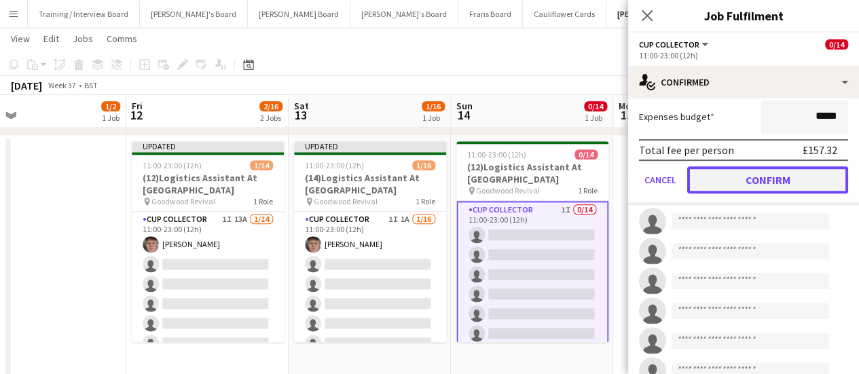
click at [789, 188] on button "Confirm" at bounding box center [767, 179] width 161 height 27
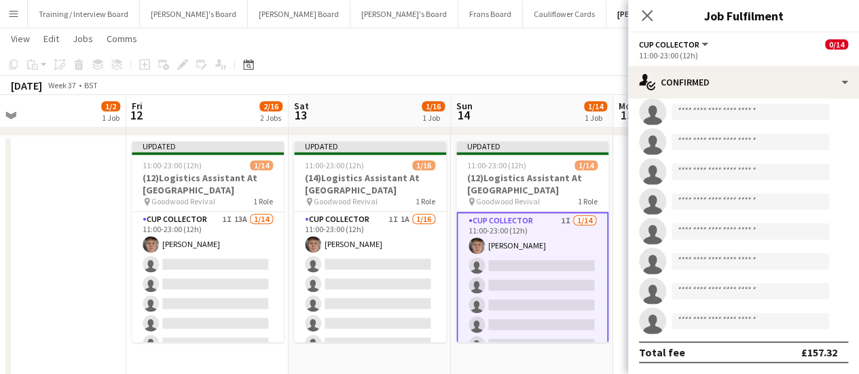
scroll to position [217, 0]
click at [576, 83] on div "September 2025 Week 37 • BST Publish 1 job Revert 1 job" at bounding box center [429, 85] width 859 height 19
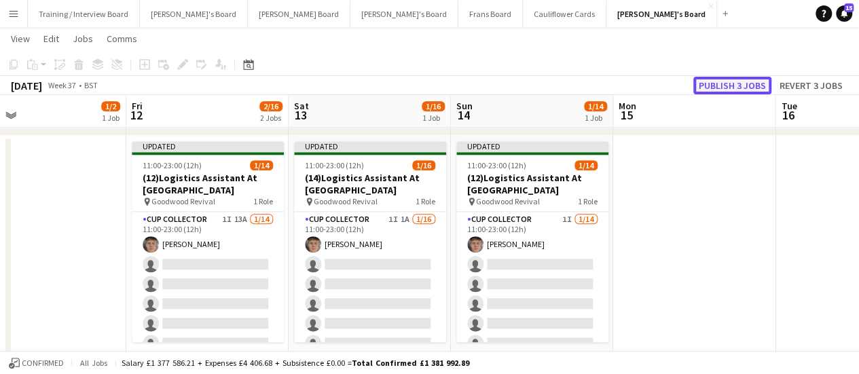
click at [728, 88] on button "Publish 3 jobs" at bounding box center [733, 86] width 78 height 18
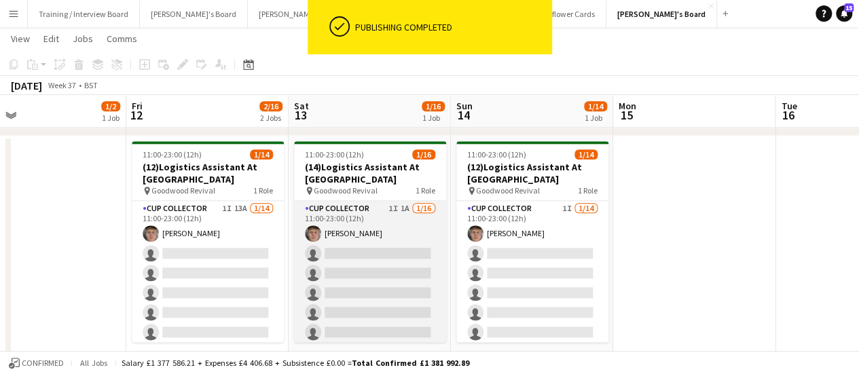
click at [409, 218] on app-card-role "CUP COLLECTOR 1I 1A 1/16 11:00-23:00 (12h) Hugo Carroll single-neutral-actions …" at bounding box center [370, 372] width 152 height 342
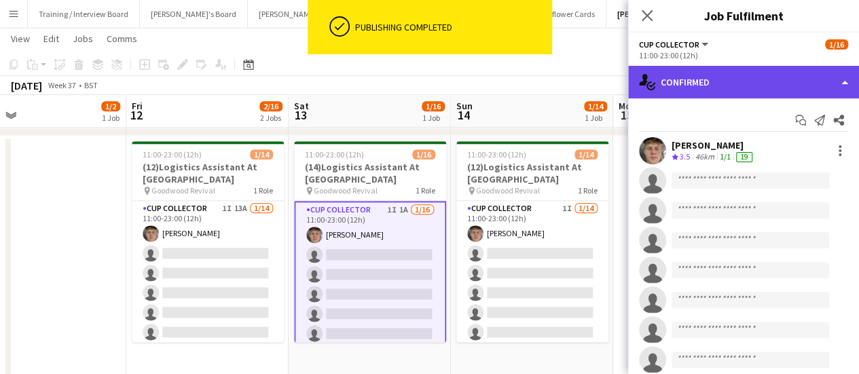
click at [755, 94] on div "single-neutral-actions-check-2 Confirmed" at bounding box center [743, 82] width 231 height 33
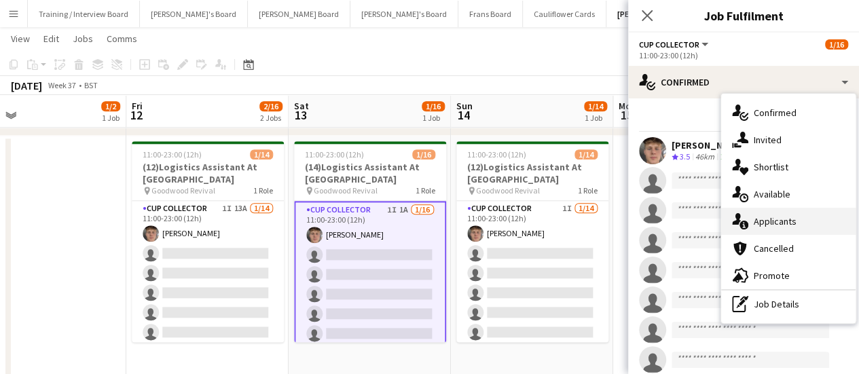
click at [781, 219] on div "single-neutral-actions-information Applicants" at bounding box center [788, 221] width 135 height 27
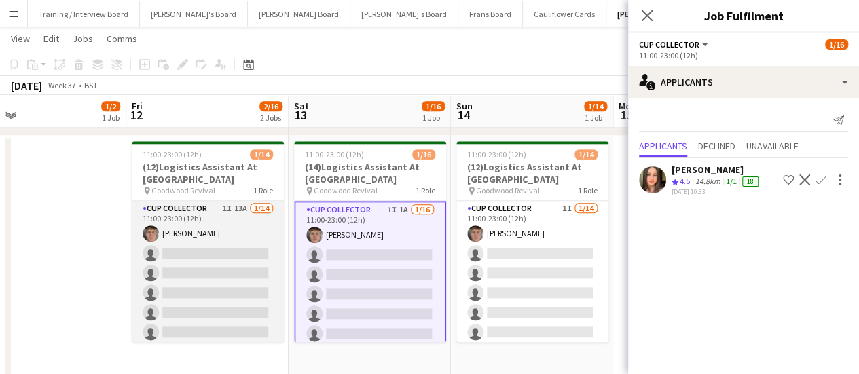
click at [269, 253] on app-card-role "CUP COLLECTOR 1I 13A 1/14 11:00-23:00 (12h) Hugo Carroll single-neutral-actions…" at bounding box center [208, 352] width 152 height 302
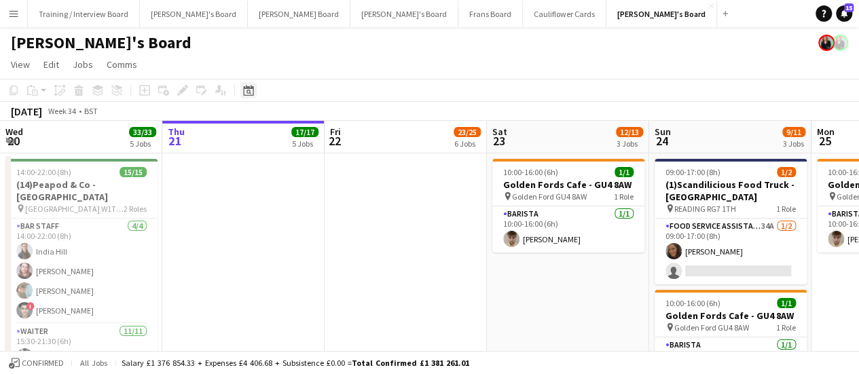
click at [249, 89] on icon "Date picker" at bounding box center [248, 90] width 11 height 11
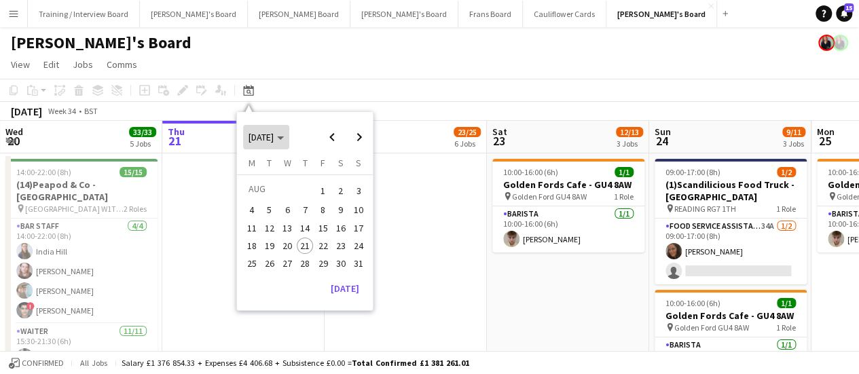
click at [284, 135] on span "[DATE]" at bounding box center [266, 137] width 35 height 12
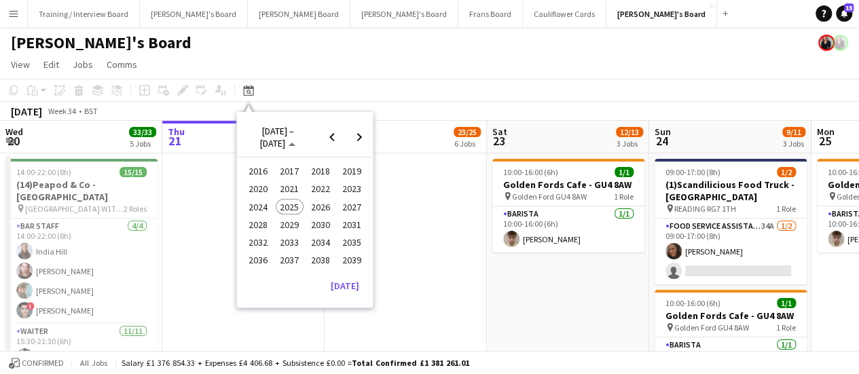
click at [254, 211] on span "2024" at bounding box center [259, 207] width 28 height 16
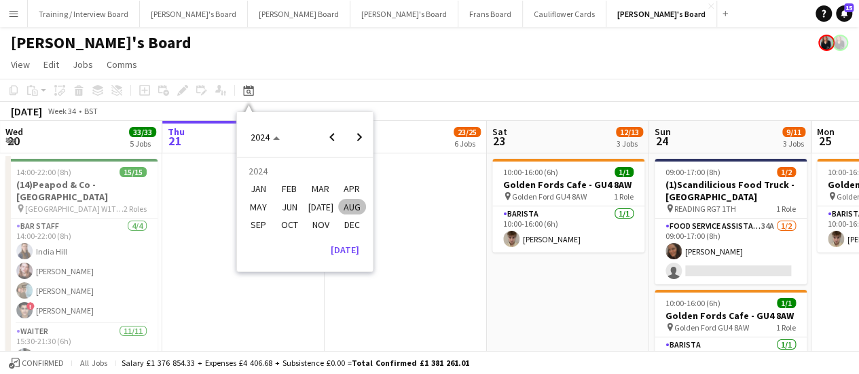
click at [269, 222] on span "SEP" at bounding box center [259, 225] width 28 height 16
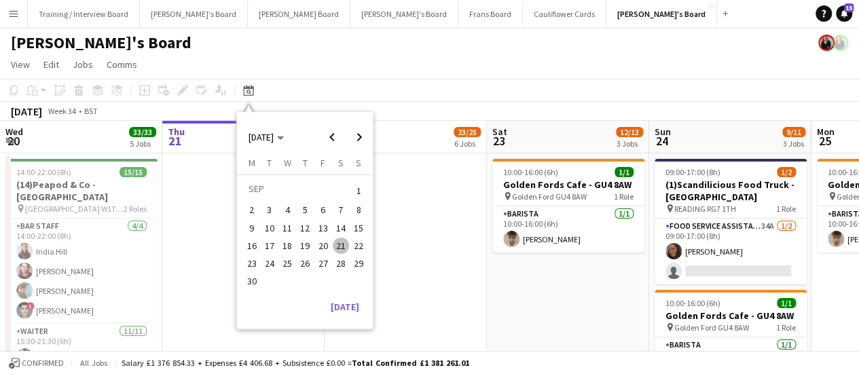
click at [336, 243] on span "21" at bounding box center [341, 246] width 16 height 16
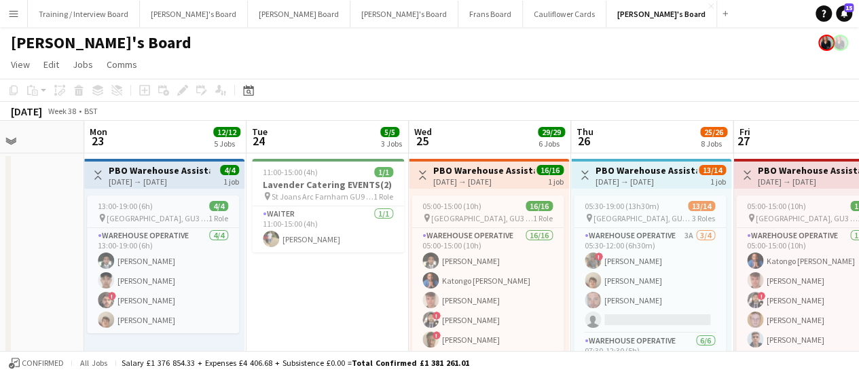
drag, startPoint x: 759, startPoint y: 263, endPoint x: 335, endPoint y: 336, distance: 430.9
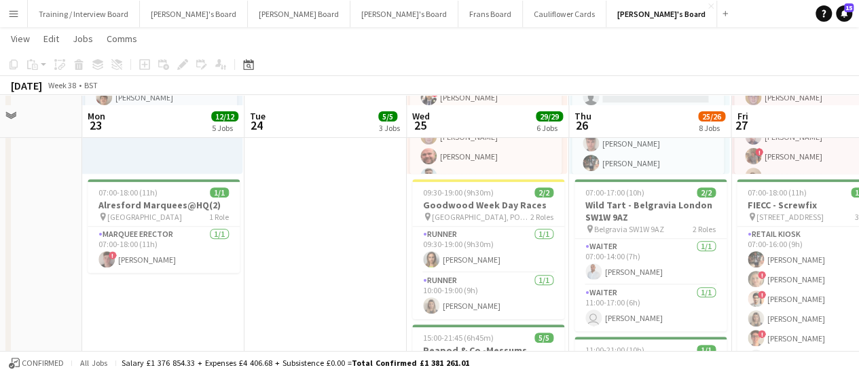
scroll to position [204, 0]
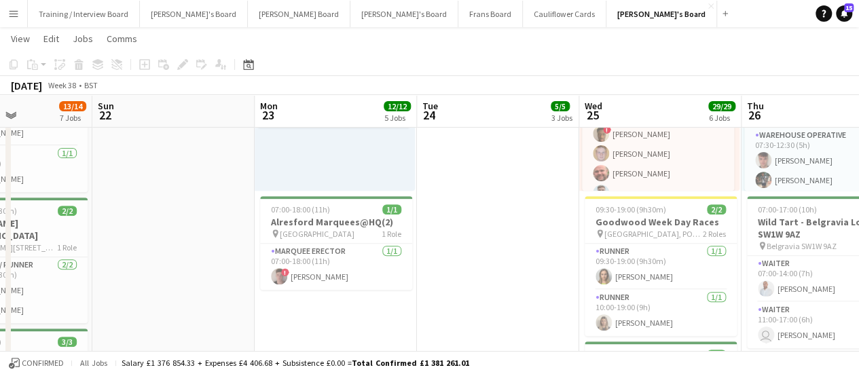
drag, startPoint x: 219, startPoint y: 233, endPoint x: 407, endPoint y: 238, distance: 188.3
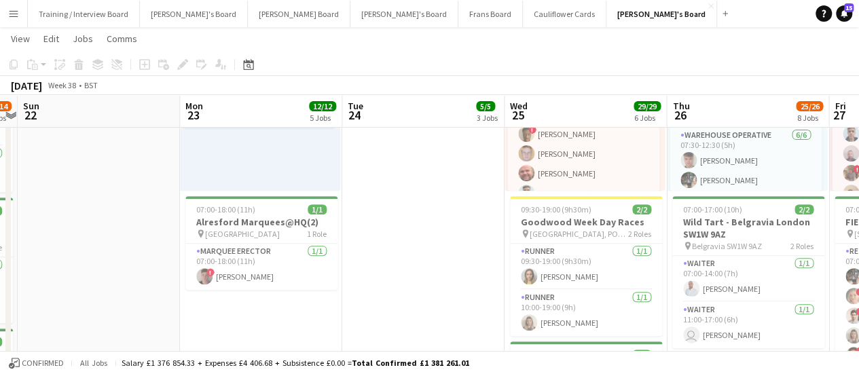
scroll to position [0, 632]
drag, startPoint x: 708, startPoint y: 251, endPoint x: 475, endPoint y: 260, distance: 233.2
click at [248, 17] on button "Dean's Board Close" at bounding box center [299, 14] width 103 height 26
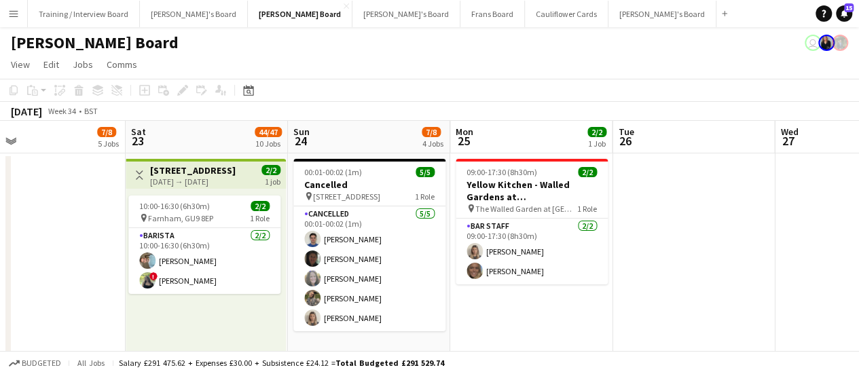
scroll to position [0, 371]
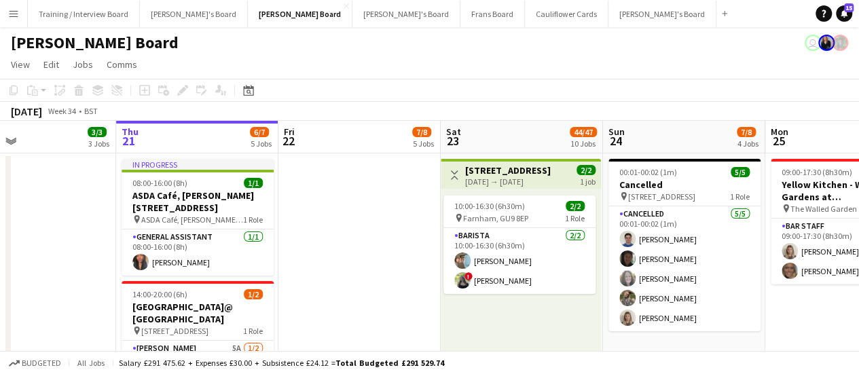
drag, startPoint x: 647, startPoint y: 172, endPoint x: 276, endPoint y: 221, distance: 374.1
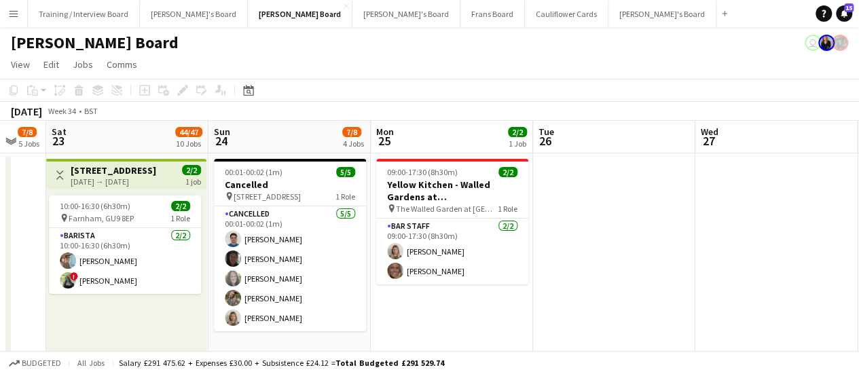
drag, startPoint x: 681, startPoint y: 248, endPoint x: 280, endPoint y: 306, distance: 405.7
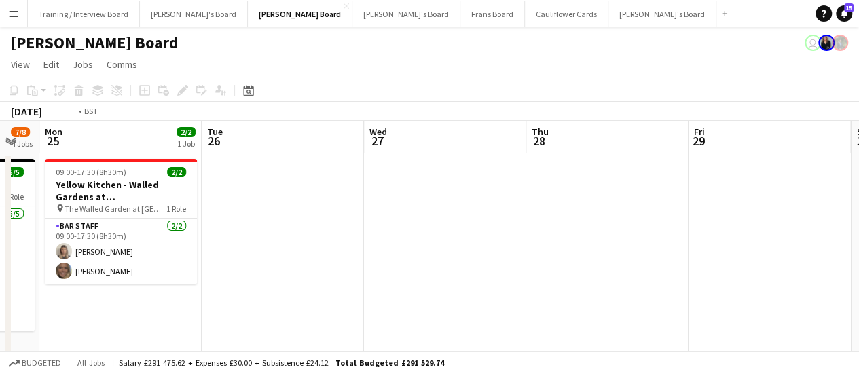
drag, startPoint x: 579, startPoint y: 268, endPoint x: 268, endPoint y: 312, distance: 313.5
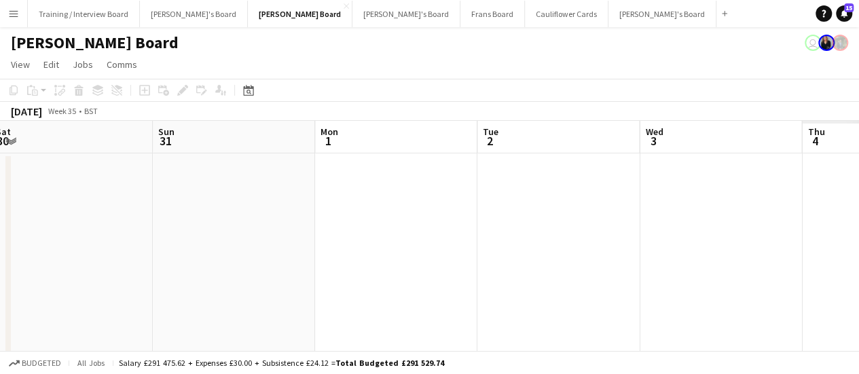
drag, startPoint x: 705, startPoint y: 243, endPoint x: 390, endPoint y: 268, distance: 316.3
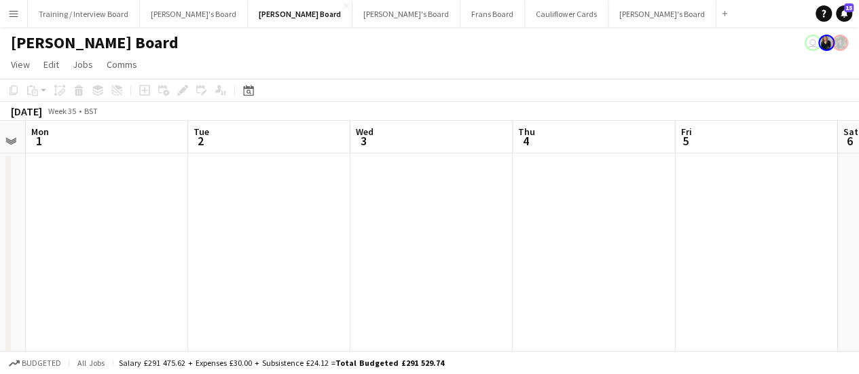
drag, startPoint x: 731, startPoint y: 251, endPoint x: 433, endPoint y: 279, distance: 299.5
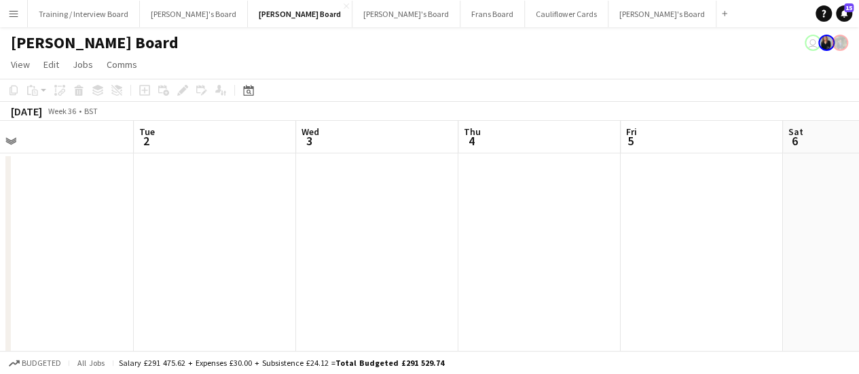
drag, startPoint x: 834, startPoint y: 240, endPoint x: 468, endPoint y: 276, distance: 368.0
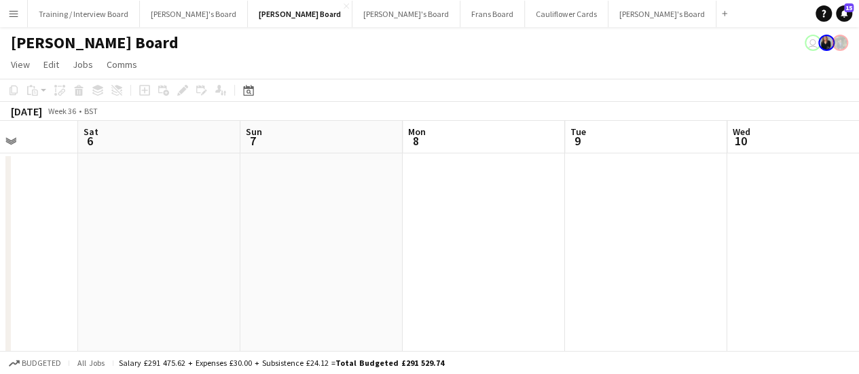
scroll to position [0, 432]
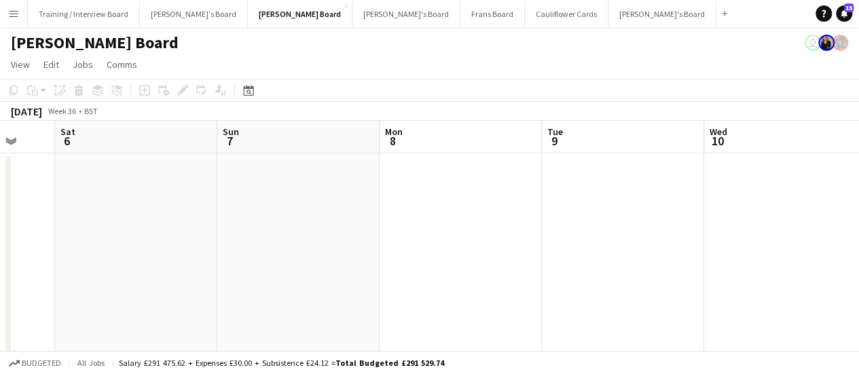
drag, startPoint x: 828, startPoint y: 238, endPoint x: 425, endPoint y: 298, distance: 407.3
drag, startPoint x: 579, startPoint y: 287, endPoint x: 178, endPoint y: 270, distance: 401.8
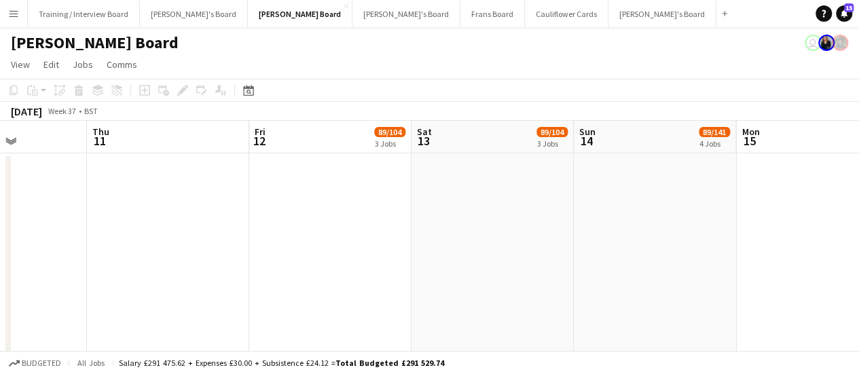
scroll to position [0, 565]
drag, startPoint x: 490, startPoint y: 237, endPoint x: 270, endPoint y: 247, distance: 221.0
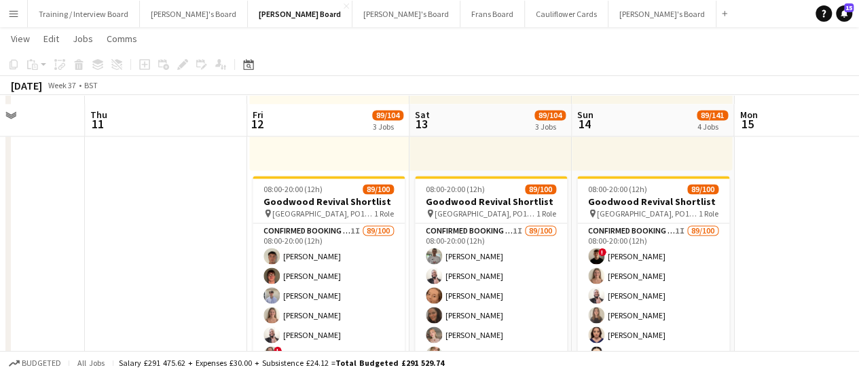
scroll to position [997, 0]
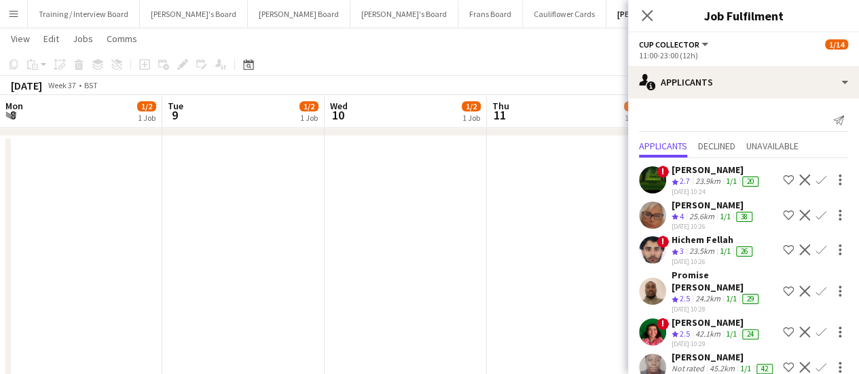
scroll to position [0, 523]
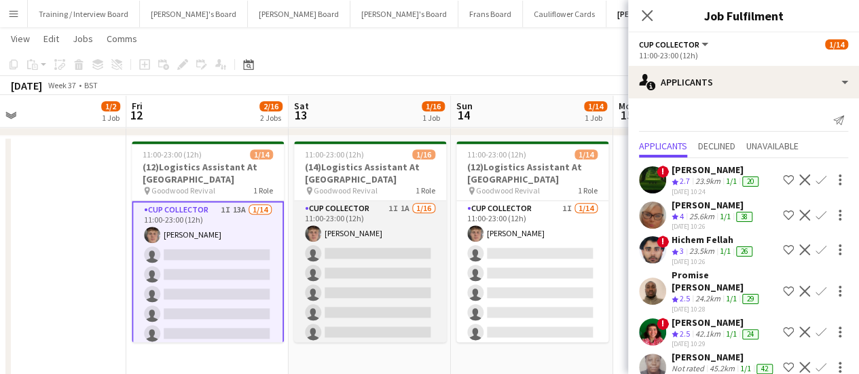
click at [370, 276] on app-card-role "CUP COLLECTOR 1I 1A [DATE] 11:00-23:00 (12h) [PERSON_NAME] single-neutral-actio…" at bounding box center [370, 372] width 152 height 342
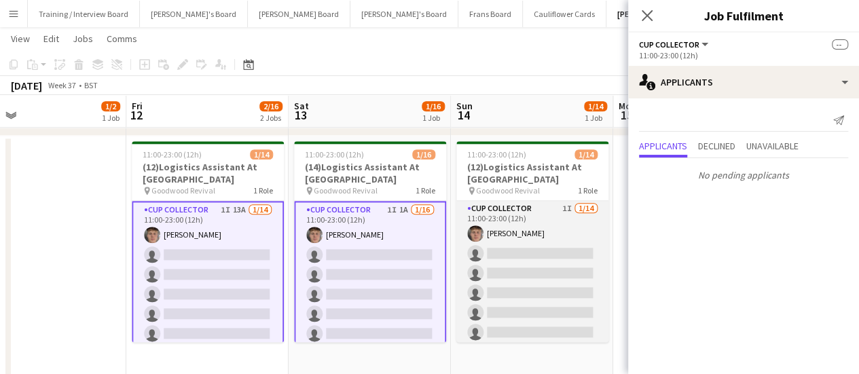
click at [562, 240] on app-card-role "CUP COLLECTOR 1I 1/14 11:00-23:00 (12h) Hugo Carroll single-neutral-actions sin…" at bounding box center [533, 352] width 152 height 302
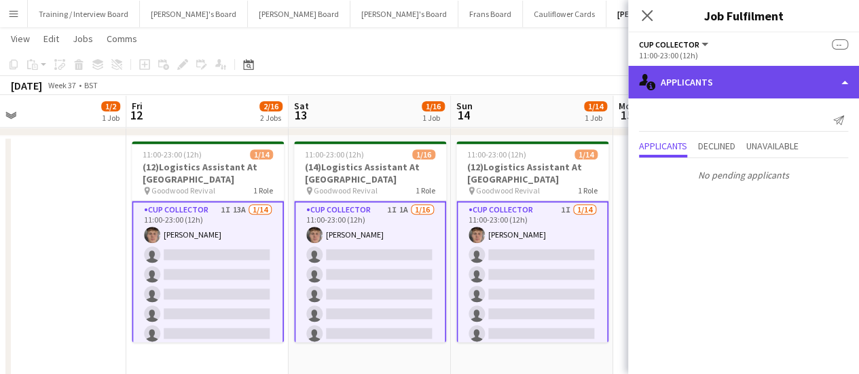
click at [711, 92] on div "single-neutral-actions-information Applicants" at bounding box center [743, 82] width 231 height 33
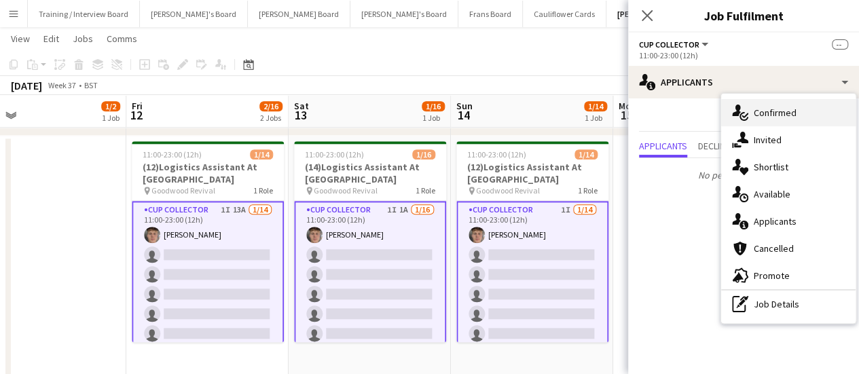
click at [757, 108] on div "single-neutral-actions-check-2 Confirmed" at bounding box center [788, 112] width 135 height 27
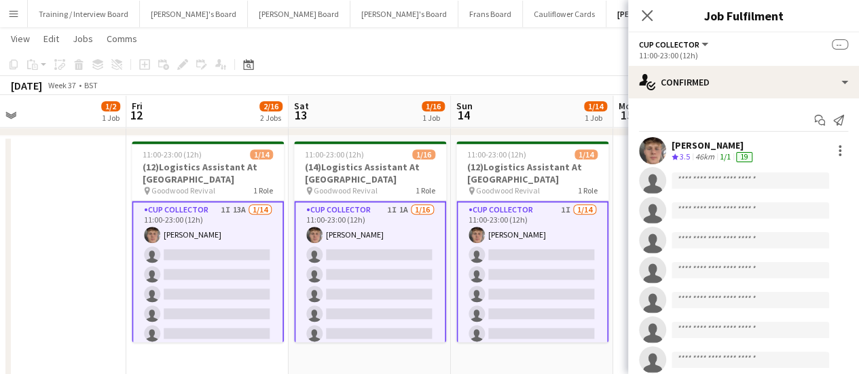
click at [700, 191] on app-invite-slot "single-neutral-actions" at bounding box center [743, 180] width 231 height 27
click at [694, 171] on app-invite-slot "single-neutral-actions" at bounding box center [743, 180] width 231 height 27
click at [694, 176] on input at bounding box center [751, 181] width 158 height 16
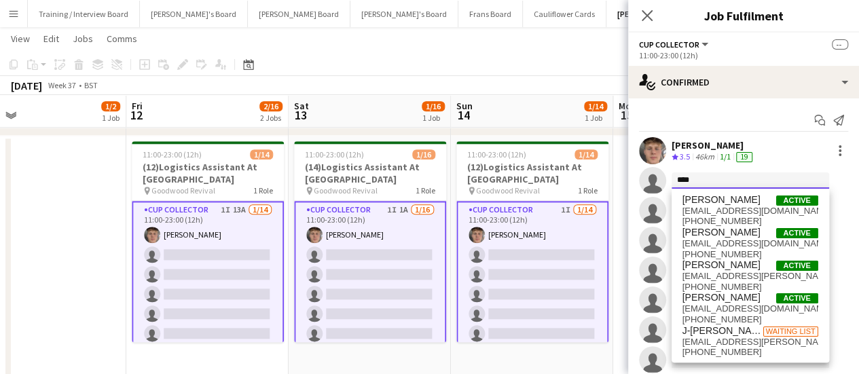
type input "****"
click at [401, 230] on app-card-role "CUP COLLECTOR 1I 1A 1/16 11:00-23:00 (12h) Hugo Carroll single-neutral-actions …" at bounding box center [370, 373] width 152 height 344
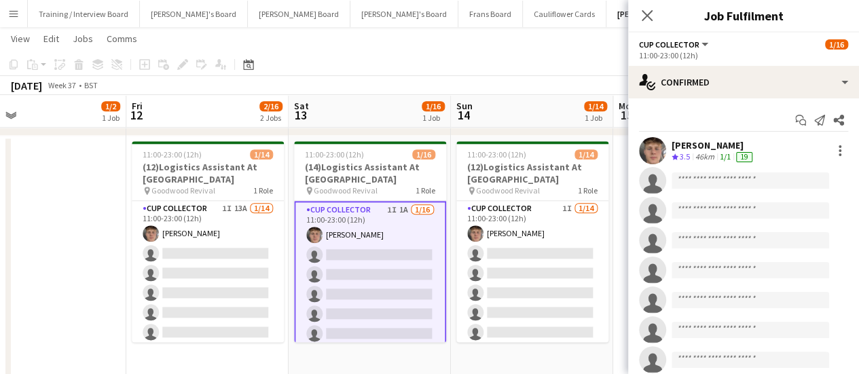
click at [401, 230] on app-card-role "CUP COLLECTOR 1I 1A 1/16 11:00-23:00 (12h) Hugo Carroll single-neutral-actions …" at bounding box center [370, 373] width 152 height 344
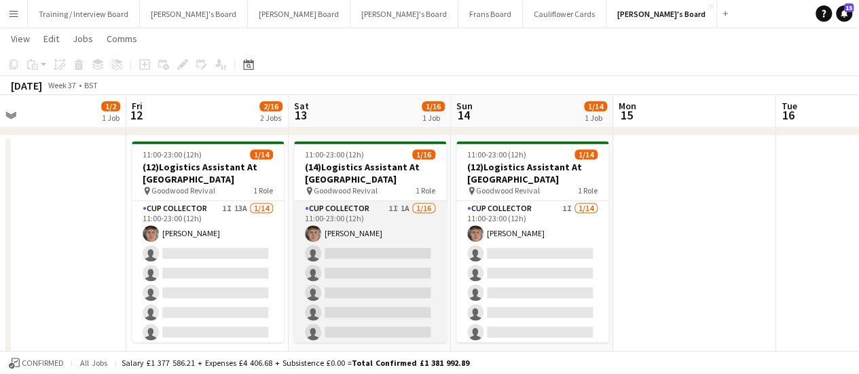
click at [334, 247] on app-card-role "CUP COLLECTOR 1I 1A 1/16 11:00-23:00 (12h) Hugo Carroll single-neutral-actions …" at bounding box center [370, 372] width 152 height 342
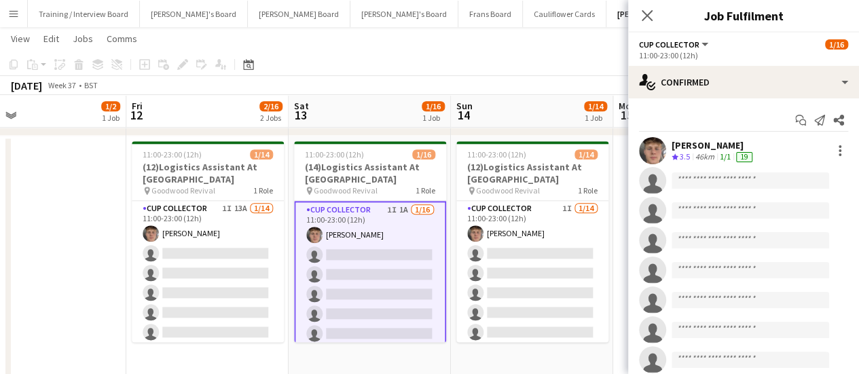
click at [789, 65] on app-options-switcher "CUP COLLECTOR All roles CUP COLLECTOR 1/16 11:00-23:00 (12h)" at bounding box center [743, 49] width 231 height 33
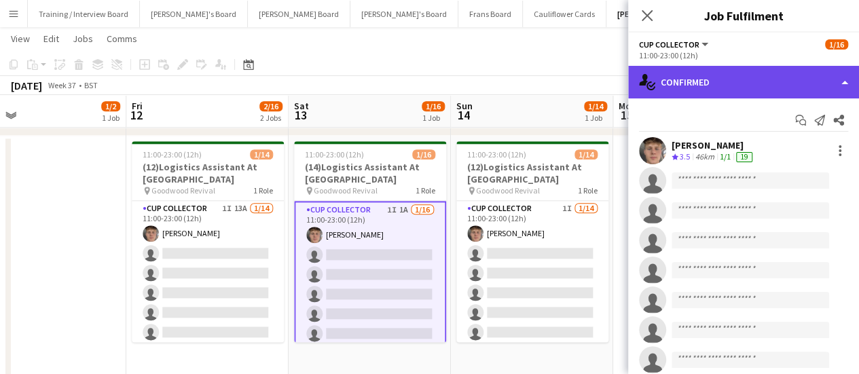
click at [759, 78] on div "single-neutral-actions-check-2 Confirmed" at bounding box center [743, 82] width 231 height 33
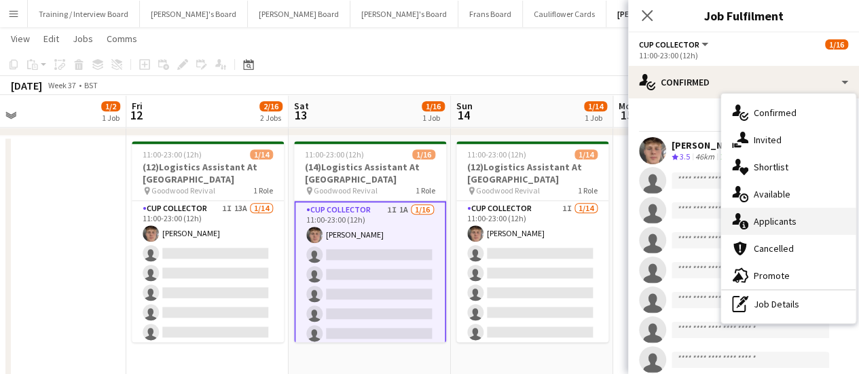
click at [768, 220] on div "single-neutral-actions-information Applicants" at bounding box center [788, 221] width 135 height 27
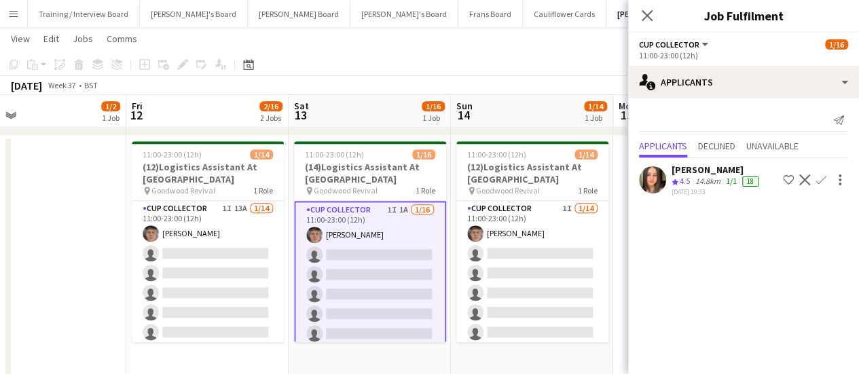
click at [822, 176] on app-icon "Confirm" at bounding box center [821, 180] width 11 height 11
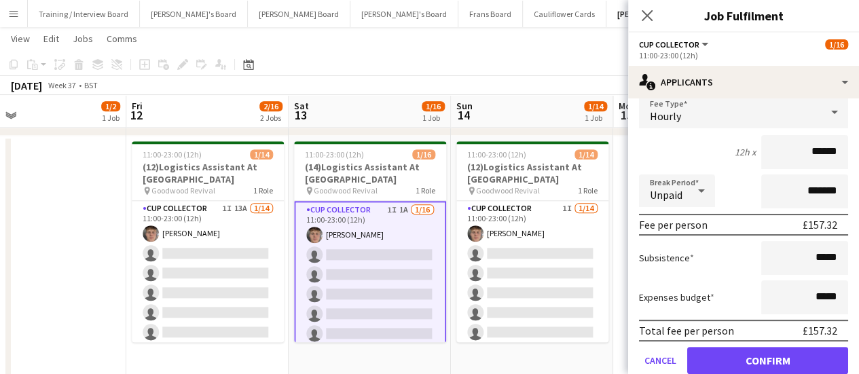
scroll to position [124, 0]
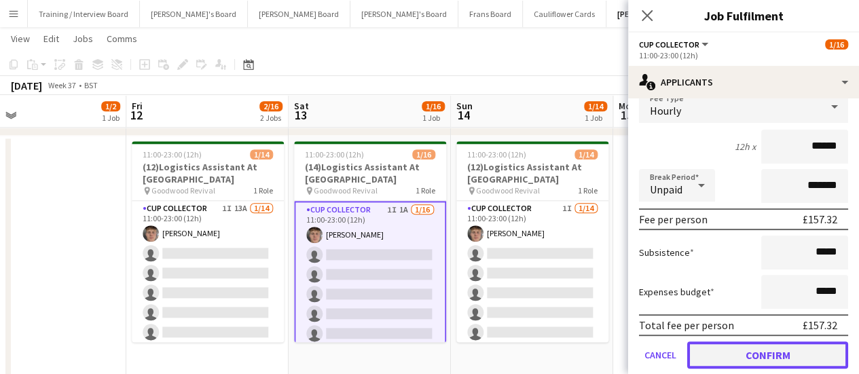
click at [752, 351] on button "Confirm" at bounding box center [767, 355] width 161 height 27
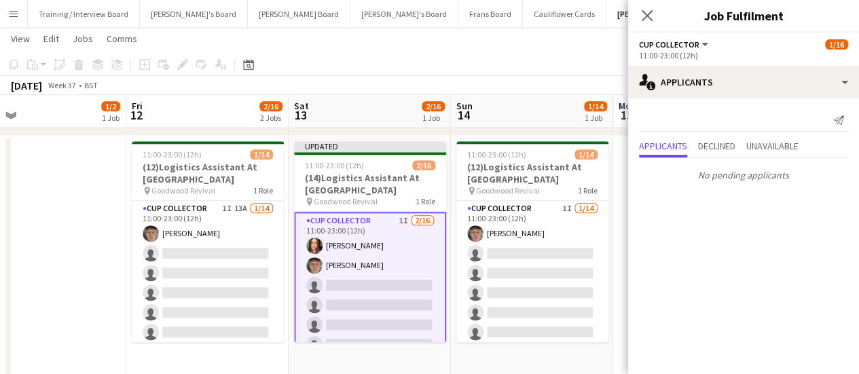
scroll to position [0, 0]
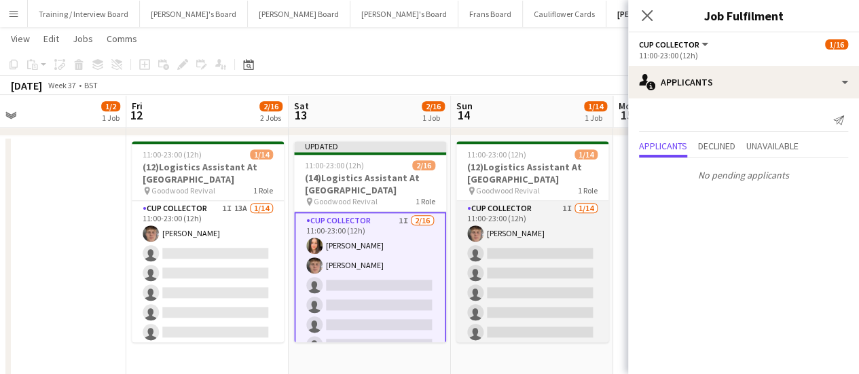
click at [524, 253] on app-card-role "CUP COLLECTOR 1I 1/14 11:00-23:00 (12h) Hugo Carroll single-neutral-actions sin…" at bounding box center [533, 352] width 152 height 302
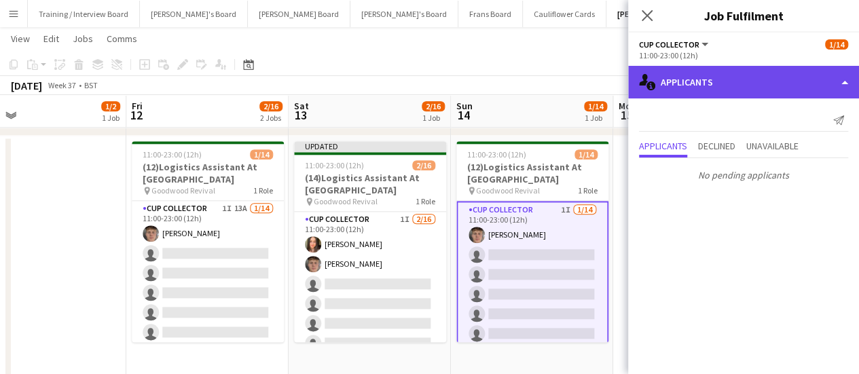
click at [738, 81] on div "single-neutral-actions-information Applicants" at bounding box center [743, 82] width 231 height 33
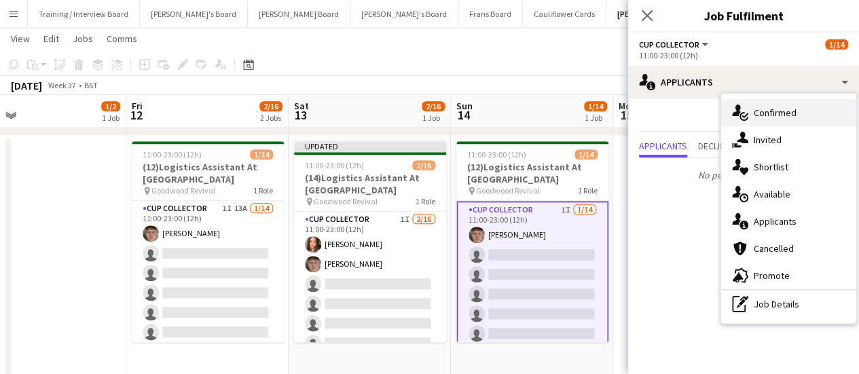
click at [757, 111] on div "single-neutral-actions-check-2 Confirmed" at bounding box center [788, 112] width 135 height 27
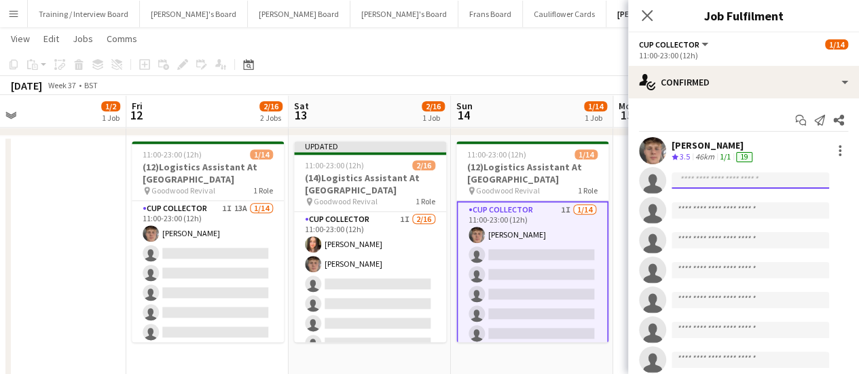
click at [692, 175] on input at bounding box center [751, 181] width 158 height 16
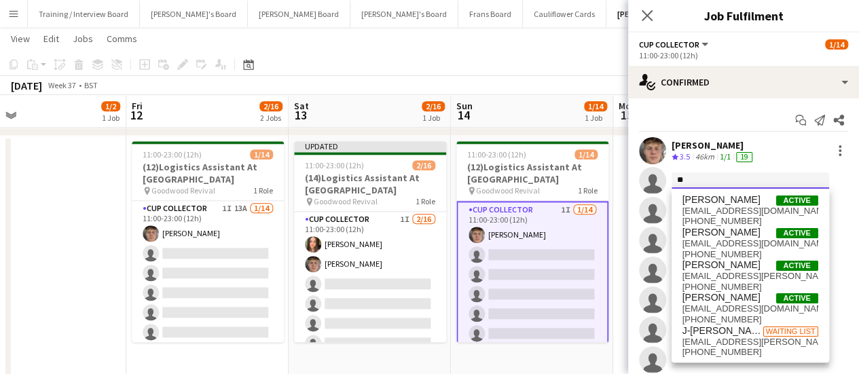
type input "*"
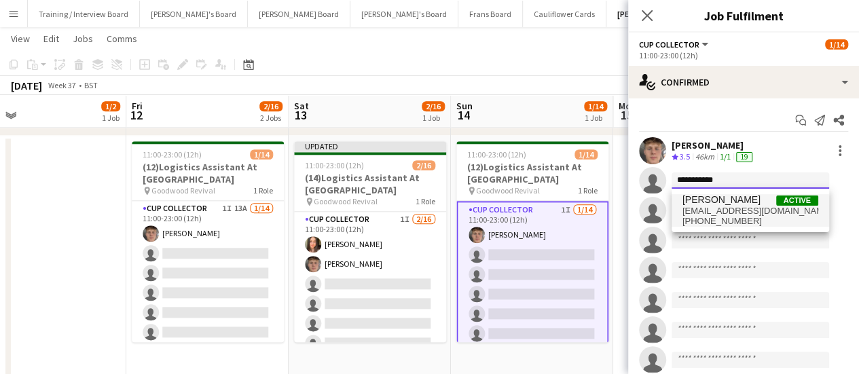
type input "**********"
click at [724, 217] on span "+447392341640" at bounding box center [751, 221] width 136 height 11
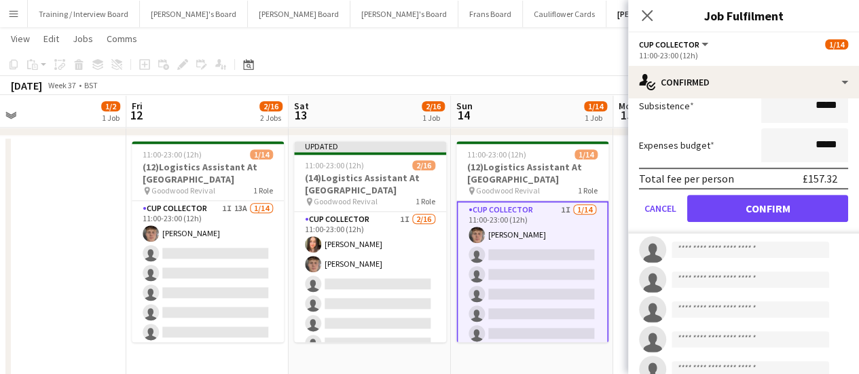
scroll to position [298, 0]
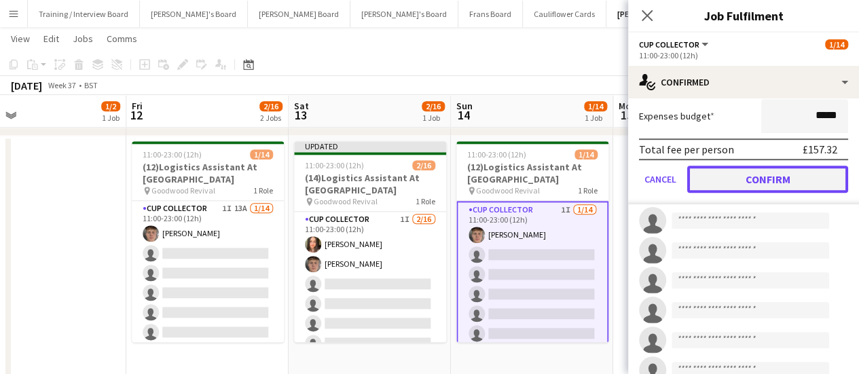
click at [772, 179] on button "Confirm" at bounding box center [767, 179] width 161 height 27
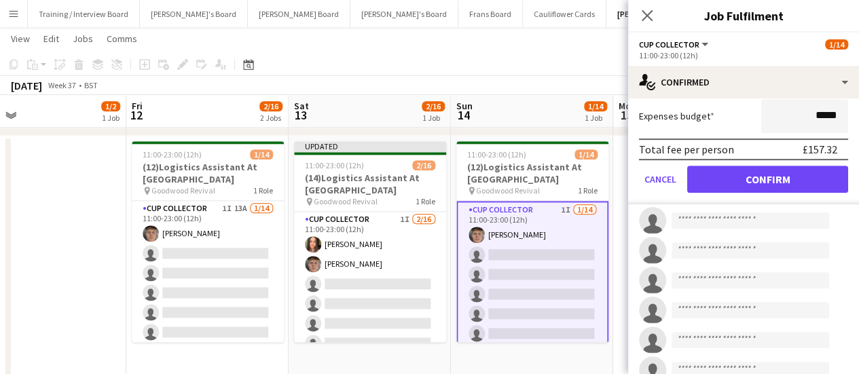
scroll to position [217, 0]
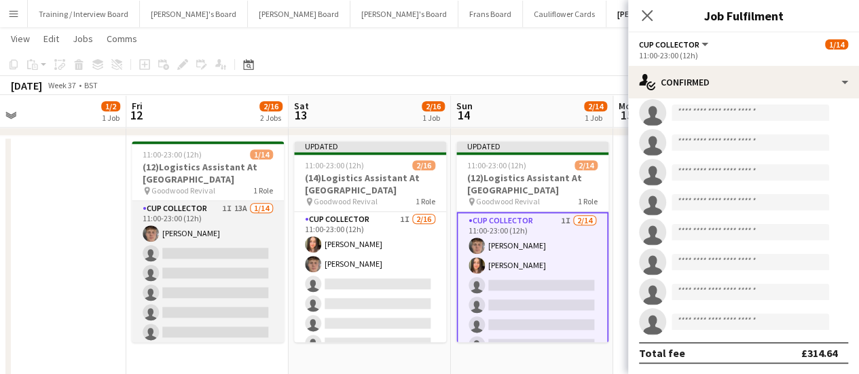
click at [237, 249] on app-card-role "CUP COLLECTOR 1I 13A 1/14 11:00-23:00 (12h) Hugo Carroll single-neutral-actions…" at bounding box center [208, 352] width 152 height 302
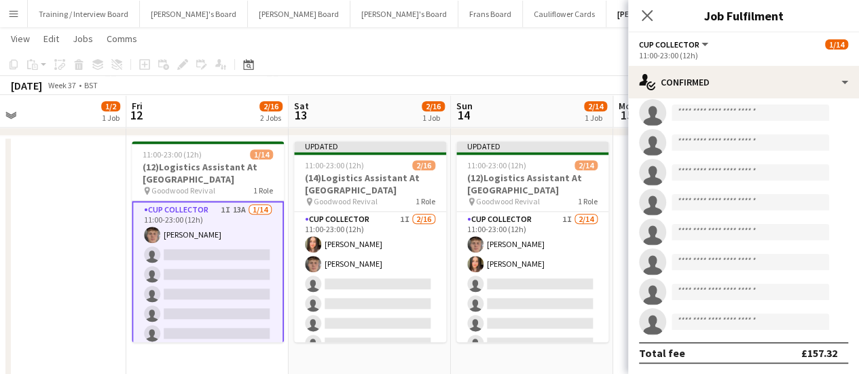
scroll to position [0, 0]
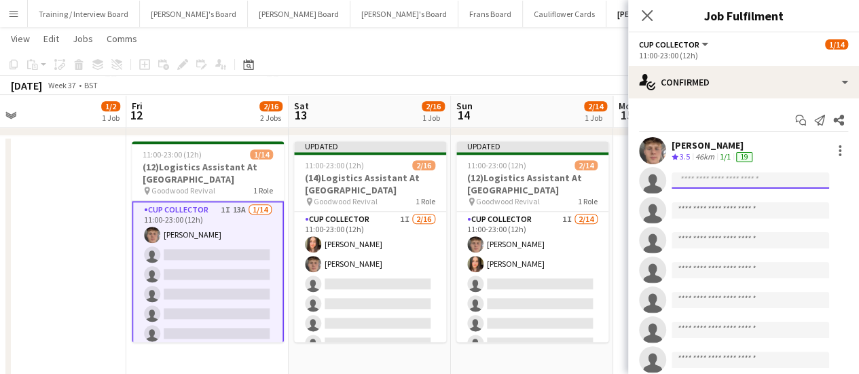
click at [739, 181] on input at bounding box center [751, 181] width 158 height 16
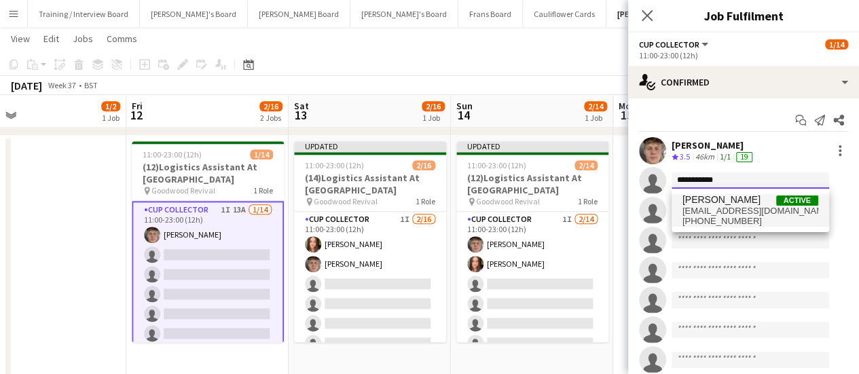
type input "**********"
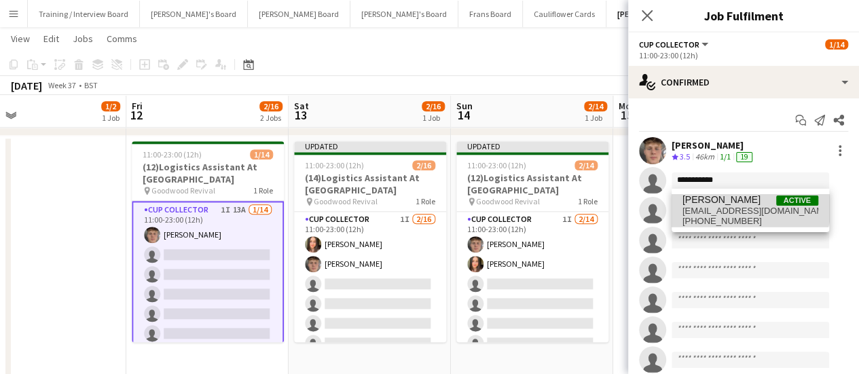
click at [736, 200] on span "Lauren Reid Active" at bounding box center [751, 200] width 136 height 12
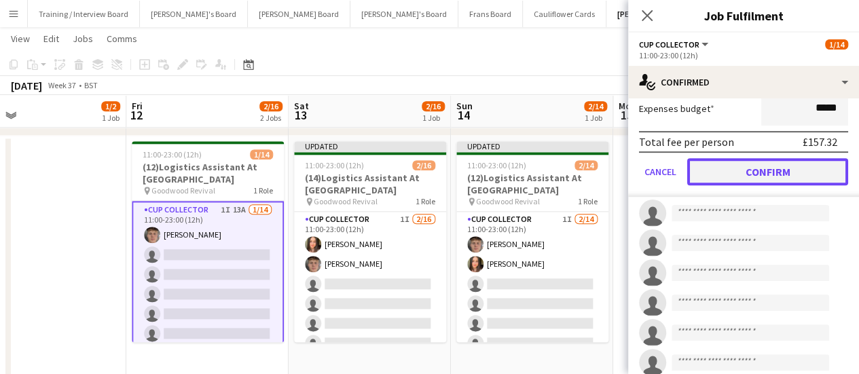
click at [793, 176] on button "Confirm" at bounding box center [767, 171] width 161 height 27
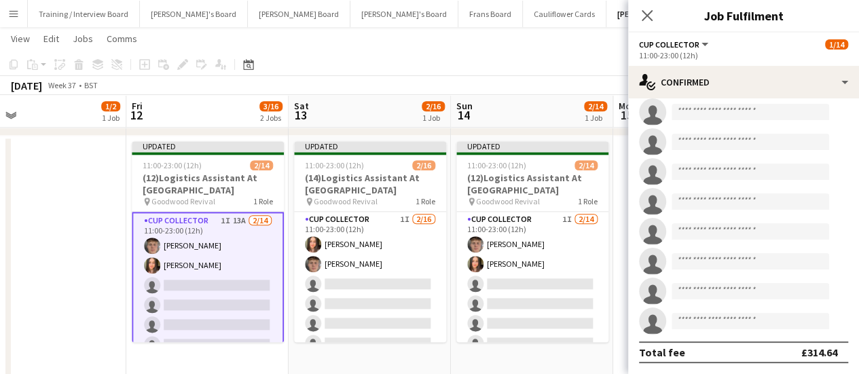
scroll to position [217, 0]
click at [537, 71] on app-toolbar "Copy Paste Paste Ctrl+V Paste with crew Ctrl+Shift+V Paste linked Job Delete Gr…" at bounding box center [429, 64] width 859 height 23
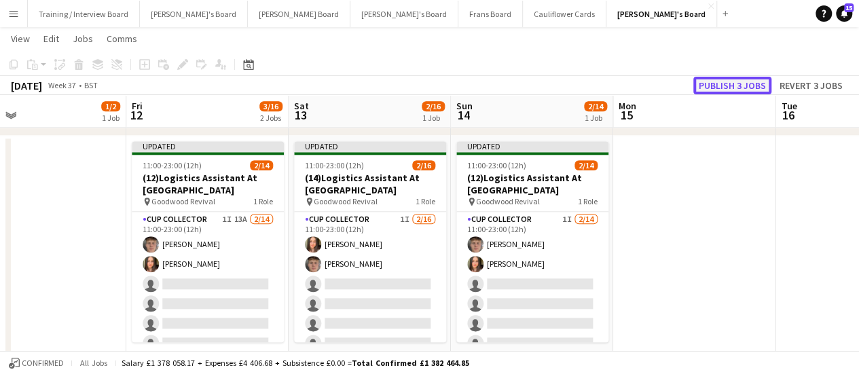
click at [753, 86] on button "Publish 3 jobs" at bounding box center [733, 86] width 78 height 18
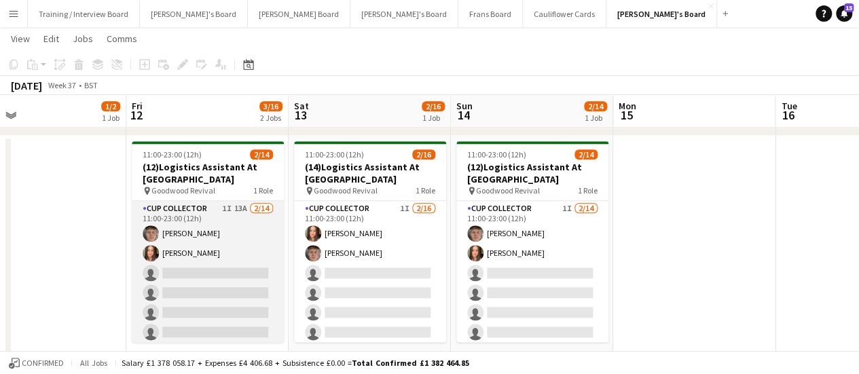
click at [230, 229] on app-card-role "CUP COLLECTOR 1I 13A 2/14 11:00-23:00 (12h) Hugo Carroll Lauren Reid single-neu…" at bounding box center [208, 352] width 152 height 302
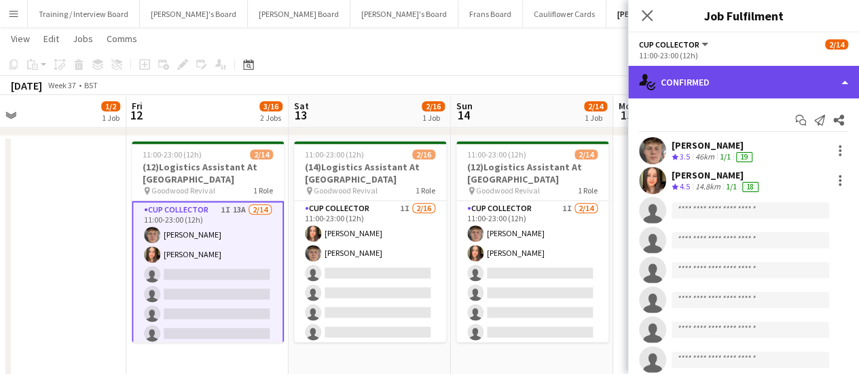
click at [759, 77] on div "single-neutral-actions-check-2 Confirmed" at bounding box center [743, 82] width 231 height 33
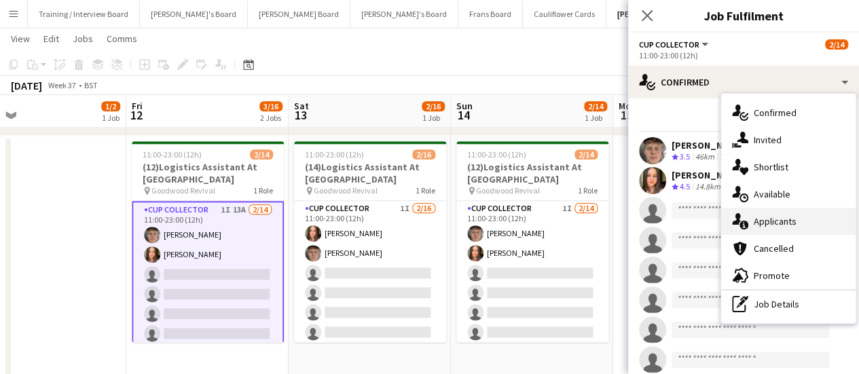
click at [774, 215] on div "single-neutral-actions-information Applicants" at bounding box center [788, 221] width 135 height 27
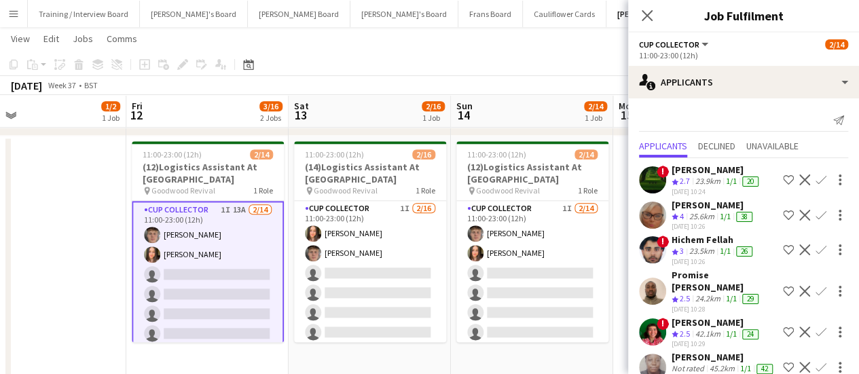
scroll to position [207, 0]
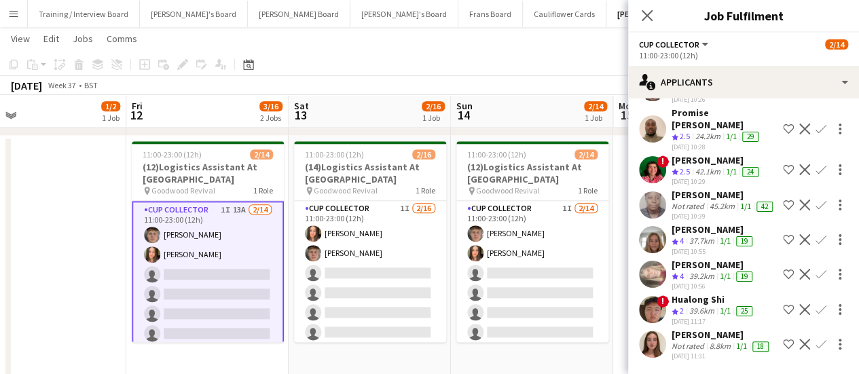
click at [700, 282] on div "21-08-2025 10:56" at bounding box center [714, 286] width 84 height 9
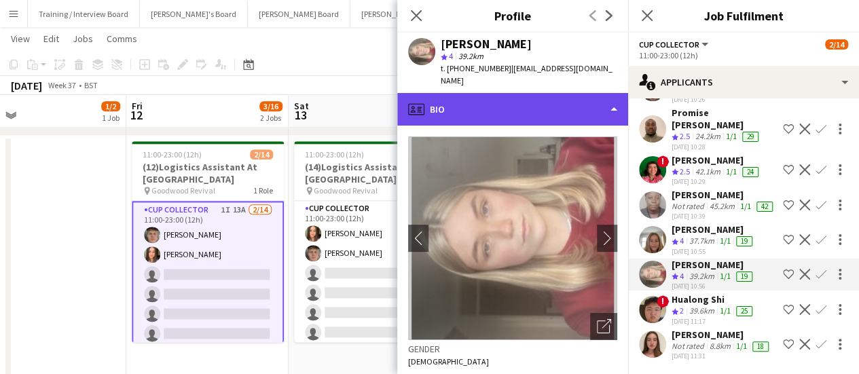
click at [544, 105] on div "profile Bio" at bounding box center [512, 109] width 231 height 33
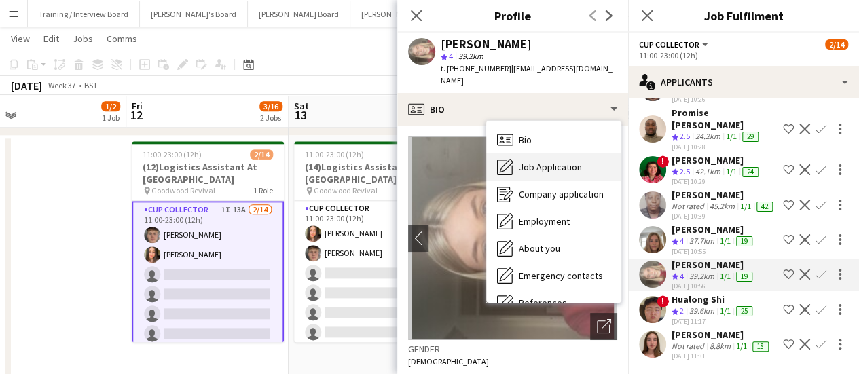
click at [560, 166] on div "Job Application Job Application" at bounding box center [553, 167] width 135 height 27
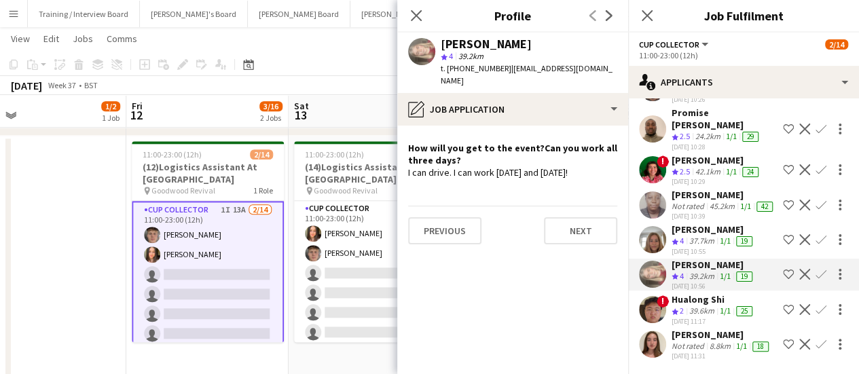
click at [704, 341] on div "Not rated" at bounding box center [689, 346] width 35 height 11
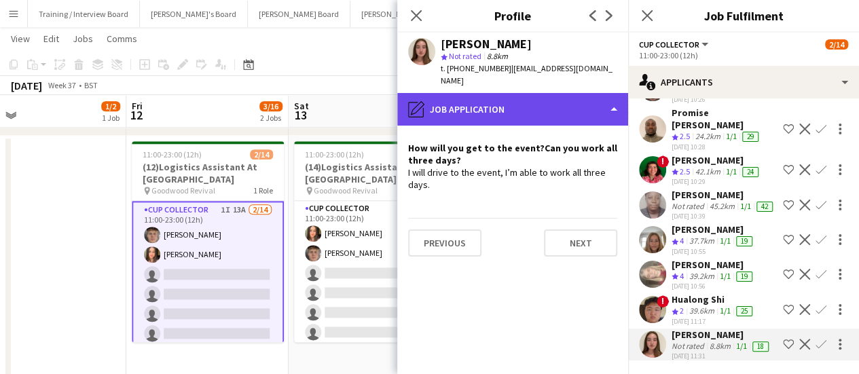
click at [539, 94] on div "pencil4 Job Application" at bounding box center [512, 109] width 231 height 33
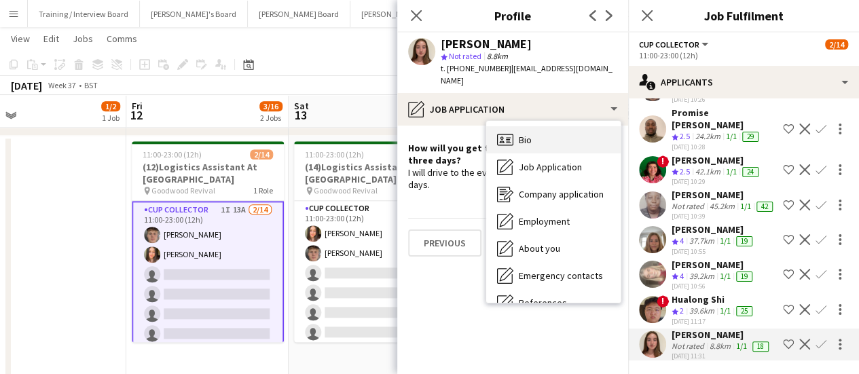
click at [543, 130] on div "Bio Bio" at bounding box center [553, 139] width 135 height 27
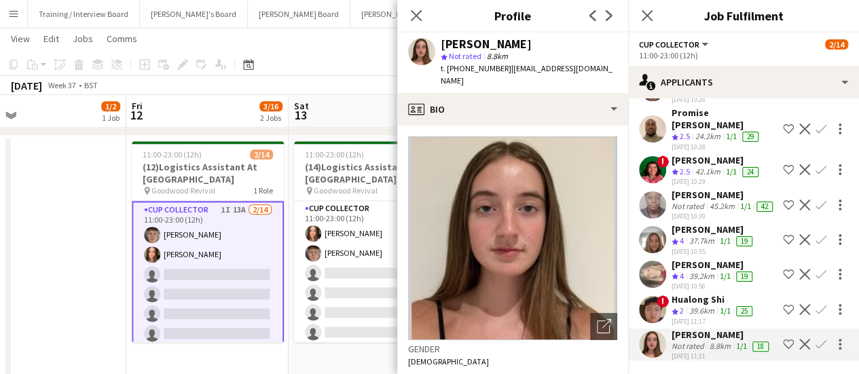
click at [816, 339] on app-icon "Confirm" at bounding box center [821, 344] width 11 height 11
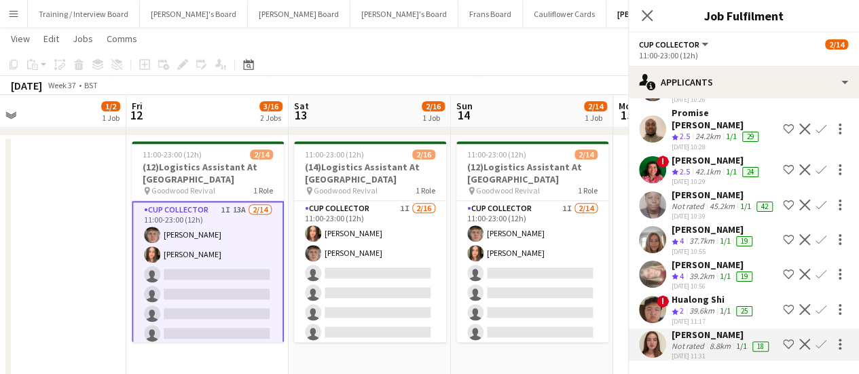
scroll to position [177, 0]
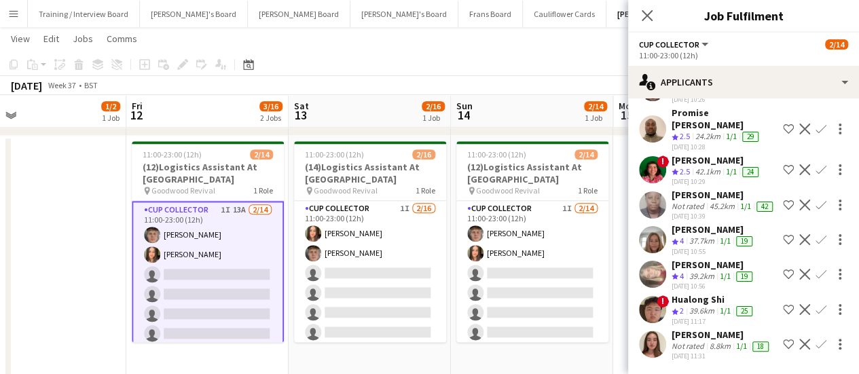
click at [816, 340] on app-icon "Confirm" at bounding box center [821, 344] width 11 height 11
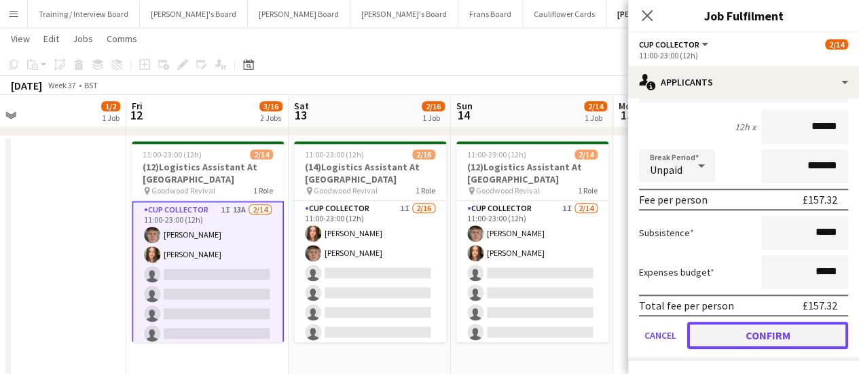
click at [782, 339] on button "Confirm" at bounding box center [767, 335] width 161 height 27
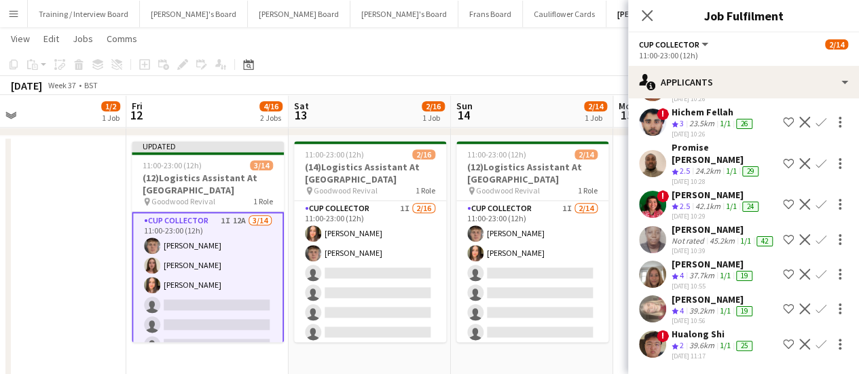
scroll to position [133, 0]
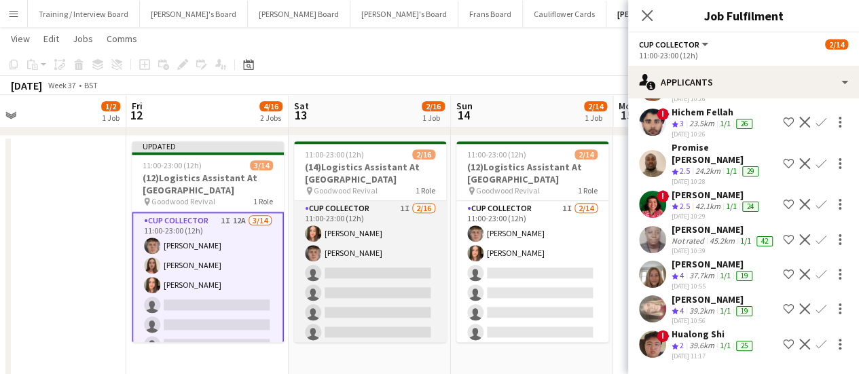
click at [406, 245] on app-card-role "CUP COLLECTOR 1I 2/16 11:00-23:00 (12h) Lauren Reid Hugo Carroll single-neutral…" at bounding box center [370, 372] width 152 height 342
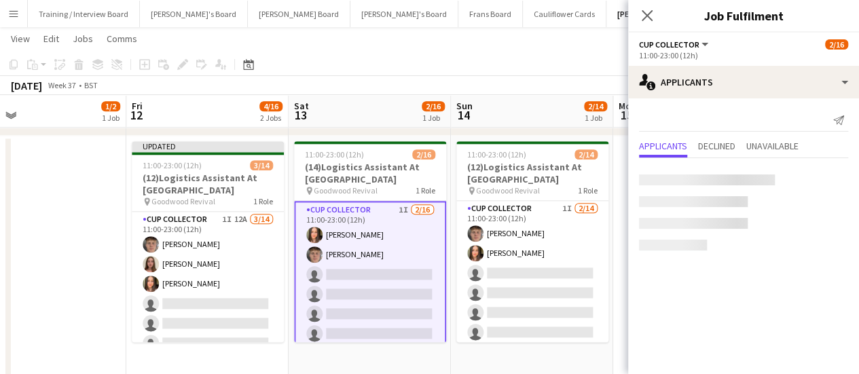
scroll to position [0, 0]
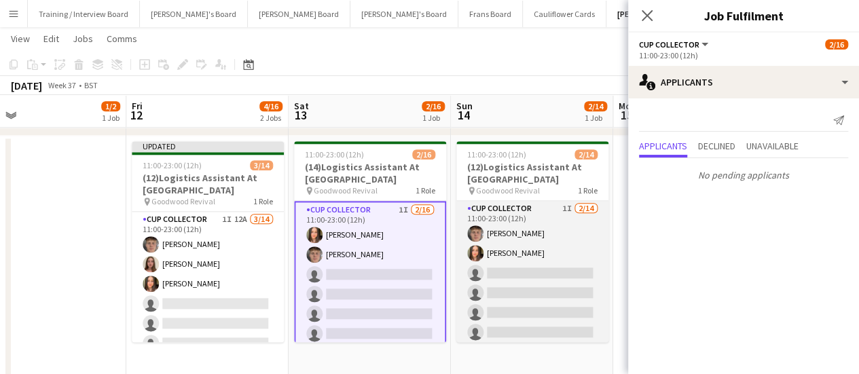
click at [522, 265] on app-card-role "CUP COLLECTOR 1I 2/14 11:00-23:00 (12h) Hugo Carroll Lauren Reid single-neutral…" at bounding box center [533, 352] width 152 height 302
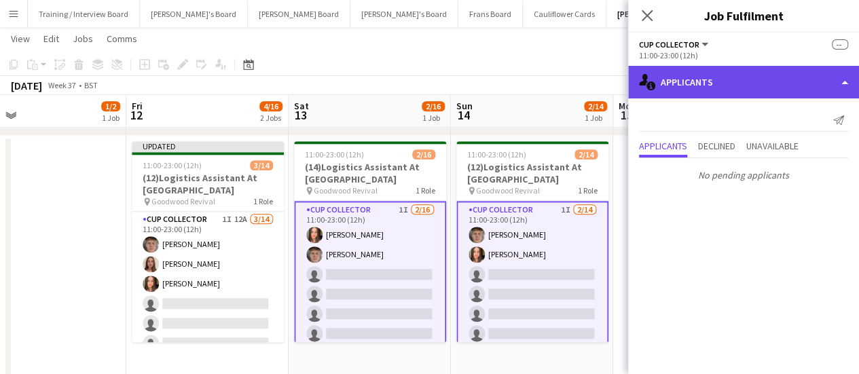
click at [770, 78] on div "single-neutral-actions-information Applicants" at bounding box center [743, 82] width 231 height 33
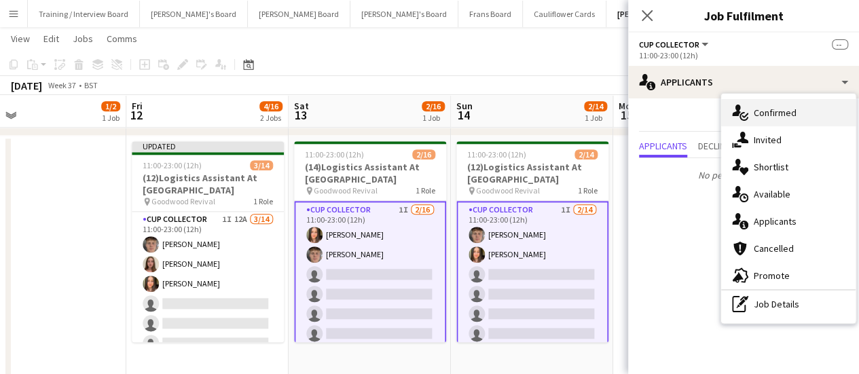
click at [785, 120] on div "single-neutral-actions-check-2 Confirmed" at bounding box center [788, 112] width 135 height 27
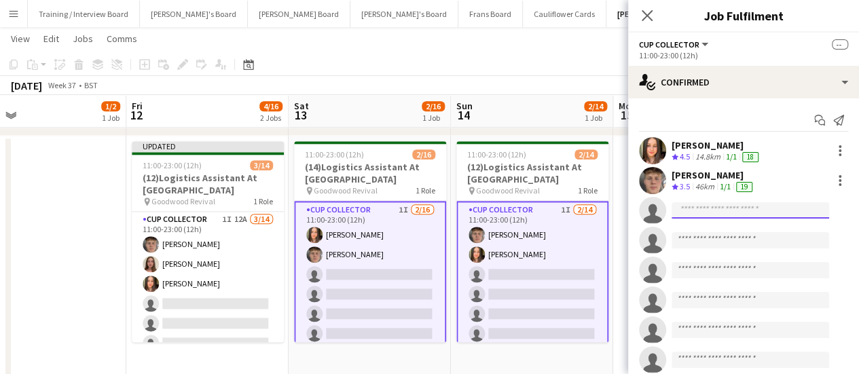
click at [716, 216] on input at bounding box center [751, 210] width 158 height 16
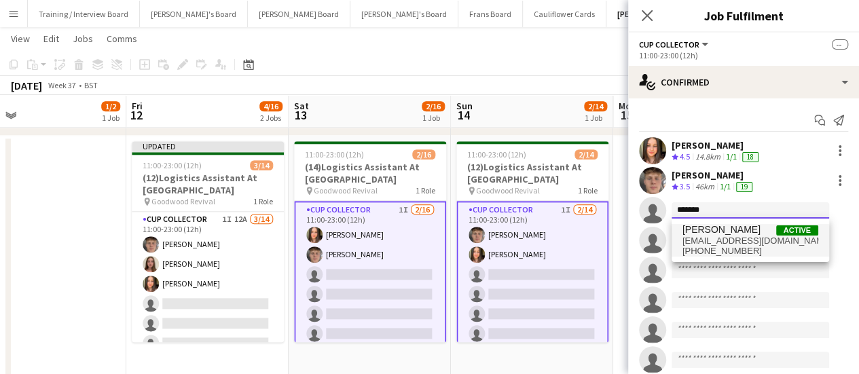
type input "*******"
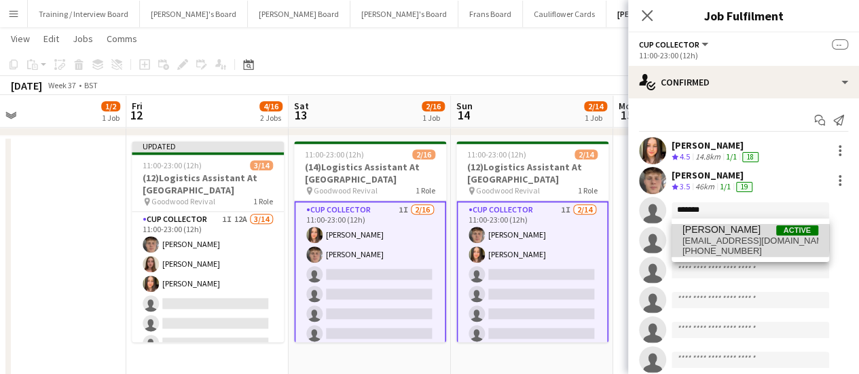
click at [715, 238] on span "sophiemasters06@gmail.com" at bounding box center [751, 241] width 136 height 11
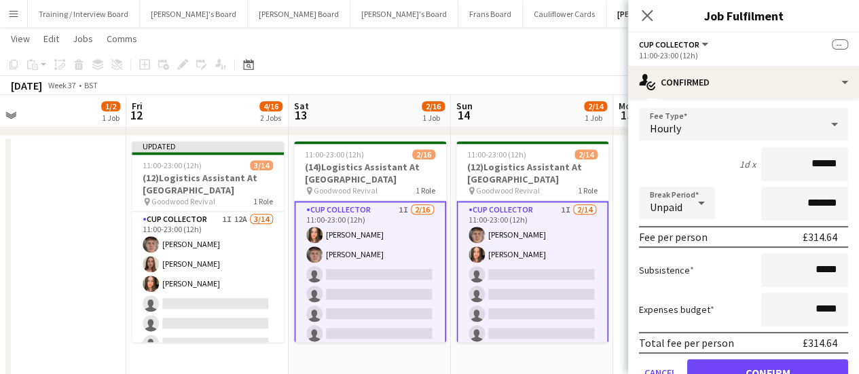
scroll to position [200, 0]
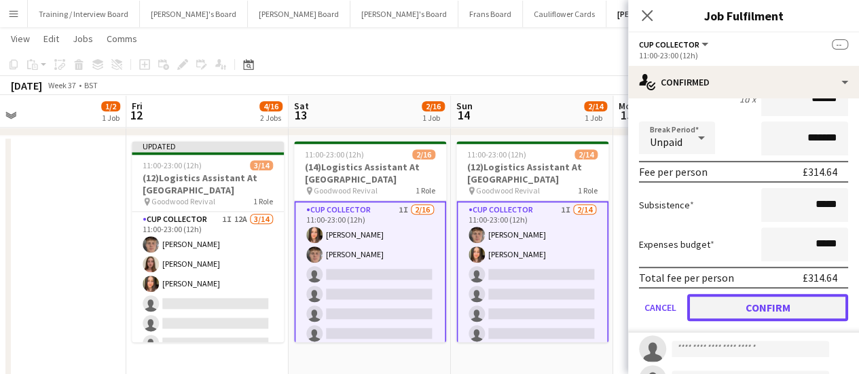
click at [755, 299] on button "Confirm" at bounding box center [767, 307] width 161 height 27
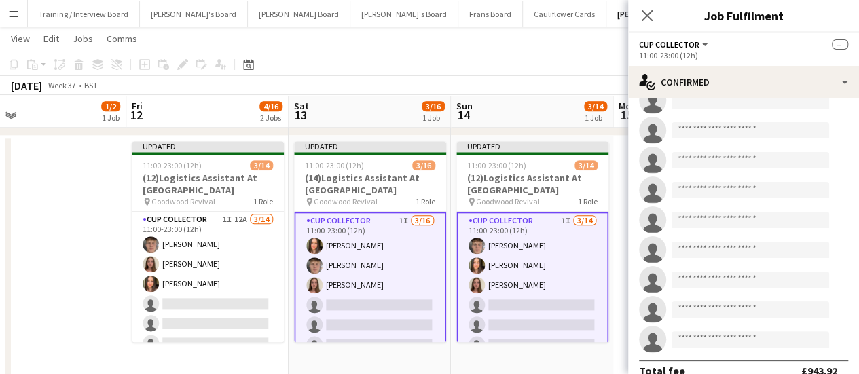
click at [586, 76] on div "September 2025 Week 37 • BST Publish 2 jobs Revert 2 jobs" at bounding box center [429, 85] width 859 height 19
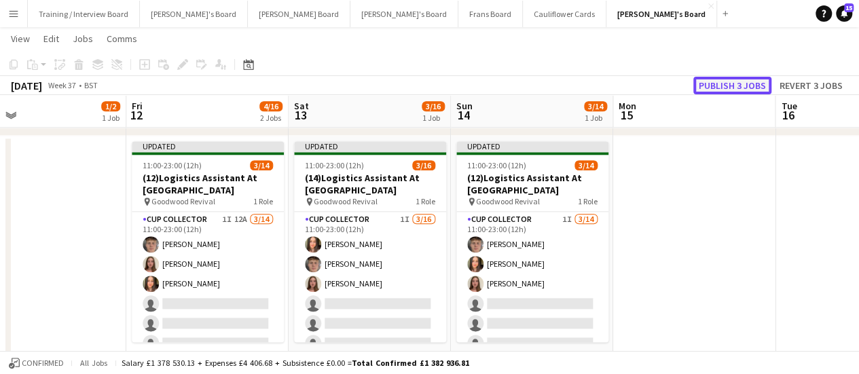
click at [732, 82] on button "Publish 3 jobs" at bounding box center [733, 86] width 78 height 18
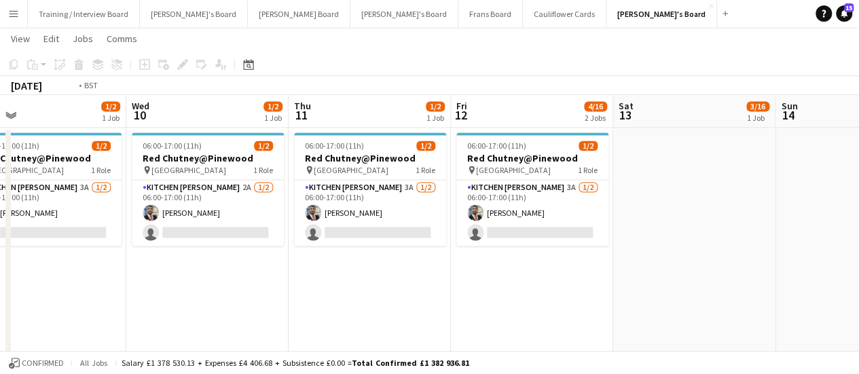
scroll to position [0, 299]
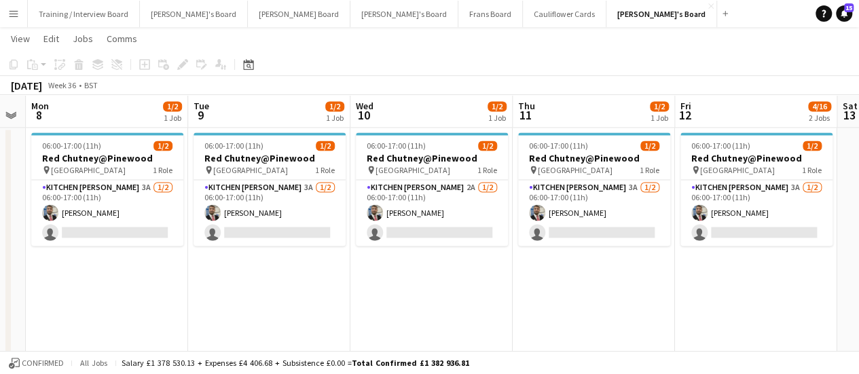
drag, startPoint x: 561, startPoint y: 223, endPoint x: 811, endPoint y: 207, distance: 250.5
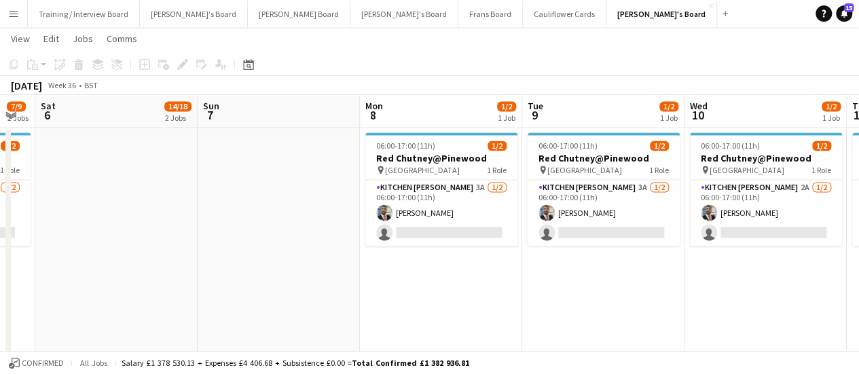
scroll to position [0, 287]
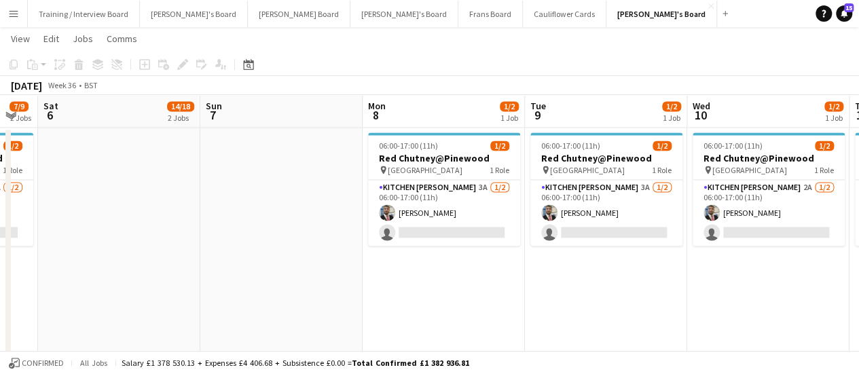
drag, startPoint x: 185, startPoint y: 290, endPoint x: 522, endPoint y: 287, distance: 337.0
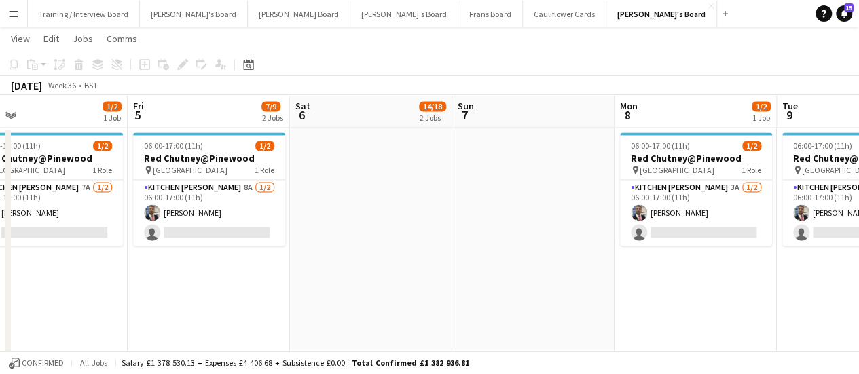
scroll to position [0, 346]
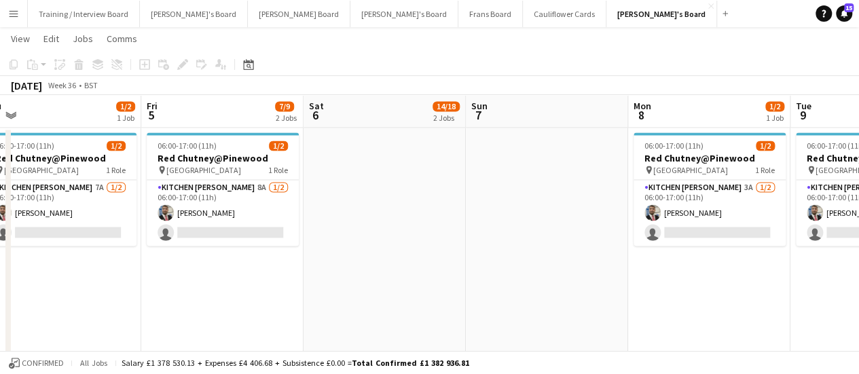
drag, startPoint x: 156, startPoint y: 245, endPoint x: 421, endPoint y: 245, distance: 265.6
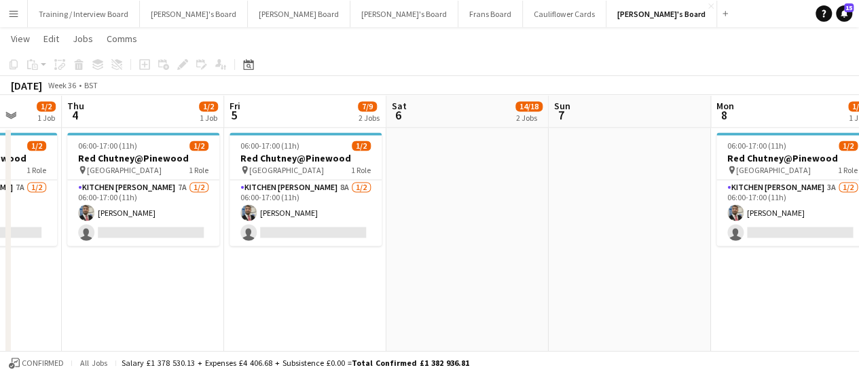
drag, startPoint x: 84, startPoint y: 249, endPoint x: 492, endPoint y: 243, distance: 408.3
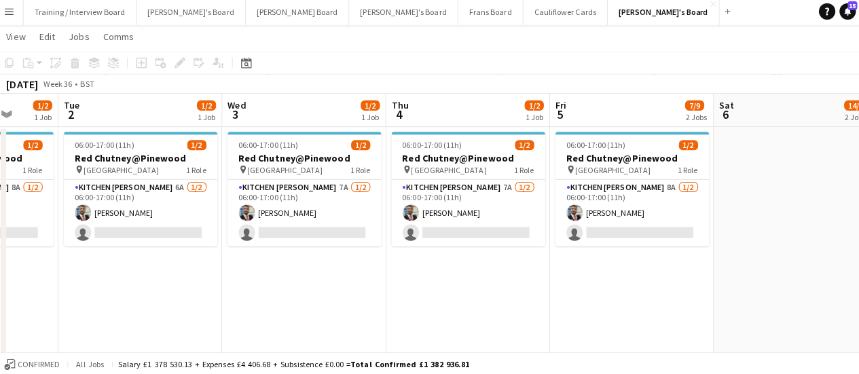
scroll to position [1124, 0]
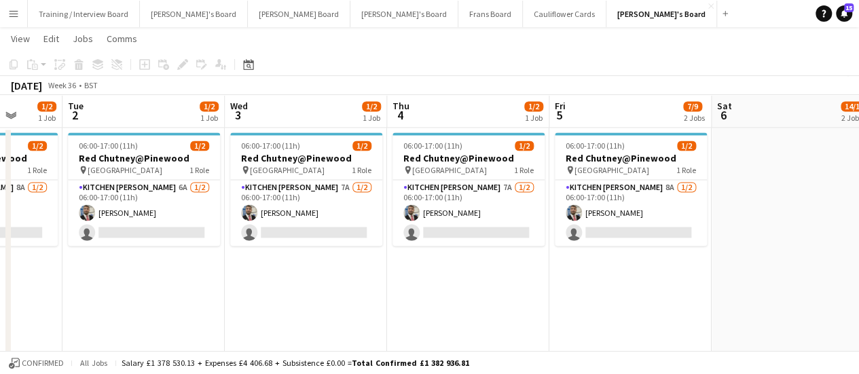
click at [149, 287] on app-date-cell "06:00-17:00 (11h) 1/2 Red Chutney@Pinewood pin Pinewood Studios 1 Role Kitchen …" at bounding box center [143, 322] width 162 height 391
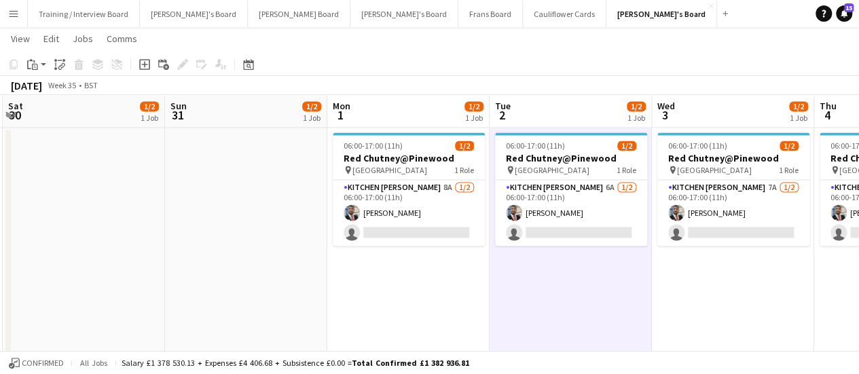
drag, startPoint x: 149, startPoint y: 287, endPoint x: 577, endPoint y: 277, distance: 428.1
click at [209, 145] on app-date-cell at bounding box center [247, 322] width 162 height 391
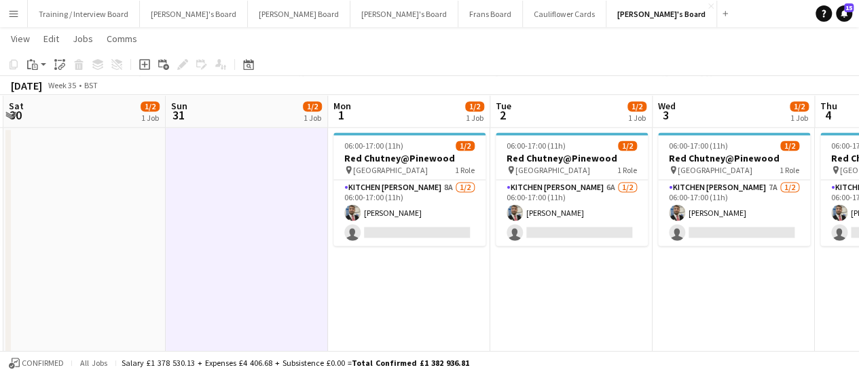
drag, startPoint x: 198, startPoint y: 216, endPoint x: 312, endPoint y: 249, distance: 118.9
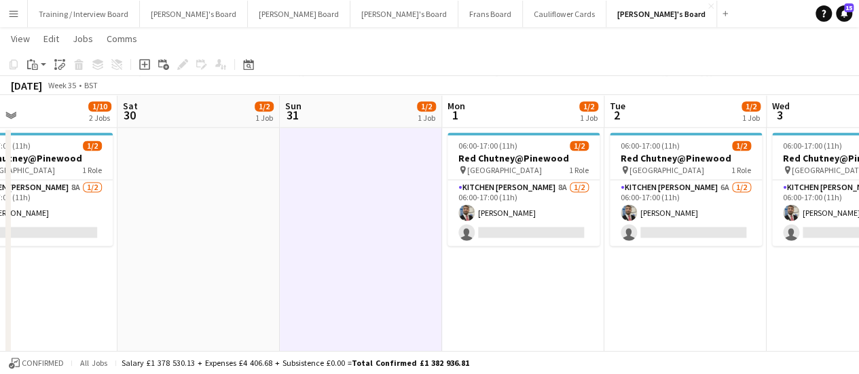
scroll to position [0, 338]
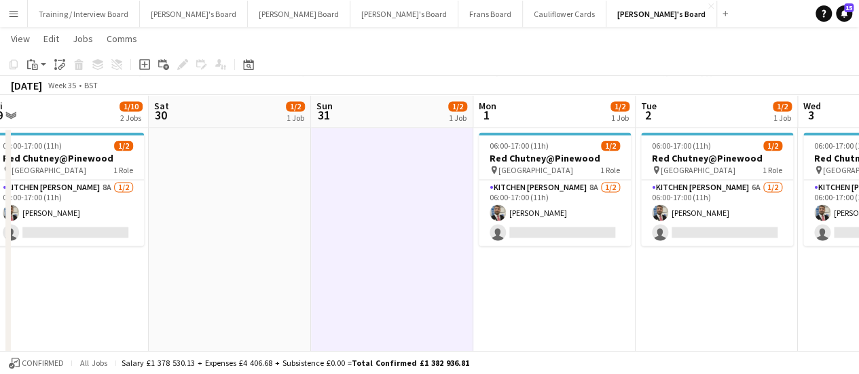
drag, startPoint x: 247, startPoint y: 243, endPoint x: 603, endPoint y: 203, distance: 358.1
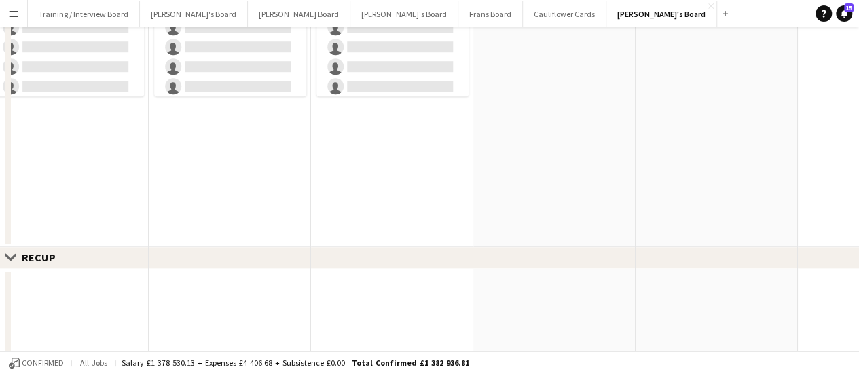
scroll to position [0, 0]
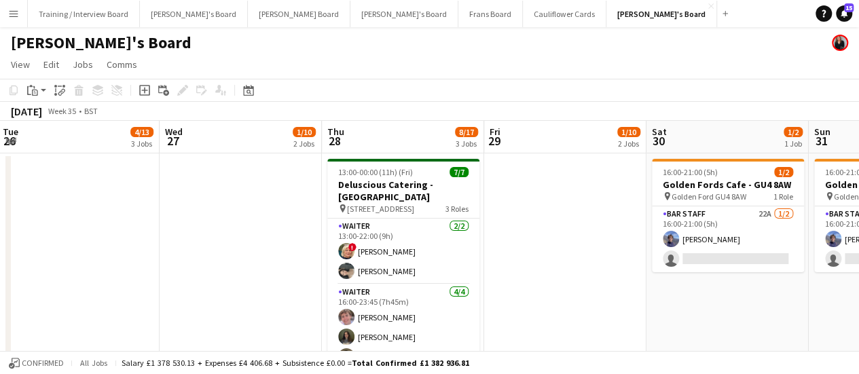
drag, startPoint x: 374, startPoint y: 276, endPoint x: 547, endPoint y: 263, distance: 173.8
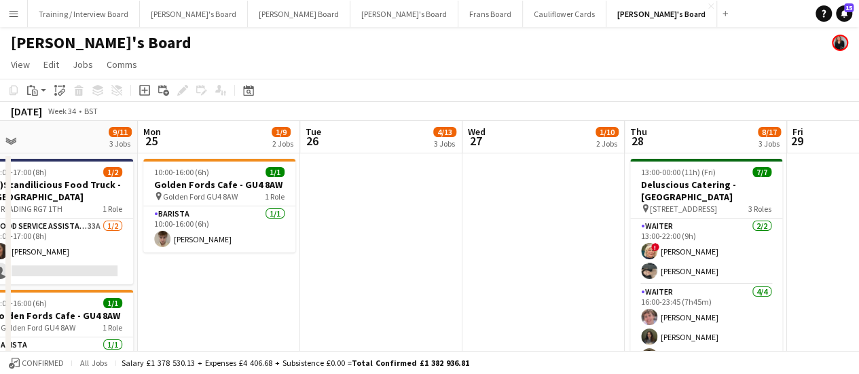
drag, startPoint x: 306, startPoint y: 224, endPoint x: 370, endPoint y: 229, distance: 64.0
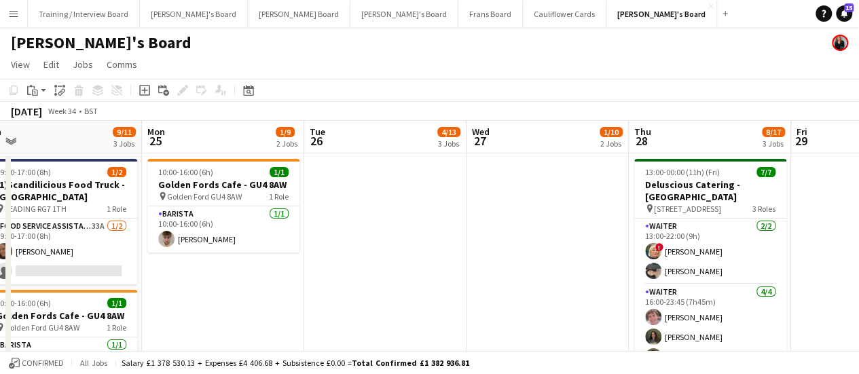
drag, startPoint x: 481, startPoint y: 270, endPoint x: 512, endPoint y: 272, distance: 30.7
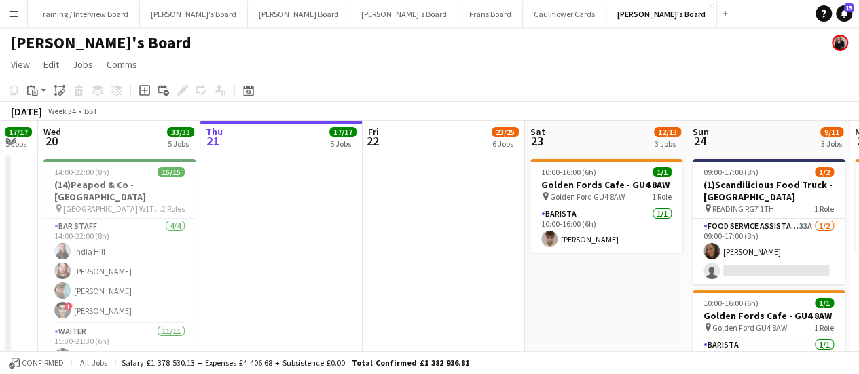
drag, startPoint x: 105, startPoint y: 266, endPoint x: 486, endPoint y: 257, distance: 381.9
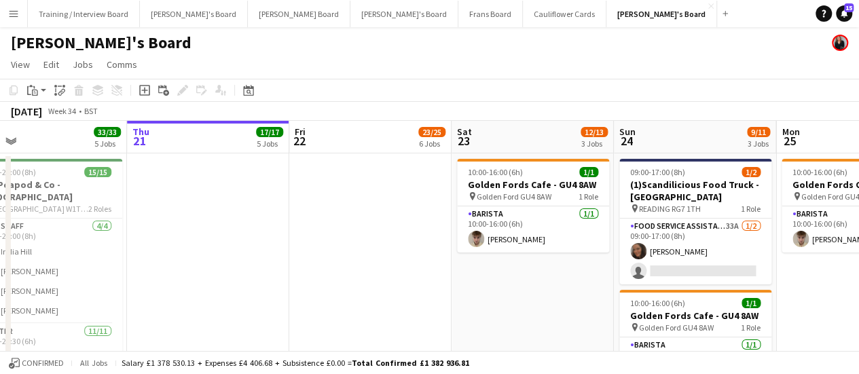
scroll to position [0, 523]
drag, startPoint x: 287, startPoint y: 230, endPoint x: 214, endPoint y: 218, distance: 73.7
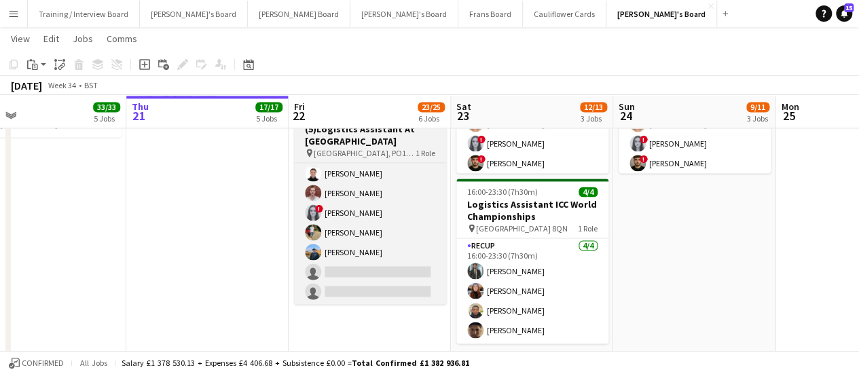
scroll to position [0, 0]
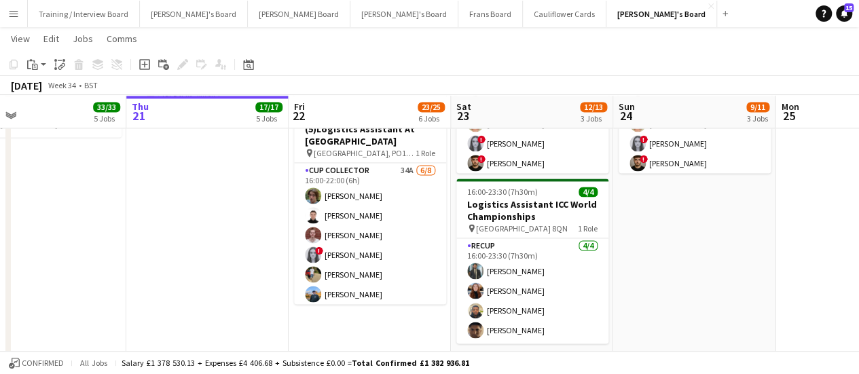
click at [22, 13] on button "Menu" at bounding box center [13, 13] width 27 height 27
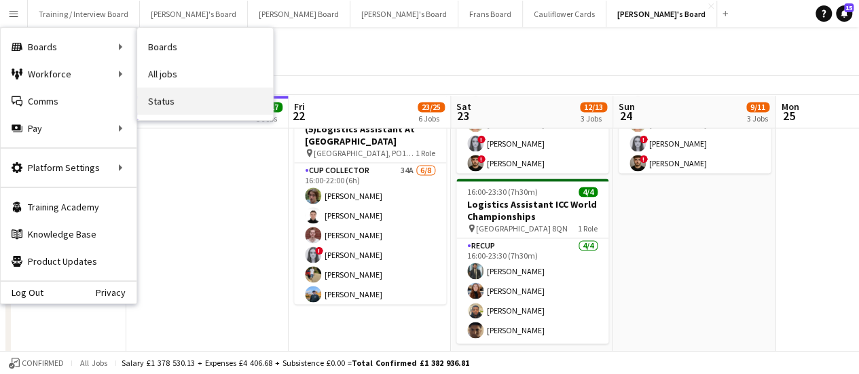
click at [190, 92] on link "Status" at bounding box center [205, 101] width 136 height 27
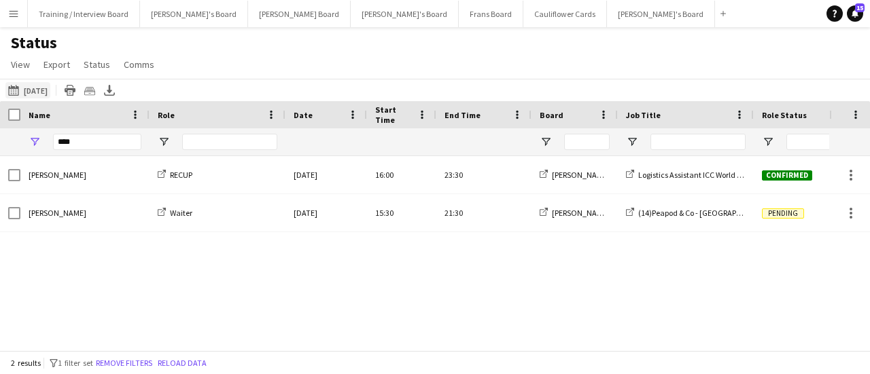
click at [43, 97] on button "20-08-2025 to 26-08-2025 Yesterday" at bounding box center [27, 90] width 45 height 16
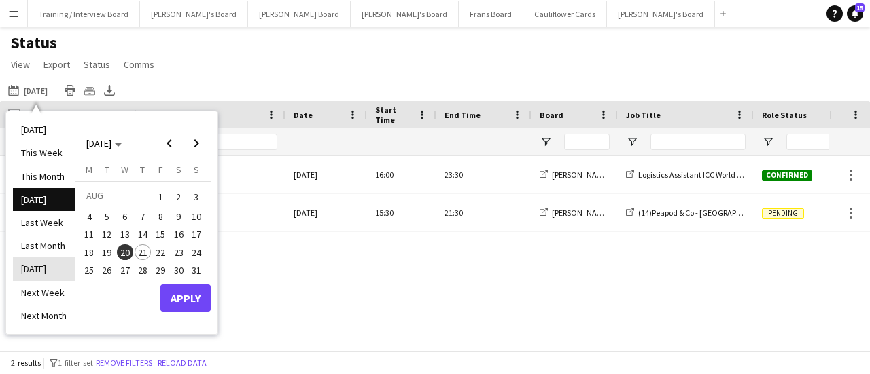
click at [33, 261] on li "[DATE]" at bounding box center [44, 268] width 62 height 23
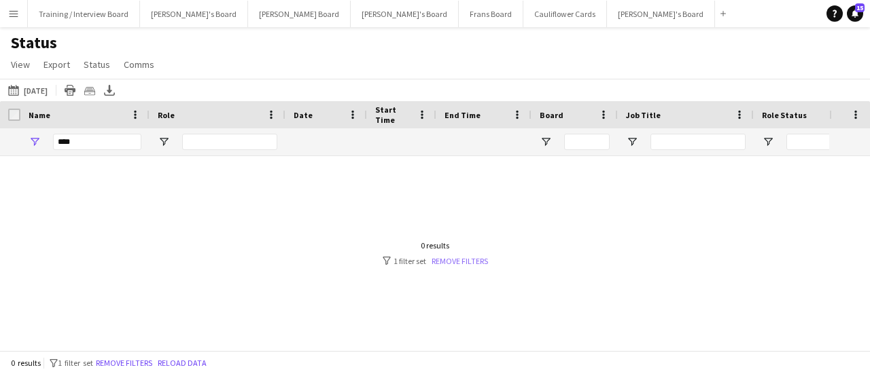
click at [469, 264] on link "Remove filters" at bounding box center [459, 261] width 56 height 10
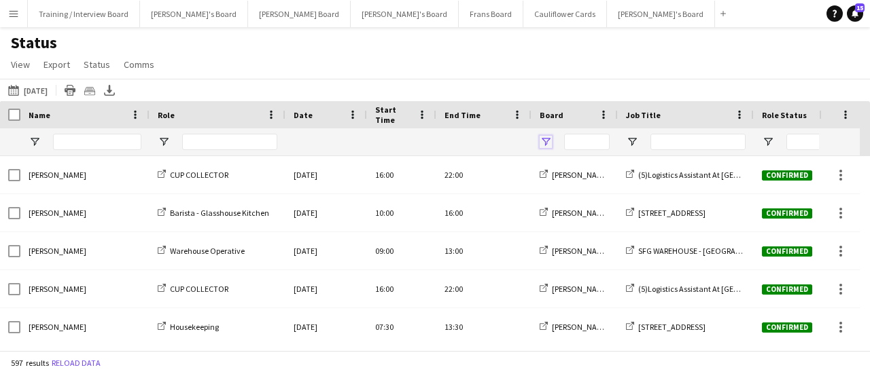
click at [542, 144] on span "Open Filter Menu" at bounding box center [545, 142] width 12 height 12
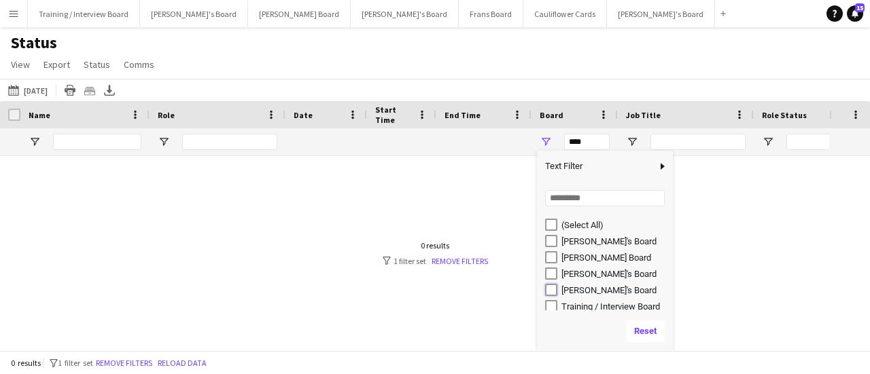
type input "**********"
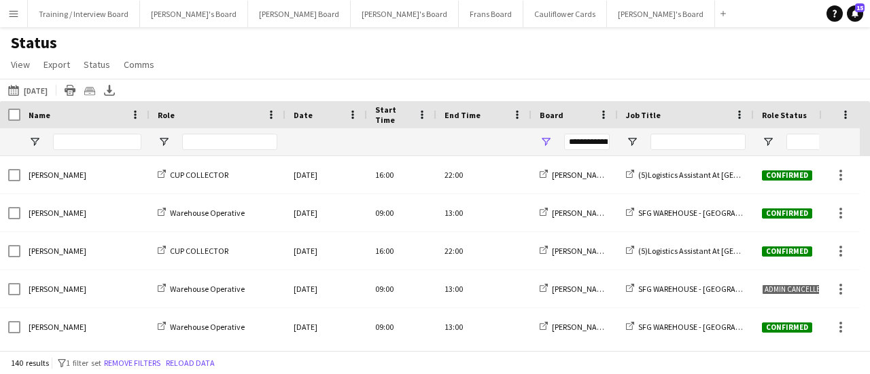
click at [671, 60] on div "Status View Views Default view Airshow Accreditation Airshow Check In Attending…" at bounding box center [435, 56] width 870 height 46
click at [768, 137] on span "Open Filter Menu" at bounding box center [768, 142] width 12 height 12
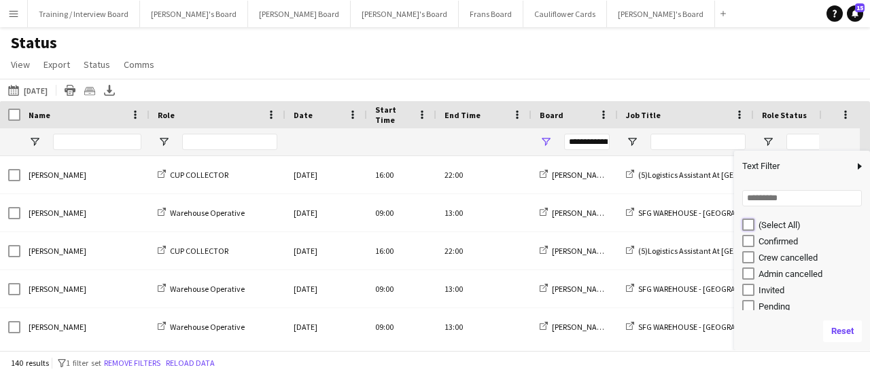
type input "***"
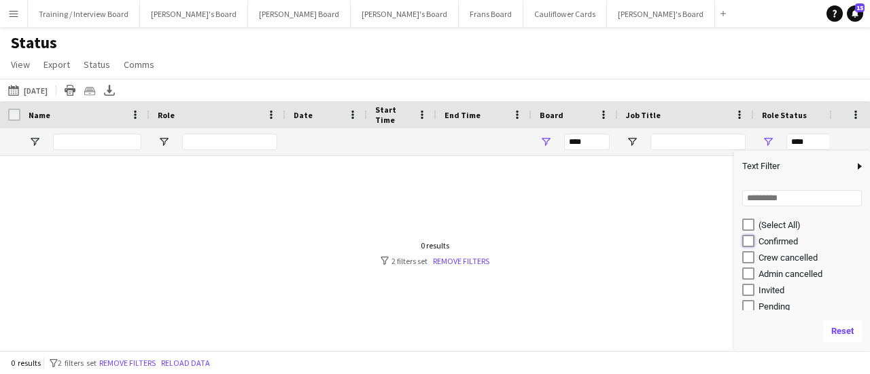
type input "**********"
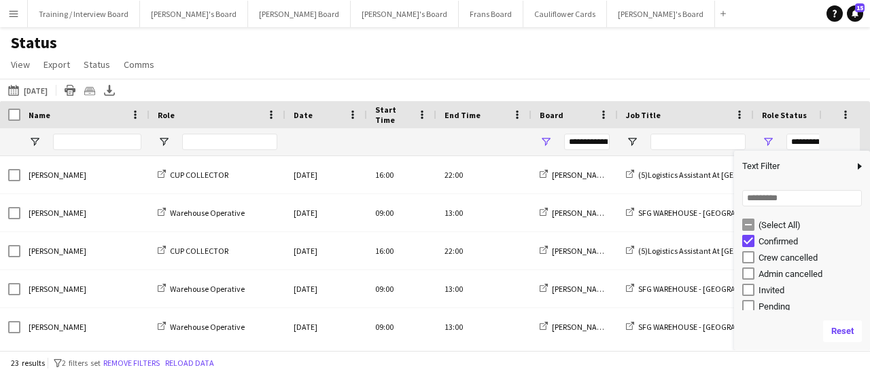
click at [627, 37] on div "Status View Views Default view Airshow Accreditation Airshow Check In Attending…" at bounding box center [435, 56] width 870 height 46
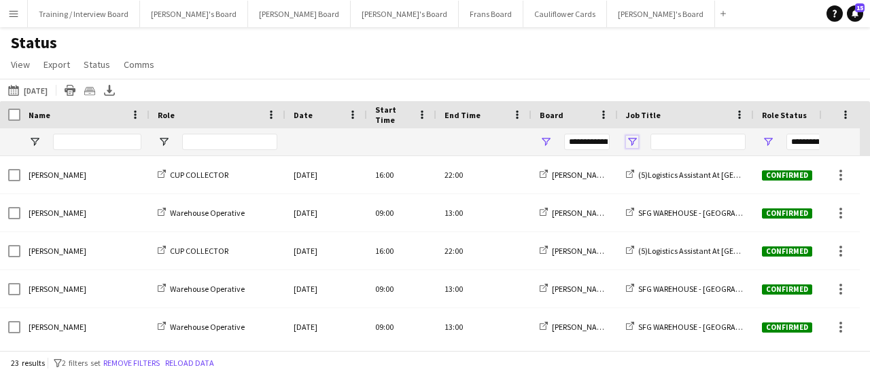
click at [626, 143] on span "Open Filter Menu" at bounding box center [632, 142] width 12 height 12
click at [698, 2] on app-navbar "Menu Boards Boards Boards All jobs Status Workforce Workforce My Workforce Recr…" at bounding box center [435, 13] width 870 height 27
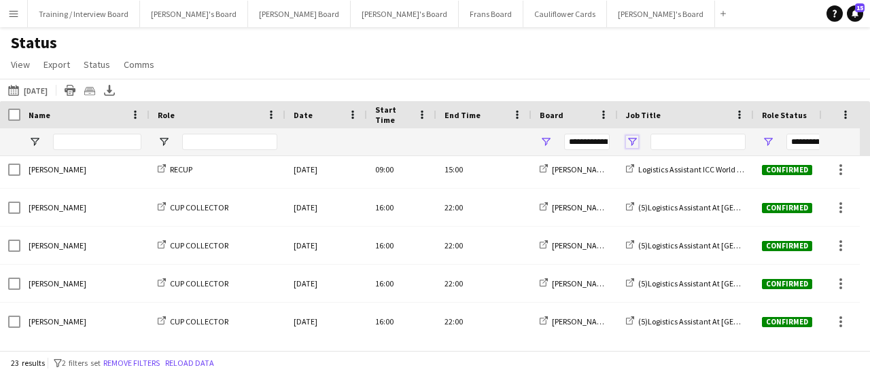
click at [629, 137] on span "Open Filter Menu" at bounding box center [632, 142] width 12 height 12
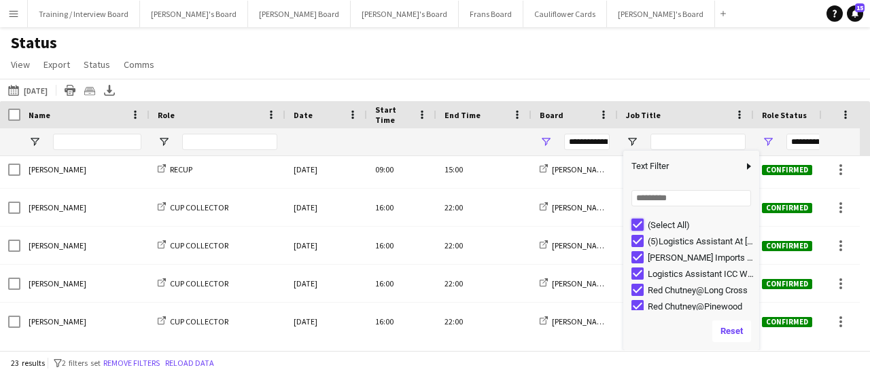
type input "***"
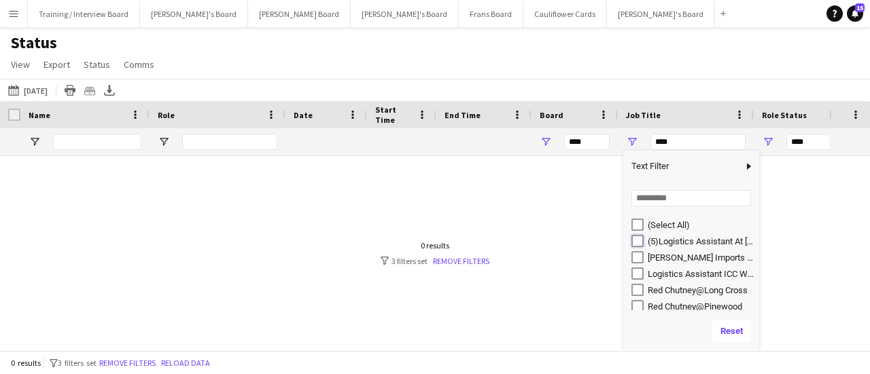
type input "**********"
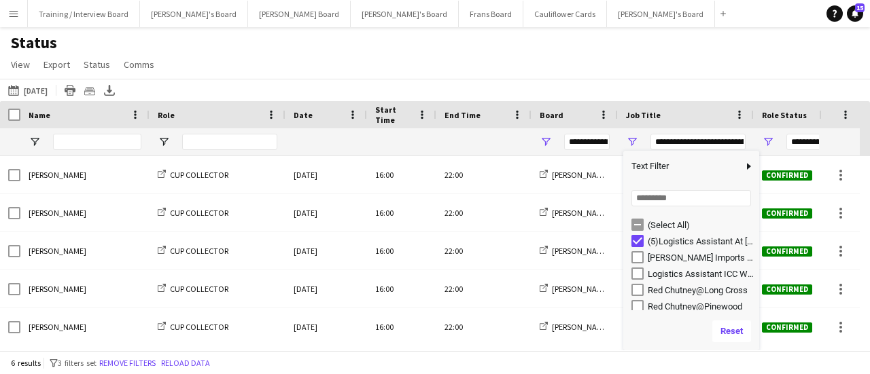
click at [549, 82] on div "20-08-2025 to 26-08-2025 Tomorrow Today This Week This Month Yesterday Last Wee…" at bounding box center [435, 90] width 870 height 22
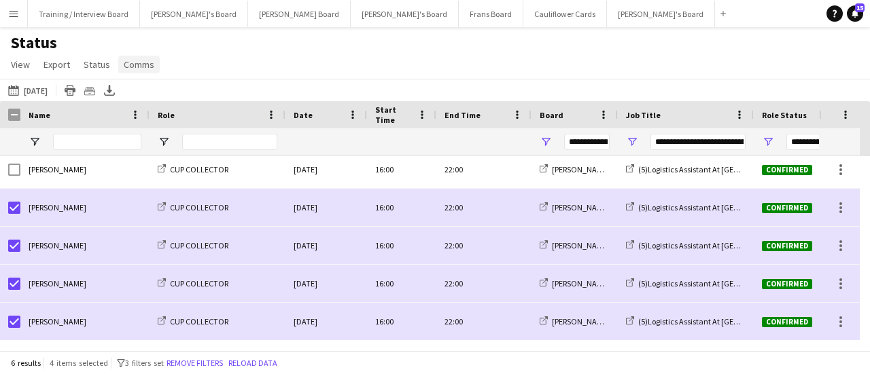
click at [141, 63] on span "Comms" at bounding box center [139, 64] width 31 height 12
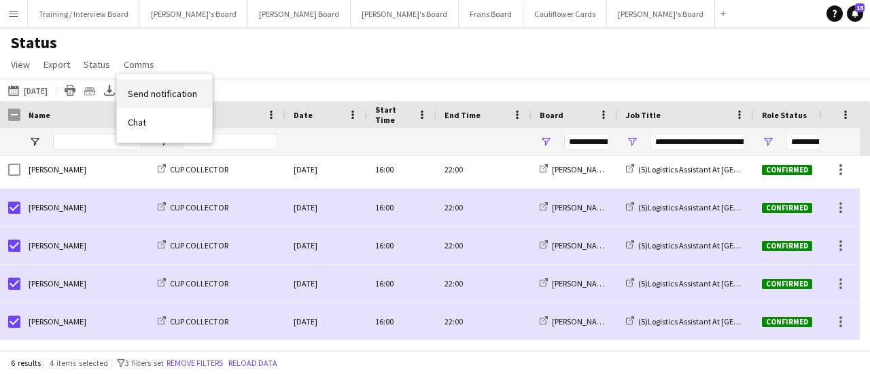
click at [192, 89] on span "Send notification" at bounding box center [162, 94] width 69 height 12
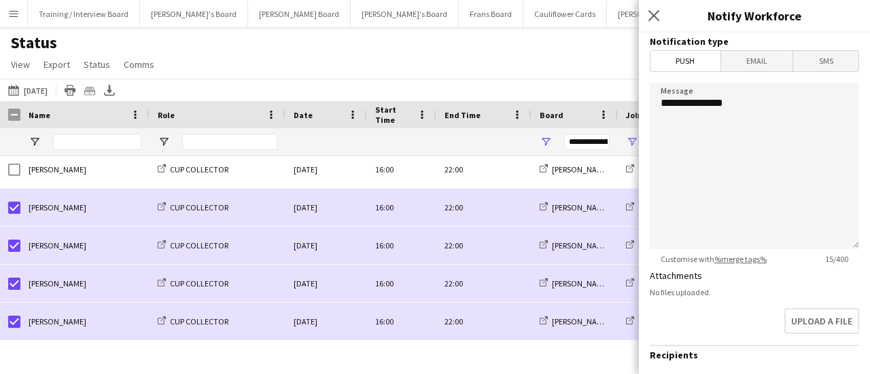
click at [829, 66] on span "SMS" at bounding box center [825, 61] width 65 height 20
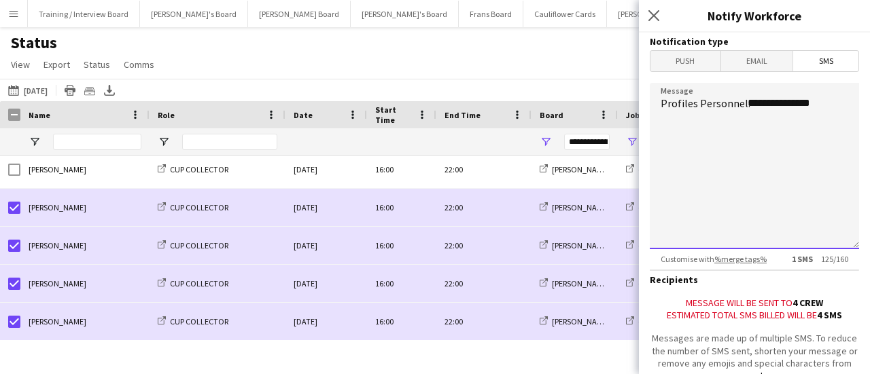
click at [831, 107] on textarea "**********" at bounding box center [753, 166] width 209 height 166
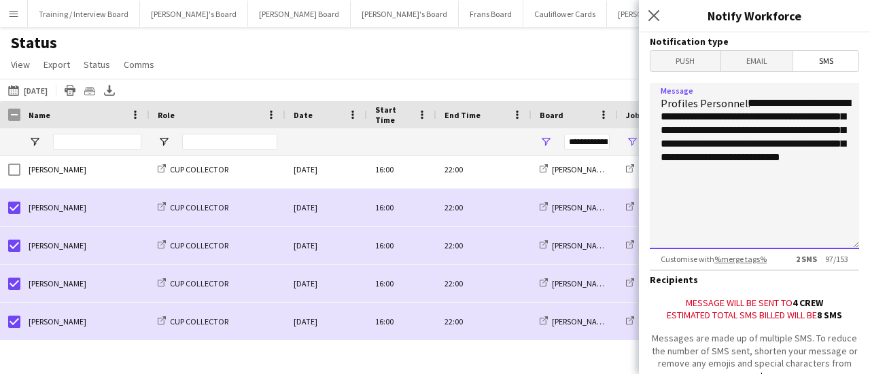
scroll to position [113, 0]
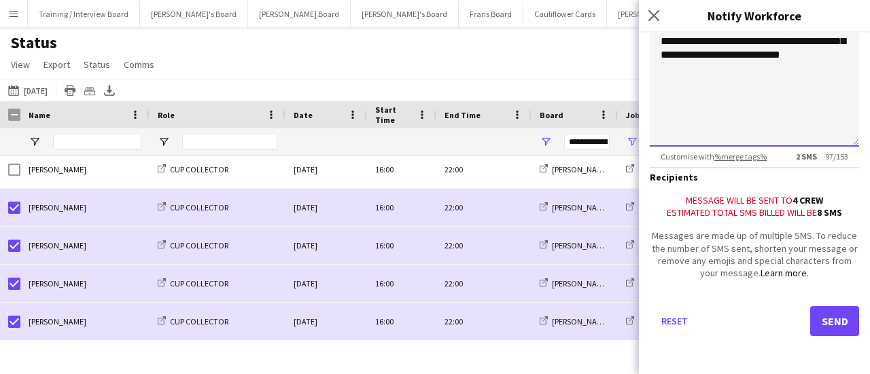
type textarea "**********"
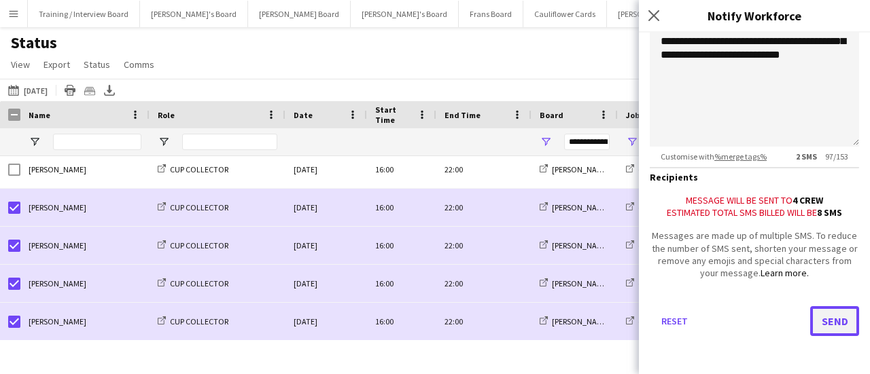
click at [823, 316] on button "Send" at bounding box center [834, 321] width 49 height 30
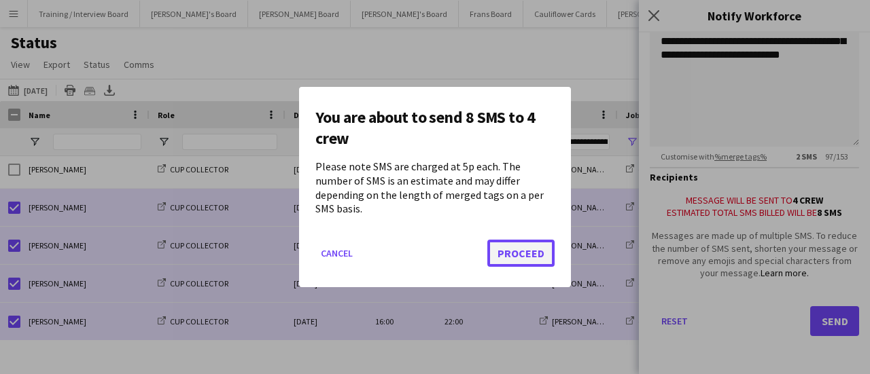
click at [538, 240] on button "Proceed" at bounding box center [520, 253] width 67 height 27
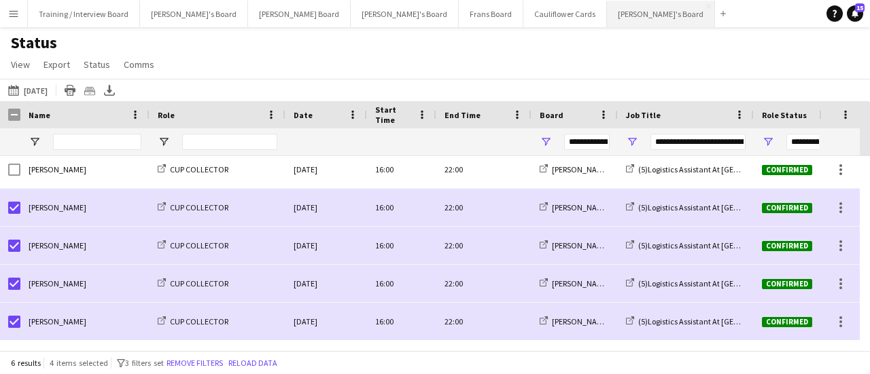
click at [607, 10] on button "Thomasina's Board Close" at bounding box center [661, 14] width 108 height 26
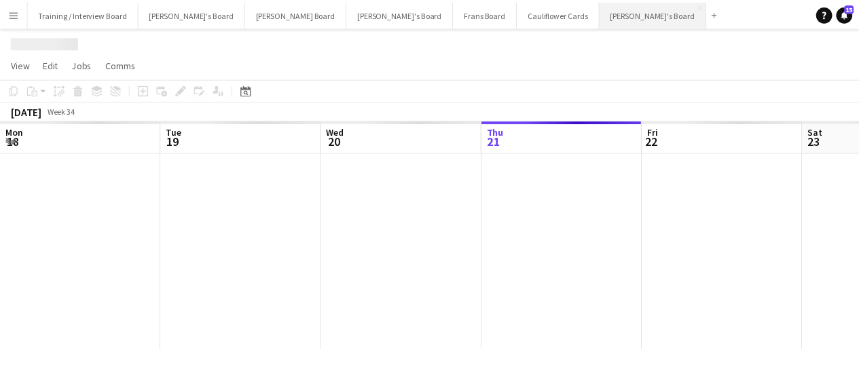
scroll to position [0, 325]
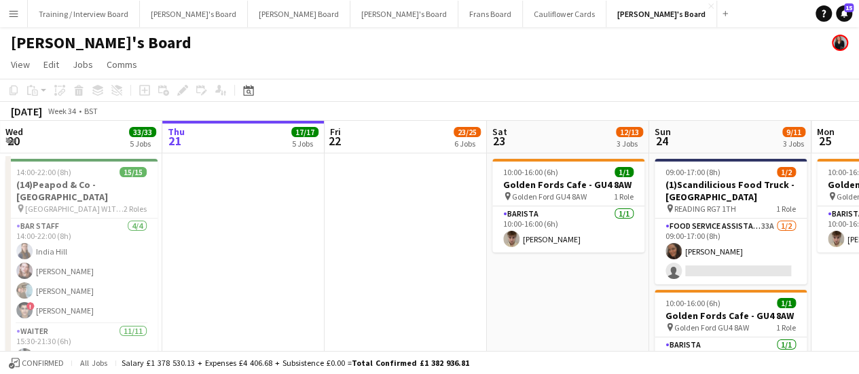
drag, startPoint x: 550, startPoint y: 302, endPoint x: 140, endPoint y: 237, distance: 415.5
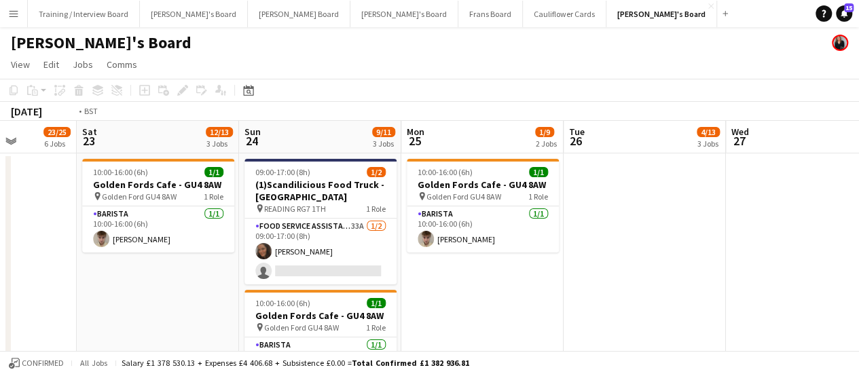
drag, startPoint x: 619, startPoint y: 241, endPoint x: 196, endPoint y: 308, distance: 428.4
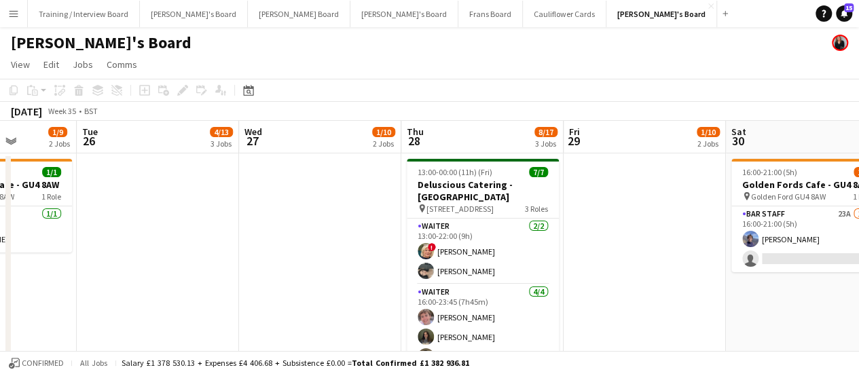
scroll to position [0, 346]
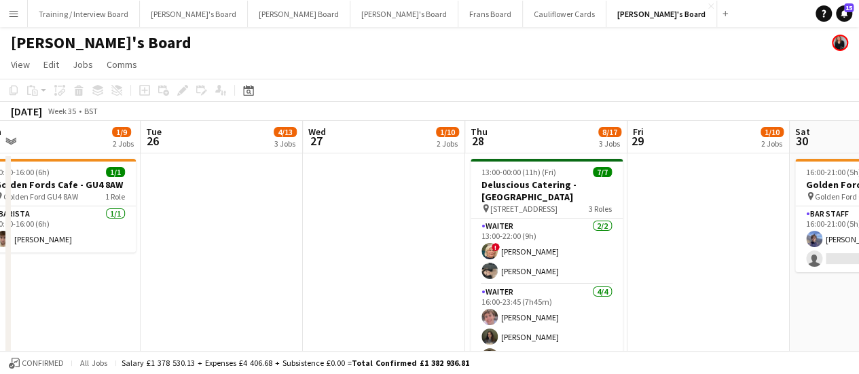
drag, startPoint x: 704, startPoint y: 279, endPoint x: 387, endPoint y: 281, distance: 317.3
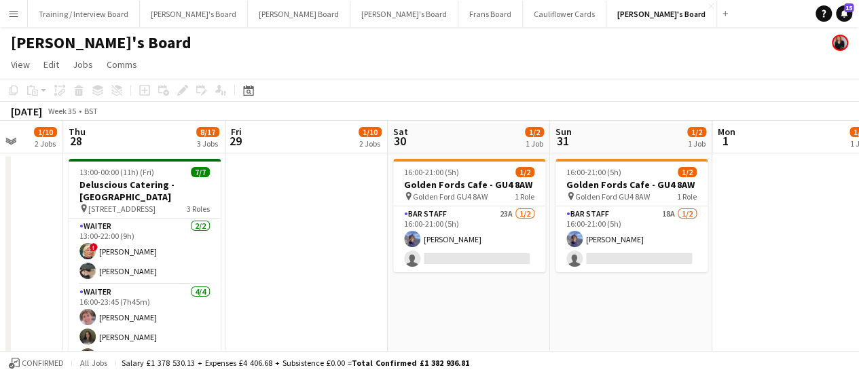
drag, startPoint x: 572, startPoint y: 275, endPoint x: 183, endPoint y: 278, distance: 389.3
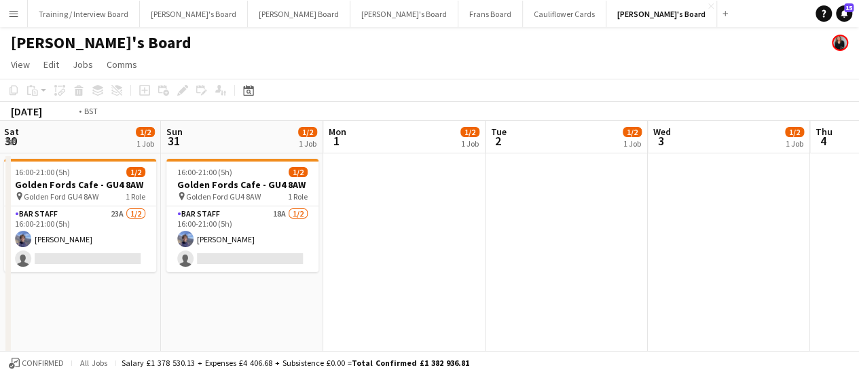
drag, startPoint x: 578, startPoint y: 274, endPoint x: 151, endPoint y: 293, distance: 427.7
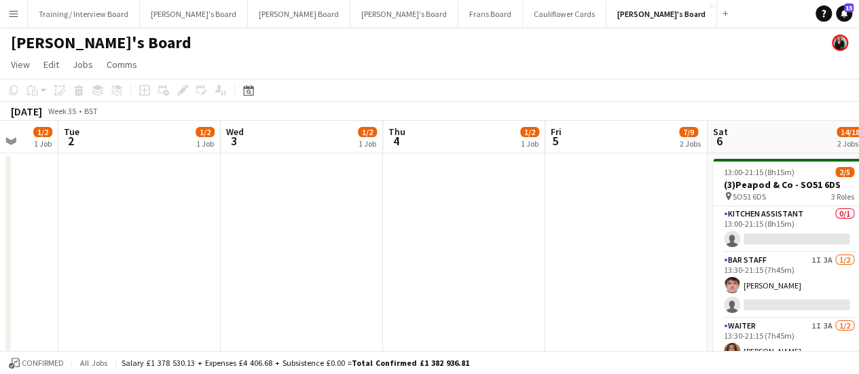
drag, startPoint x: 72, startPoint y: 338, endPoint x: 41, endPoint y: 335, distance: 31.4
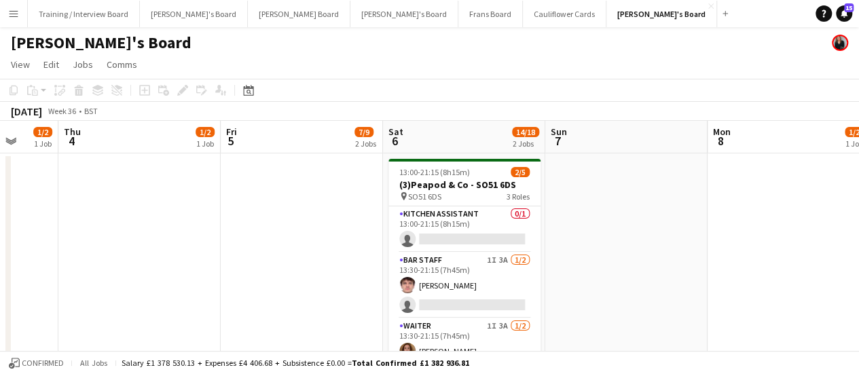
scroll to position [0, 473]
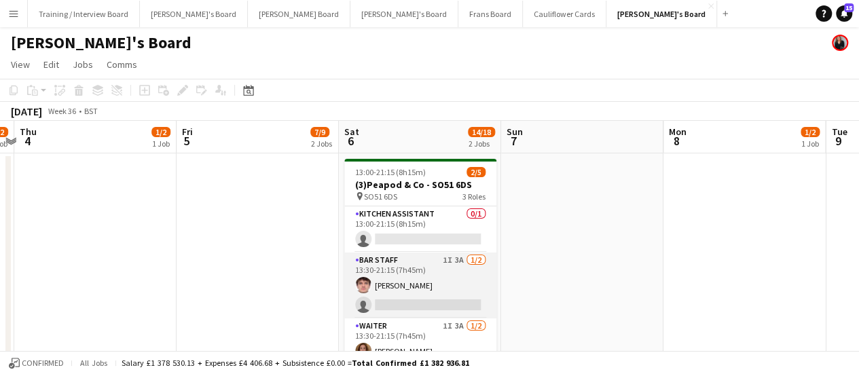
click at [447, 272] on app-card-role "BAR STAFF 1I 3A 1/2 13:30-21:15 (7h45m) James Cox single-neutral-actions" at bounding box center [420, 286] width 152 height 66
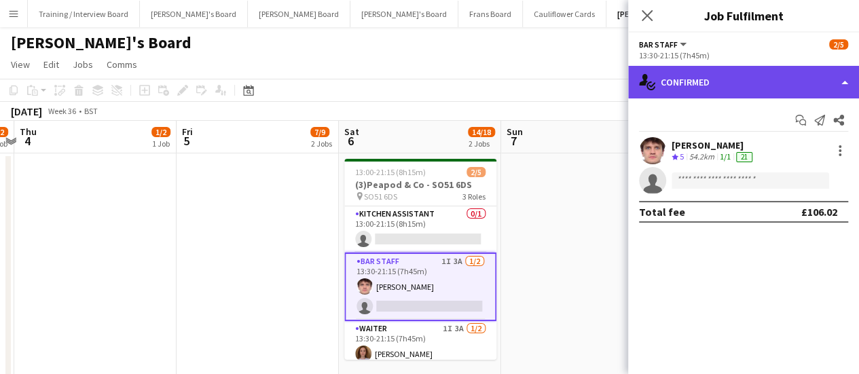
click at [772, 89] on div "single-neutral-actions-check-2 Confirmed" at bounding box center [743, 82] width 231 height 33
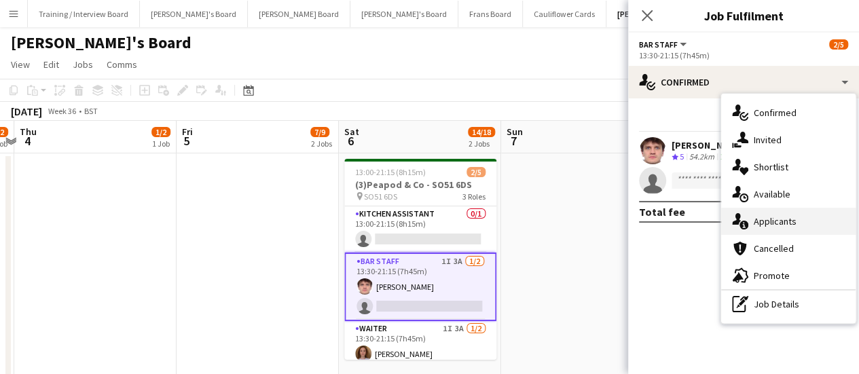
click at [772, 217] on div "single-neutral-actions-information Applicants" at bounding box center [788, 221] width 135 height 27
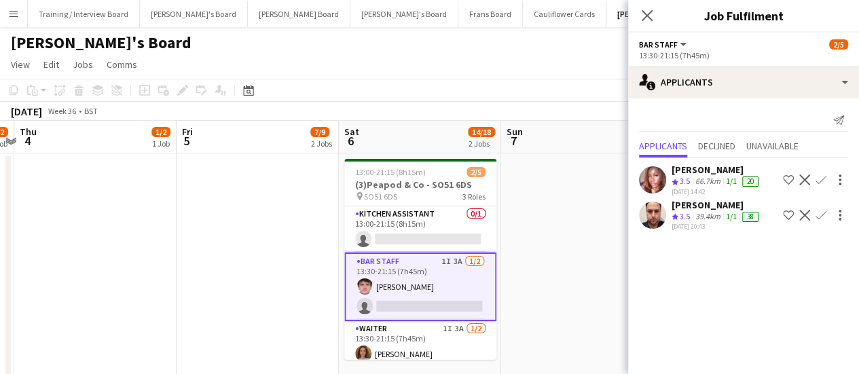
click at [464, 267] on app-card-role "BAR STAFF 1I 3A 1/2 13:30-21:15 (7h45m) James Cox single-neutral-actions" at bounding box center [420, 287] width 152 height 69
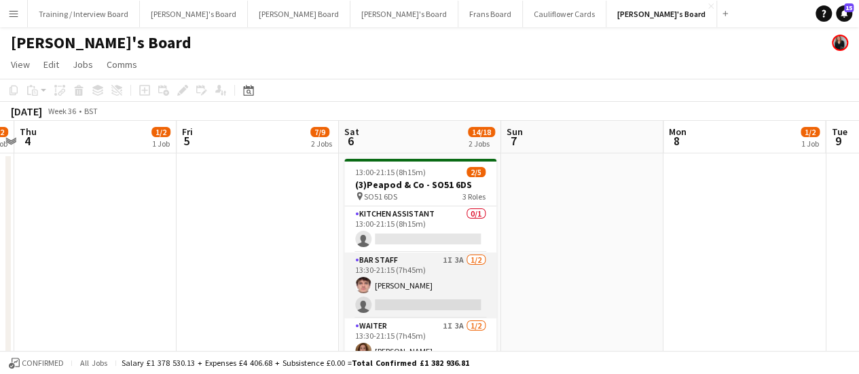
click at [464, 267] on app-card-role "BAR STAFF 1I 3A 1/2 13:30-21:15 (7h45m) James Cox single-neutral-actions" at bounding box center [420, 286] width 152 height 66
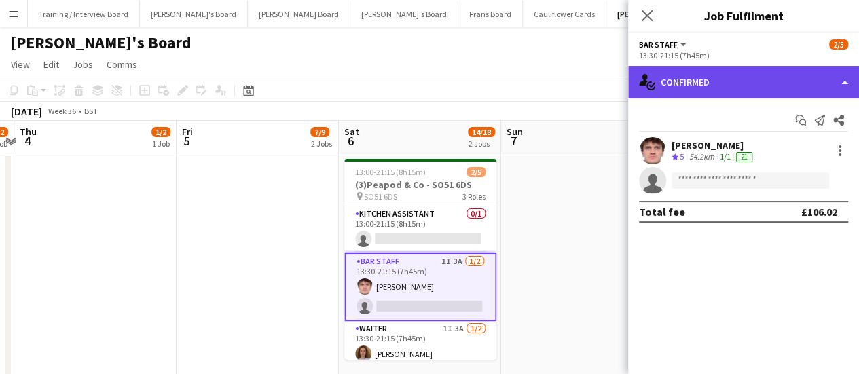
click at [732, 92] on div "single-neutral-actions-check-2 Confirmed" at bounding box center [743, 82] width 231 height 33
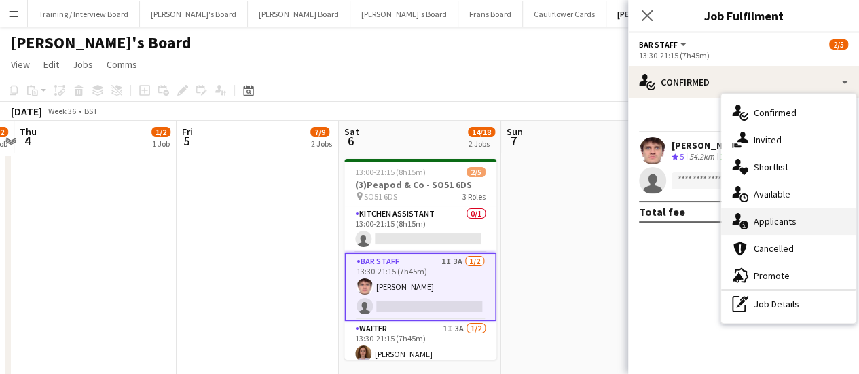
click at [810, 223] on div "single-neutral-actions-information Applicants" at bounding box center [788, 221] width 135 height 27
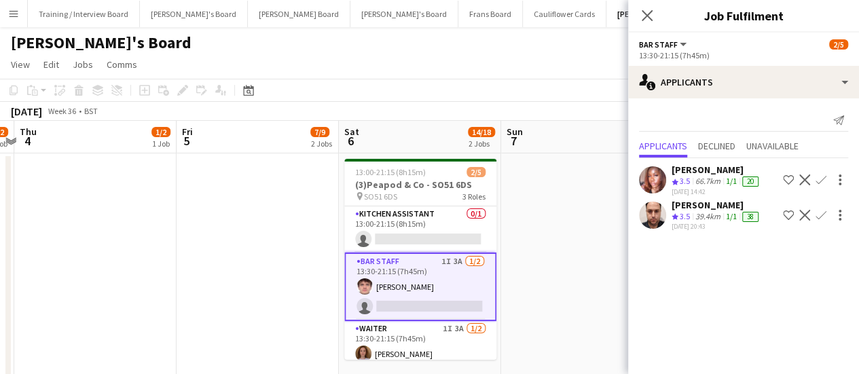
click at [709, 217] on div "39.4km" at bounding box center [708, 217] width 31 height 12
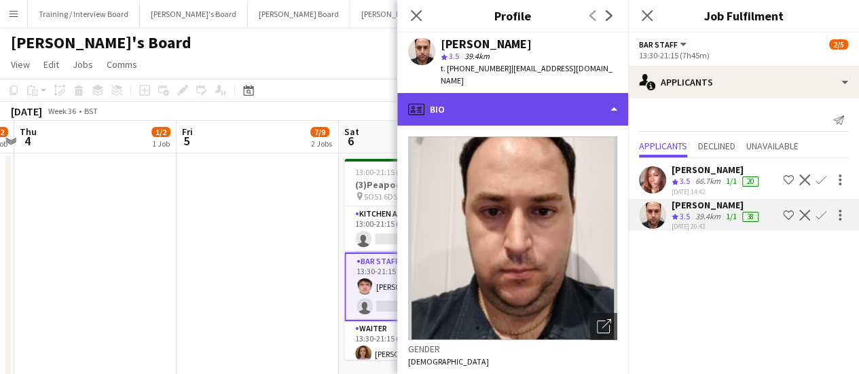
click at [573, 93] on div "profile Bio" at bounding box center [512, 109] width 231 height 33
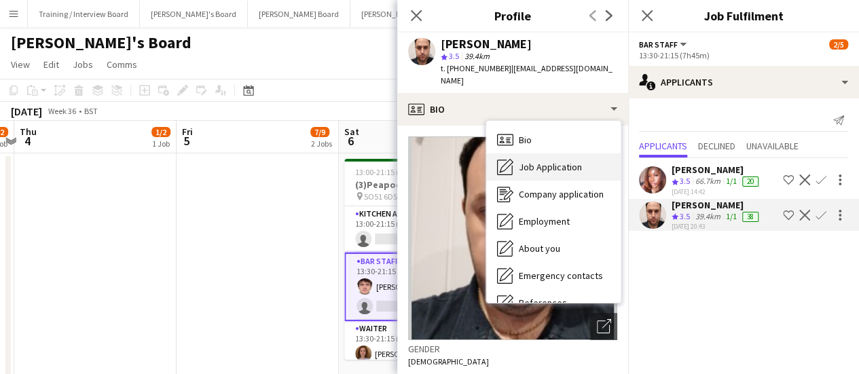
click at [577, 161] on span "Job Application" at bounding box center [550, 167] width 63 height 12
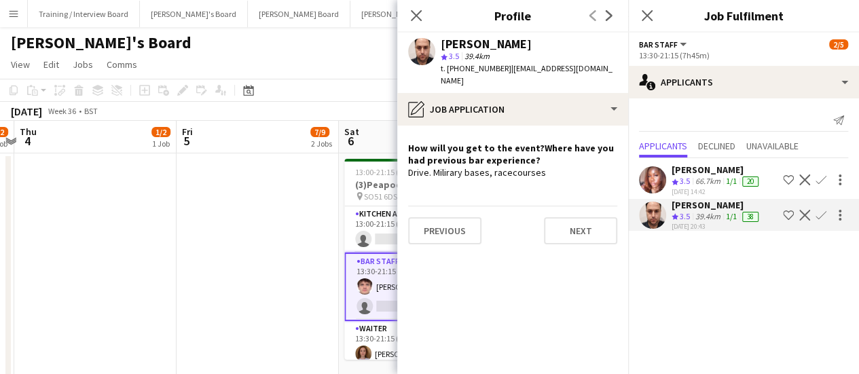
click at [272, 250] on app-date-cell at bounding box center [258, 290] width 162 height 272
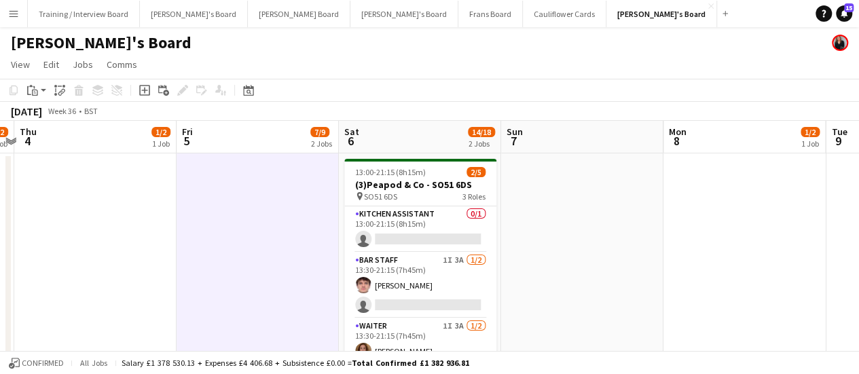
drag, startPoint x: 217, startPoint y: 216, endPoint x: 641, endPoint y: 204, distance: 424.1
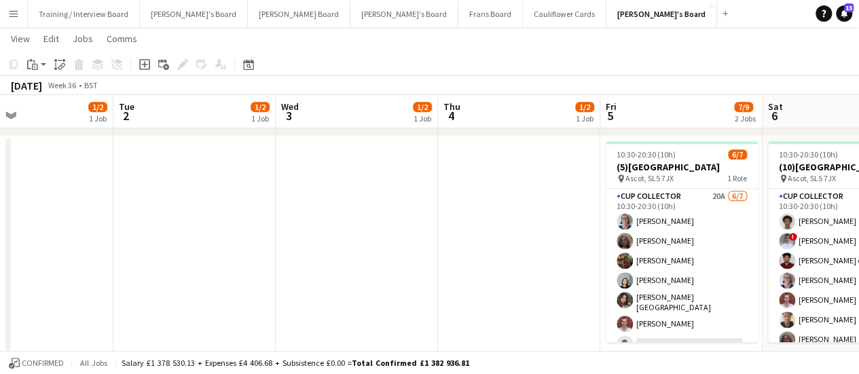
scroll to position [696, 0]
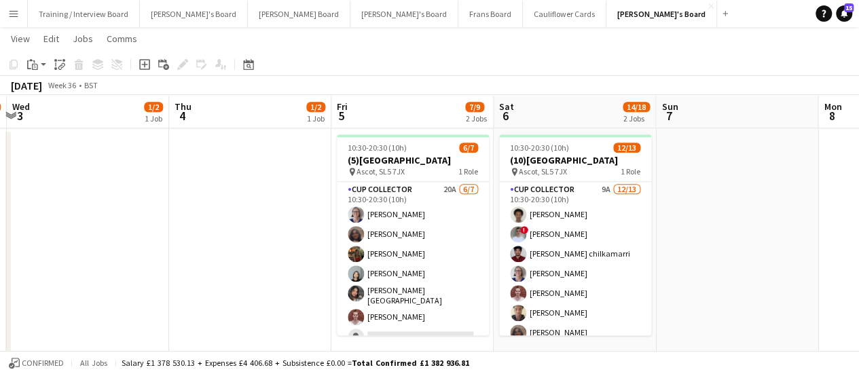
drag, startPoint x: 540, startPoint y: 249, endPoint x: 273, endPoint y: 240, distance: 267.1
click at [273, 240] on app-calendar-viewport "Sat 30 1/2 1 Job Sun 31 1/2 1 Job Mon 1 1/2 1 Job Tue 2 1/2 1 Job Wed 3 1/2 1 J…" at bounding box center [429, 183] width 859 height 1652
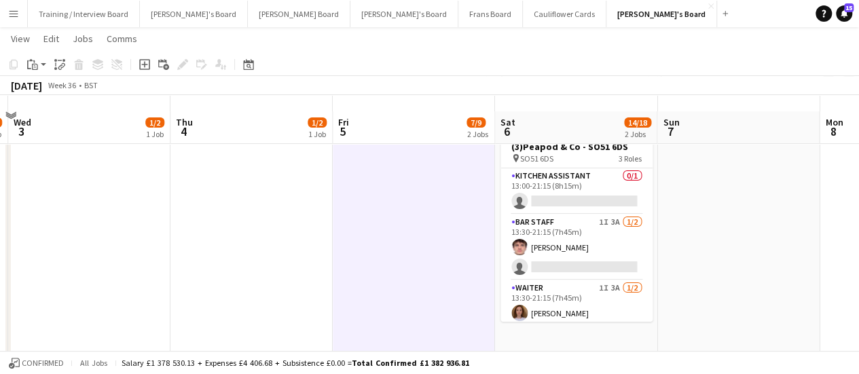
scroll to position [26, 0]
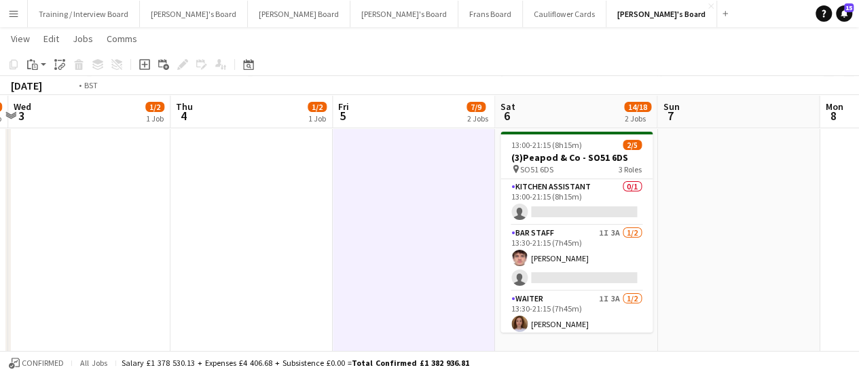
drag, startPoint x: 468, startPoint y: 183, endPoint x: 292, endPoint y: 214, distance: 178.7
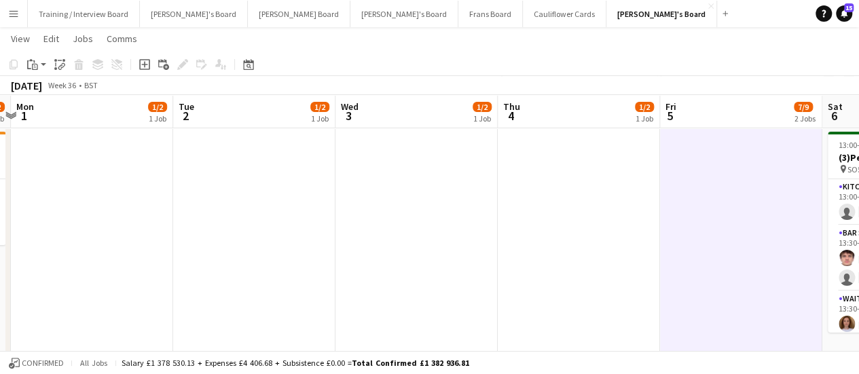
drag, startPoint x: 272, startPoint y: 213, endPoint x: 545, endPoint y: 214, distance: 273.1
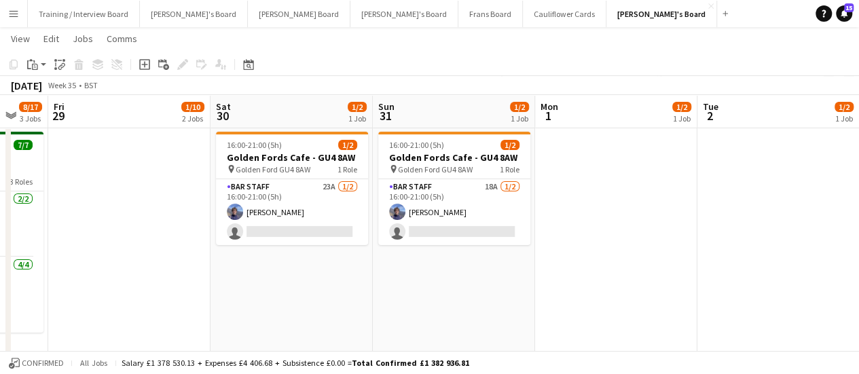
drag, startPoint x: 315, startPoint y: 233, endPoint x: 567, endPoint y: 227, distance: 251.4
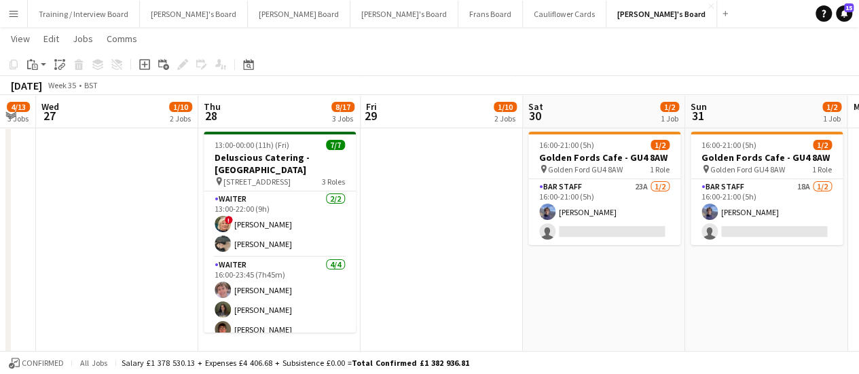
scroll to position [0, 452]
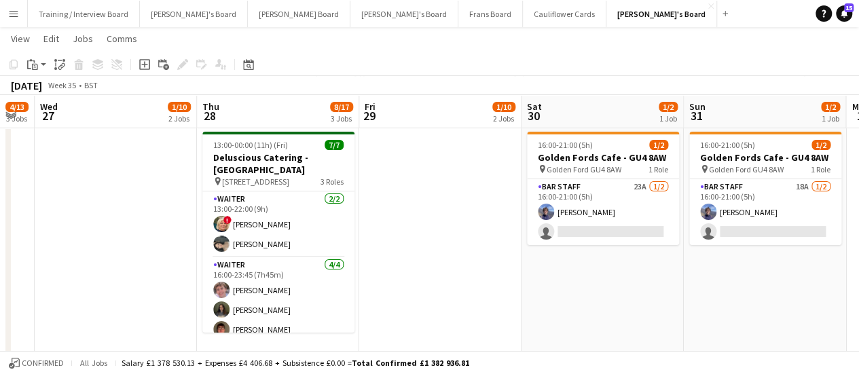
drag, startPoint x: 110, startPoint y: 267, endPoint x: 421, endPoint y: 252, distance: 311.5
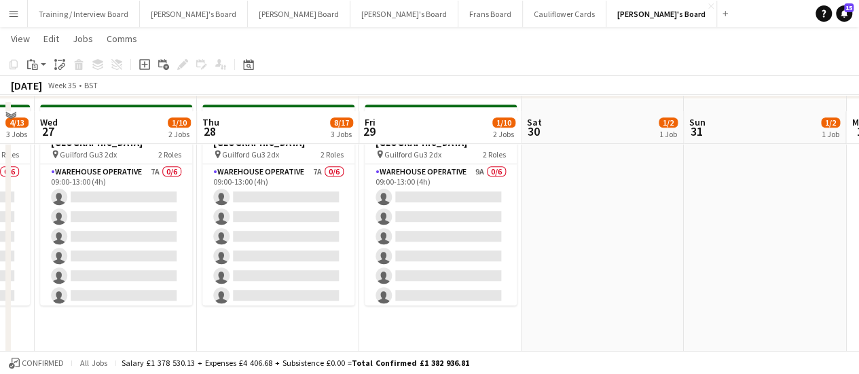
scroll to position [340, 0]
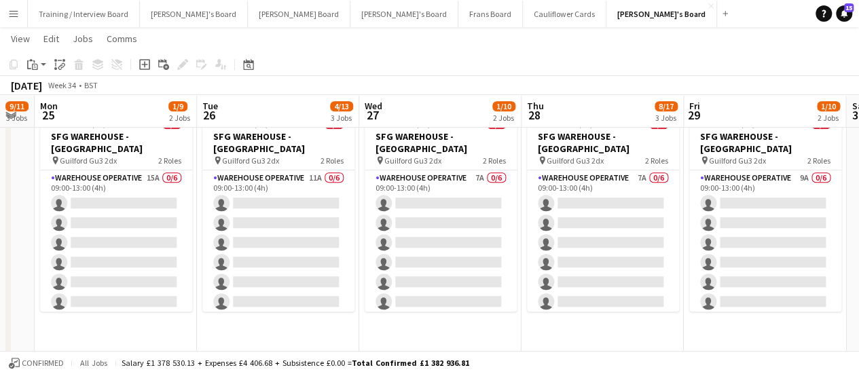
scroll to position [0, 414]
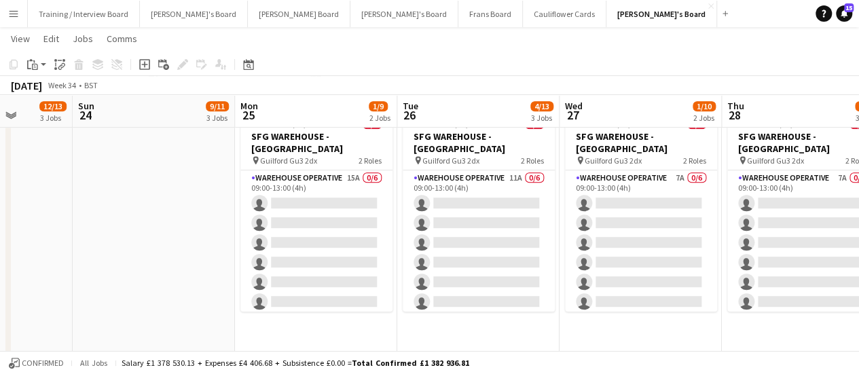
drag, startPoint x: 52, startPoint y: 226, endPoint x: 302, endPoint y: 213, distance: 251.0
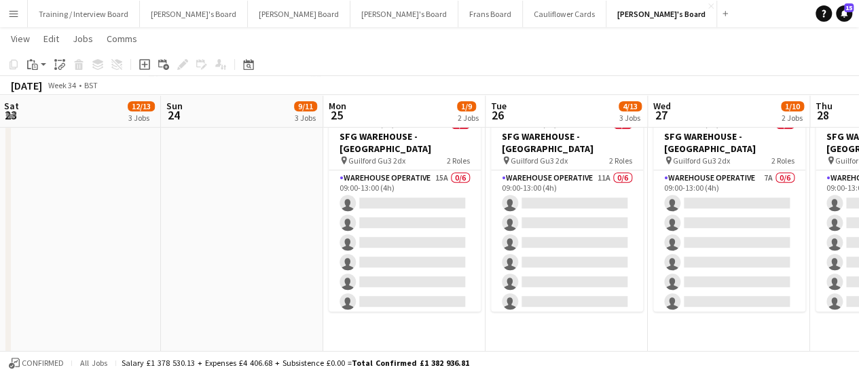
drag, startPoint x: 130, startPoint y: 243, endPoint x: 246, endPoint y: 230, distance: 116.2
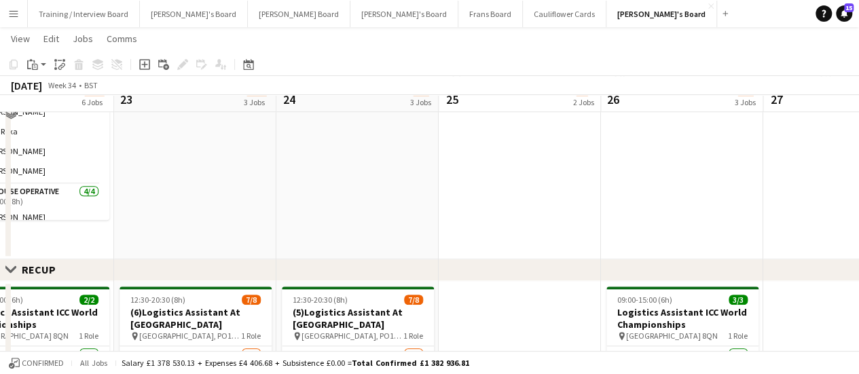
scroll to position [552, 0]
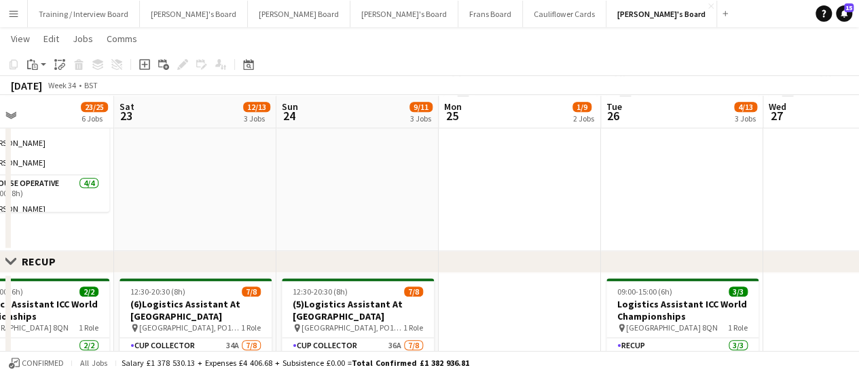
click at [304, 160] on app-date-cell at bounding box center [357, 72] width 162 height 357
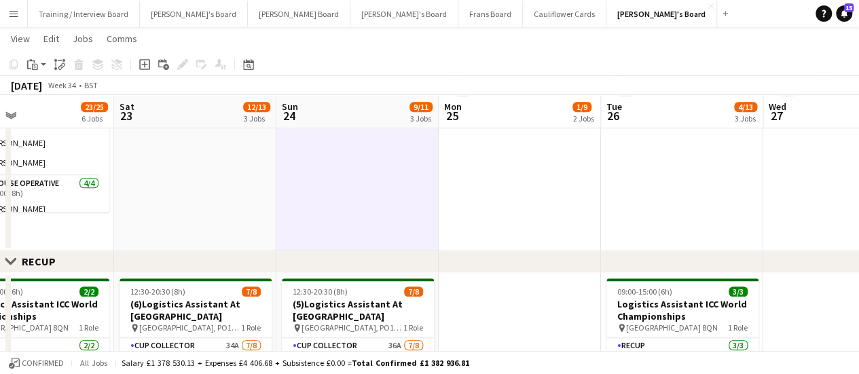
click at [272, 164] on app-date-cell at bounding box center [195, 72] width 162 height 357
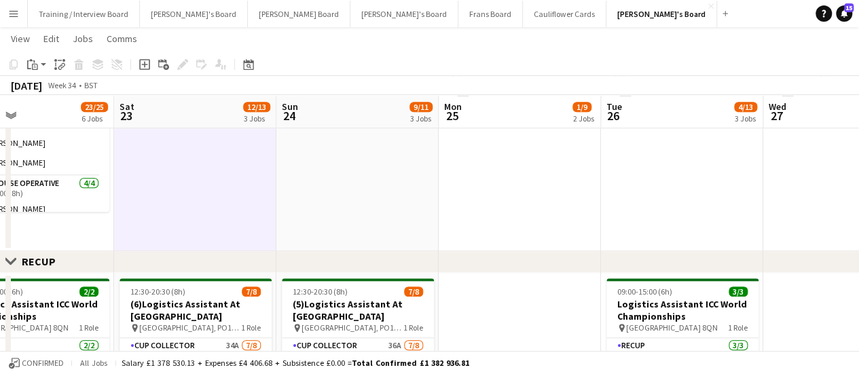
click at [300, 168] on app-date-cell at bounding box center [357, 72] width 162 height 357
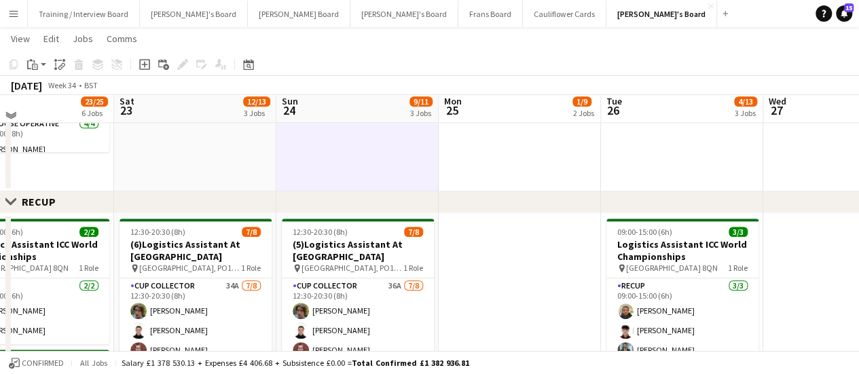
scroll to position [601, 0]
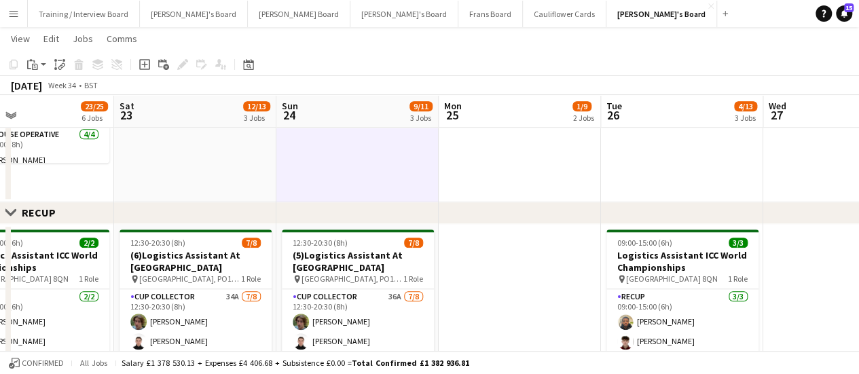
click at [516, 161] on app-date-cell "09:00-17:00 (8h) 0/8 SFG WAREHOUSE - GUILDFORD pin Guilford Gu3 2dx 2 Roles War…" at bounding box center [520, 23] width 162 height 357
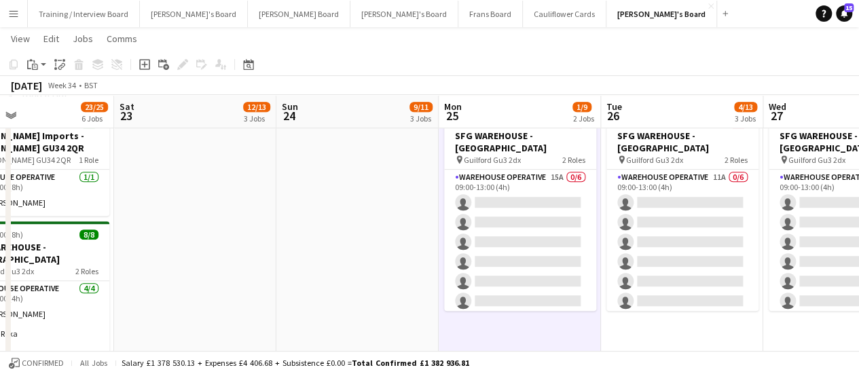
scroll to position [352, 0]
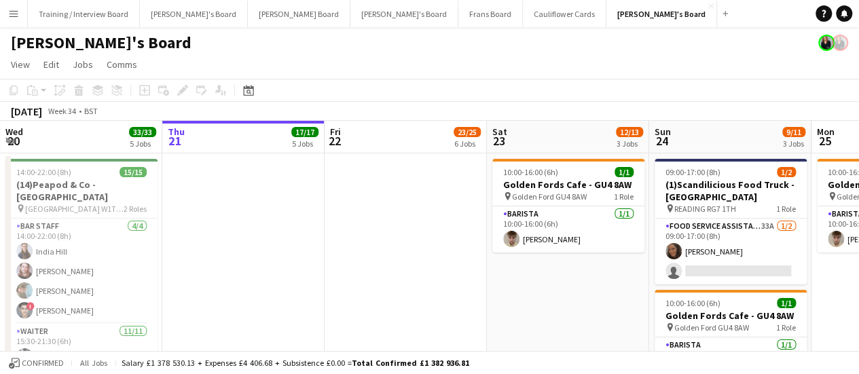
click at [16, 19] on button "Menu" at bounding box center [13, 13] width 27 height 27
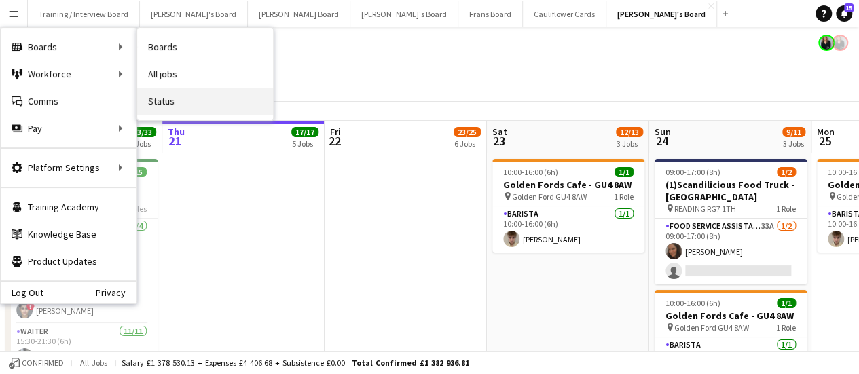
click at [162, 93] on link "Status" at bounding box center [205, 101] width 136 height 27
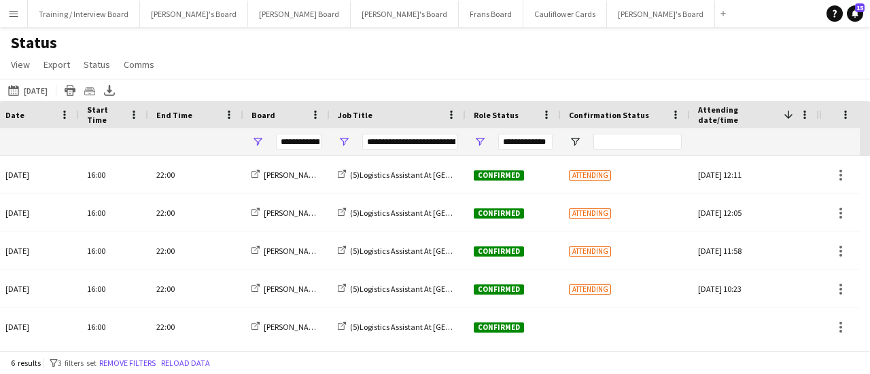
scroll to position [43, 0]
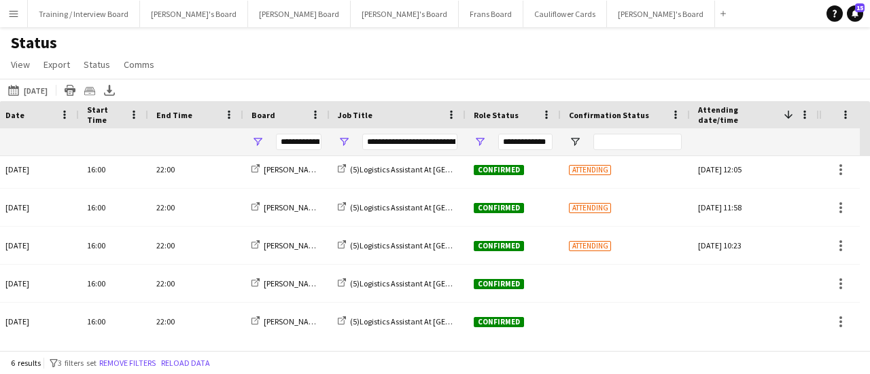
drag, startPoint x: 674, startPoint y: 336, endPoint x: 355, endPoint y: 387, distance: 323.4
click at [355, 374] on html "Menu Boards Boards Boards All jobs Status Workforce Workforce My Workforce Recr…" at bounding box center [435, 187] width 870 height 374
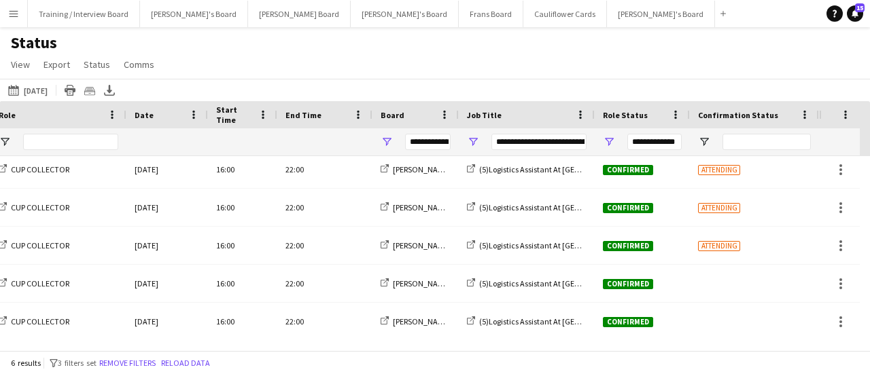
scroll to position [0, 0]
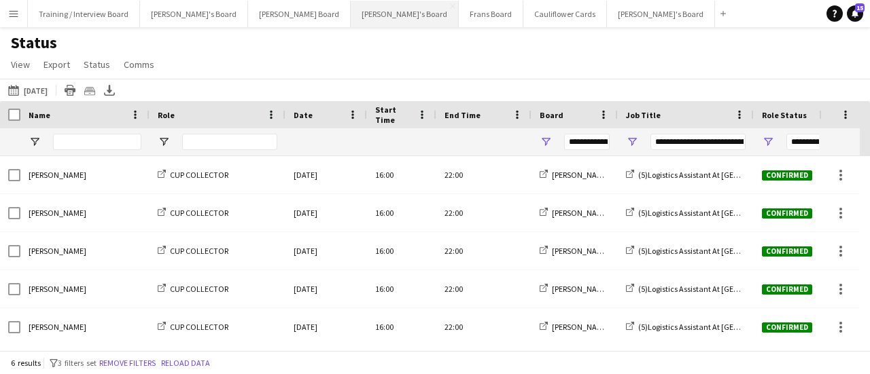
click at [351, 20] on button "[PERSON_NAME]'s Board Close" at bounding box center [405, 14] width 108 height 26
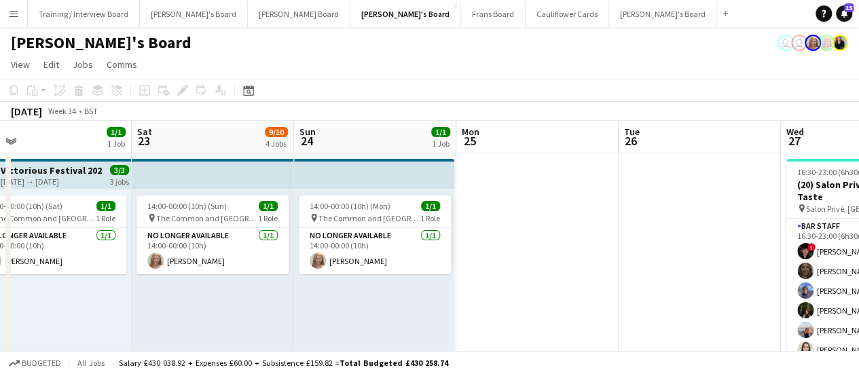
drag, startPoint x: 846, startPoint y: 232, endPoint x: 491, endPoint y: 256, distance: 355.4
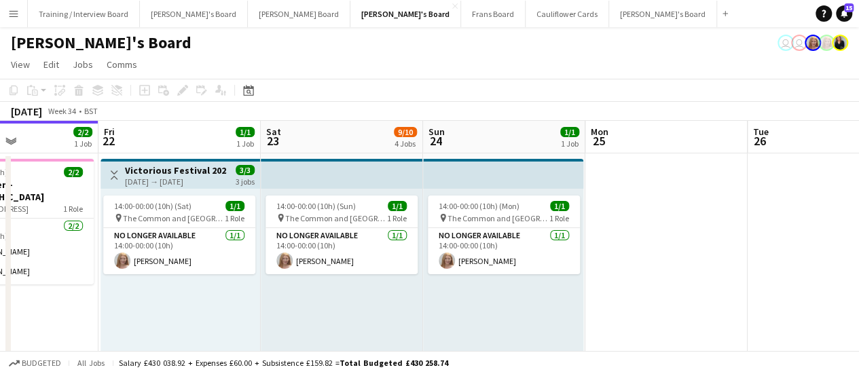
drag, startPoint x: 491, startPoint y: 255, endPoint x: 603, endPoint y: 190, distance: 129.1
drag, startPoint x: 832, startPoint y: 270, endPoint x: 442, endPoint y: 279, distance: 390.0
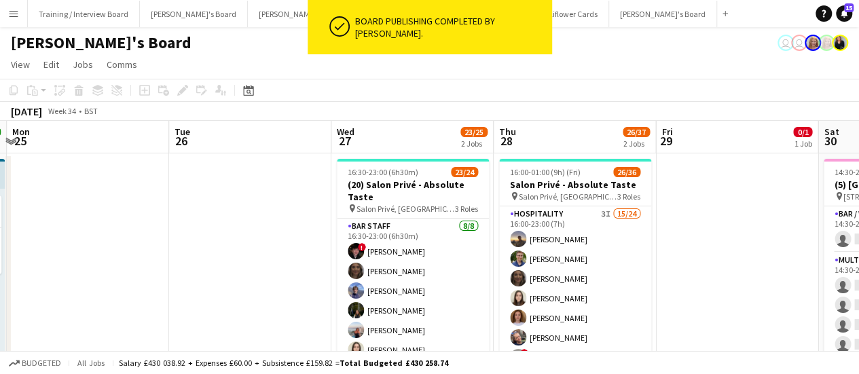
drag, startPoint x: 781, startPoint y: 232, endPoint x: 592, endPoint y: 243, distance: 189.8
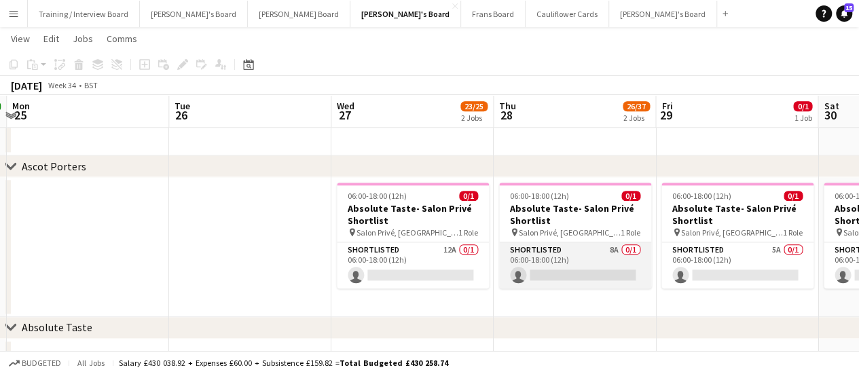
click at [606, 263] on app-card-role "Shortlisted 8A 0/1 06:00-18:00 (12h) single-neutral-actions" at bounding box center [575, 266] width 152 height 46
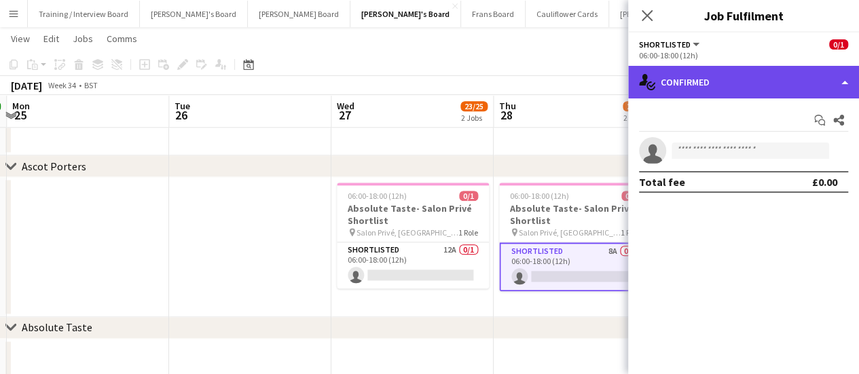
click at [798, 83] on div "single-neutral-actions-check-2 Confirmed" at bounding box center [743, 82] width 231 height 33
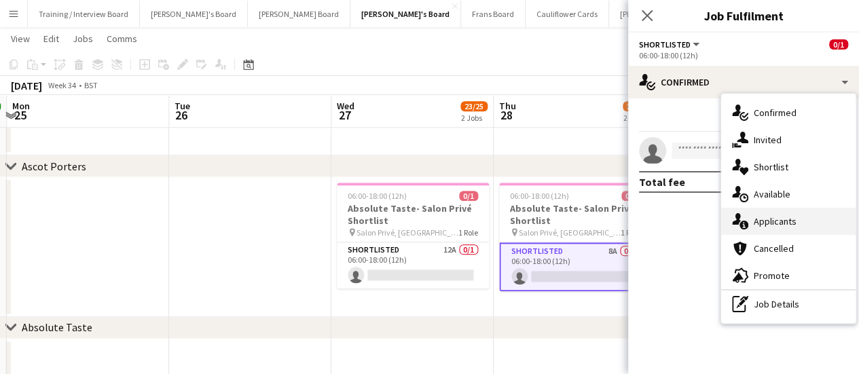
click at [784, 221] on div "single-neutral-actions-information Applicants" at bounding box center [788, 221] width 135 height 27
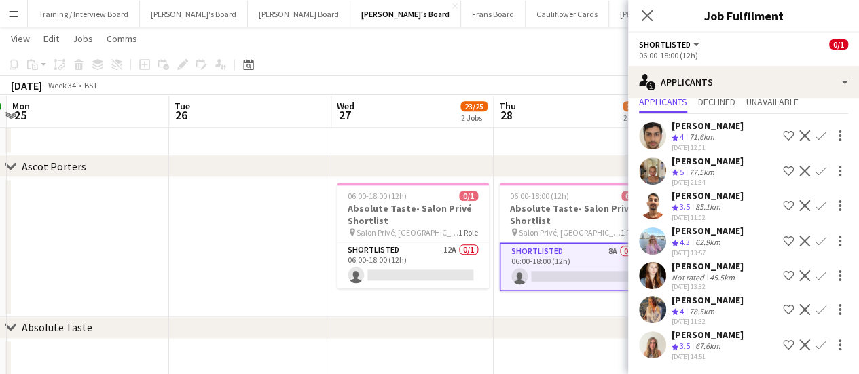
scroll to position [53, 0]
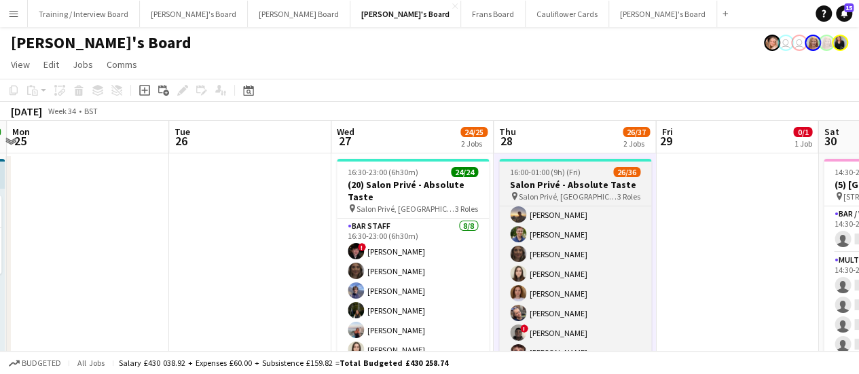
scroll to position [0, 0]
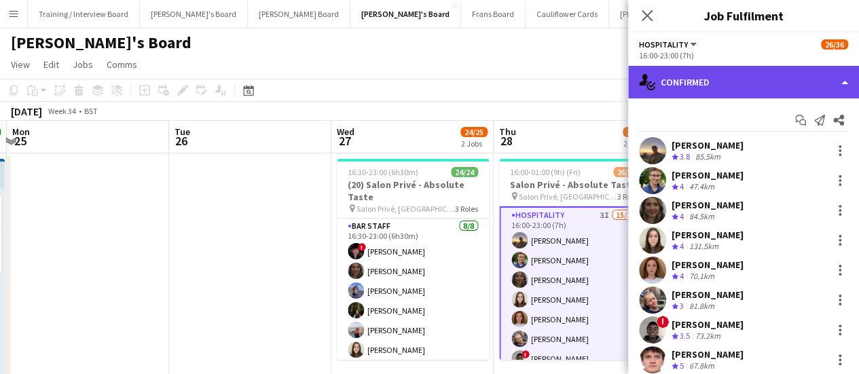
click at [804, 92] on div "single-neutral-actions-check-2 Confirmed" at bounding box center [743, 82] width 231 height 33
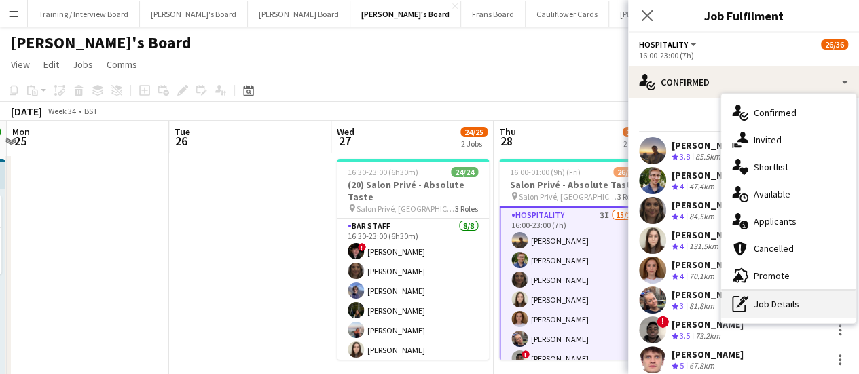
click at [783, 298] on div "pen-write Job Details" at bounding box center [788, 304] width 135 height 27
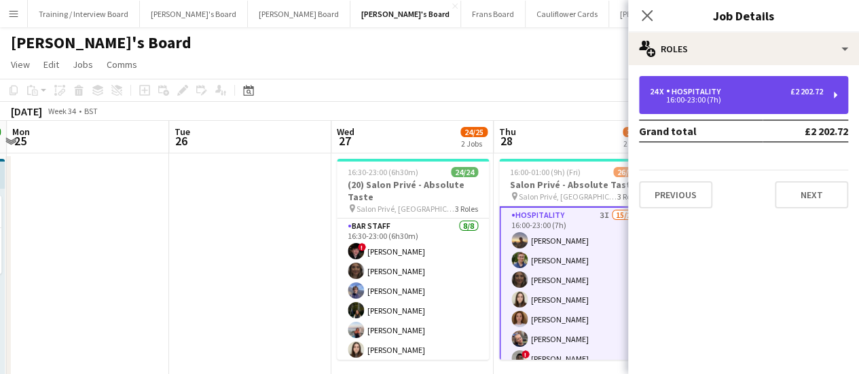
click at [759, 99] on div "16:00-23:00 (7h)" at bounding box center [736, 99] width 173 height 7
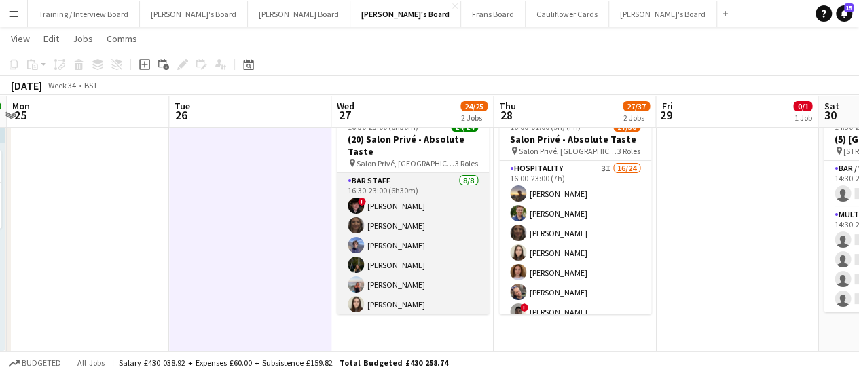
click at [381, 214] on app-card-role "BAR STAFF [DATE] 16:30-23:00 (6h30m) ! [PERSON_NAME] [PERSON_NAME] [PERSON_NAME…" at bounding box center [413, 265] width 152 height 184
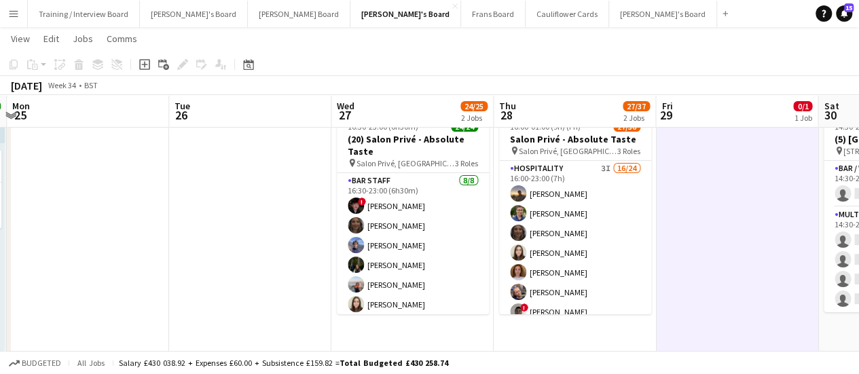
click at [14, 12] on app-icon "Menu" at bounding box center [13, 13] width 11 height 11
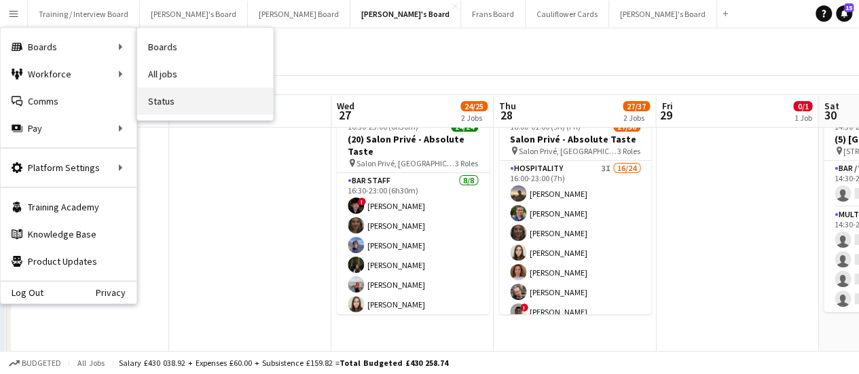
click at [164, 99] on link "Status" at bounding box center [205, 101] width 136 height 27
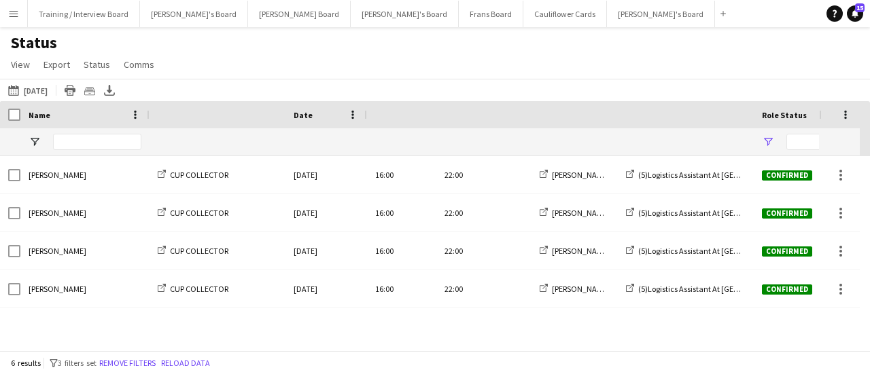
type input "**********"
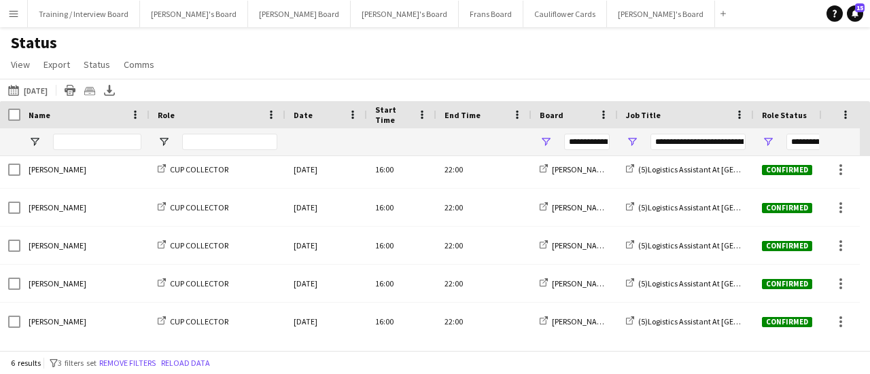
click at [312, 55] on div "Status View Views Default view Airshow Accreditation Airshow Check In Attending…" at bounding box center [435, 56] width 870 height 46
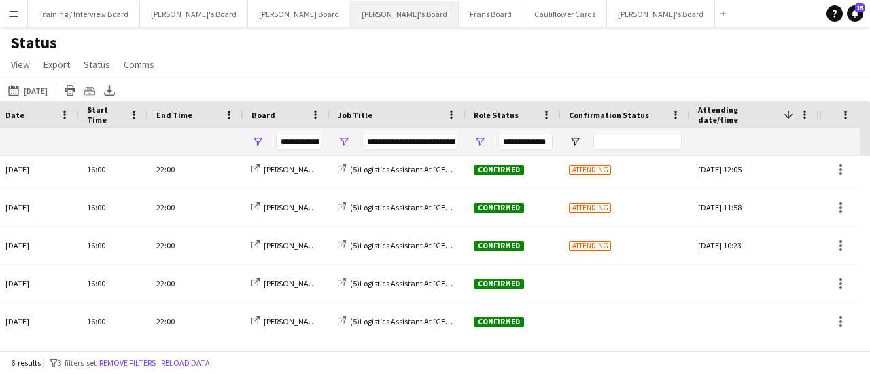
click at [351, 12] on button "[PERSON_NAME]'s Board Close" at bounding box center [405, 14] width 108 height 26
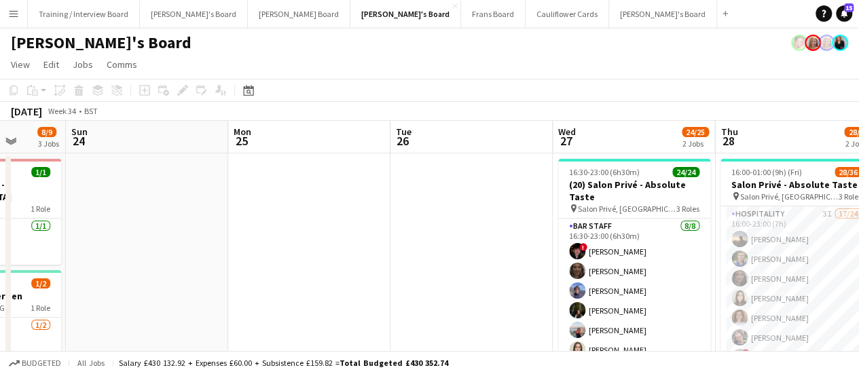
scroll to position [0, 435]
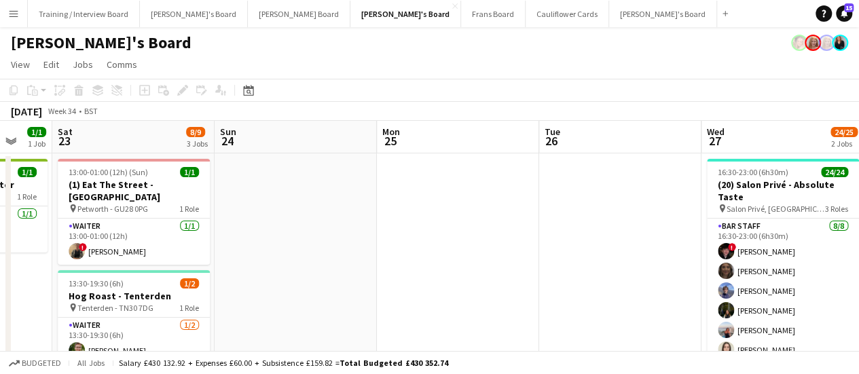
drag, startPoint x: 712, startPoint y: 233, endPoint x: 144, endPoint y: 400, distance: 592.0
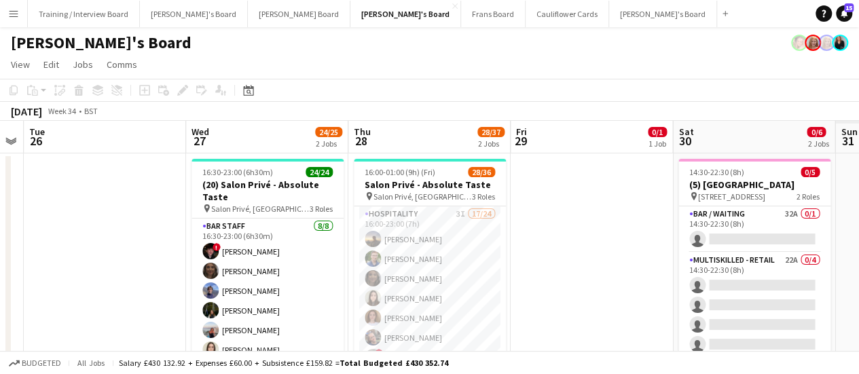
scroll to position [0, 446]
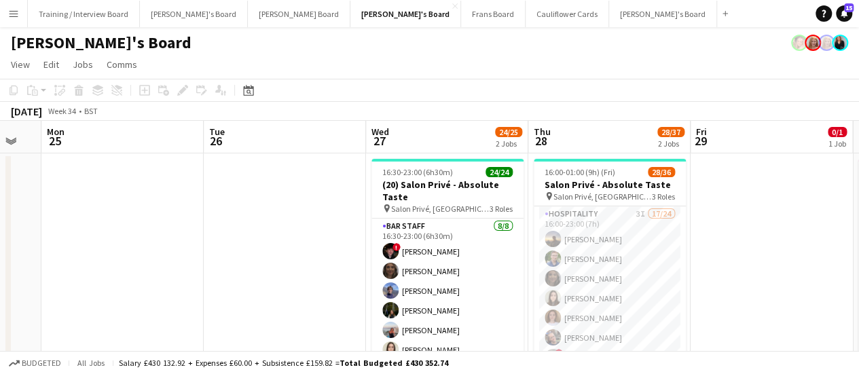
drag, startPoint x: 640, startPoint y: 274, endPoint x: 171, endPoint y: 373, distance: 479.0
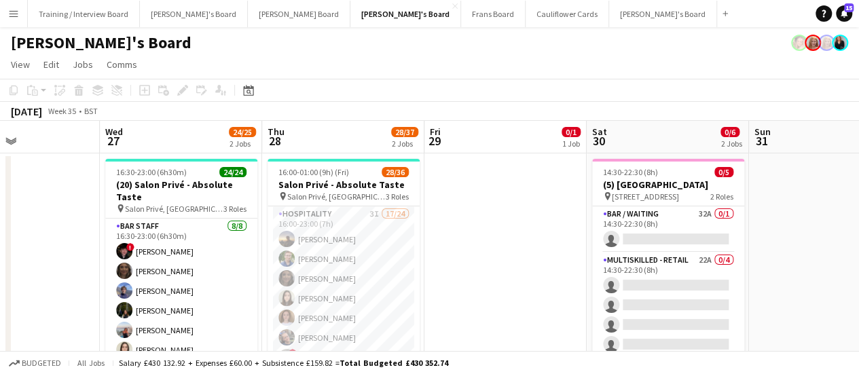
scroll to position [0, 391]
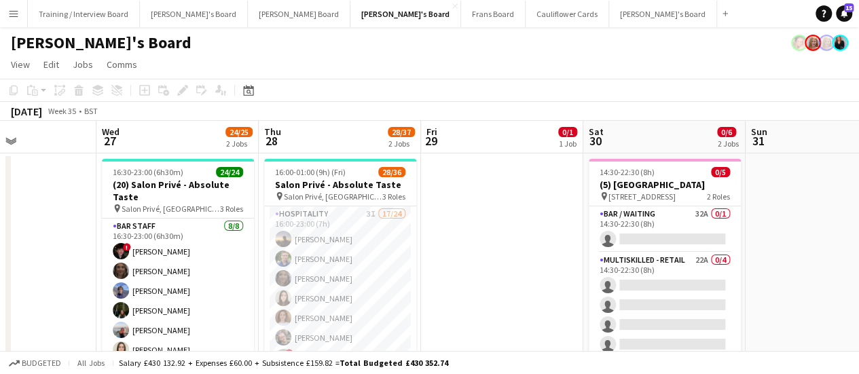
drag, startPoint x: 787, startPoint y: 247, endPoint x: 517, endPoint y: 317, distance: 278.6
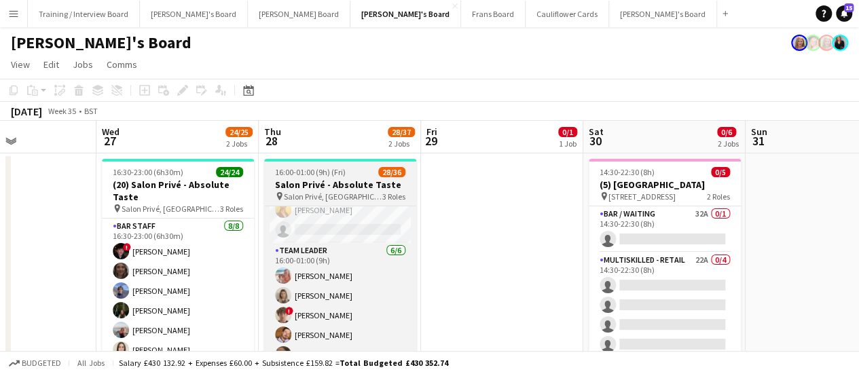
scroll to position [634, 0]
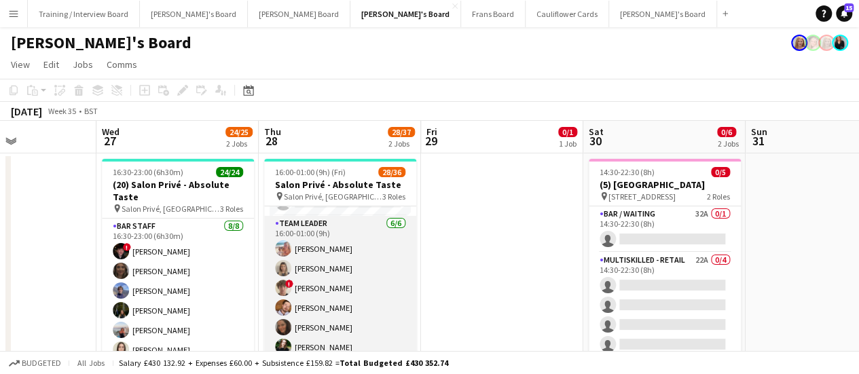
click at [302, 285] on app-card-role "TEAM LEADER [DATE] 16:00-01:00 (9h) [PERSON_NAME] [PERSON_NAME] ! [PERSON_NAME]…" at bounding box center [340, 288] width 152 height 145
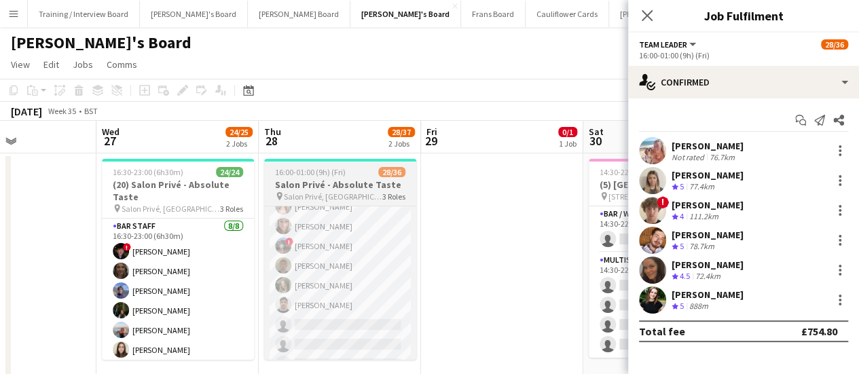
scroll to position [255, 0]
